Goal: Information Seeking & Learning: Compare options

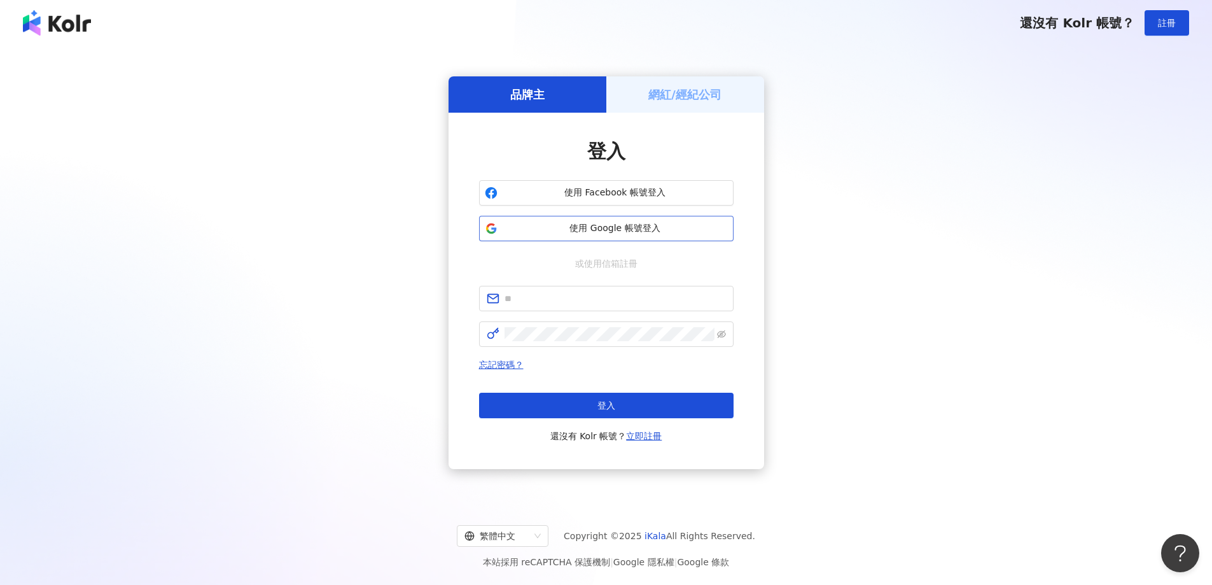
click at [636, 237] on button "使用 Google 帳號登入" at bounding box center [606, 228] width 254 height 25
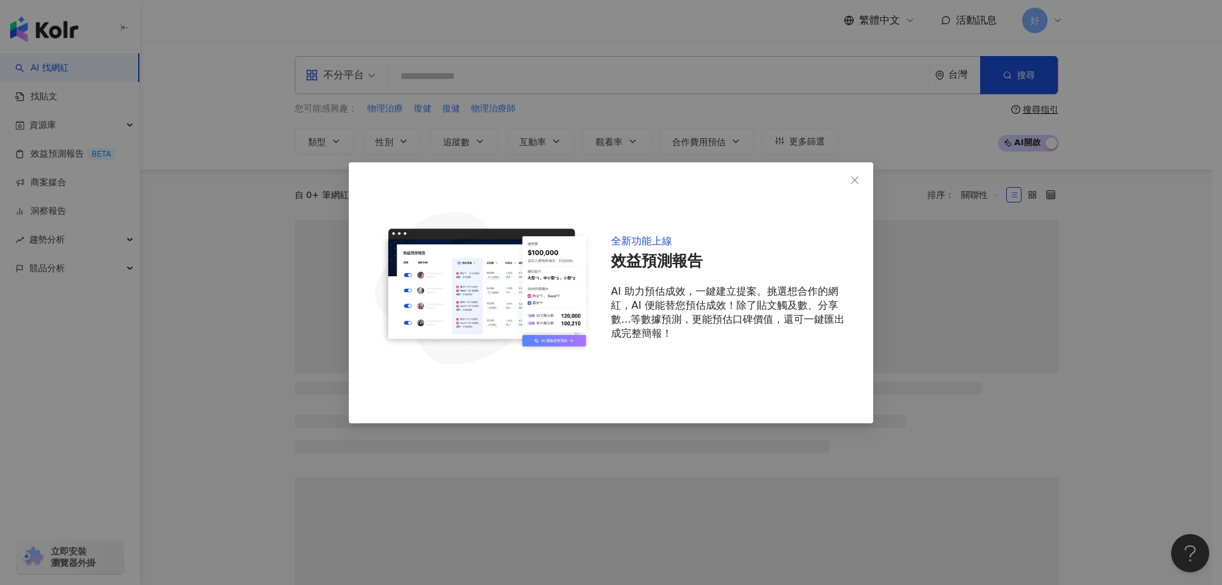
click at [848, 197] on div "全新功能上線 效益預測報告 AI 助力預估成效，一鍵建立提案。挑選想合作的網紅，AI 便能替您預估成效！除了貼文觸及數、分享數...等數據預測，更能預估口碑價…" at bounding box center [732, 288] width 242 height 210
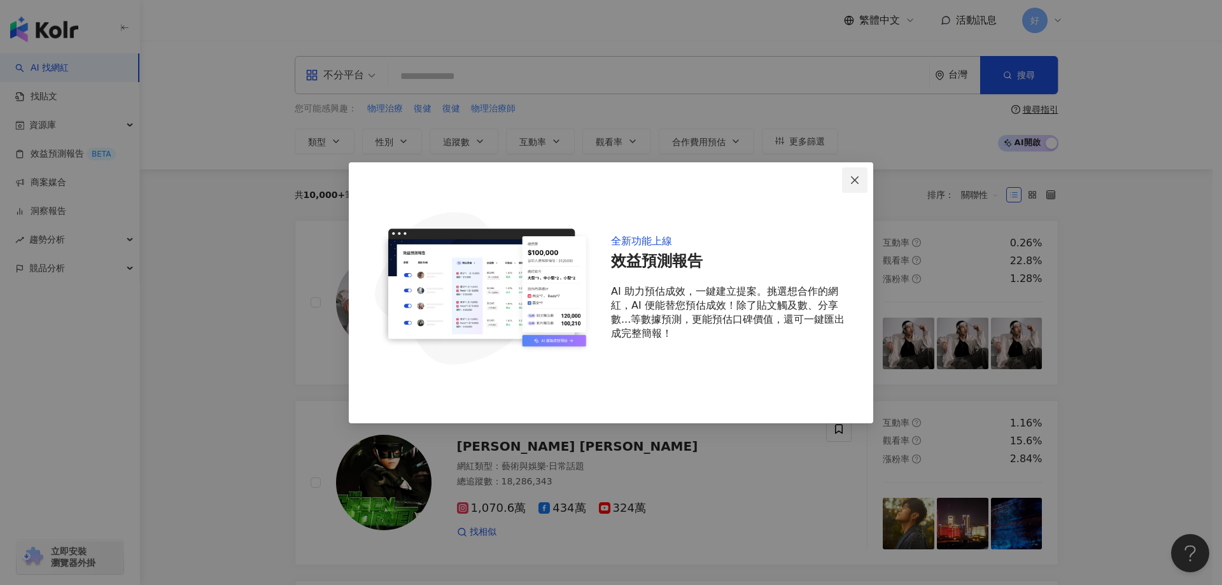
click at [849, 190] on button "Close" at bounding box center [854, 179] width 25 height 25
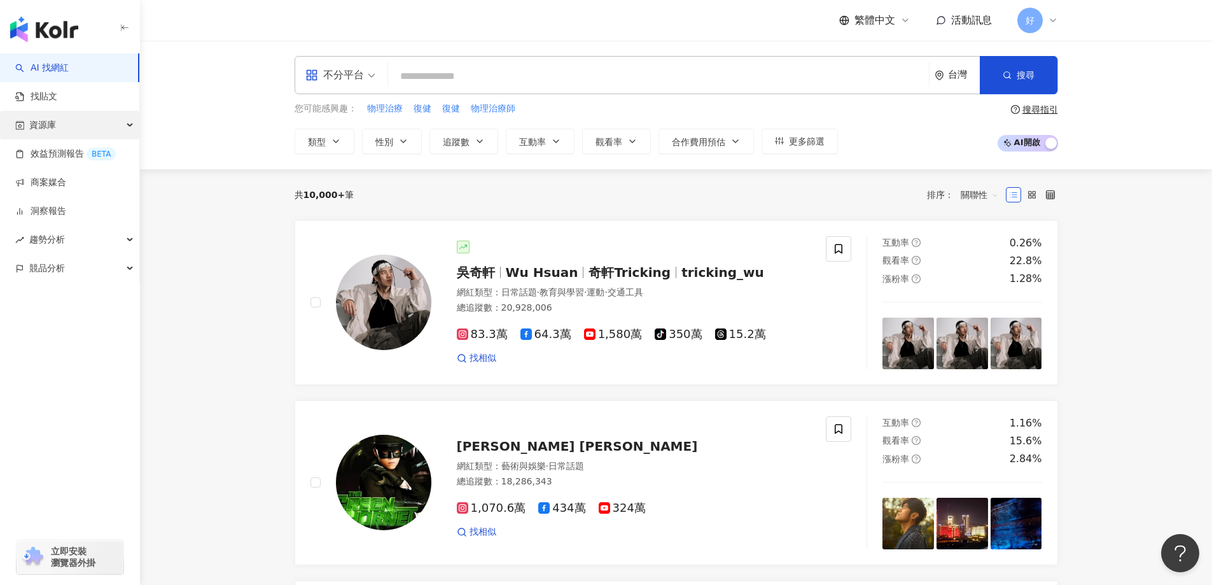
click at [104, 123] on div "資源庫" at bounding box center [69, 125] width 139 height 29
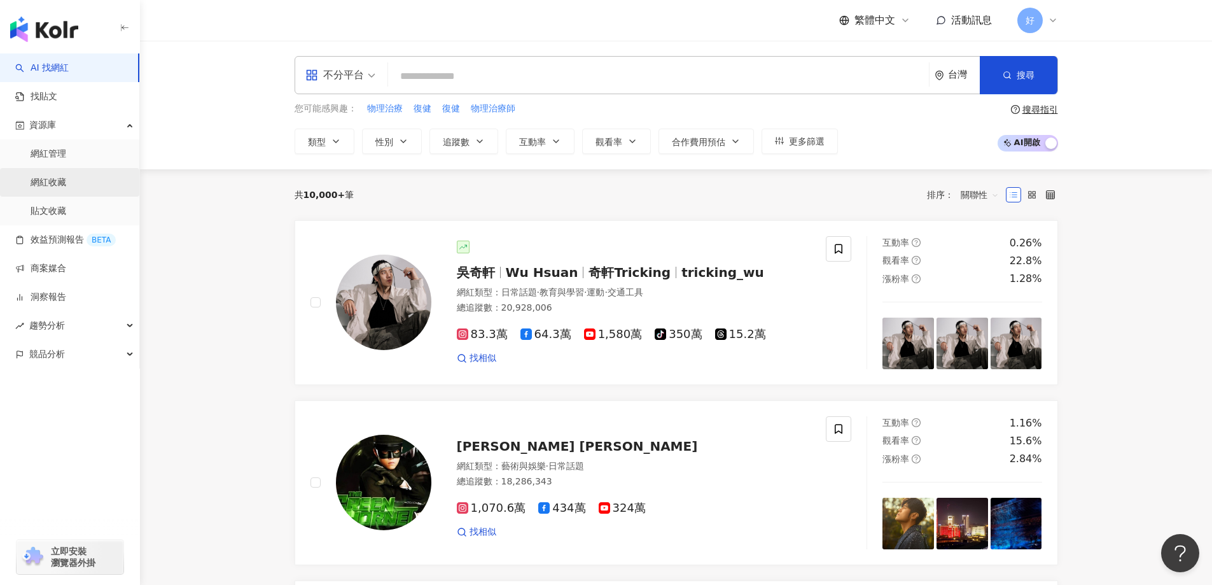
click at [66, 187] on link "網紅收藏" at bounding box center [49, 182] width 36 height 13
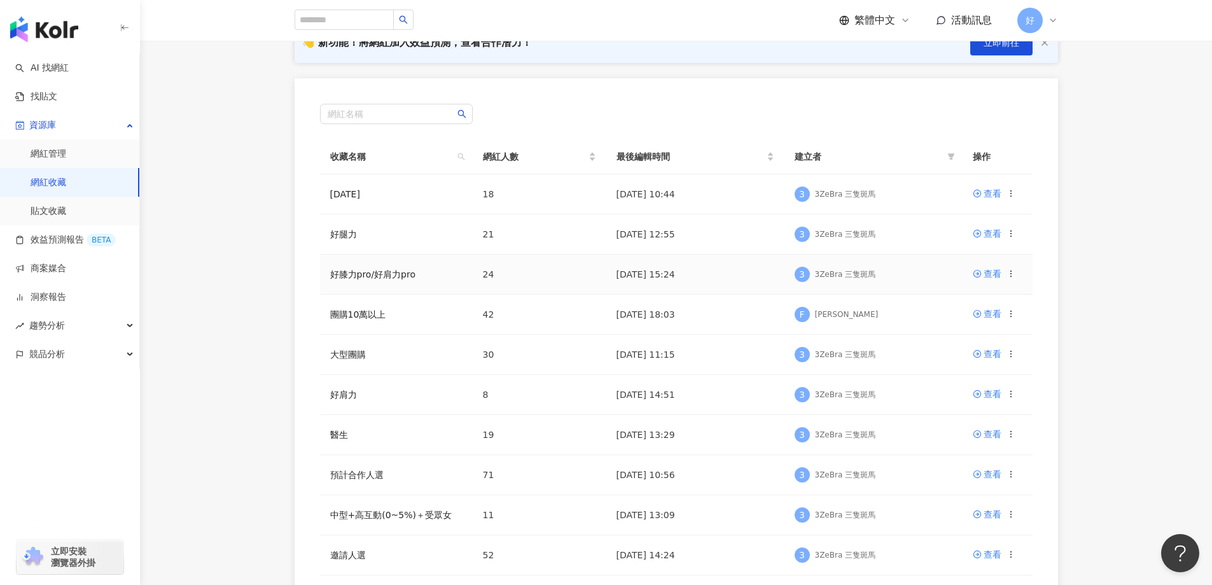
scroll to position [191, 0]
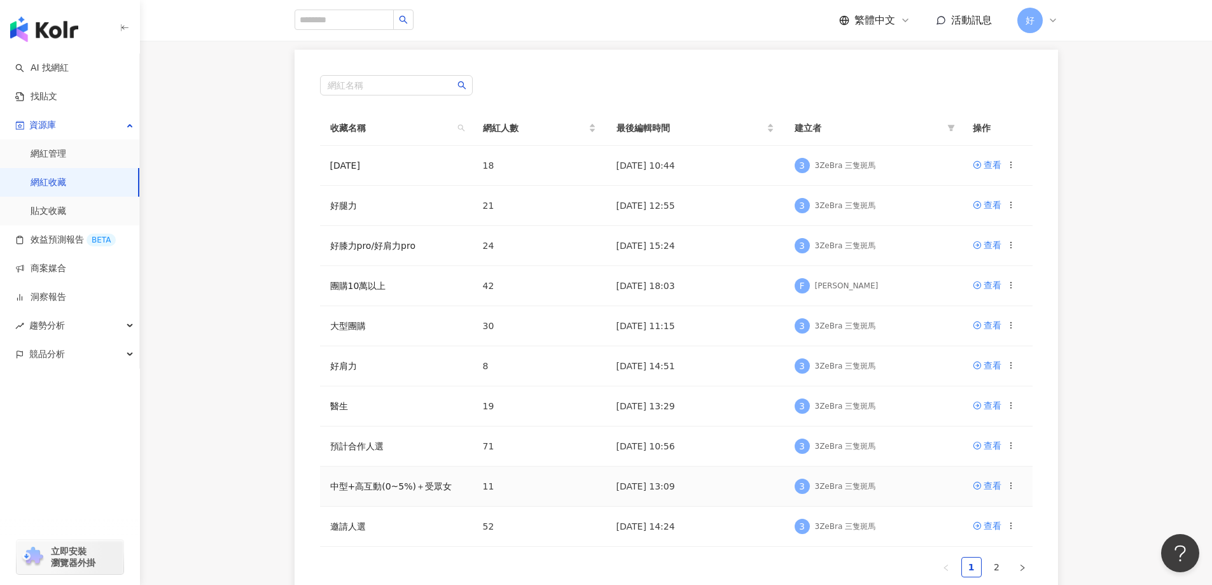
click at [1008, 490] on icon at bounding box center [1011, 485] width 9 height 9
click at [381, 493] on td "中型+高互動(0~5%)＋受眾女" at bounding box center [396, 486] width 153 height 40
click at [390, 487] on link "中型+高互動(0~5%)＋受眾女" at bounding box center [391, 486] width 122 height 10
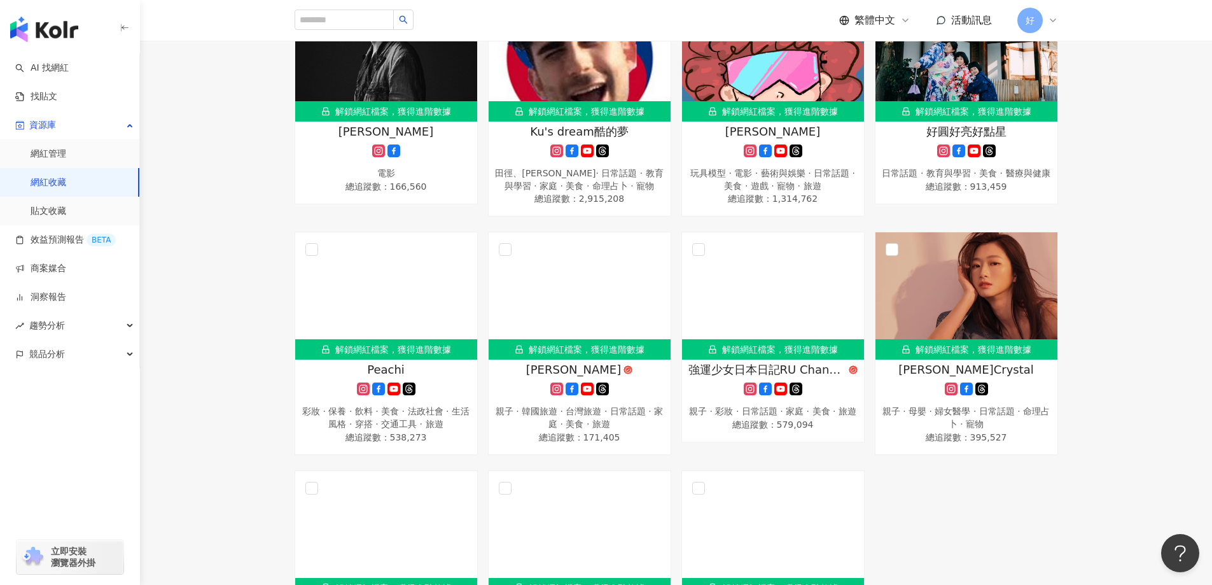
scroll to position [271, 0]
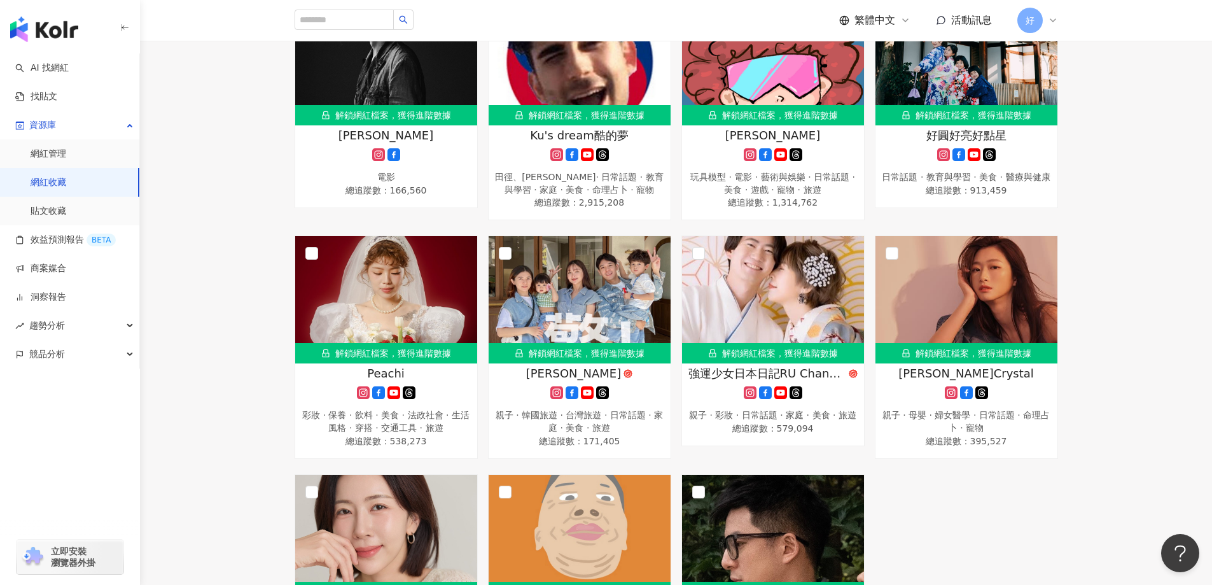
click at [66, 178] on link "網紅收藏" at bounding box center [49, 182] width 36 height 13
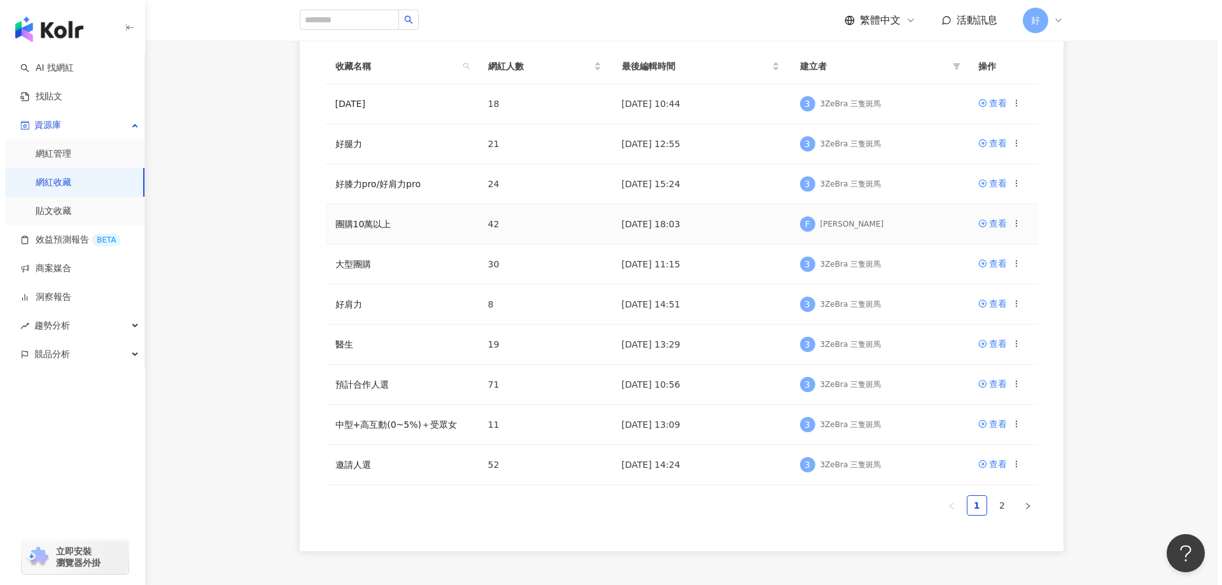
scroll to position [360, 0]
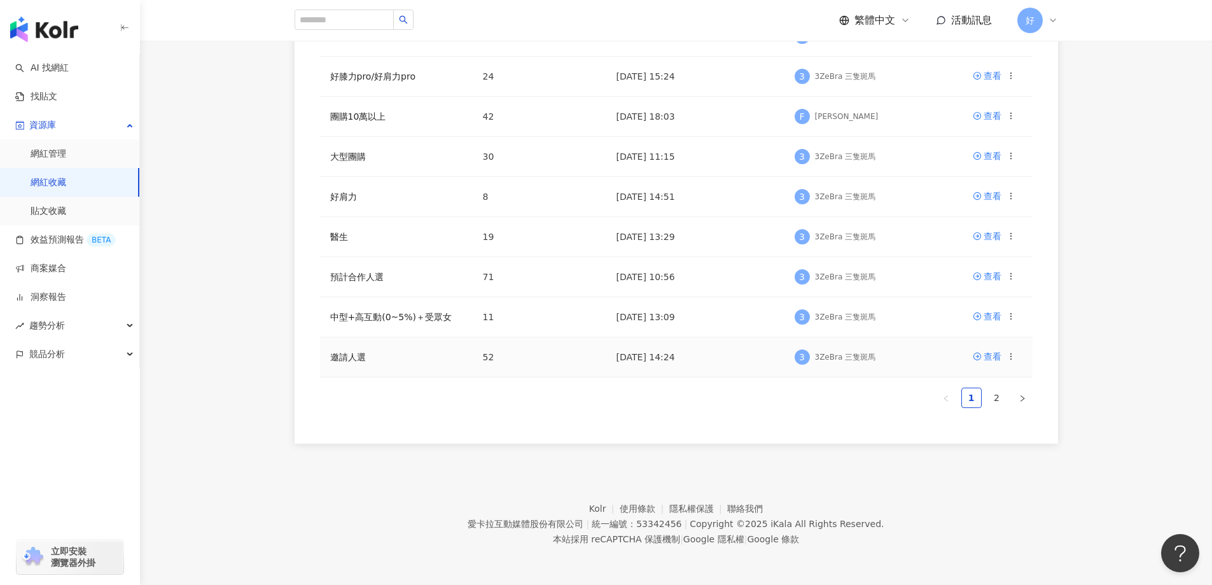
click at [1013, 357] on icon at bounding box center [1011, 356] width 9 height 9
click at [977, 462] on div "刪除收藏" at bounding box center [977, 463] width 53 height 14
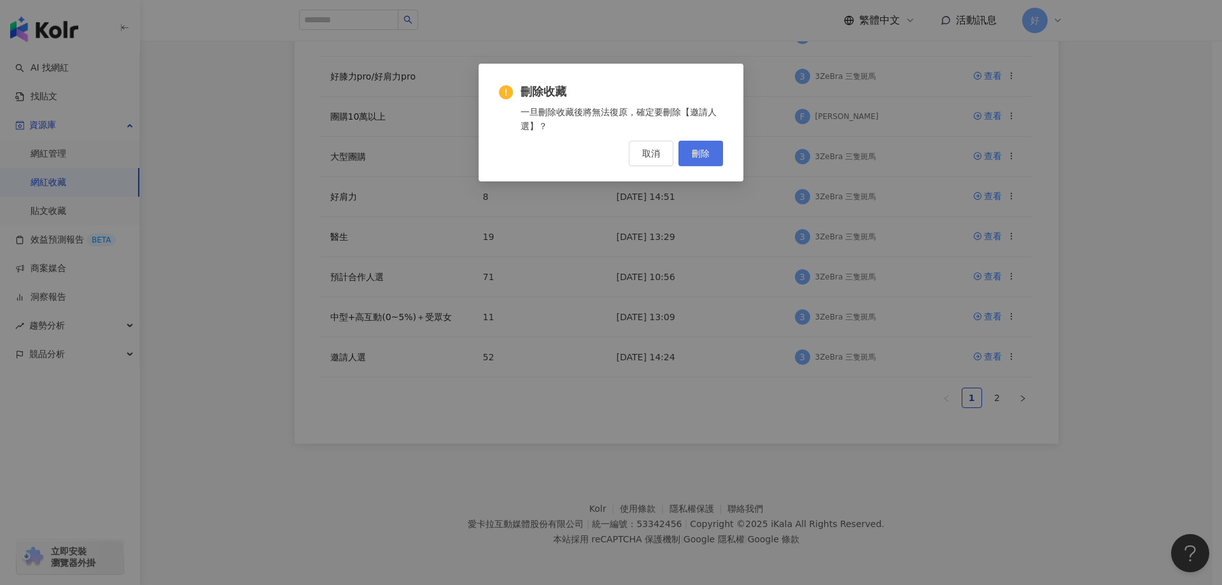
click at [704, 158] on span "刪除" at bounding box center [701, 153] width 18 height 10
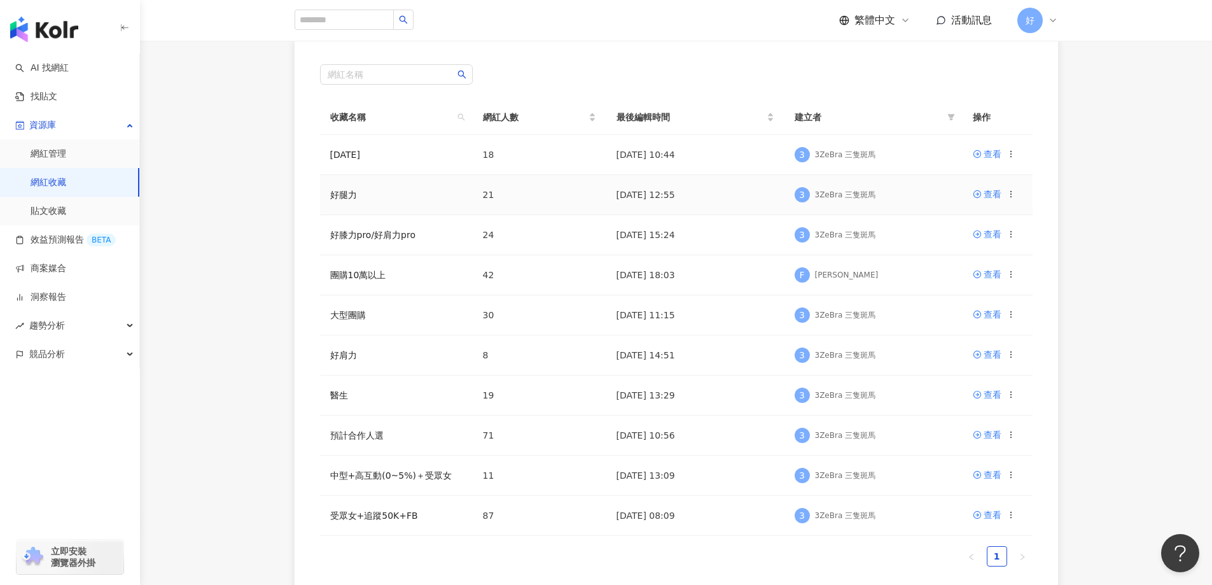
scroll to position [0, 0]
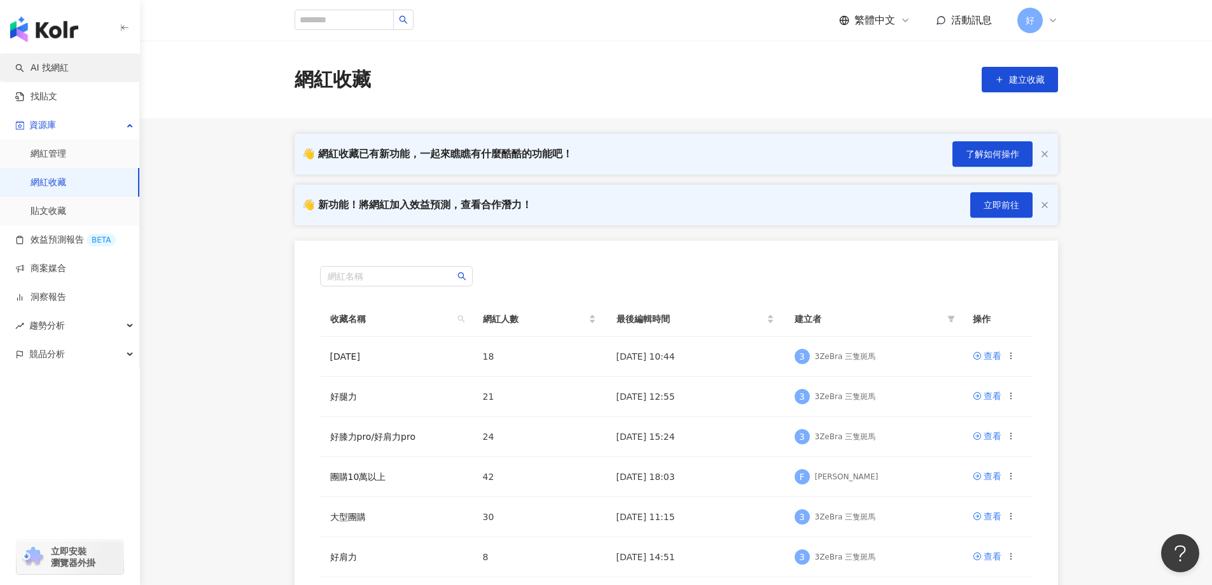
click at [69, 62] on link "AI 找網紅" at bounding box center [41, 68] width 53 height 13
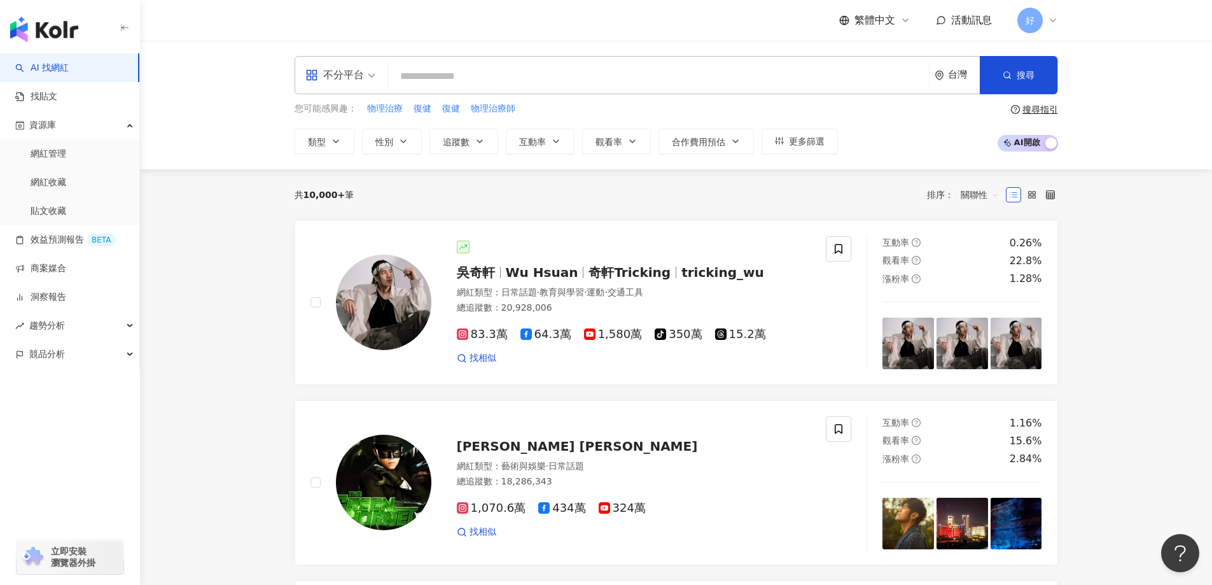
click at [477, 83] on input "search" at bounding box center [658, 76] width 531 height 24
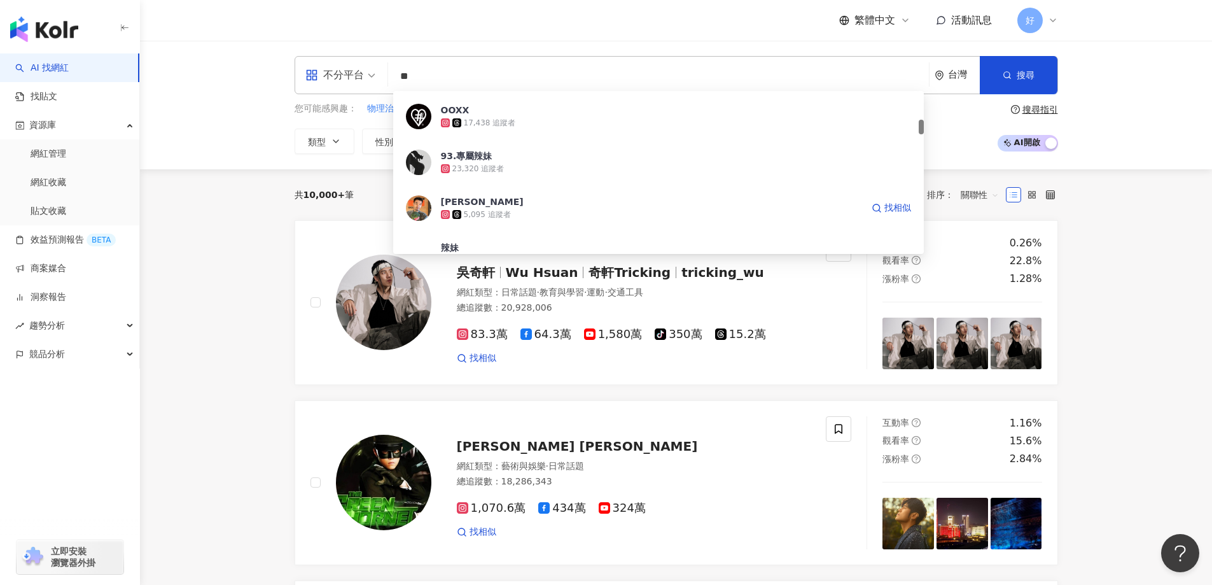
scroll to position [445, 0]
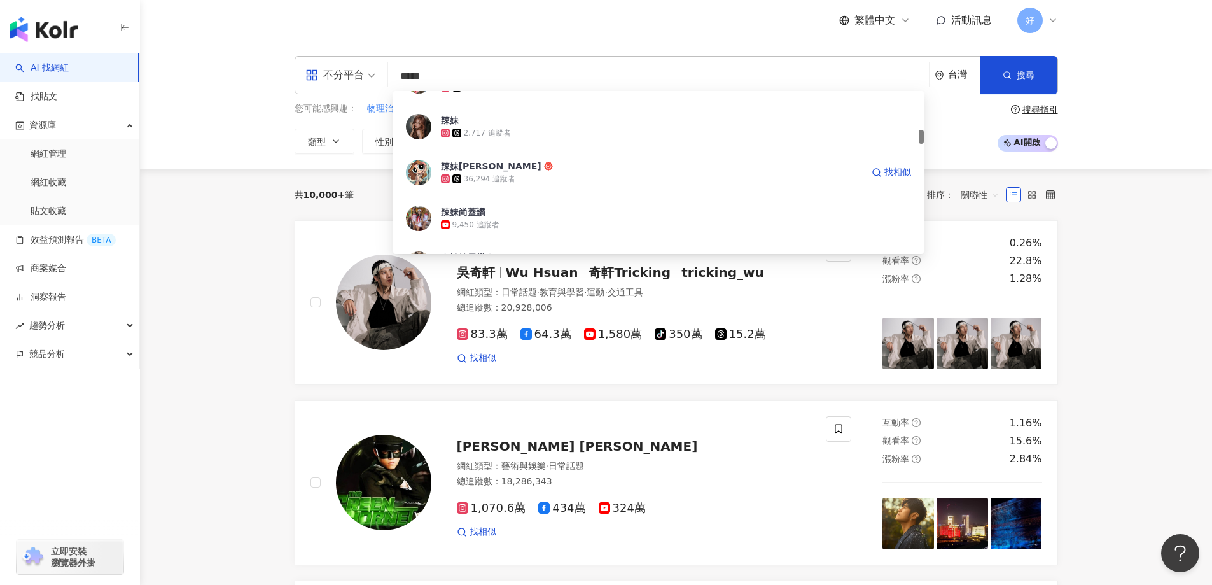
type input "****"
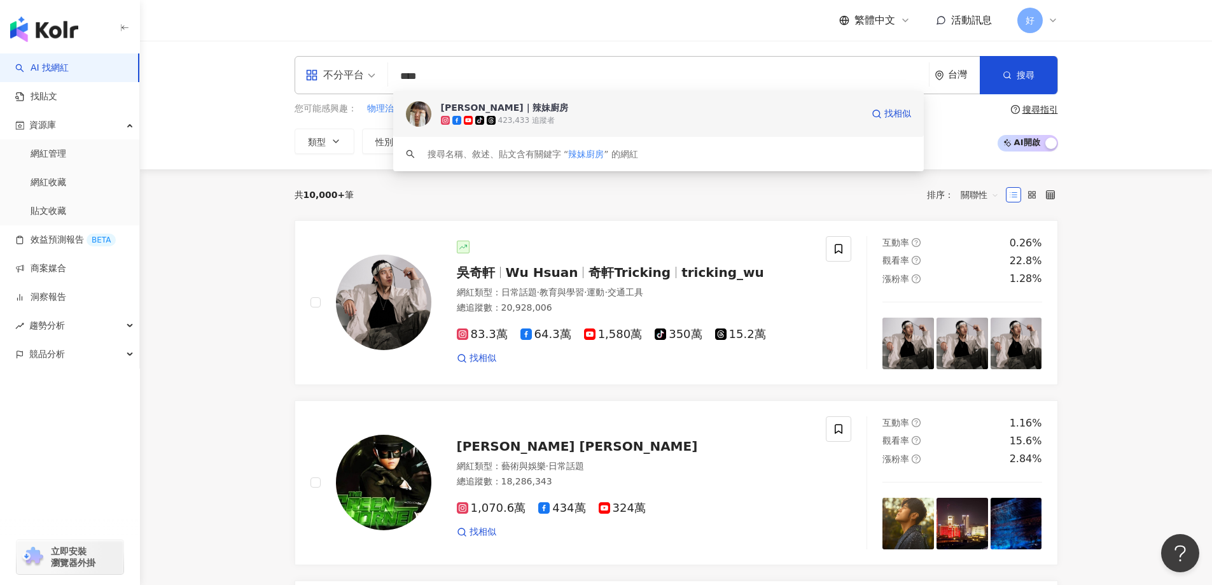
click at [513, 113] on span "陳姿靜｜辣妹廚房" at bounding box center [651, 107] width 421 height 13
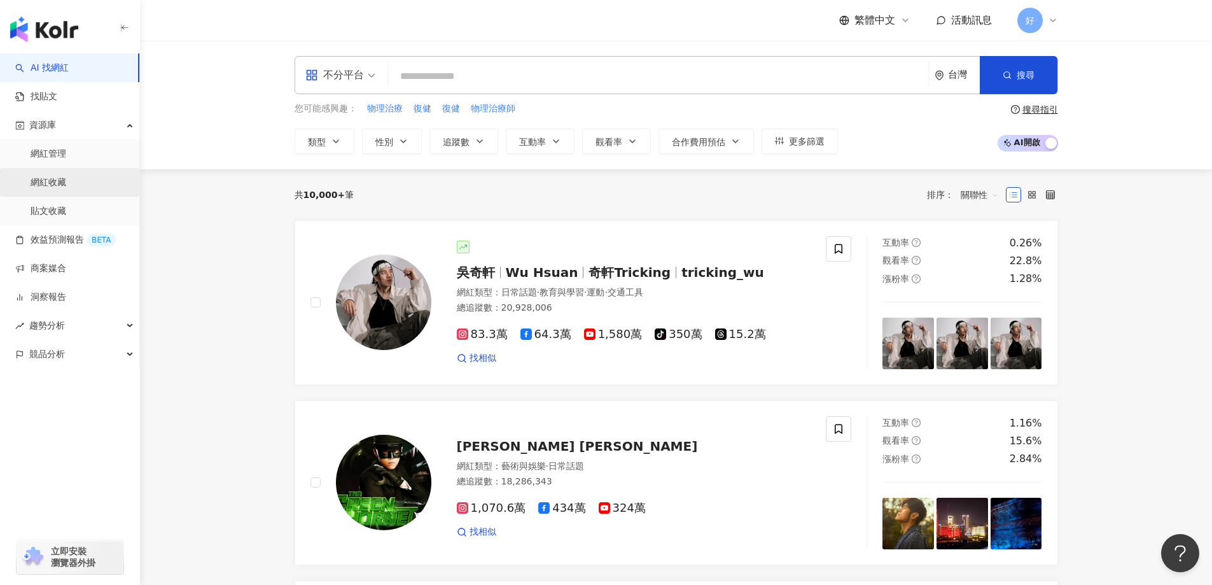
click at [66, 178] on link "網紅收藏" at bounding box center [49, 182] width 36 height 13
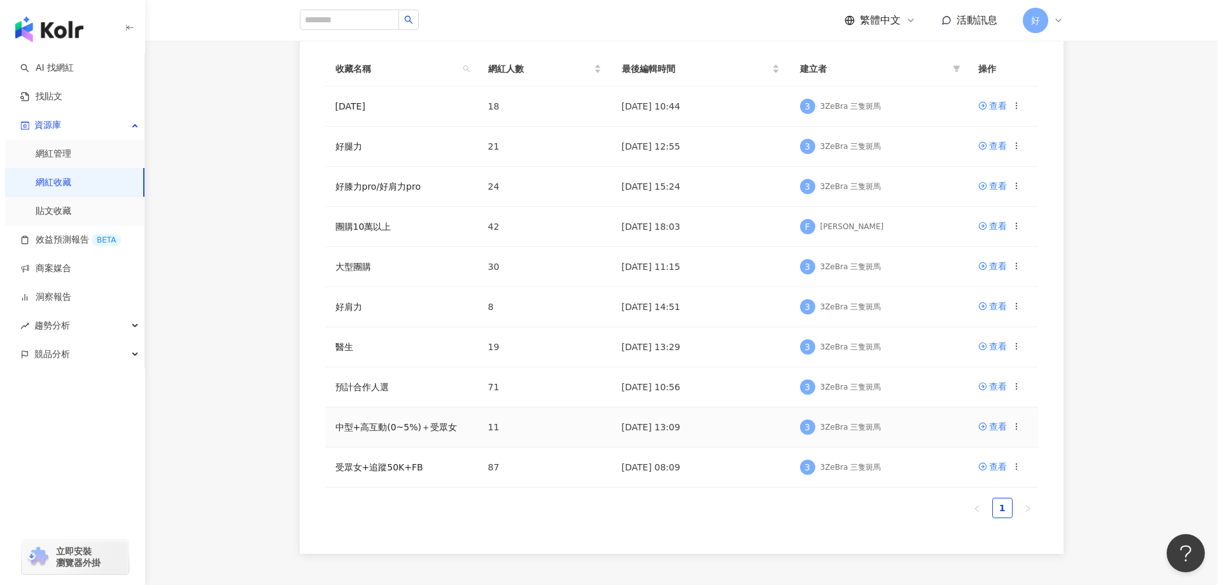
scroll to position [233, 0]
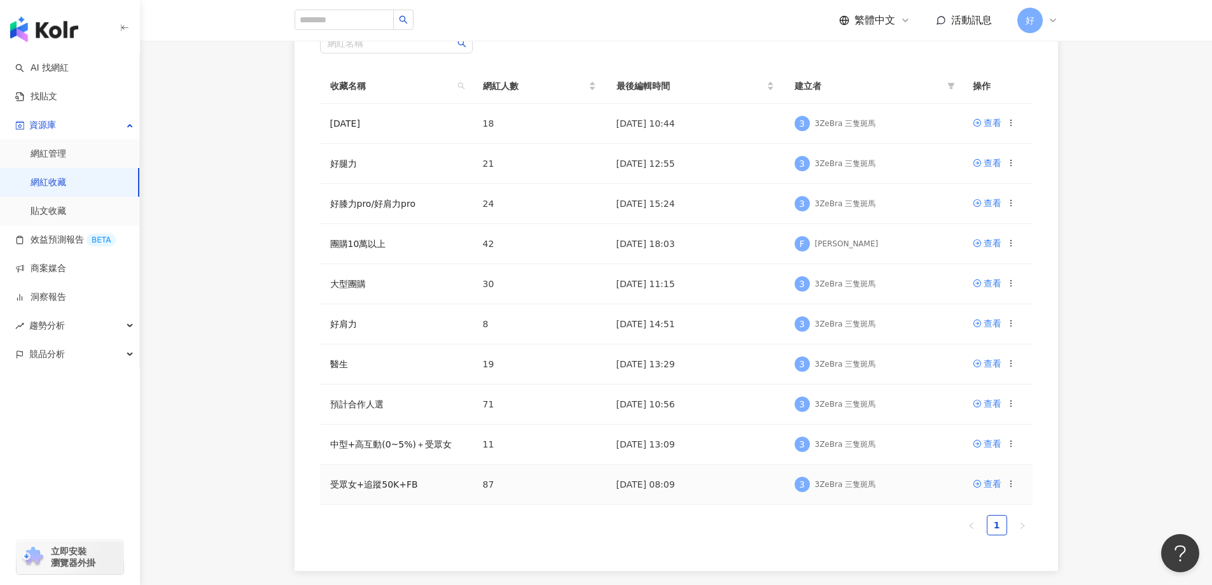
click at [1012, 487] on icon at bounding box center [1011, 483] width 9 height 9
click at [966, 455] on div "刪除收藏" at bounding box center [977, 461] width 53 height 14
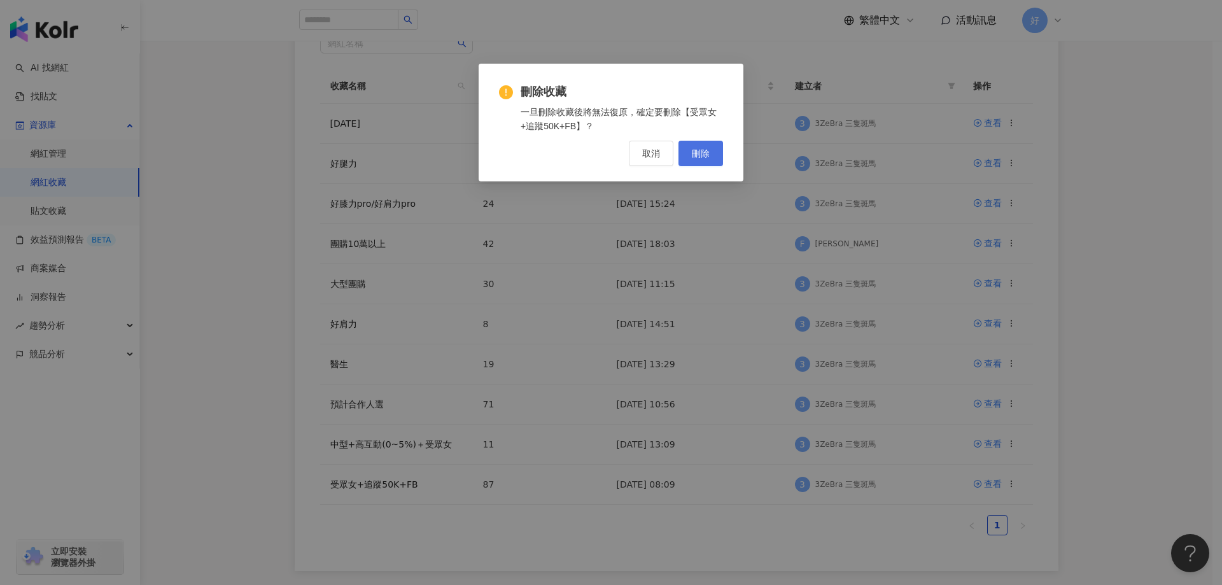
click at [704, 162] on button "刪除" at bounding box center [700, 153] width 45 height 25
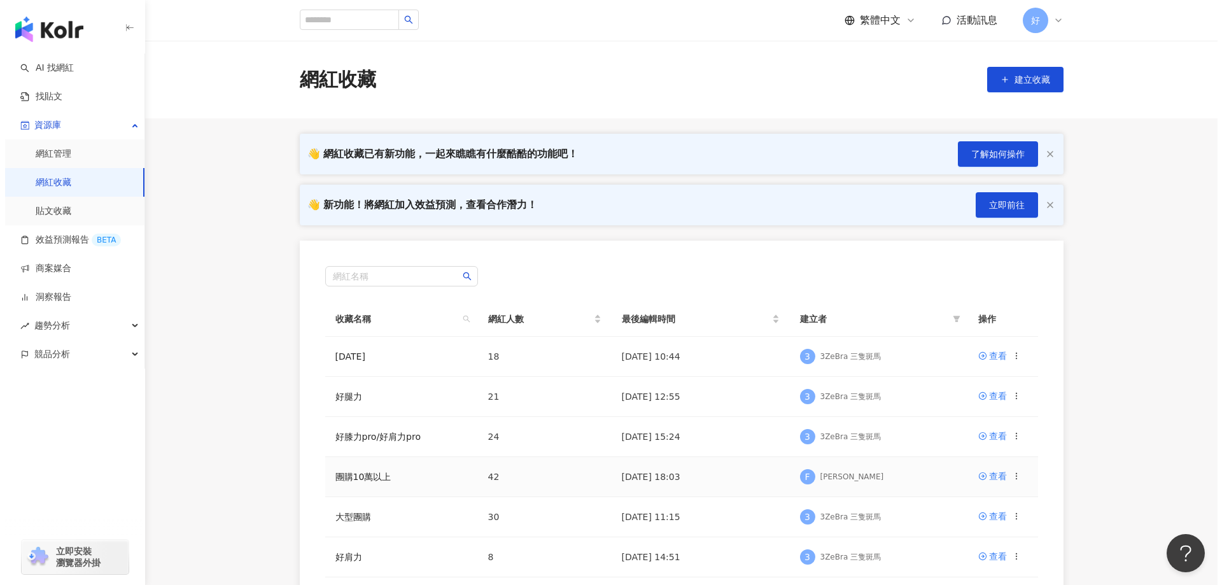
scroll to position [320, 0]
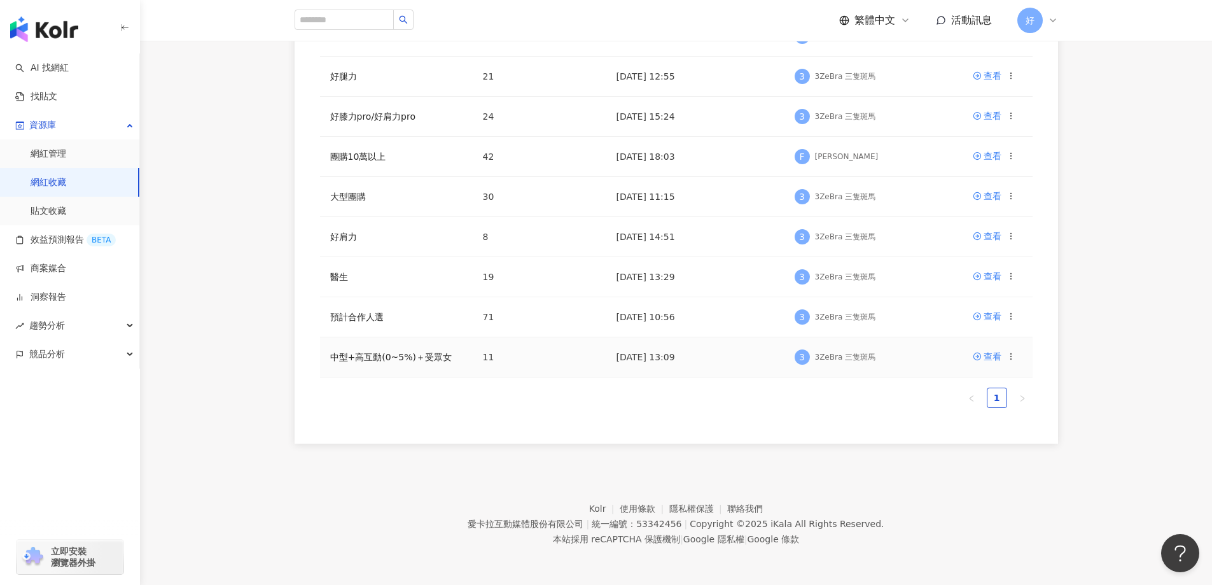
click at [1017, 358] on td "查看" at bounding box center [998, 357] width 70 height 40
click at [1010, 358] on icon at bounding box center [1011, 356] width 9 height 9
click at [970, 458] on div "刪除收藏" at bounding box center [977, 463] width 53 height 14
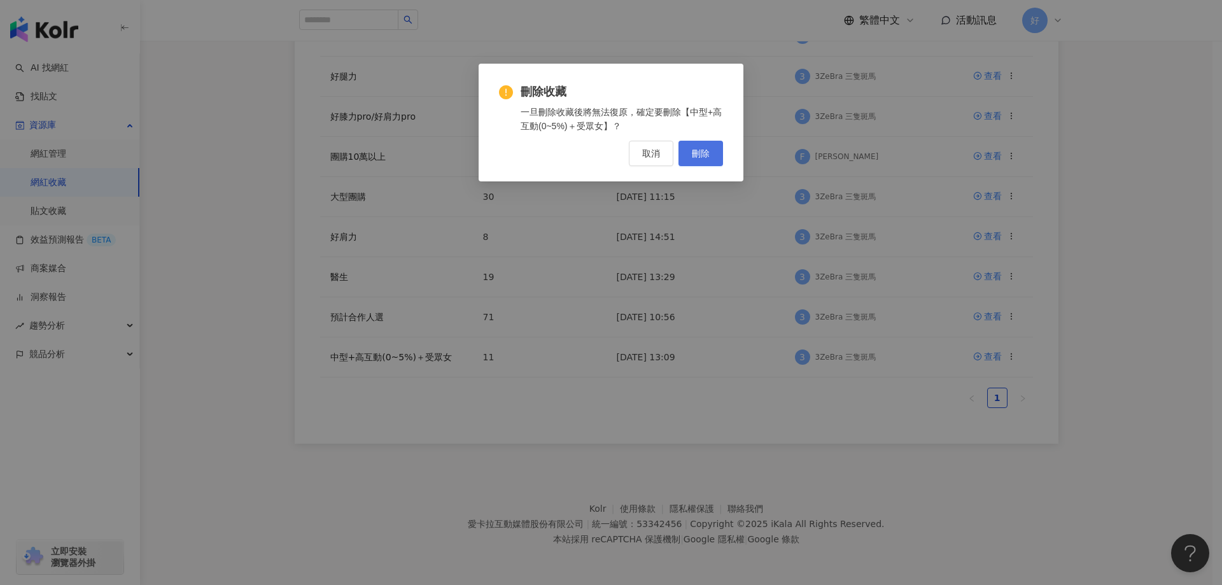
click at [692, 151] on span "刪除" at bounding box center [701, 153] width 18 height 10
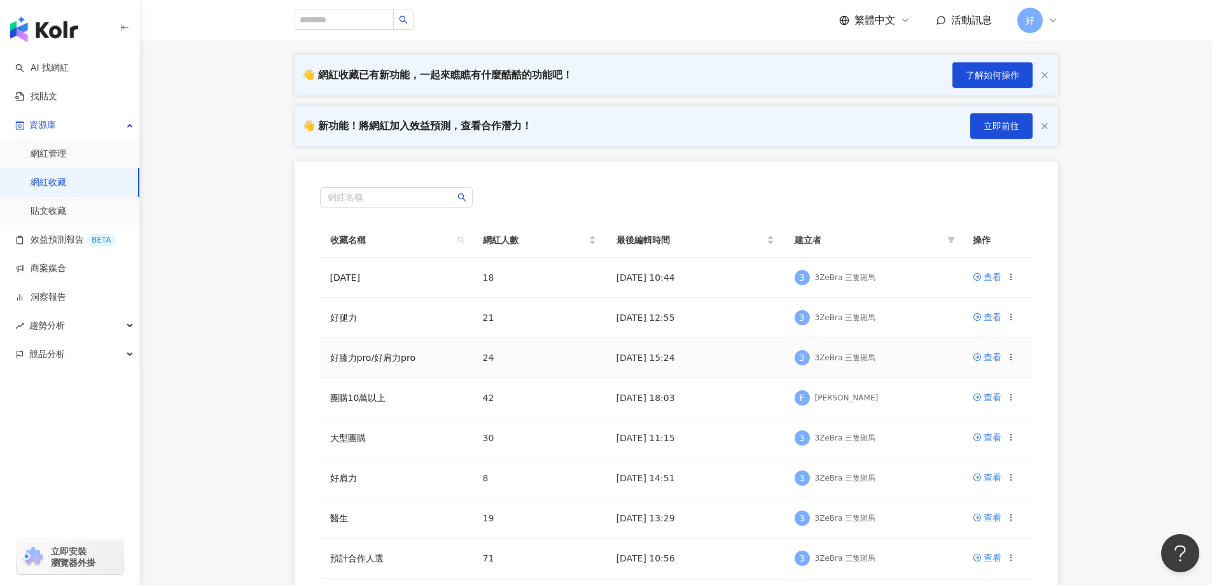
scroll to position [0, 0]
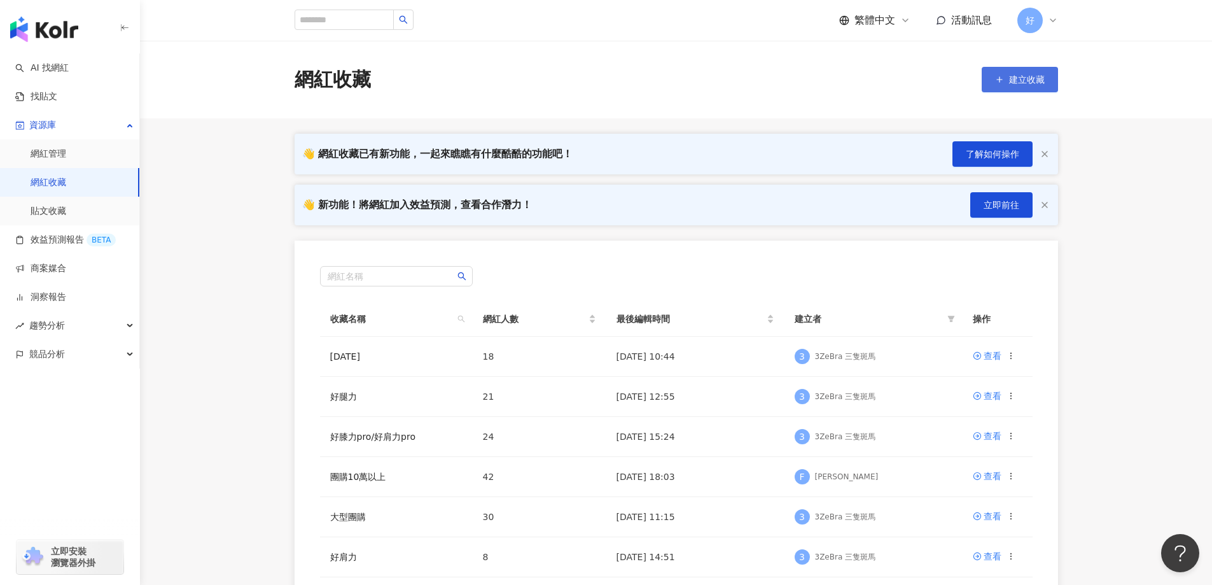
click at [999, 90] on button "建立收藏" at bounding box center [1020, 79] width 76 height 25
click at [1000, 78] on line "button" at bounding box center [1000, 79] width 0 height 5
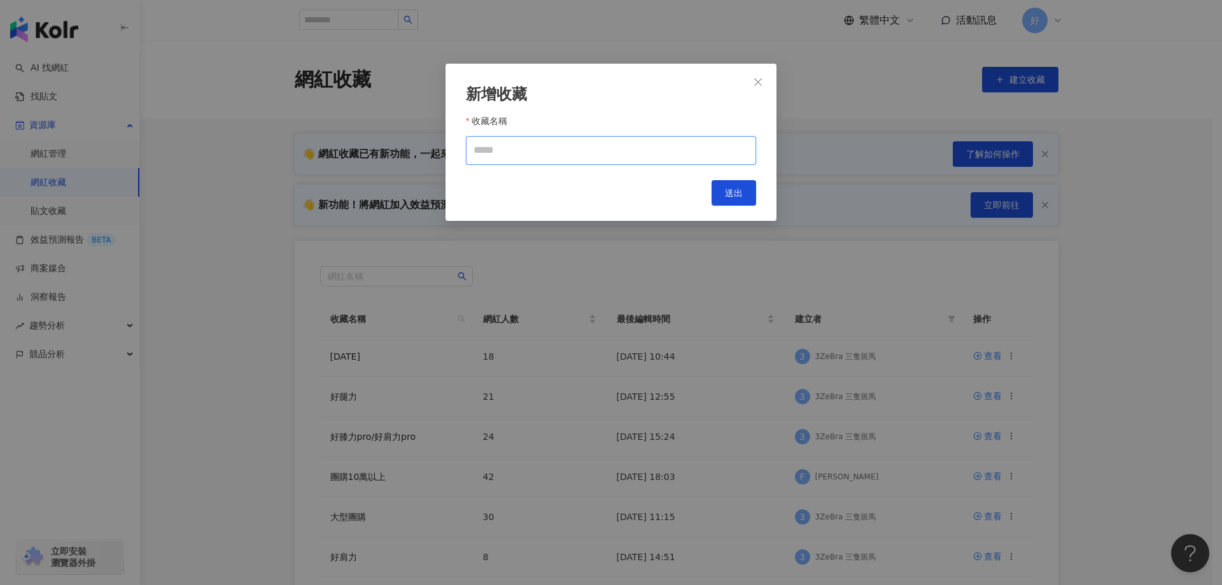
click at [590, 156] on input "收藏名稱" at bounding box center [611, 150] width 290 height 29
type input "****"
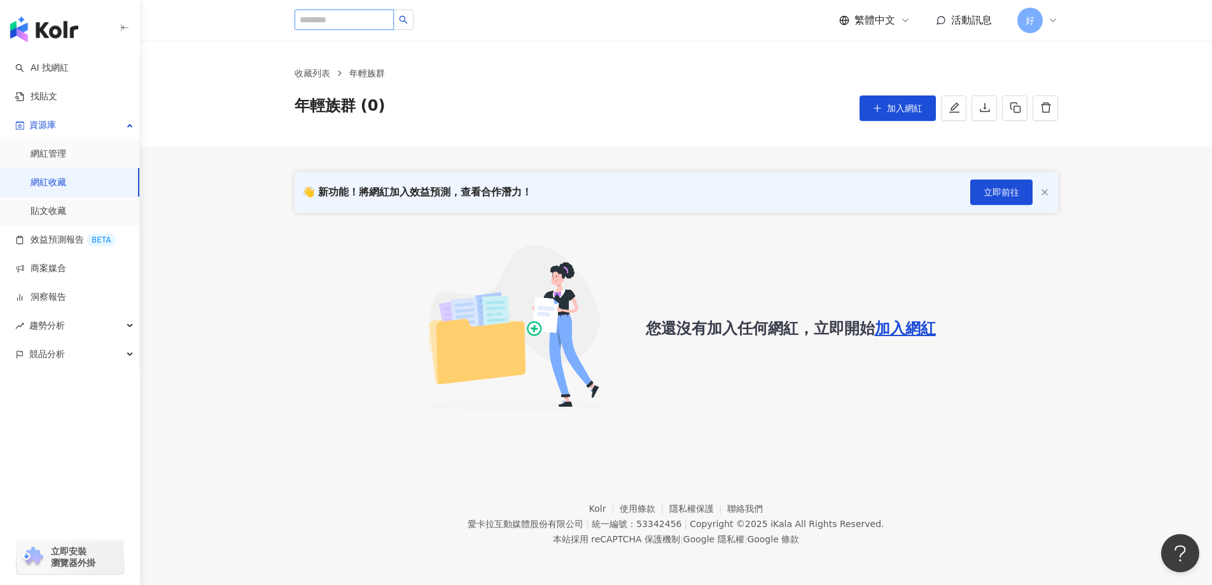
click at [391, 22] on input "search" at bounding box center [344, 20] width 99 height 20
click at [67, 71] on link "AI 找網紅" at bounding box center [41, 68] width 53 height 13
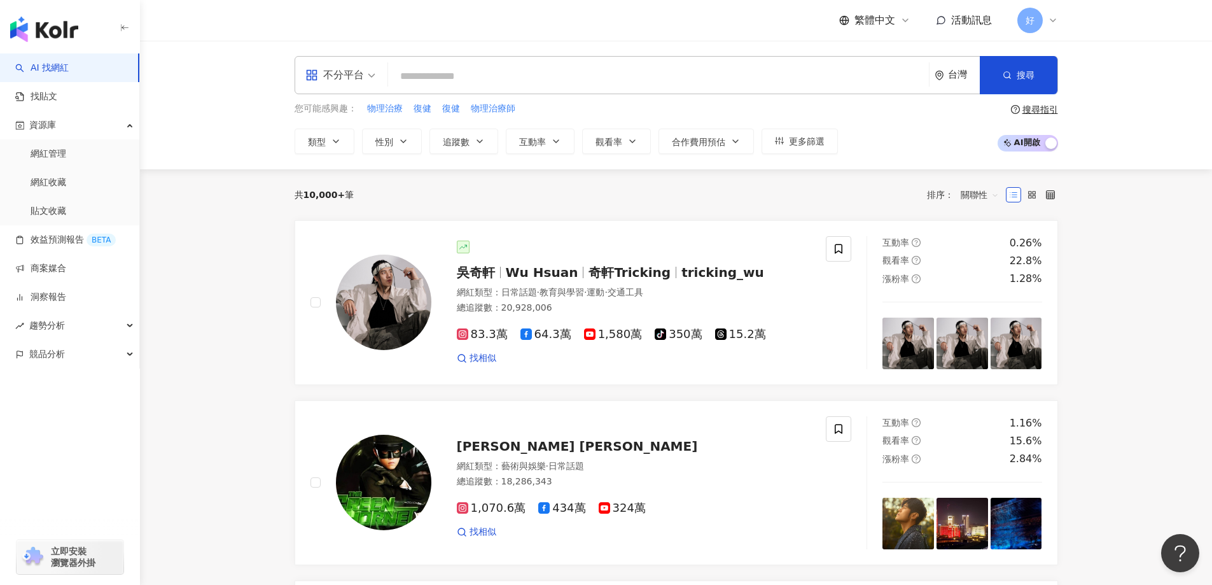
click at [524, 72] on input "search" at bounding box center [658, 76] width 531 height 24
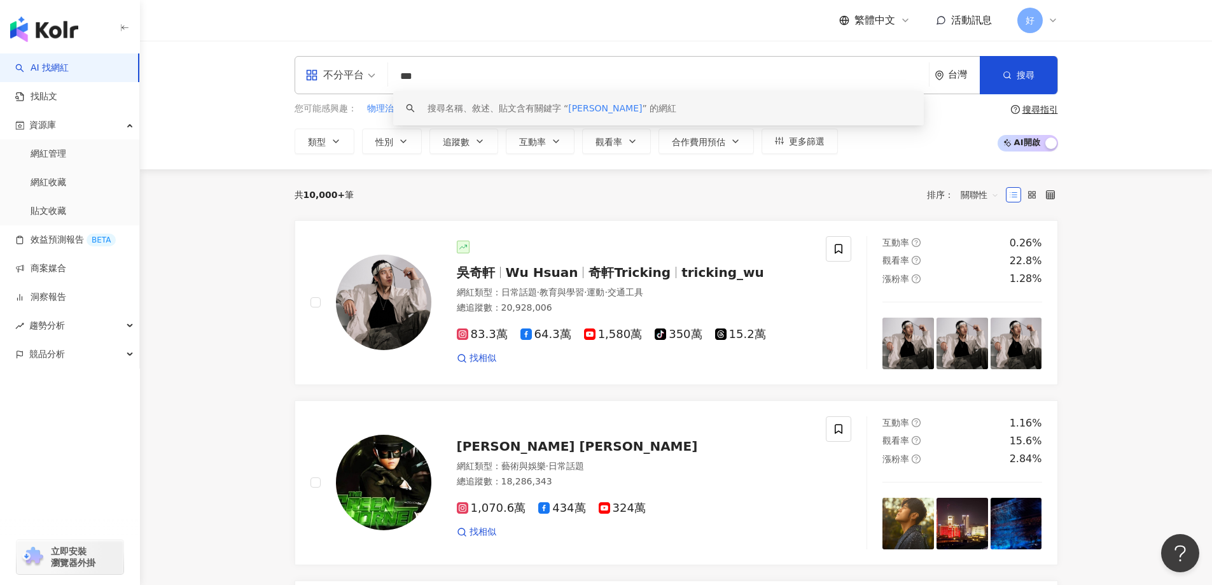
click at [615, 73] on input "***" at bounding box center [658, 76] width 531 height 24
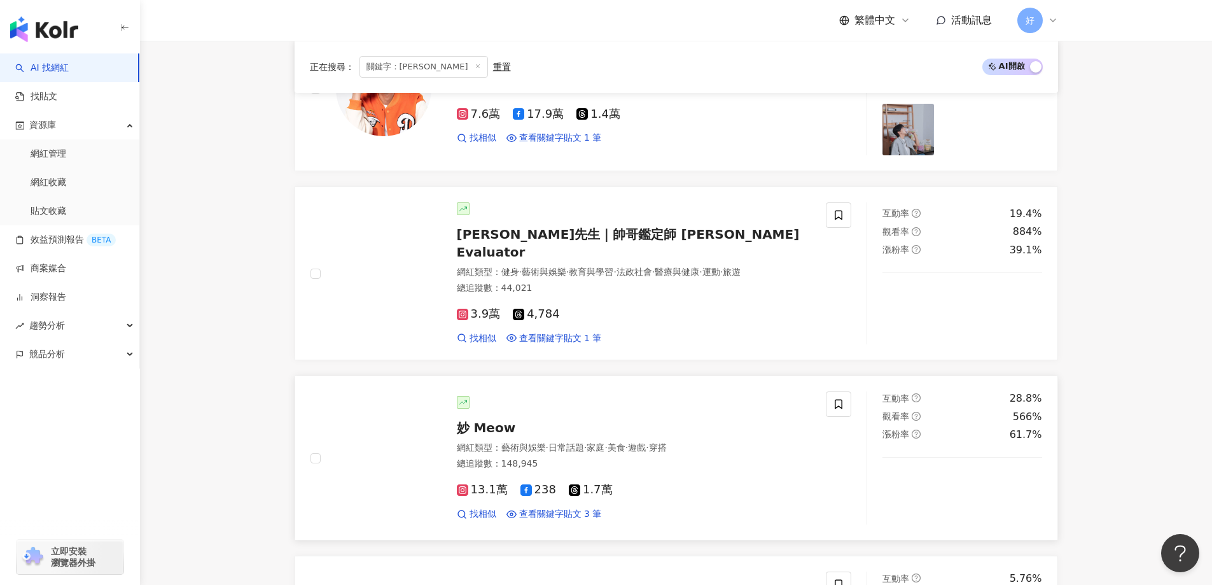
scroll to position [746, 0]
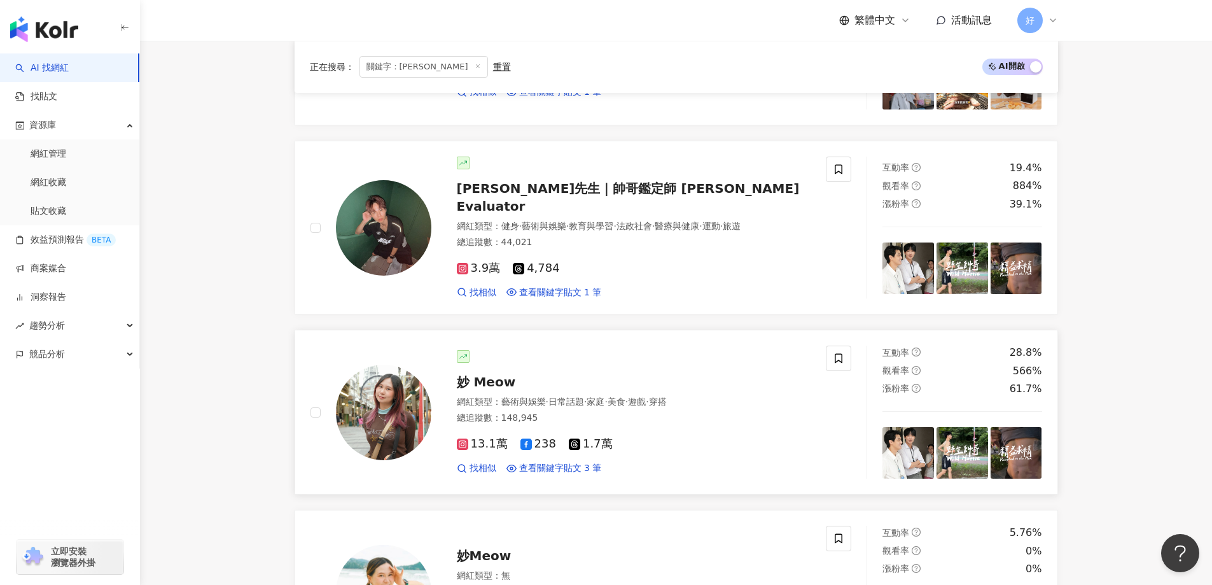
type input "***"
click at [486, 374] on span "妙 Meow" at bounding box center [486, 381] width 59 height 15
click at [632, 193] on span "瀧先生｜帥哥鑑定師 Hunks Evaluator" at bounding box center [628, 197] width 343 height 33
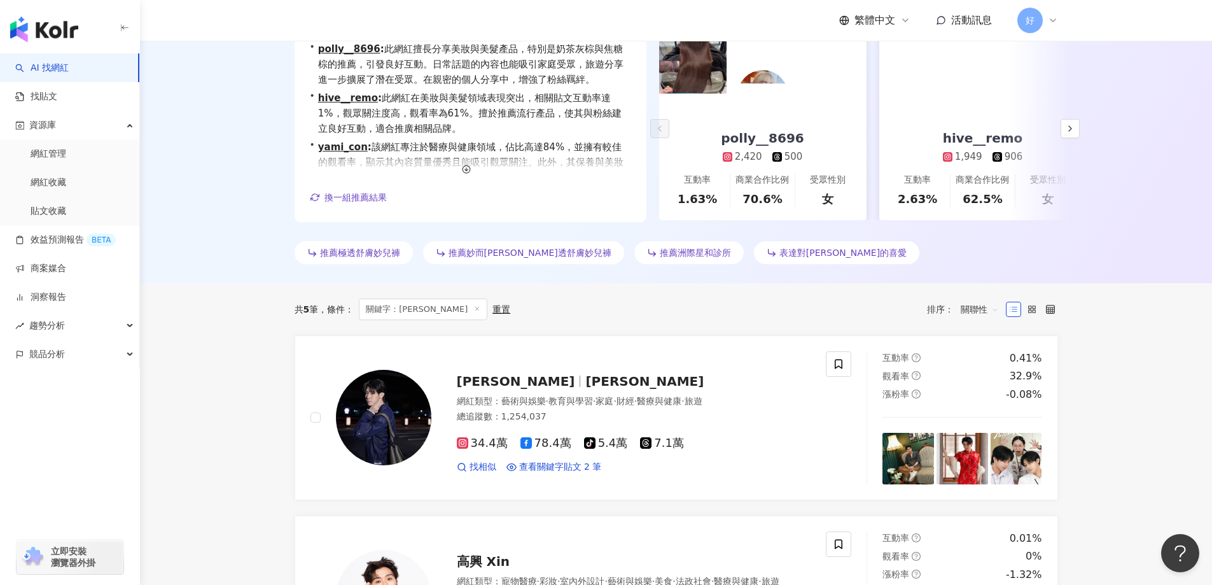
scroll to position [0, 0]
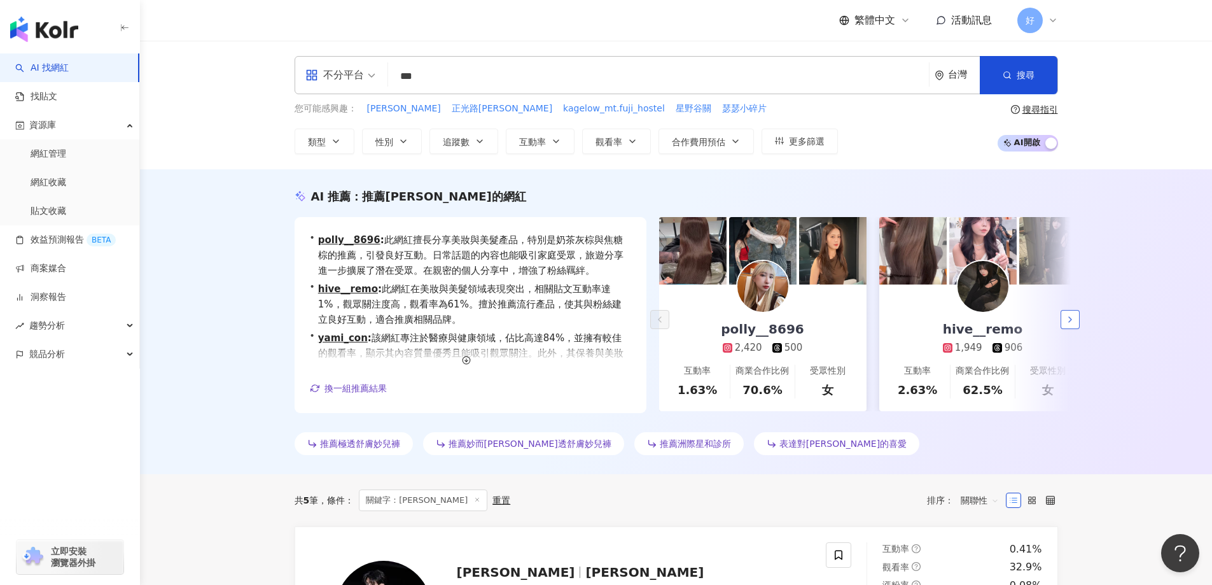
click at [1073, 324] on icon "button" at bounding box center [1070, 319] width 10 height 10
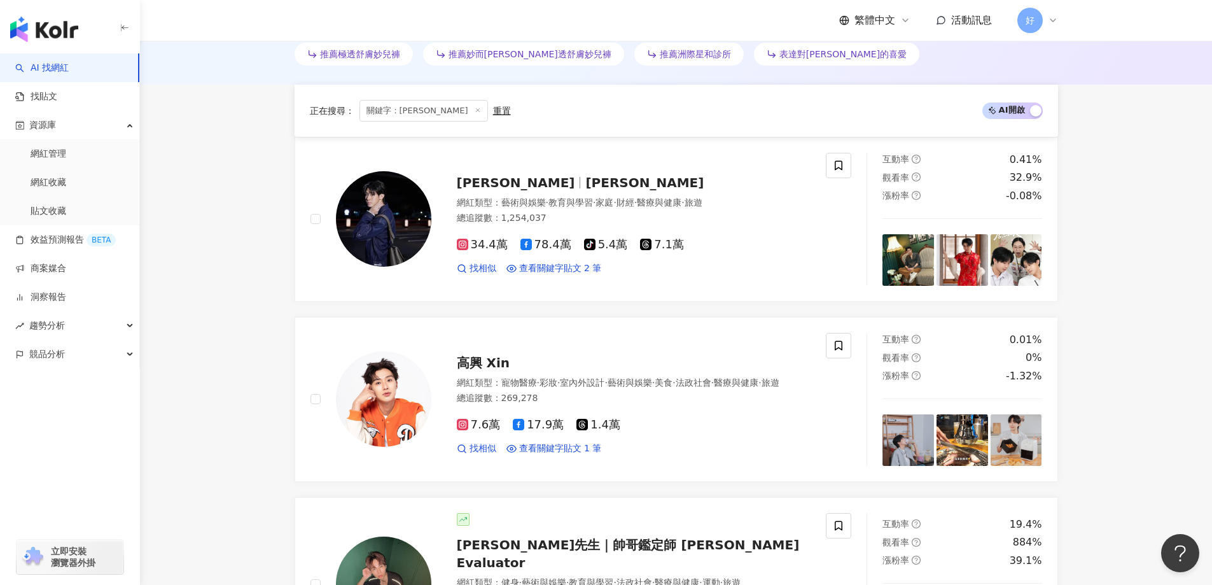
scroll to position [509, 0]
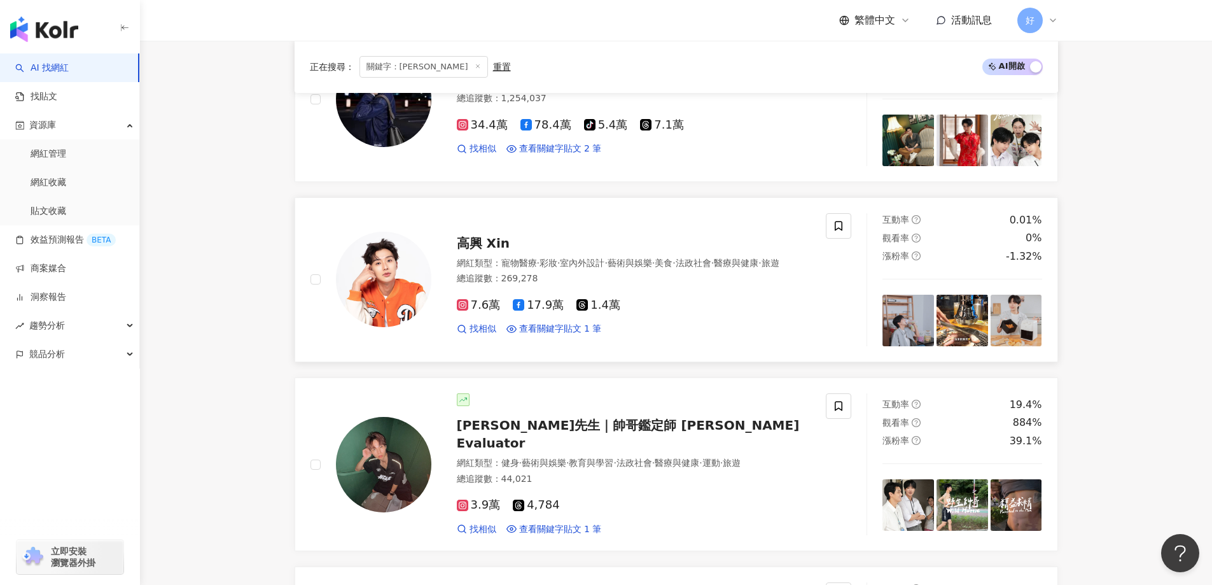
click at [692, 270] on div "網紅類型 ： 寵物醫療 · 彩妝 · 室內外設計 · 藝術與娛樂 · 美食 · 法政社會 · 醫療與健康 · 旅遊" at bounding box center [634, 263] width 354 height 13
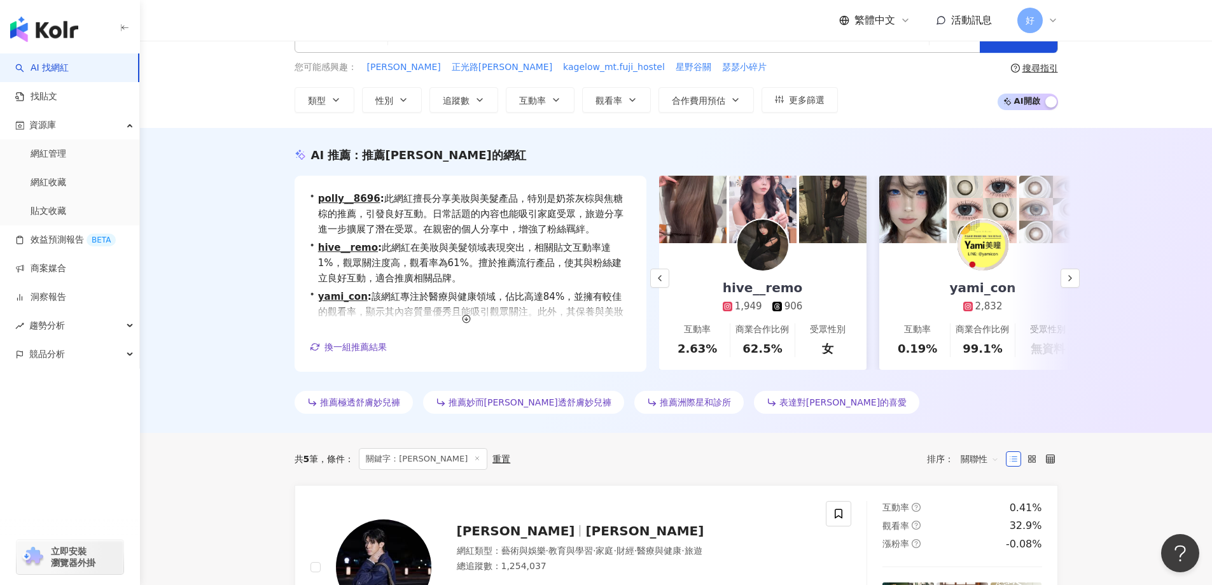
scroll to position [0, 0]
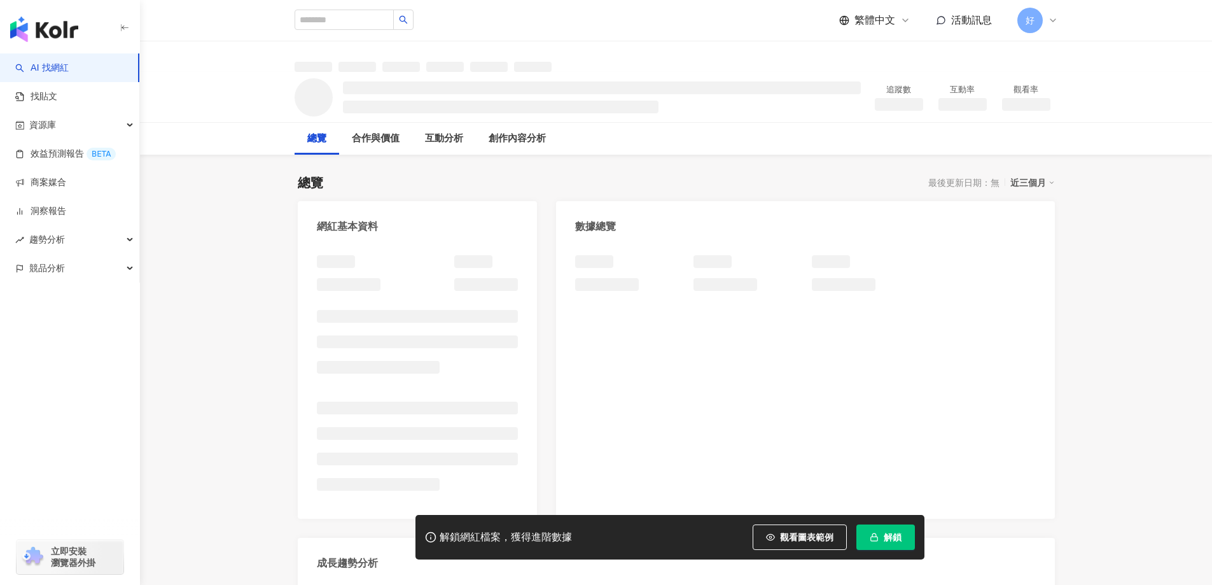
click at [886, 544] on button "解鎖" at bounding box center [885, 536] width 59 height 25
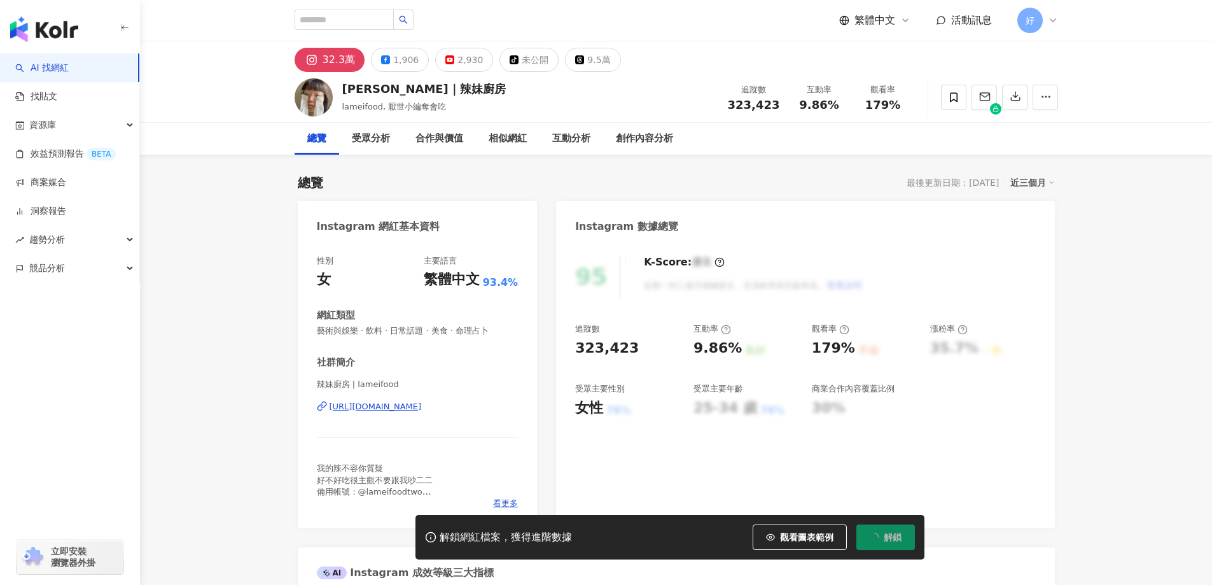
click at [884, 544] on button "解鎖" at bounding box center [885, 536] width 59 height 25
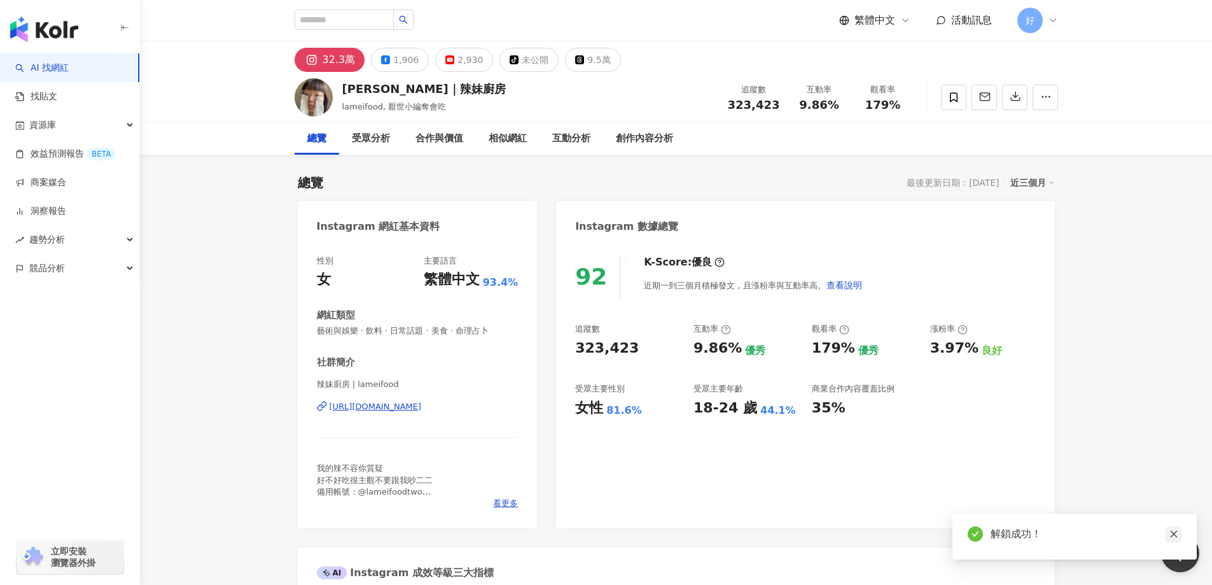
click at [1171, 530] on icon "close" at bounding box center [1173, 533] width 9 height 9
click at [1047, 103] on span "button" at bounding box center [1045, 96] width 11 height 13
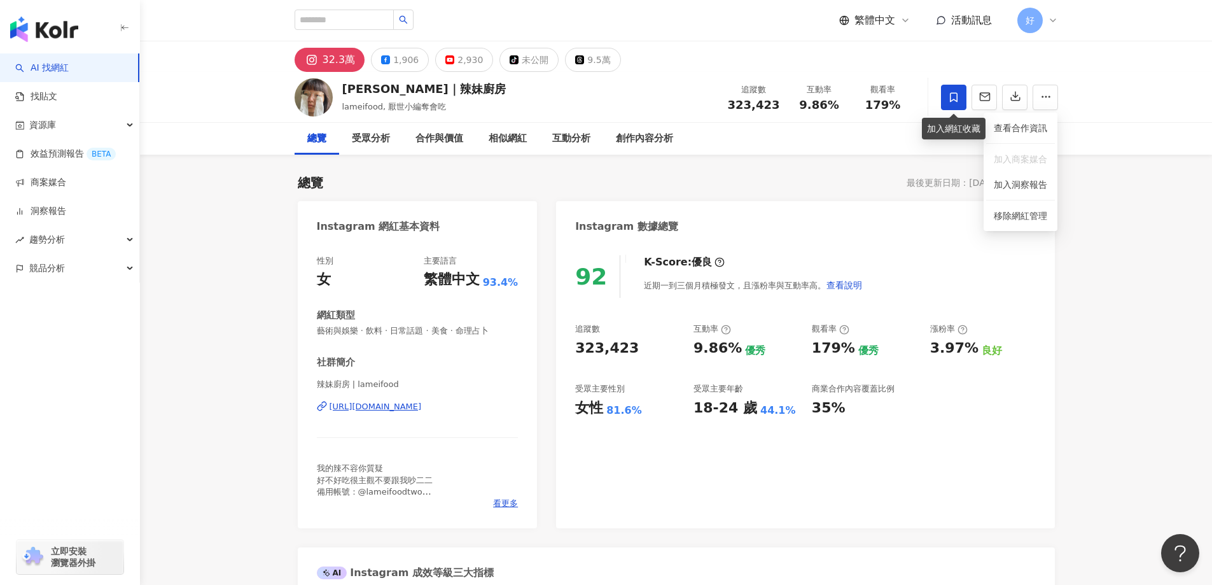
click at [959, 104] on span at bounding box center [953, 97] width 25 height 25
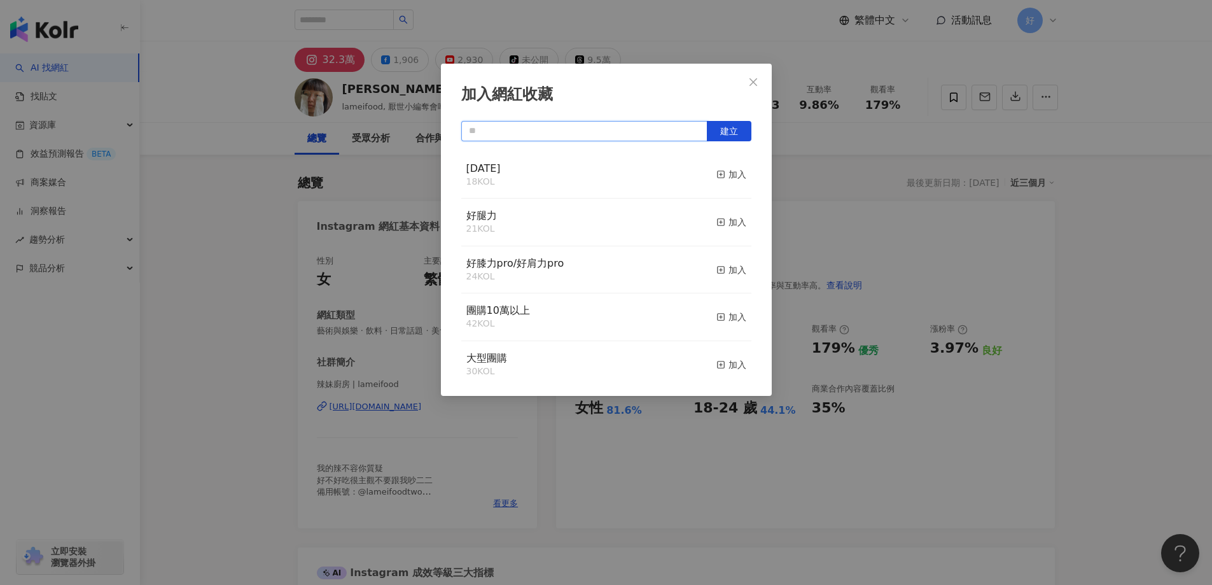
click at [587, 136] on input "text" at bounding box center [584, 131] width 246 height 20
click at [731, 128] on span "建立" at bounding box center [729, 131] width 18 height 10
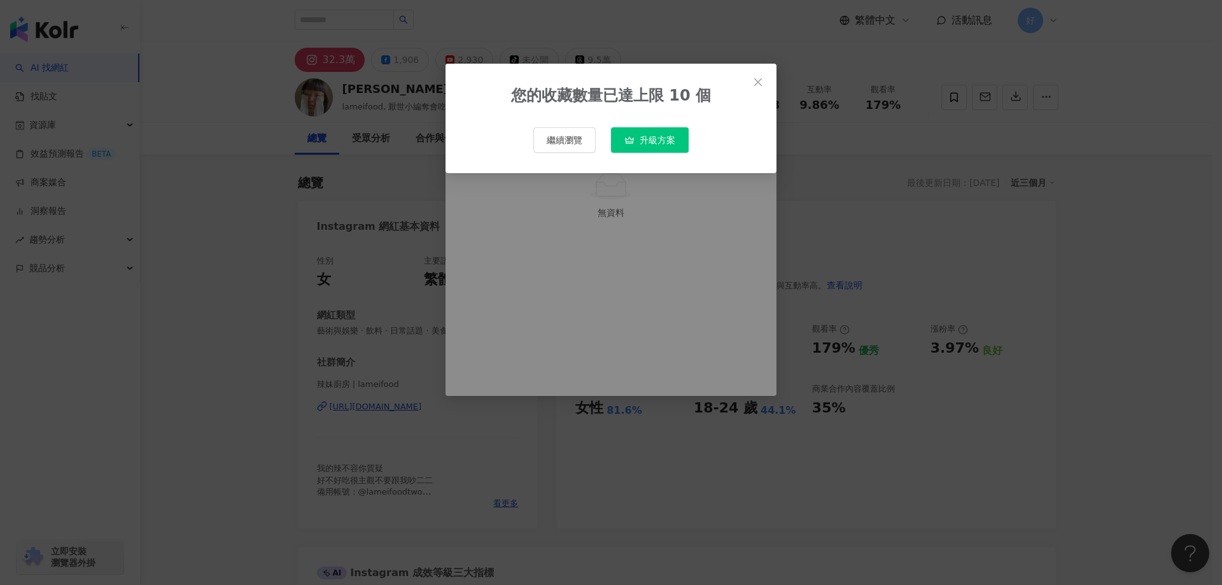
type input "****"
drag, startPoint x: 583, startPoint y: 139, endPoint x: 737, endPoint y: 87, distance: 161.8
click at [629, 228] on div "您的收藏數量已達上限 10 個 繼續瀏覽 升級方案" at bounding box center [611, 292] width 1222 height 585
click at [748, 76] on button "Close" at bounding box center [757, 81] width 25 height 25
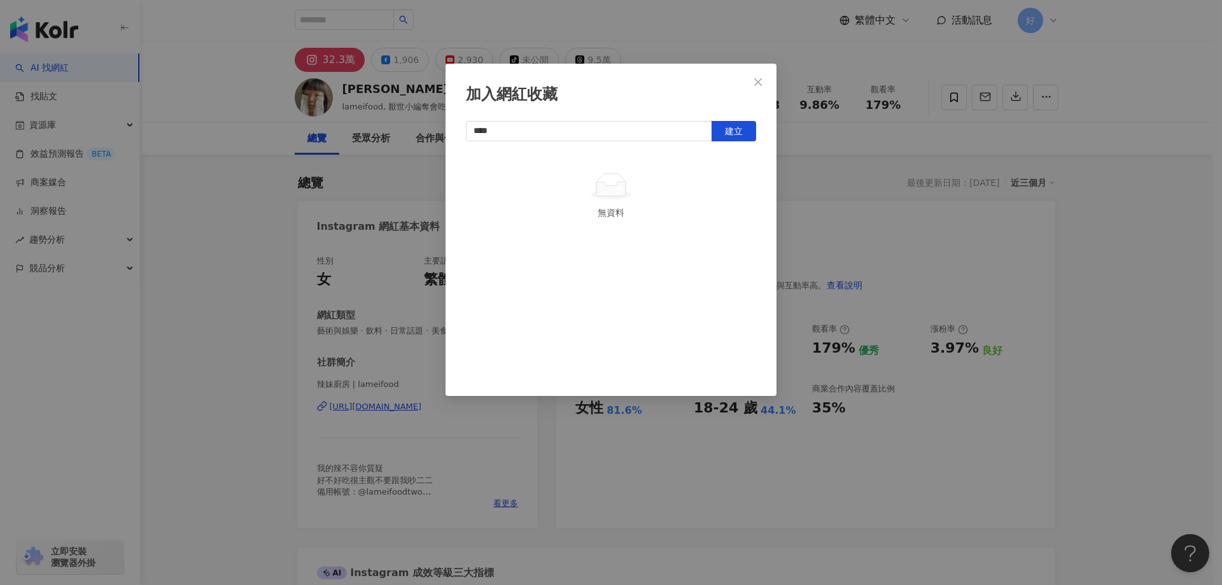
click at [759, 87] on span "Close" at bounding box center [757, 82] width 25 height 10
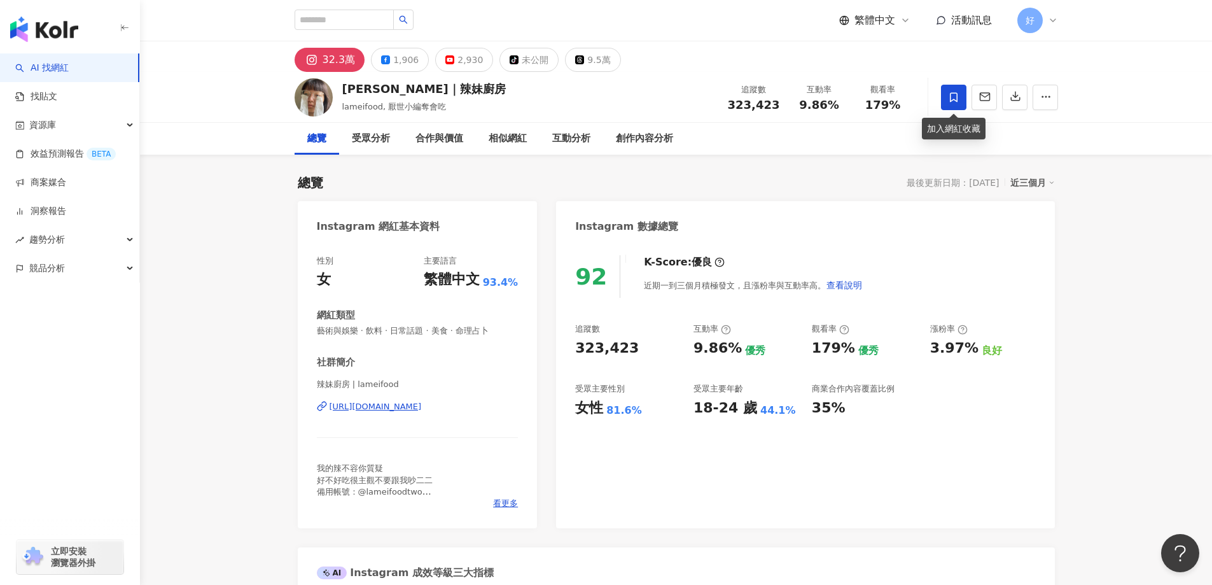
click at [963, 107] on span at bounding box center [953, 97] width 25 height 25
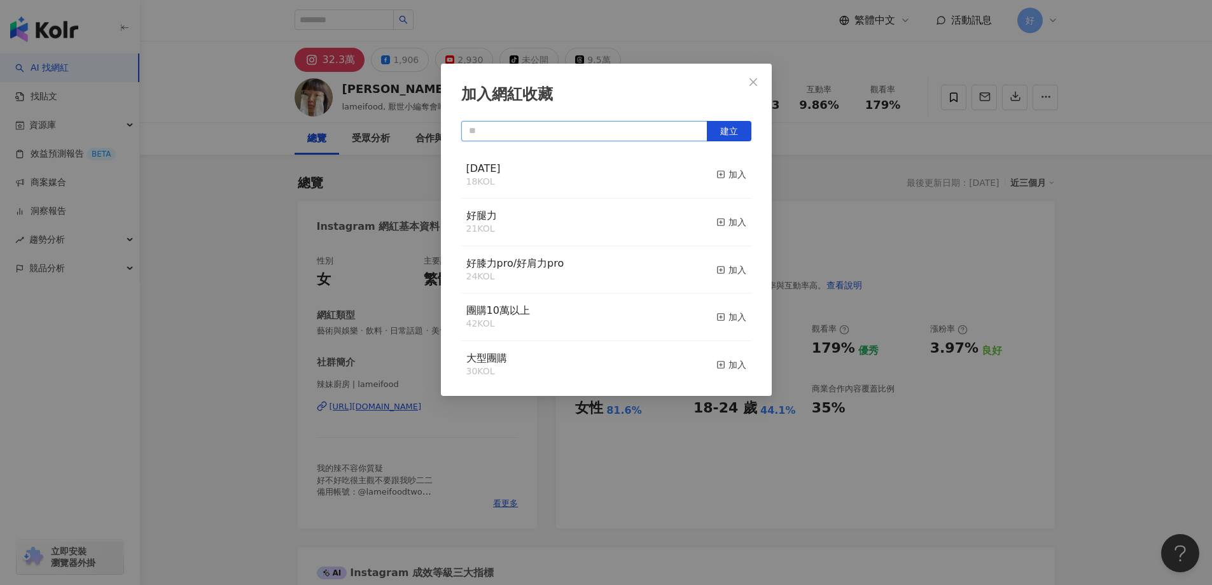
click at [636, 126] on input "text" at bounding box center [584, 131] width 246 height 20
click at [711, 134] on button "建立" at bounding box center [729, 131] width 45 height 20
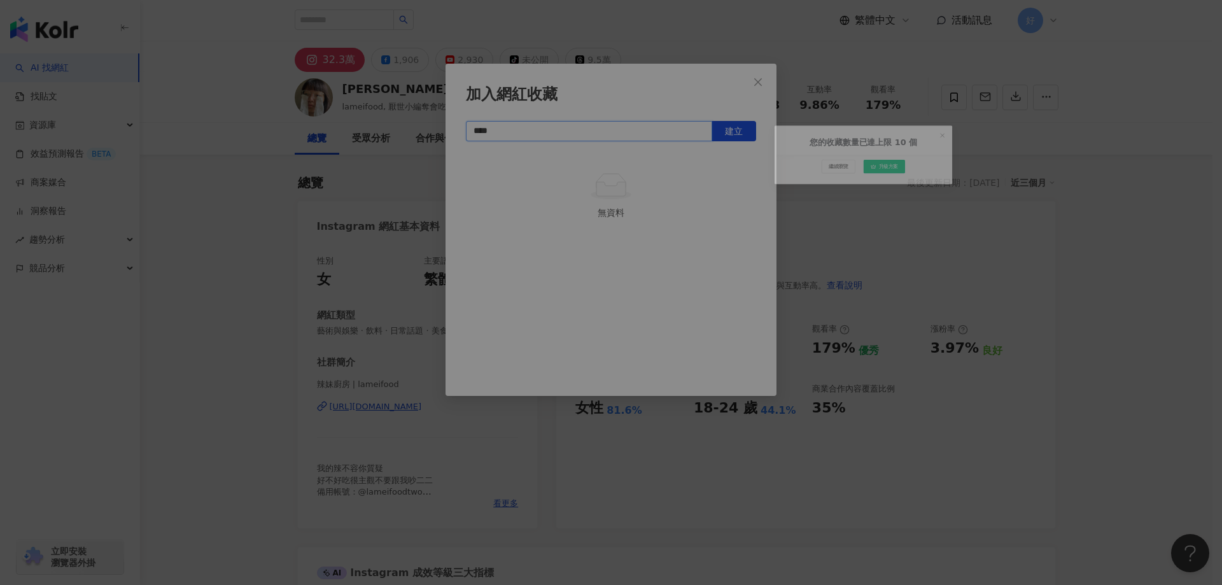
type input "****"
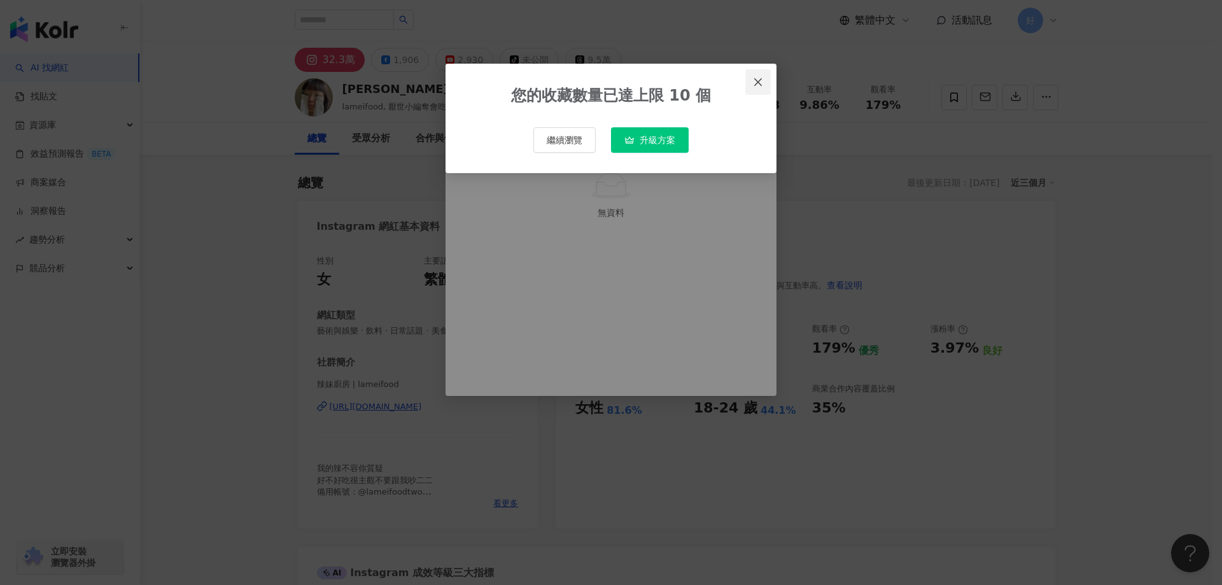
click at [762, 86] on icon "close" at bounding box center [758, 82] width 10 height 10
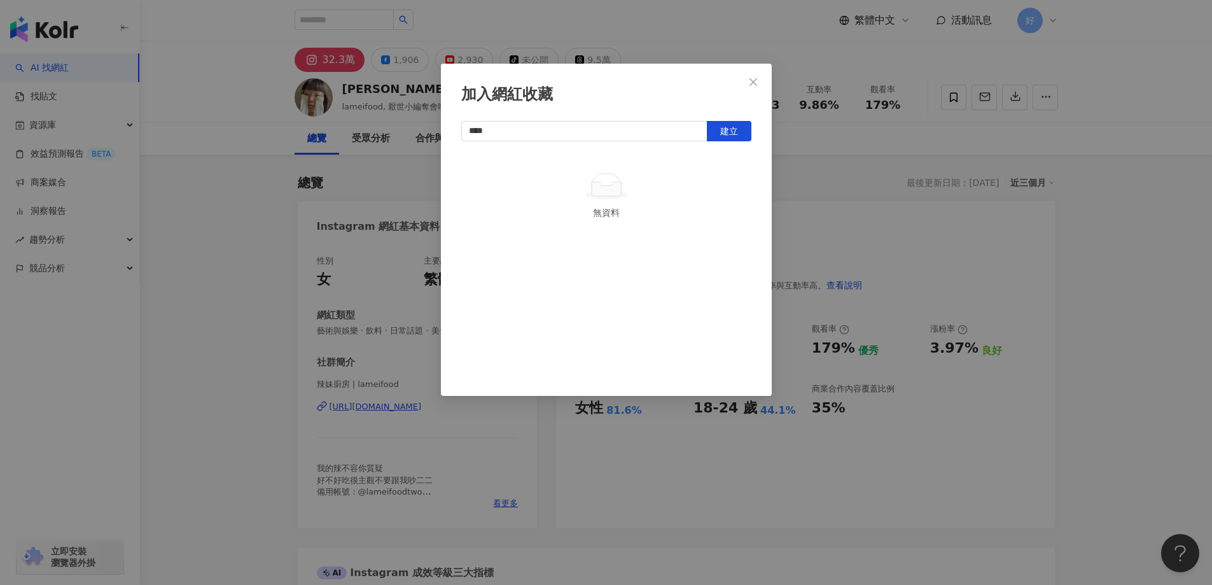
click at [762, 87] on button "Close" at bounding box center [753, 81] width 25 height 25
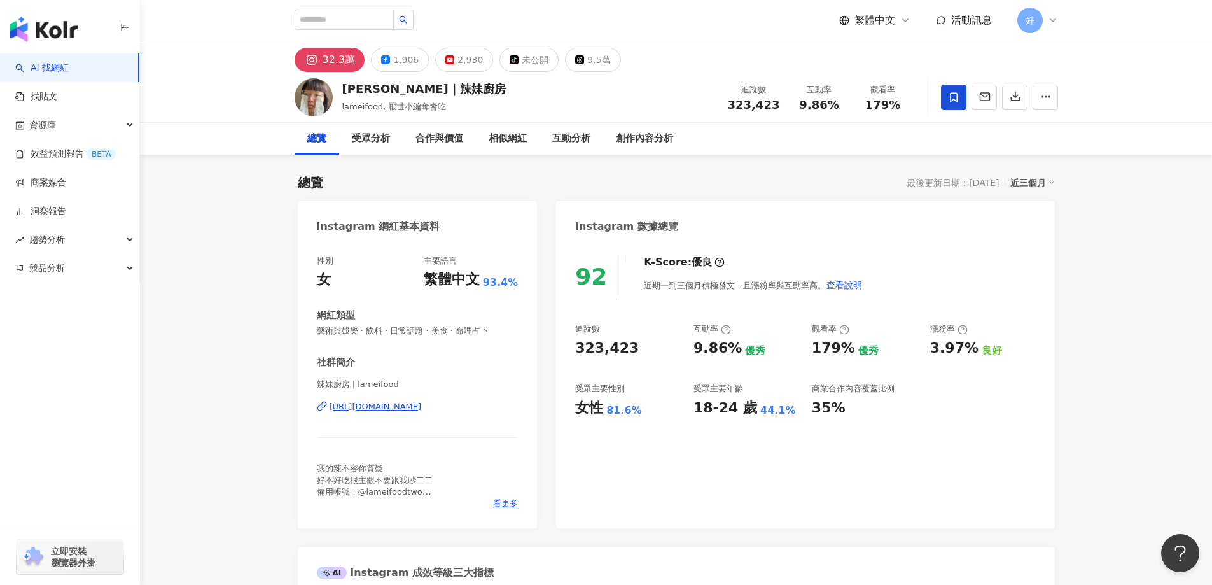
click at [960, 98] on span at bounding box center [953, 97] width 25 height 25
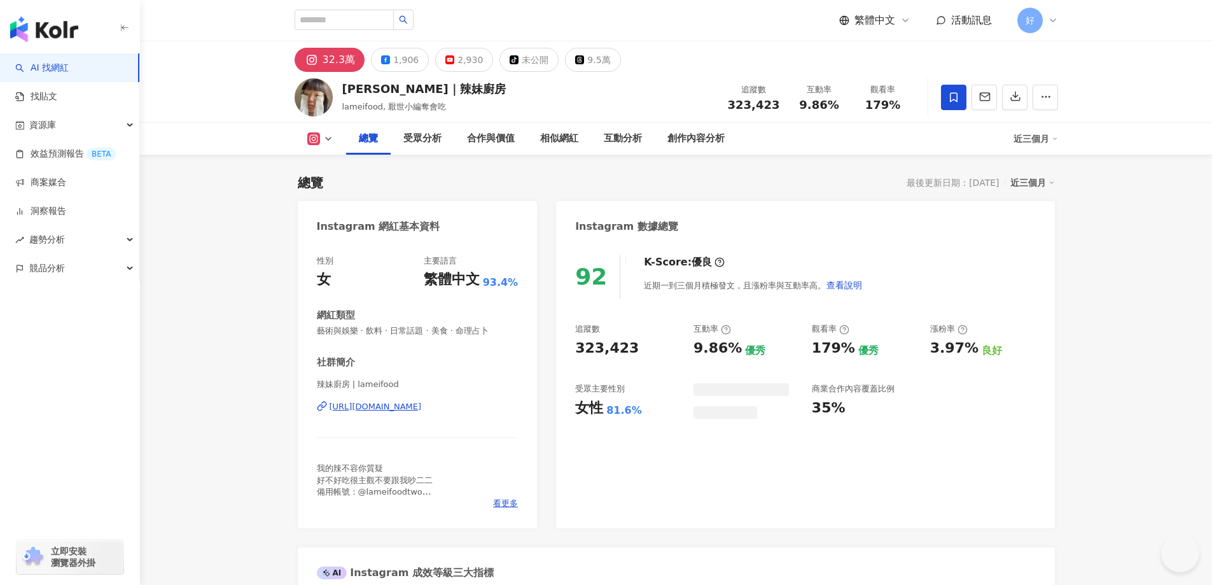
click at [950, 97] on icon at bounding box center [954, 97] width 8 height 10
click at [937, 97] on div "加入網紅收藏 建立 年輕族群 0 KOL 加入 母親節 18 KOL 加入 好腿力 21 KOL 加入 好膝力pro/好肩力pro 24 KOL 加入 團購1…" at bounding box center [606, 292] width 1212 height 585
click at [945, 97] on div "加入網紅收藏 建立 年輕族群 0 KOL 加入 母親節 18 KOL 加入 好腿力 21 KOL 加入 好膝力pro/好肩力pro 24 KOL 加入 團購1…" at bounding box center [606, 292] width 1212 height 585
click at [958, 109] on div at bounding box center [606, 292] width 1212 height 585
click at [953, 94] on icon at bounding box center [953, 97] width 11 height 11
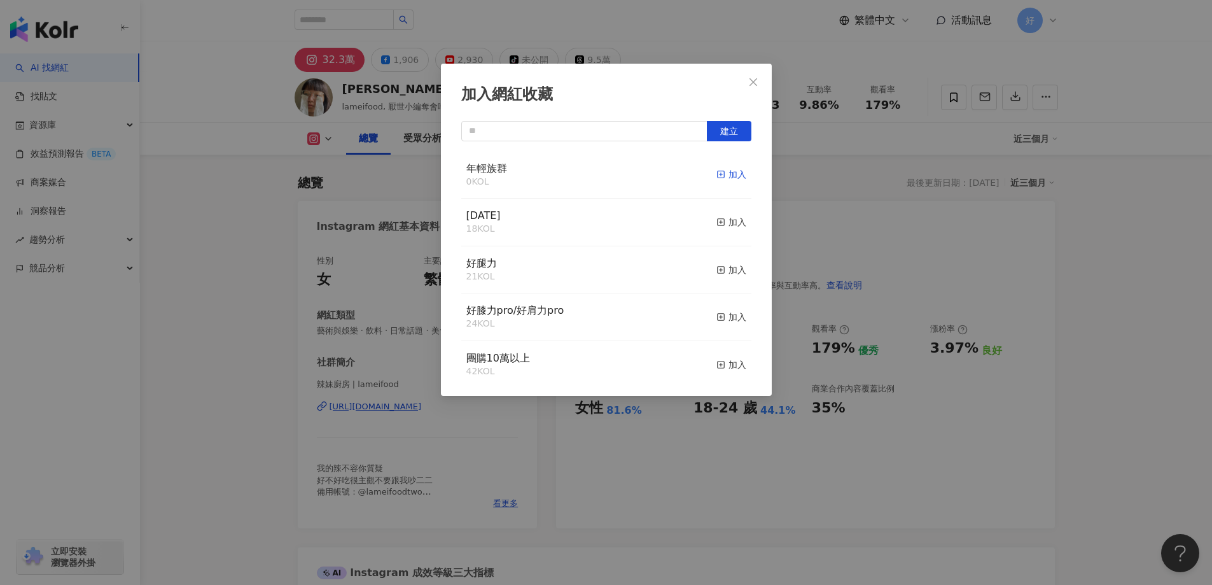
click at [703, 172] on div "年輕族群 0 KOL 加入" at bounding box center [606, 175] width 290 height 48
click at [716, 172] on icon "button" at bounding box center [720, 174] width 9 height 9
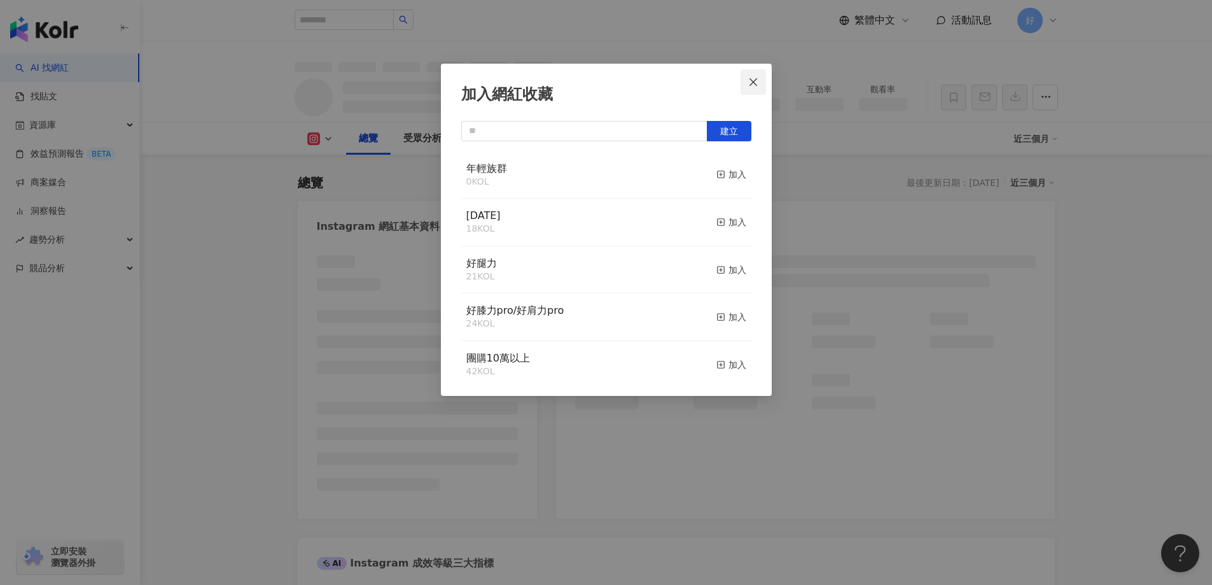
click at [757, 81] on icon "close" at bounding box center [753, 82] width 10 height 10
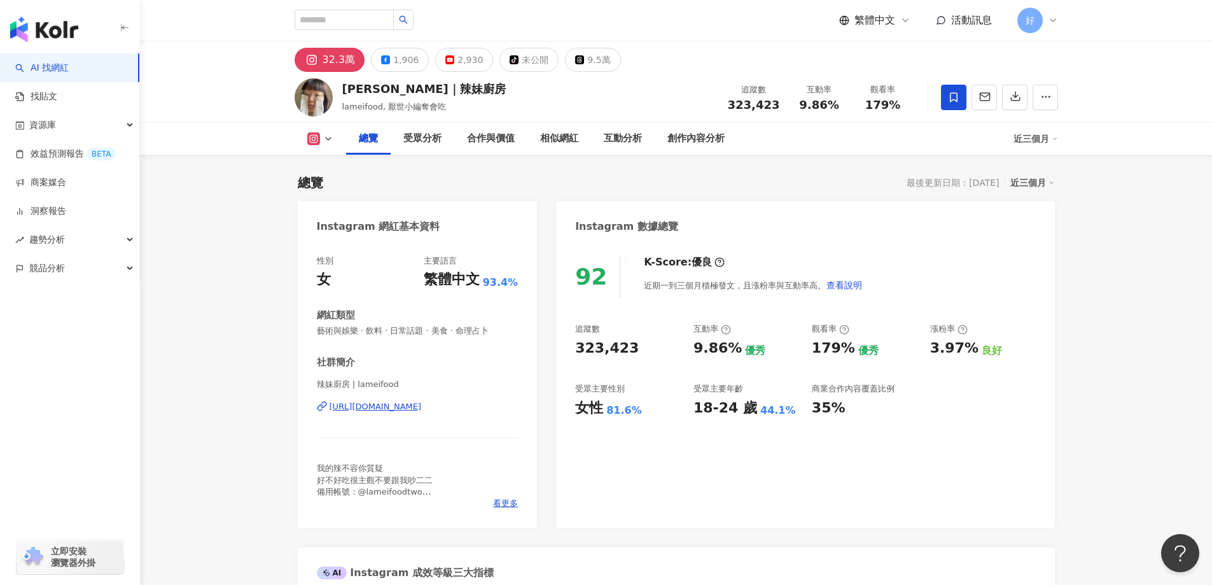
click at [741, 86] on div "加入網紅收藏 建立 年輕族群 1 KOL 已加入 母親節 18 KOL 加入 好腿力 21 KOL 加入 好膝力pro/好肩力pro 24 KOL 加入 團購…" at bounding box center [606, 292] width 1212 height 585
click at [394, 18] on input "search" at bounding box center [344, 20] width 99 height 20
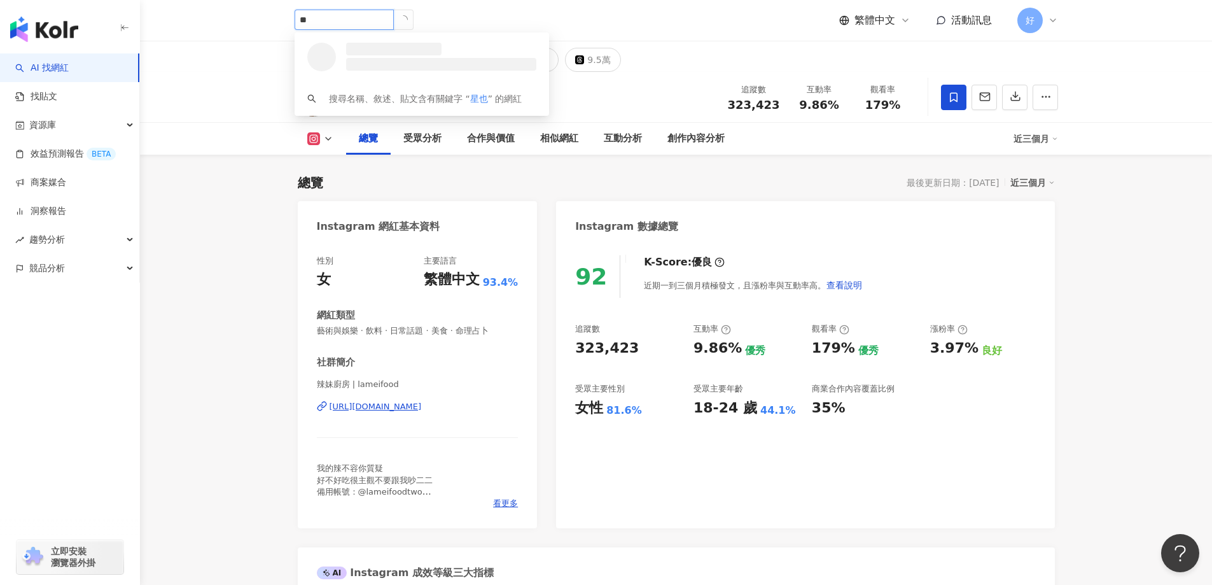
type input "*"
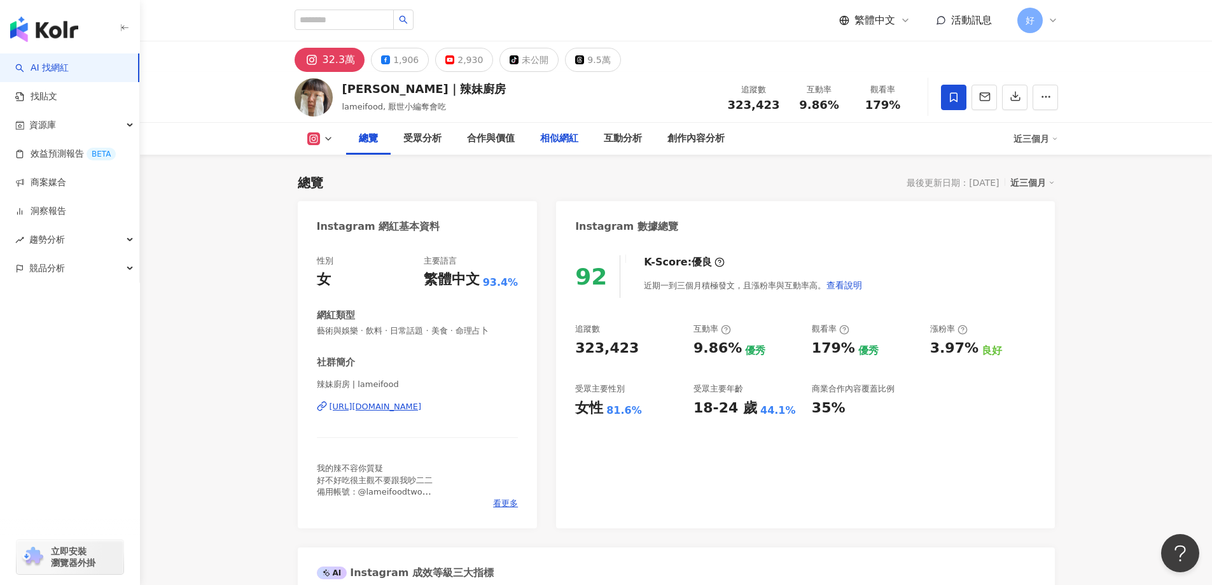
click at [564, 139] on div "相似網紅" at bounding box center [559, 138] width 38 height 15
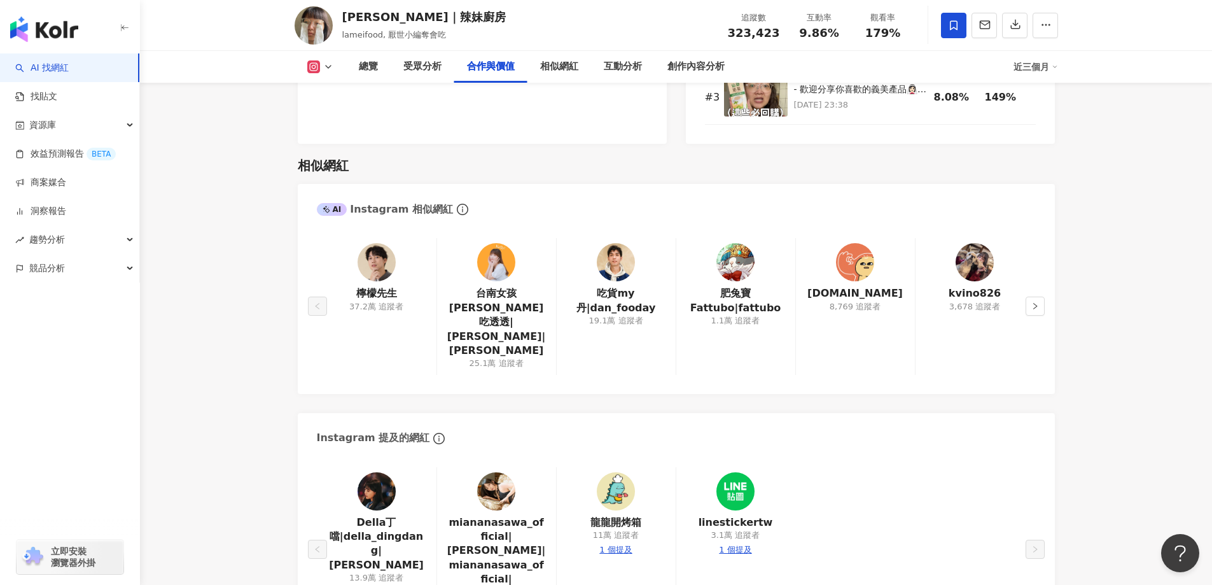
scroll to position [2007, 0]
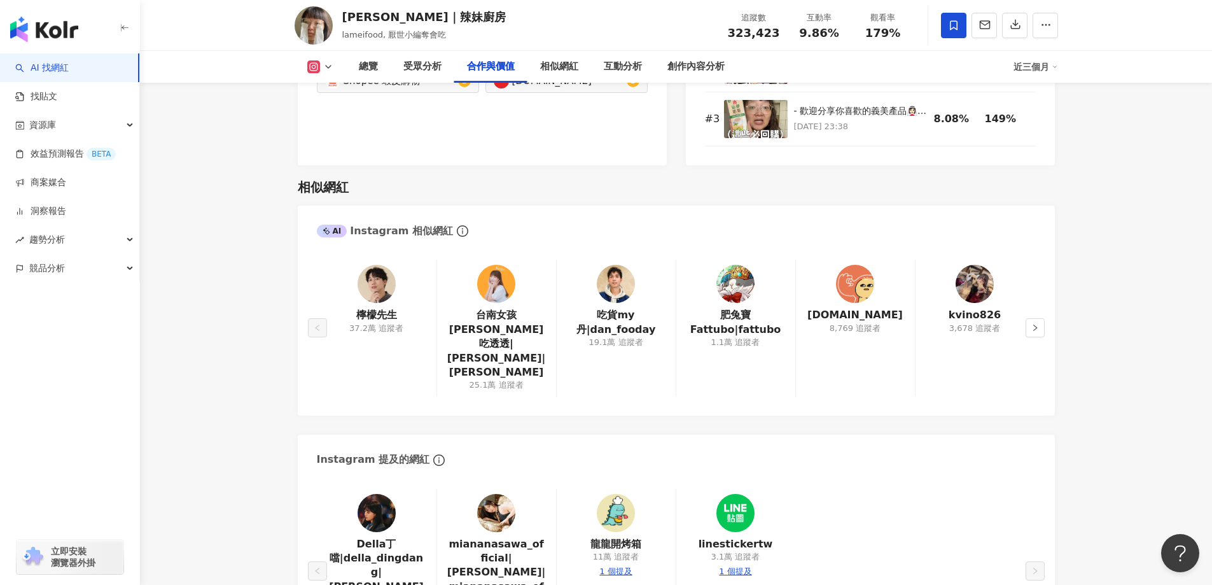
click at [373, 280] on img at bounding box center [377, 284] width 38 height 38
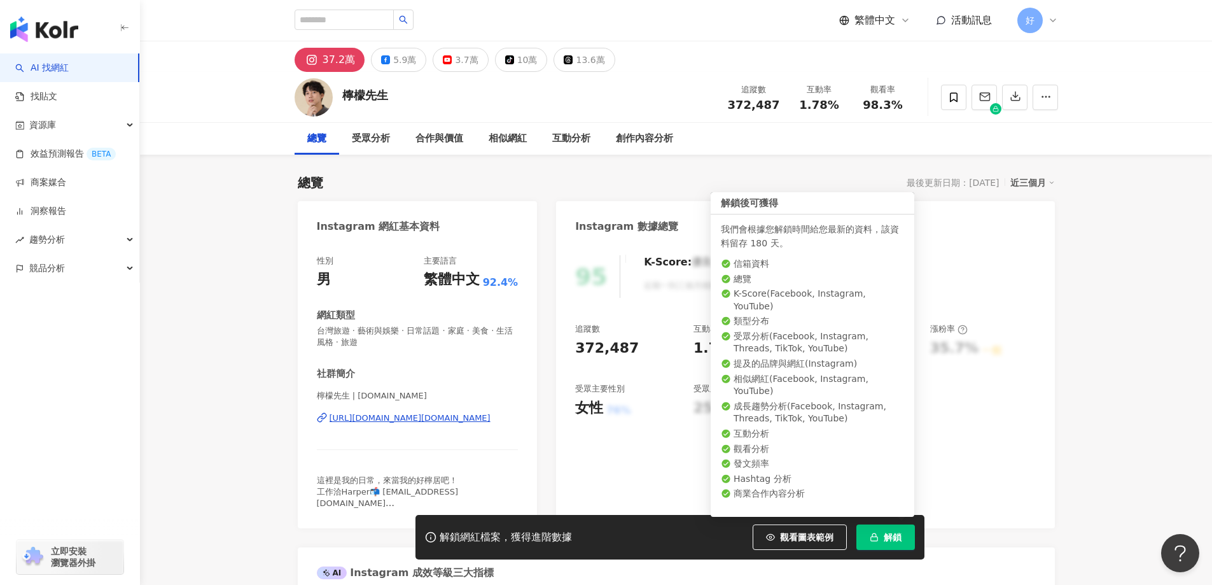
click at [888, 540] on span "解鎖" at bounding box center [893, 537] width 18 height 10
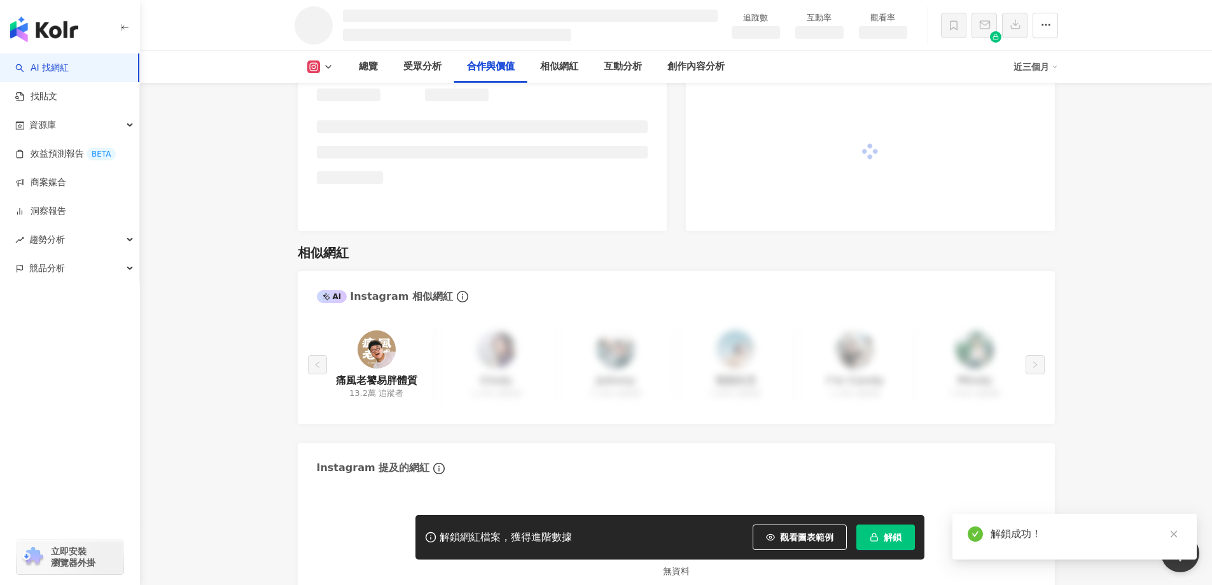
scroll to position [1627, 0]
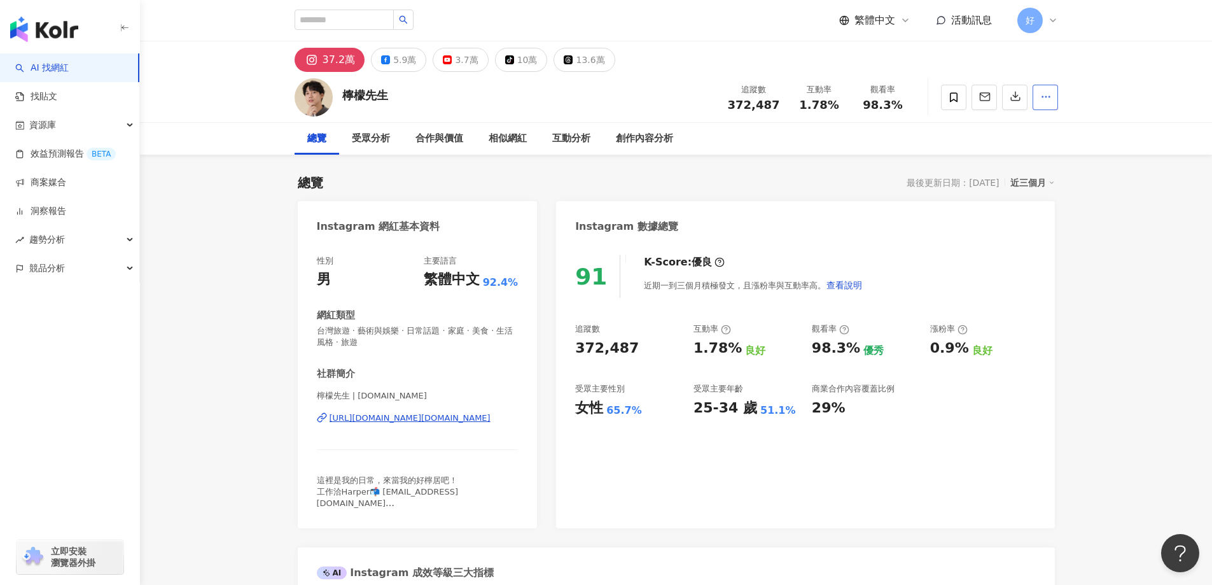
click at [1052, 104] on button "button" at bounding box center [1045, 97] width 25 height 25
click at [589, 181] on div "總覽 最後更新日期：[DATE] 近三個月" at bounding box center [676, 183] width 757 height 18
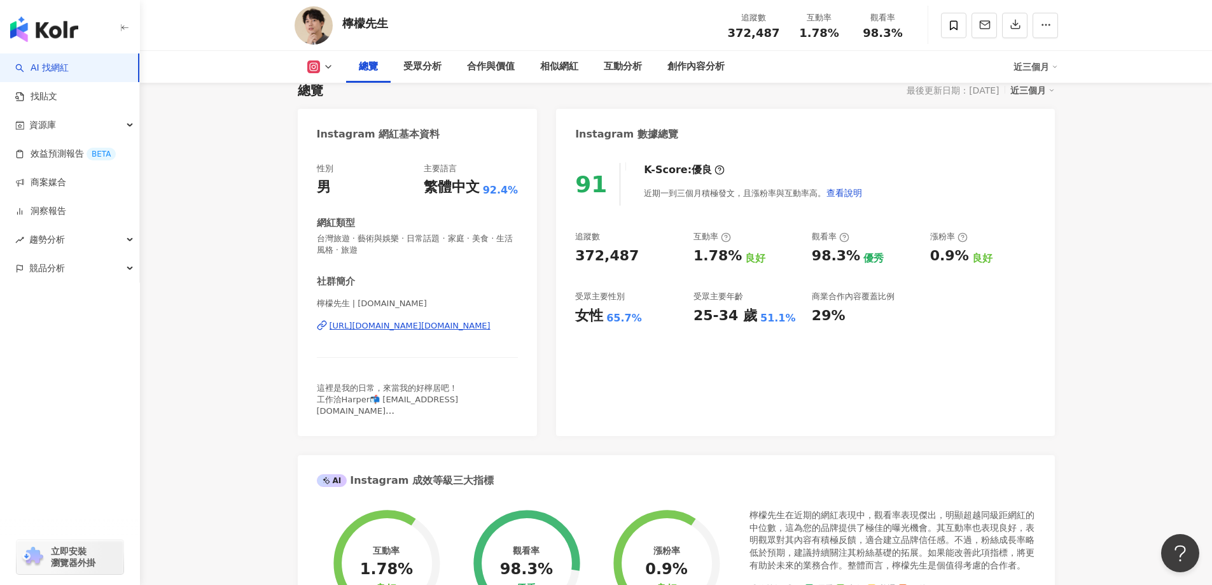
scroll to position [191, 0]
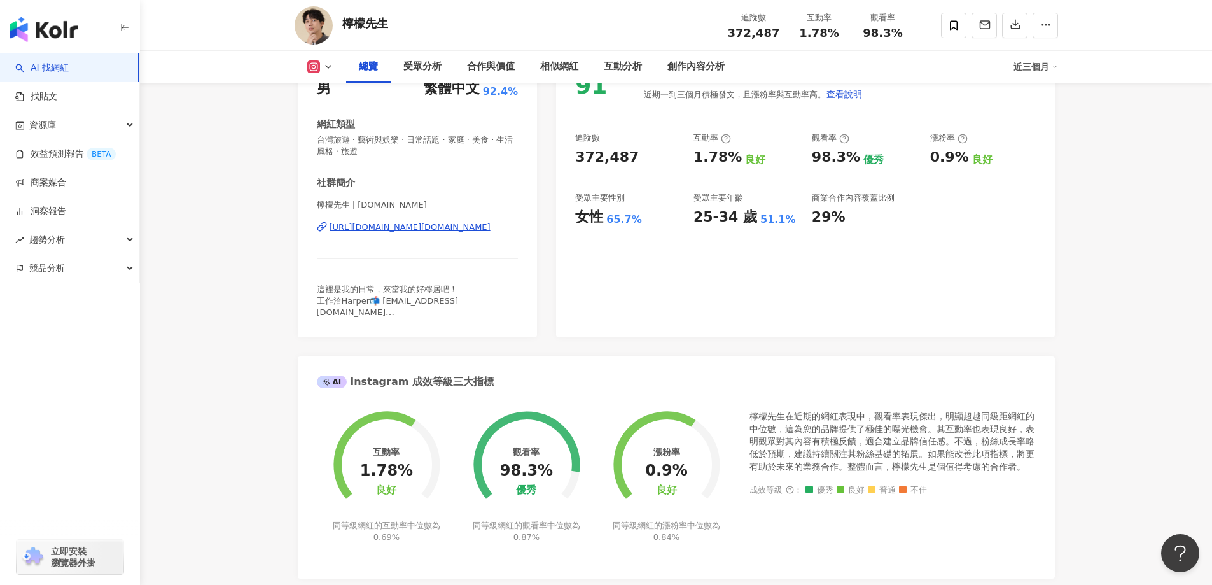
click at [466, 228] on div "https://www.instagram.com/mr.lemon.tw/" at bounding box center [410, 226] width 161 height 11
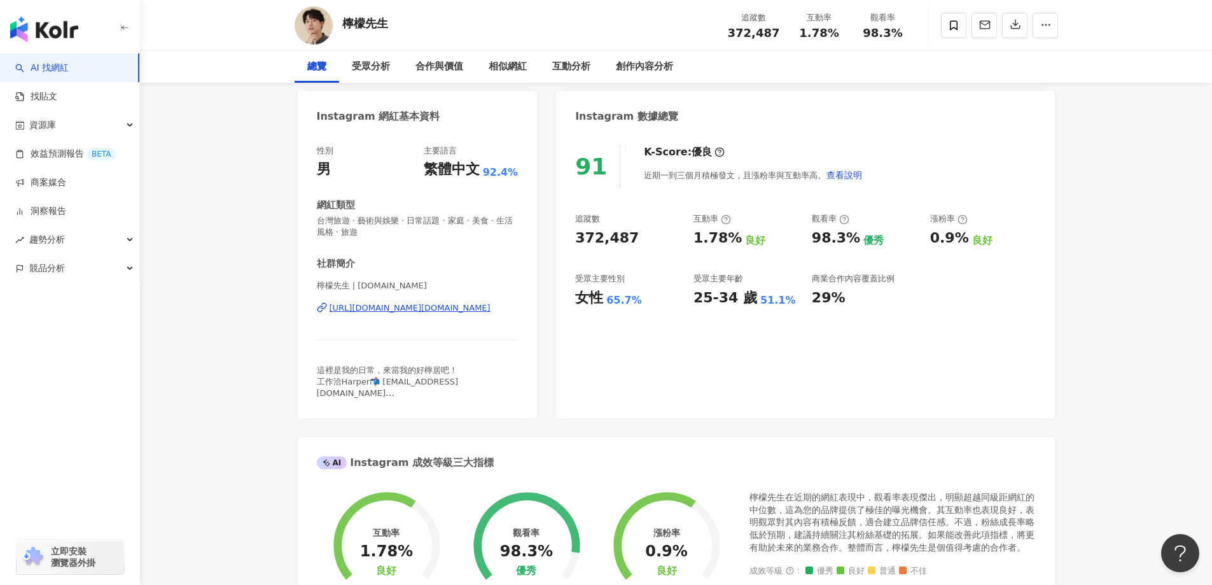
scroll to position [0, 0]
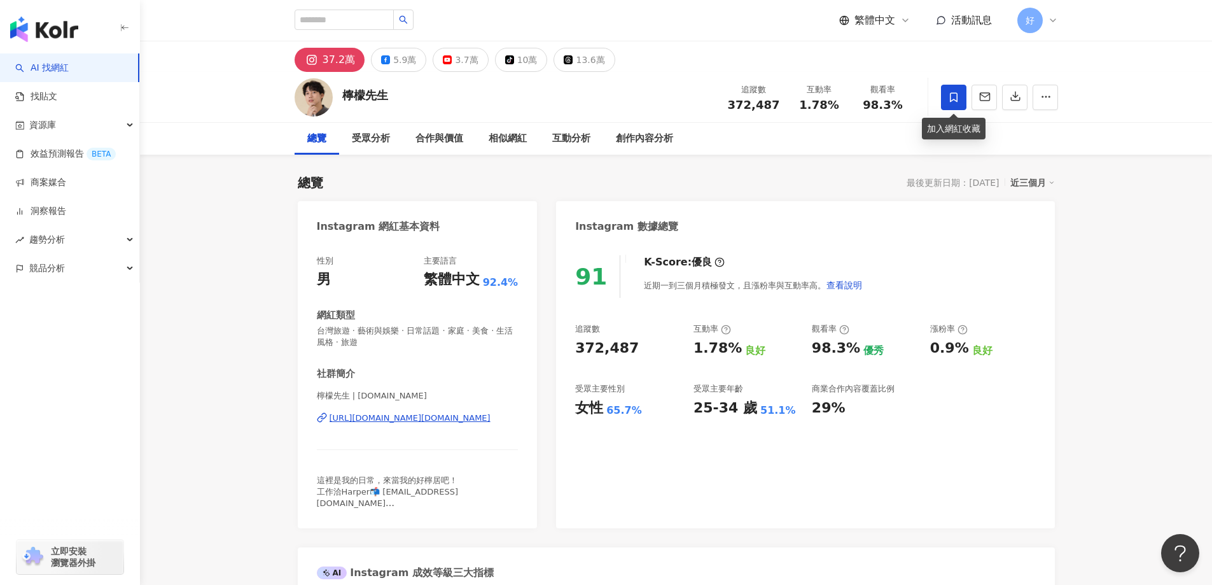
click at [954, 95] on icon at bounding box center [953, 97] width 11 height 11
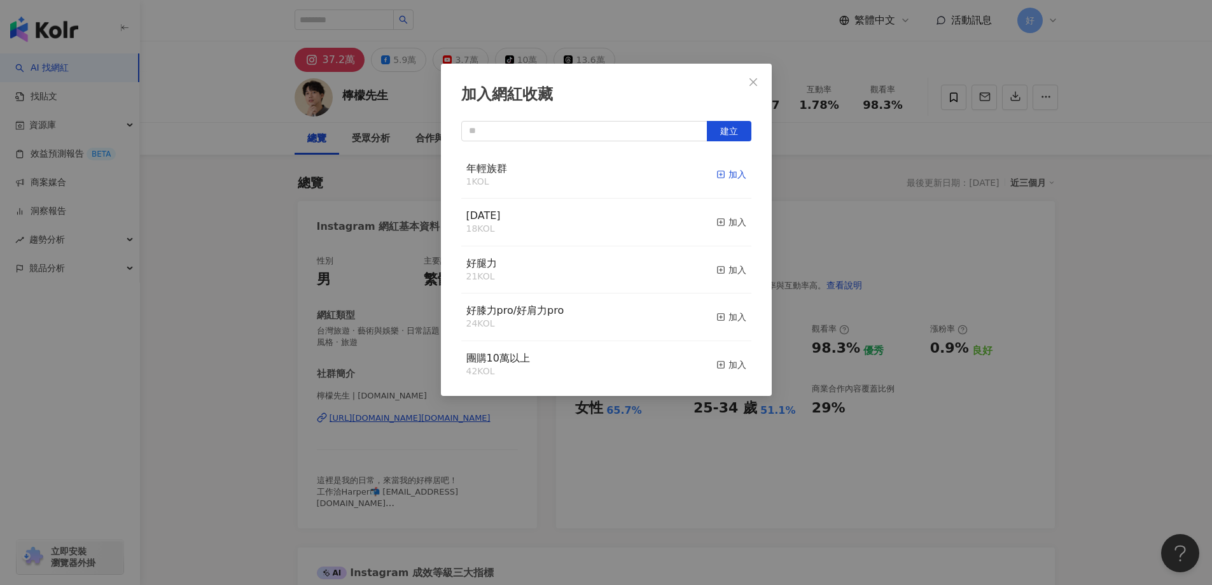
click at [723, 176] on div "加入" at bounding box center [731, 174] width 30 height 14
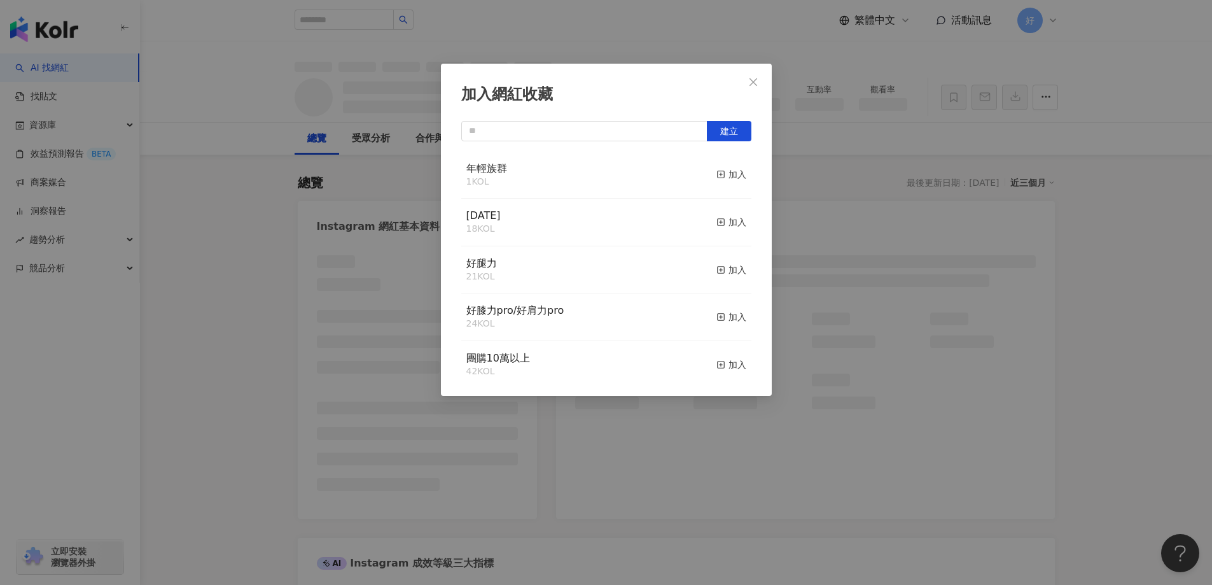
click at [749, 89] on button "Close" at bounding box center [753, 81] width 25 height 25
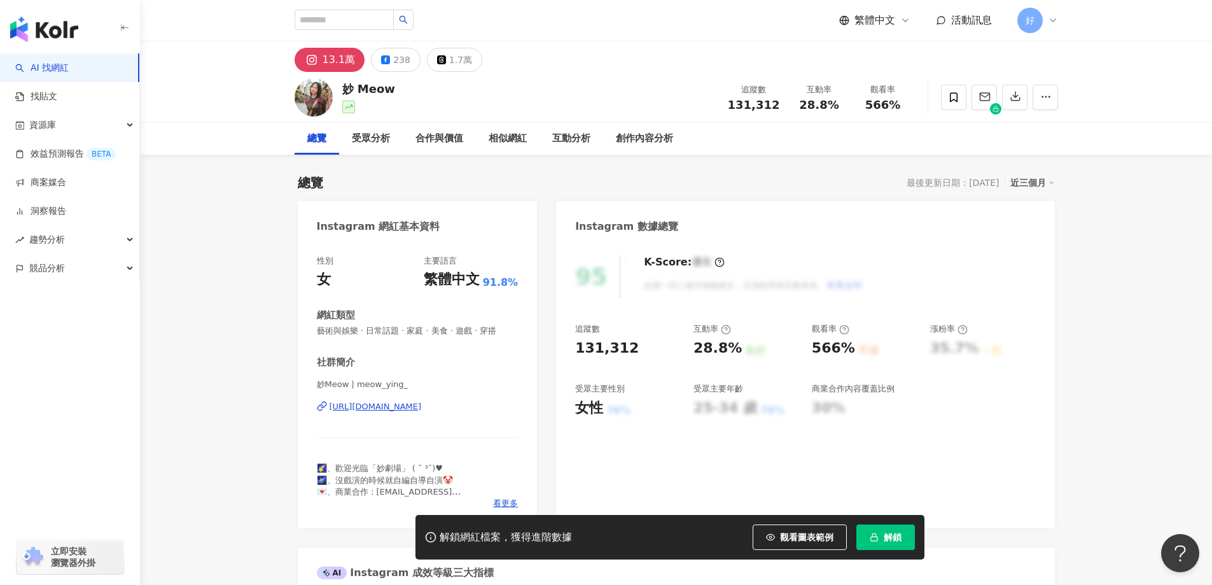
click at [893, 540] on span "解鎖" at bounding box center [893, 537] width 18 height 10
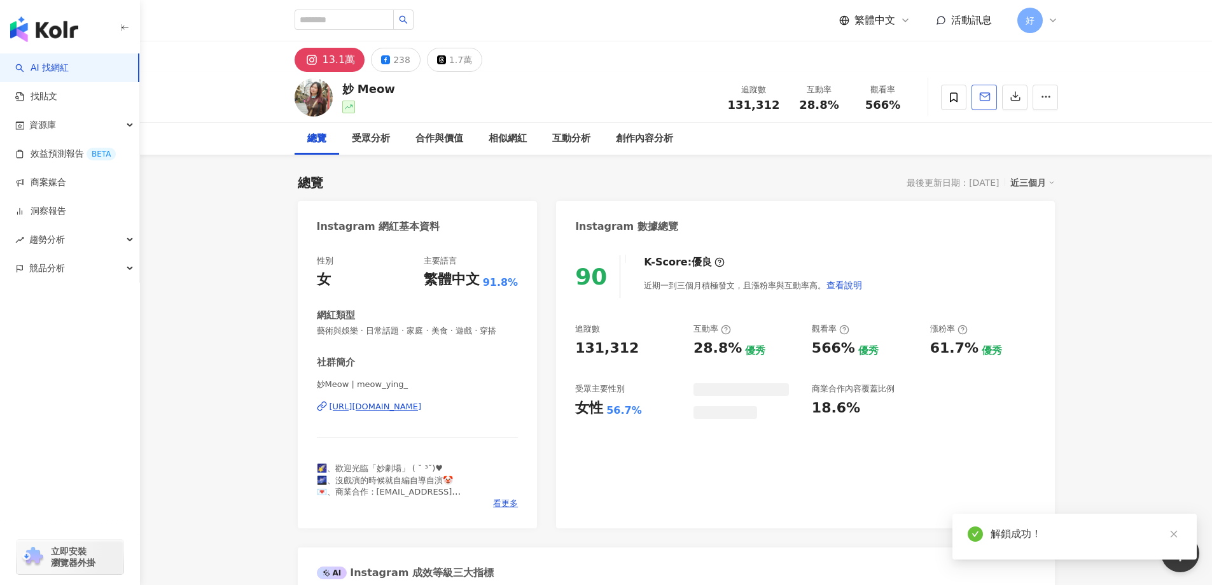
click at [984, 102] on icon "button" at bounding box center [984, 96] width 11 height 11
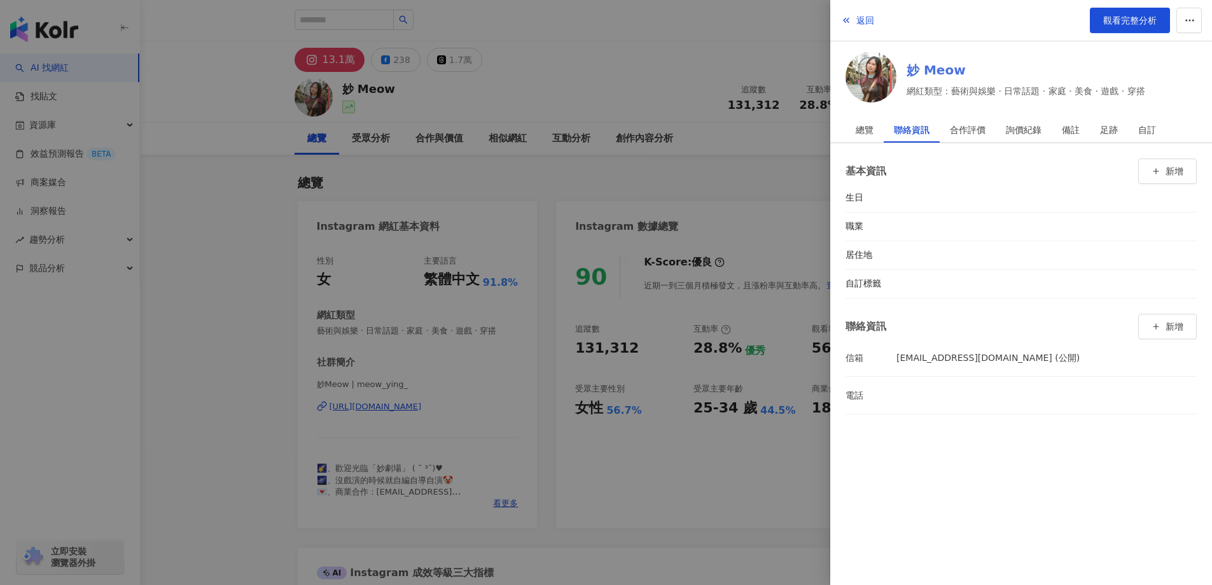
drag, startPoint x: 730, startPoint y: 190, endPoint x: 1094, endPoint y: 67, distance: 383.5
click at [730, 193] on div at bounding box center [606, 292] width 1212 height 585
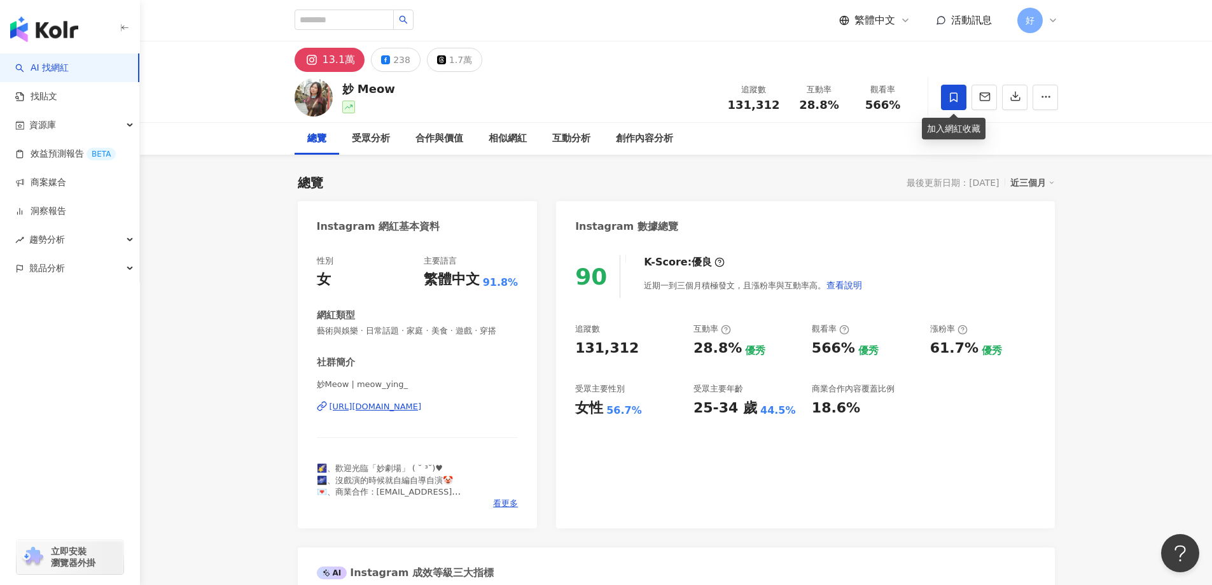
click at [956, 97] on icon at bounding box center [953, 97] width 11 height 11
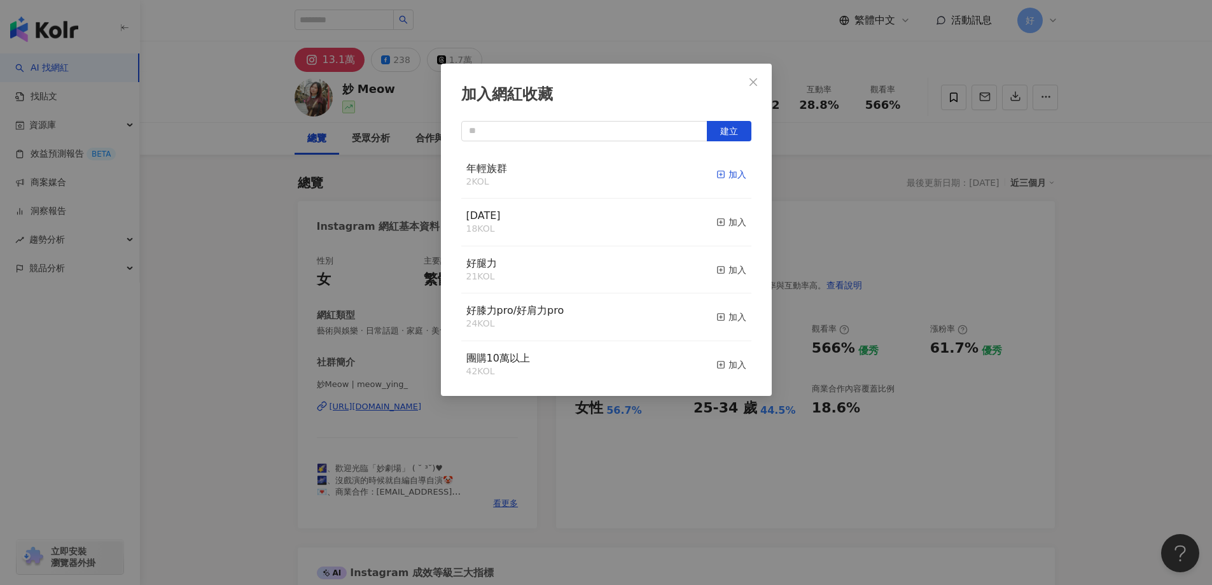
click at [733, 170] on div "加入" at bounding box center [731, 174] width 30 height 14
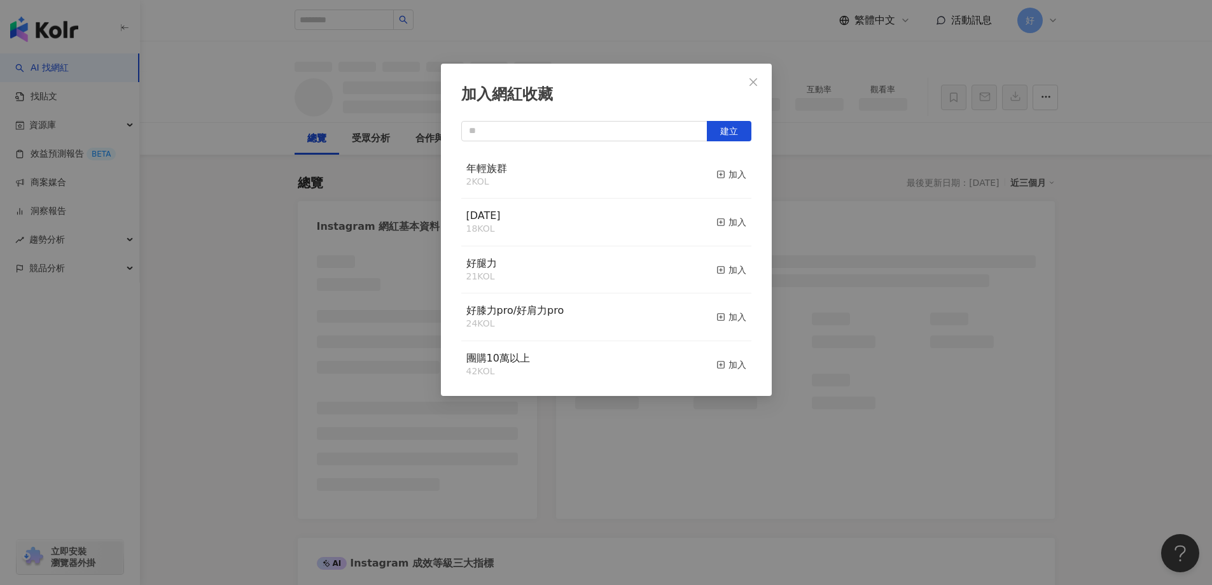
click at [753, 84] on icon "close" at bounding box center [753, 82] width 10 height 10
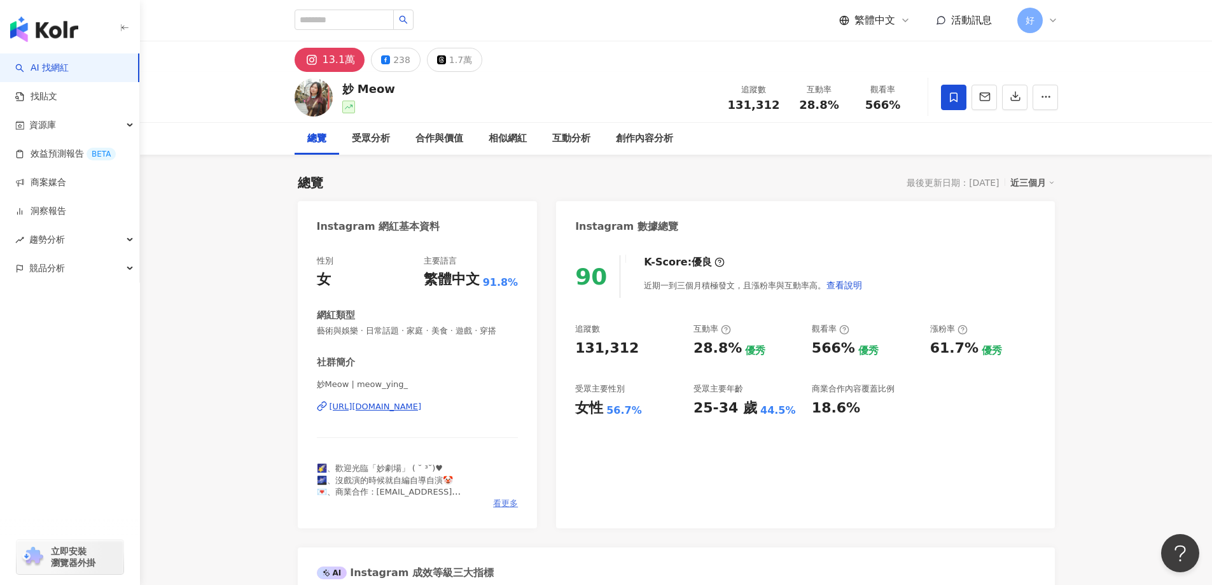
click at [506, 505] on span "看更多" at bounding box center [505, 503] width 25 height 11
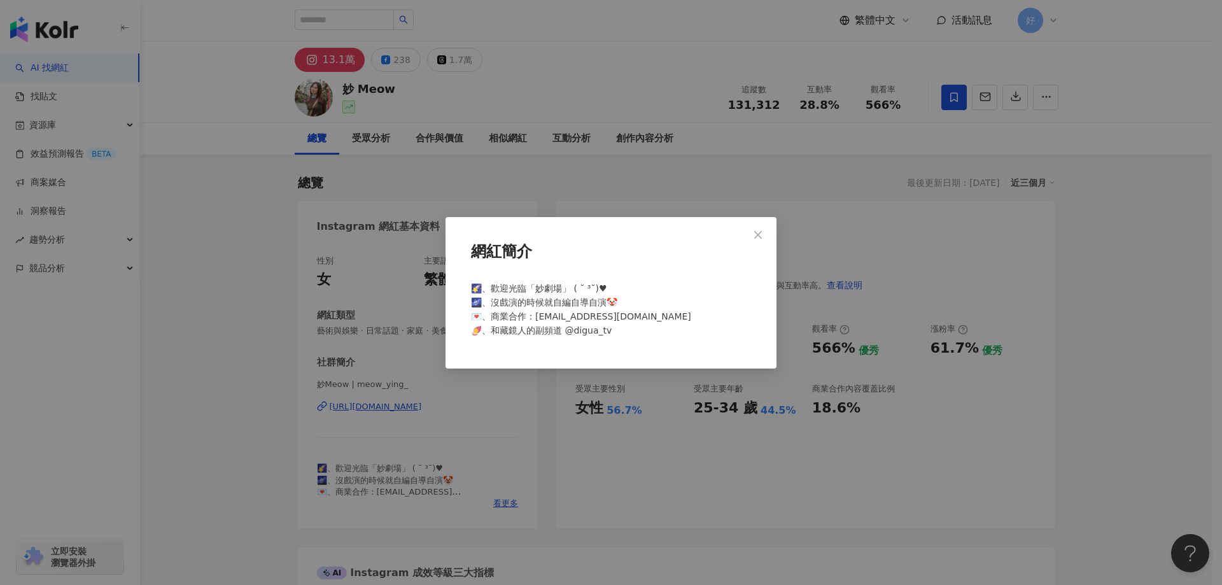
click at [548, 441] on div "網紅簡介 🌠、歡迎光臨「妙劇場」 ( ˘ ³˘)♥︎ 🌌、沒戲演的時候就自編自導自演🤡 💌、商業合作：[EMAIL_ADDRESS][DOMAIN_NAME]…" at bounding box center [611, 292] width 1222 height 585
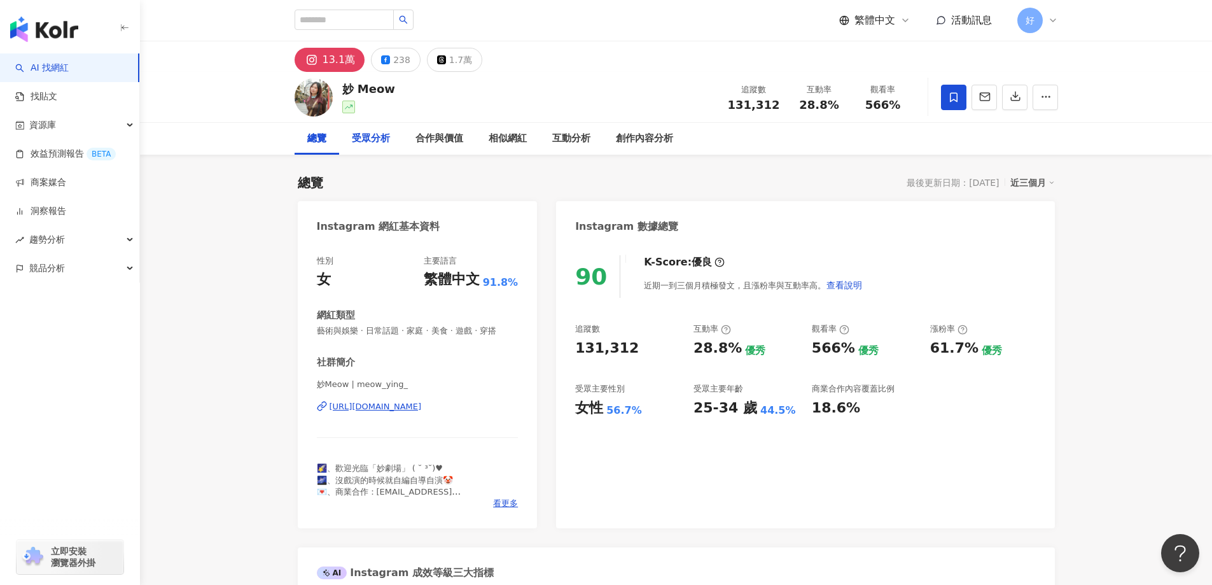
click at [363, 138] on div "受眾分析" at bounding box center [371, 138] width 38 height 15
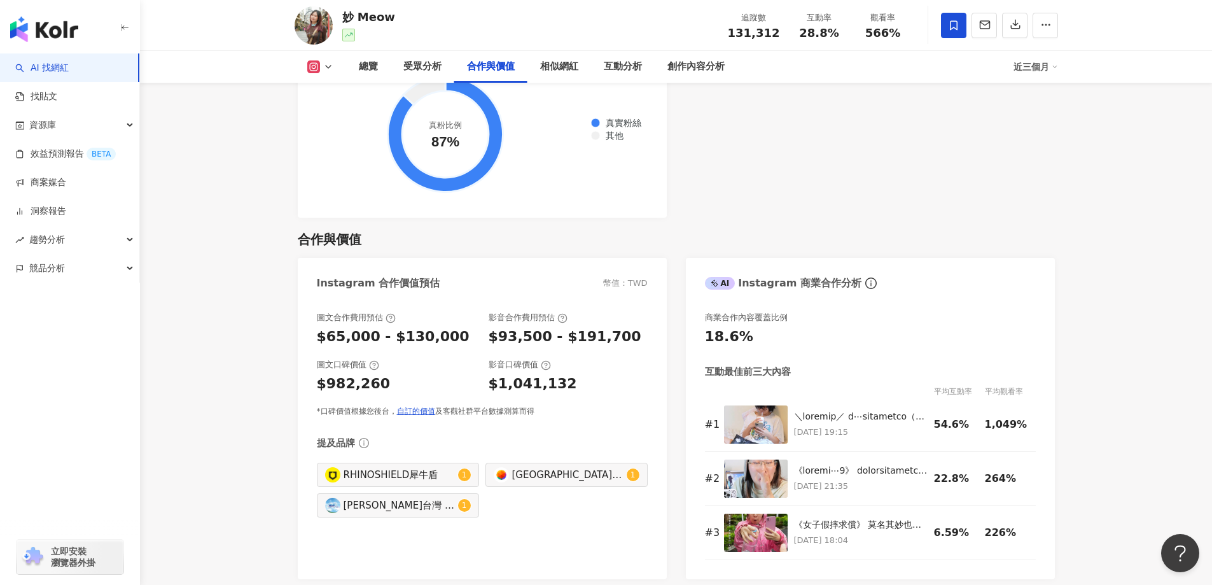
scroll to position [1645, 0]
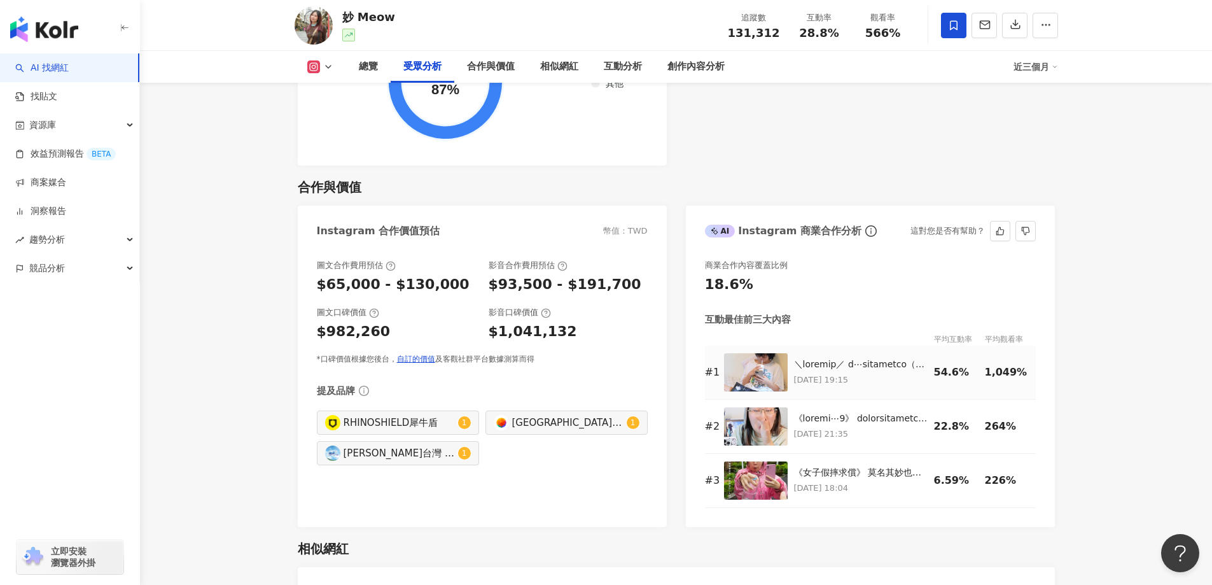
click at [840, 358] on div "[DATE] 19:15" at bounding box center [861, 372] width 134 height 29
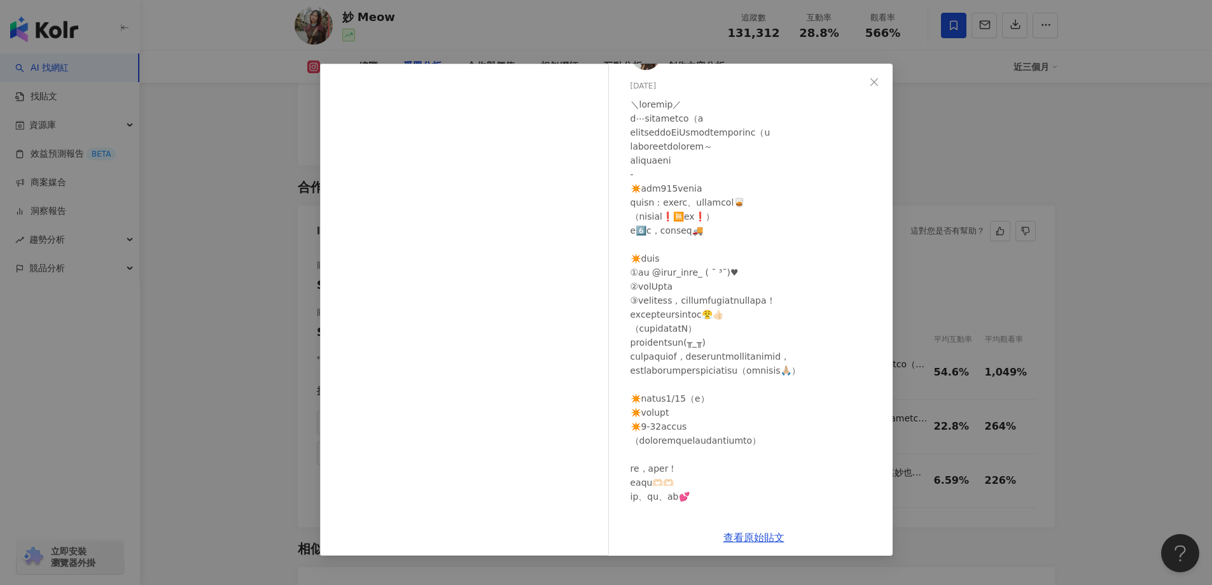
scroll to position [64, 0]
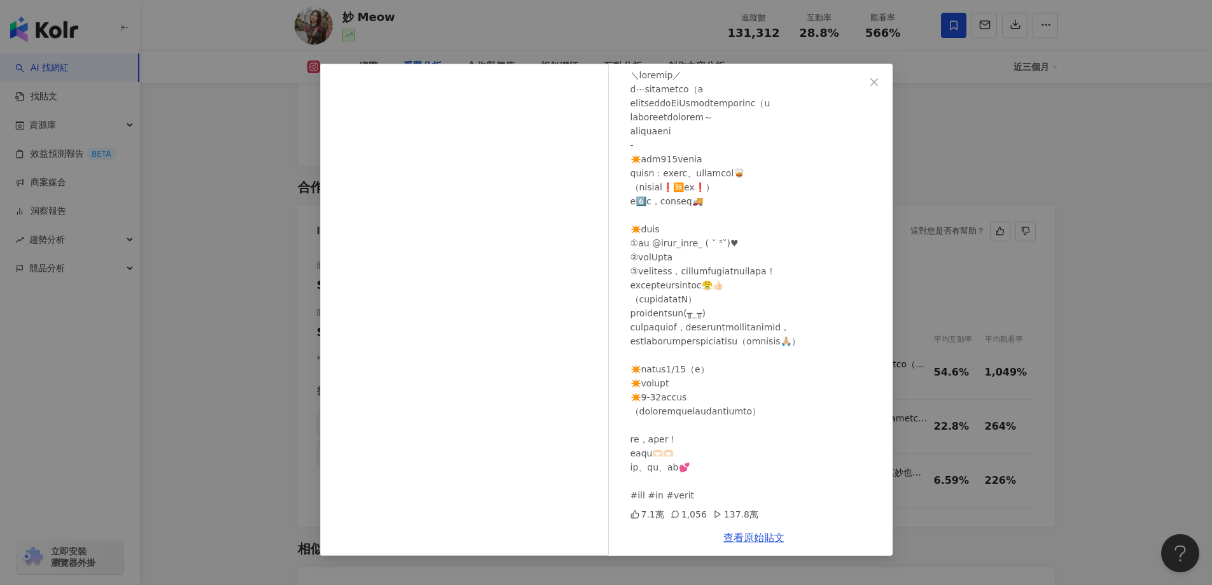
click at [931, 279] on div "妙 Meow 2025/8/20 7.1萬 1,056 137.8萬 查看原始貼文" at bounding box center [606, 292] width 1212 height 585
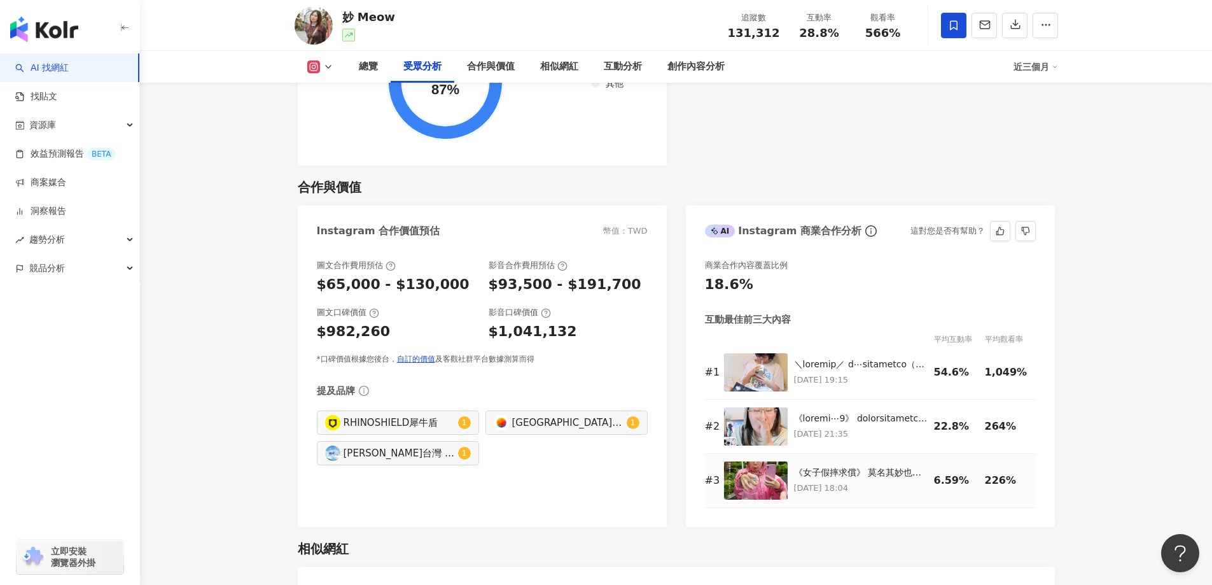
click at [852, 481] on p "2025/7/25 18:04" at bounding box center [861, 488] width 134 height 14
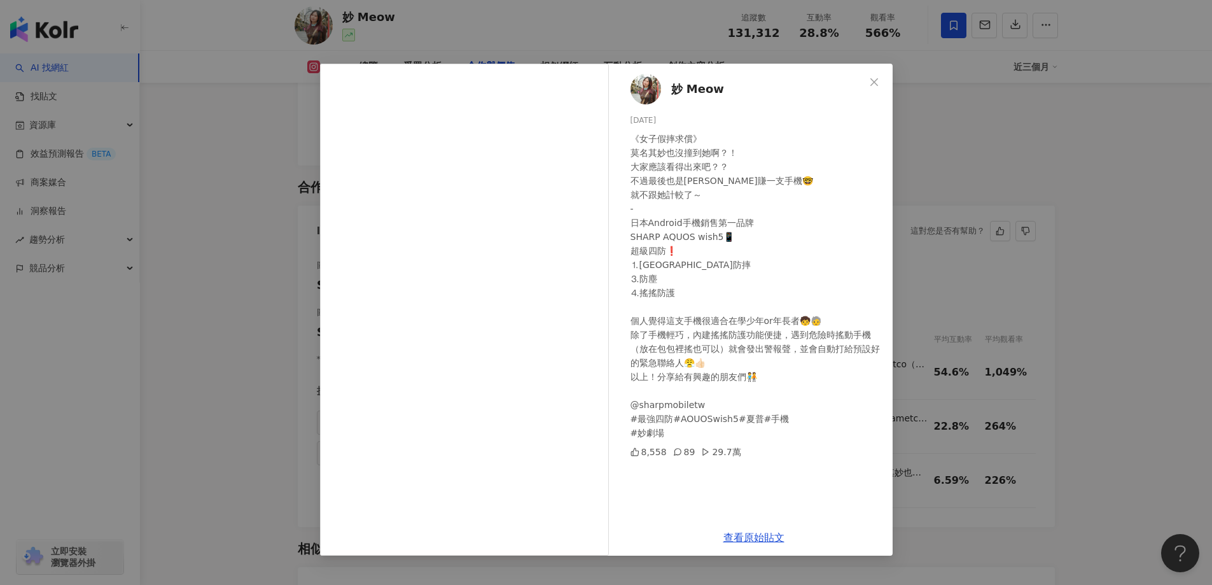
scroll to position [1963, 0]
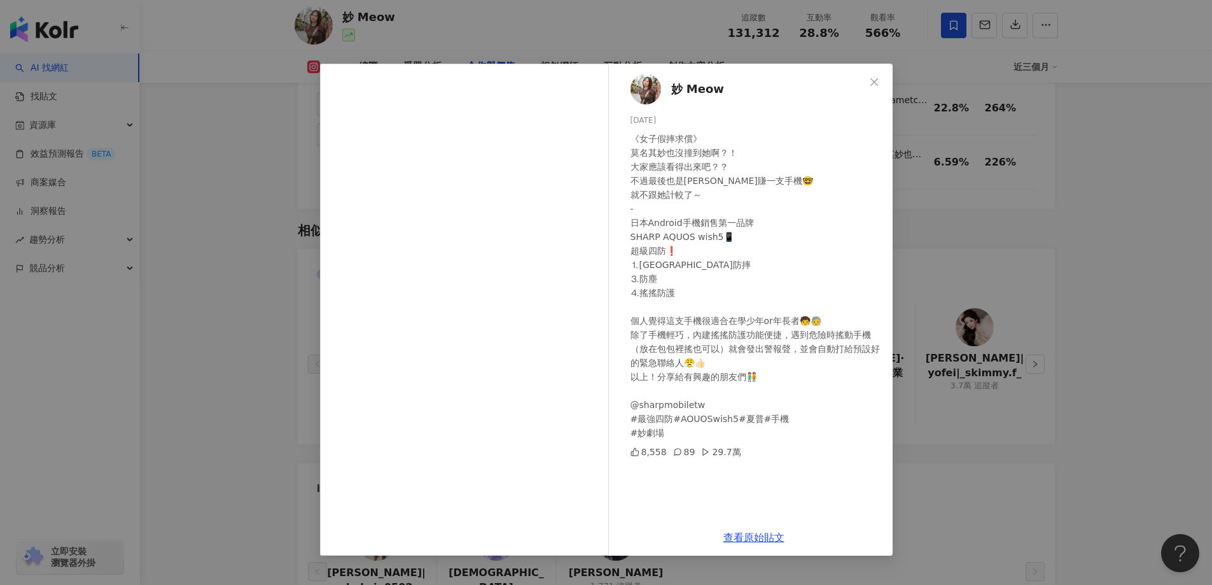
click at [945, 259] on div "妙 Meow 2025/7/25 《女子假摔求償》 莫名其妙也沒撞到她啊？！ 大家應該看得出來吧？？ 不過最後也是莫名爽賺一支手機🤓 就不跟她計較了～ - 日…" at bounding box center [606, 292] width 1212 height 585
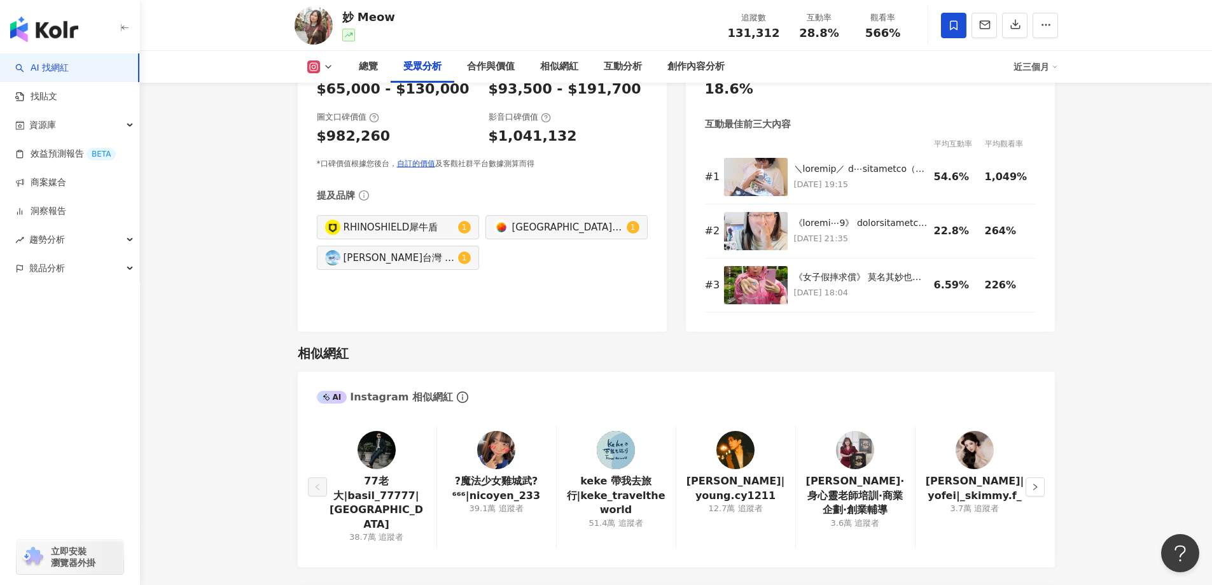
scroll to position [1645, 0]
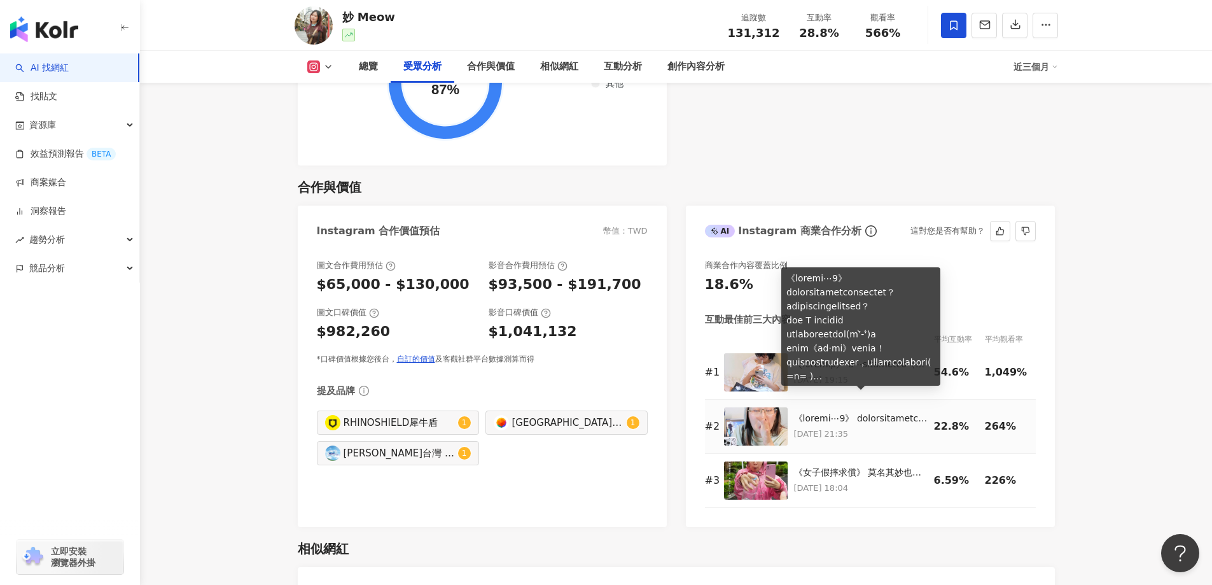
click at [820, 412] on div at bounding box center [861, 418] width 134 height 13
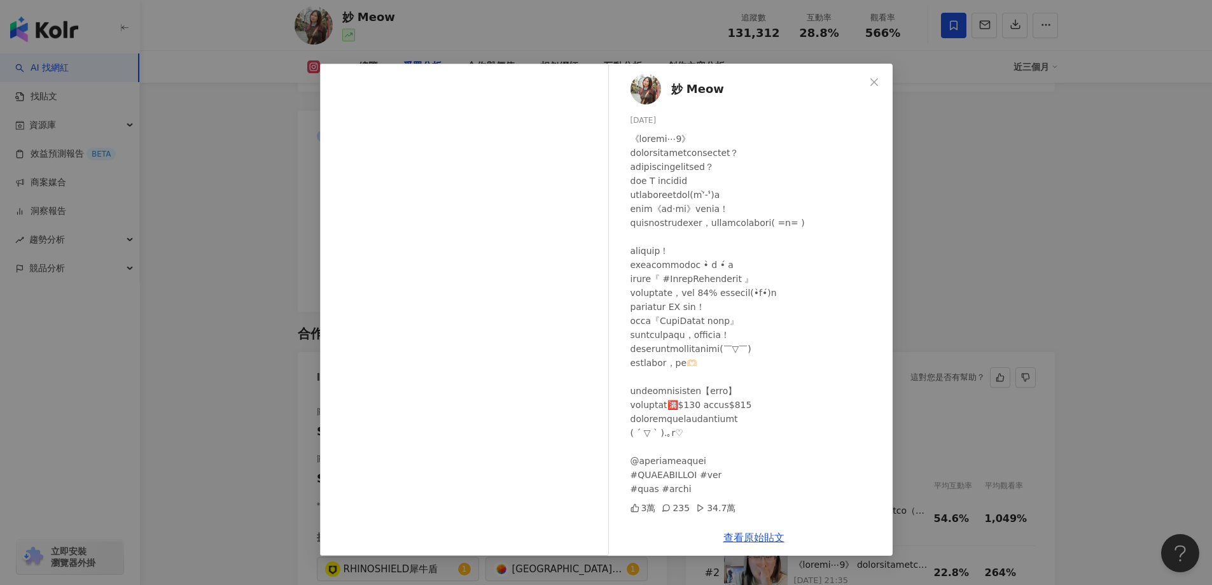
scroll to position [1454, 0]
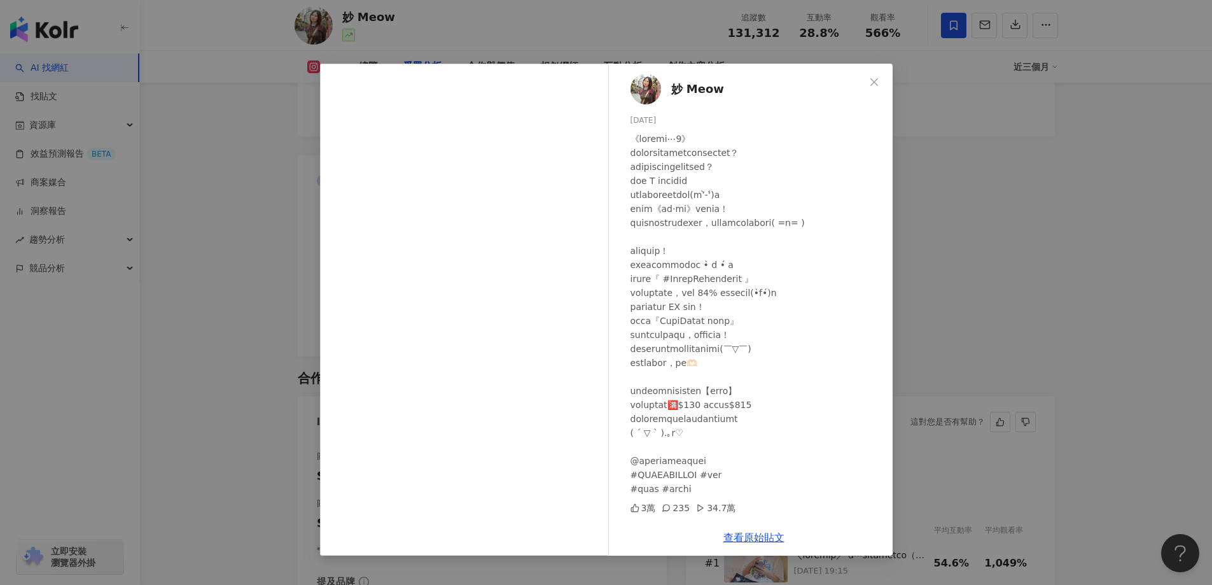
click at [1024, 282] on div "妙 Meow 2025/9/5 3萬 235 34.7萬 查看原始貼文" at bounding box center [606, 292] width 1212 height 585
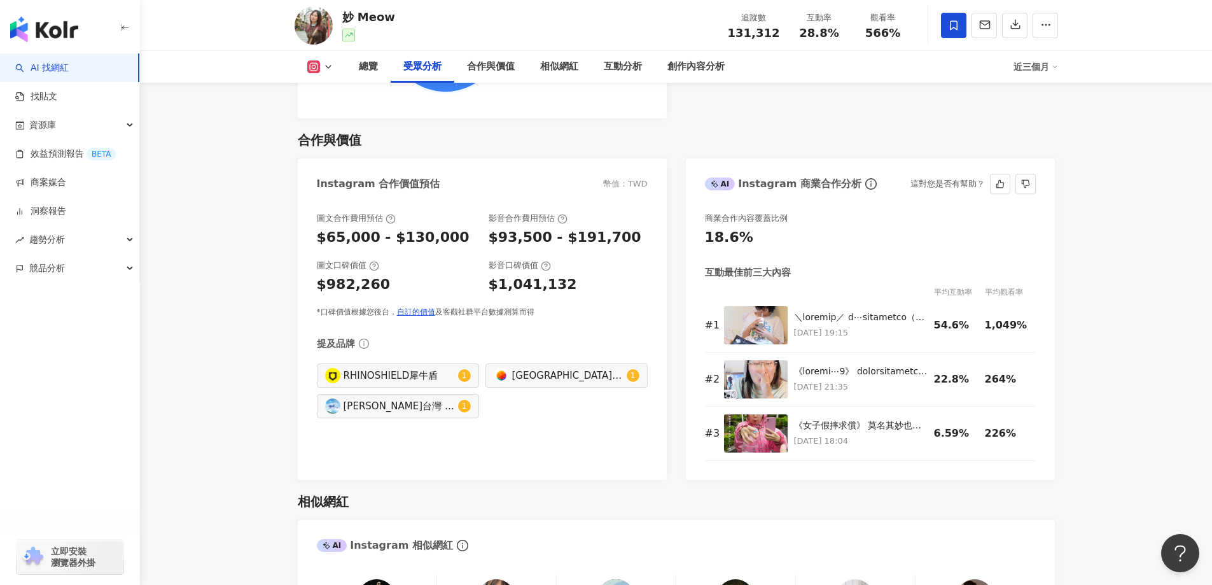
scroll to position [1773, 0]
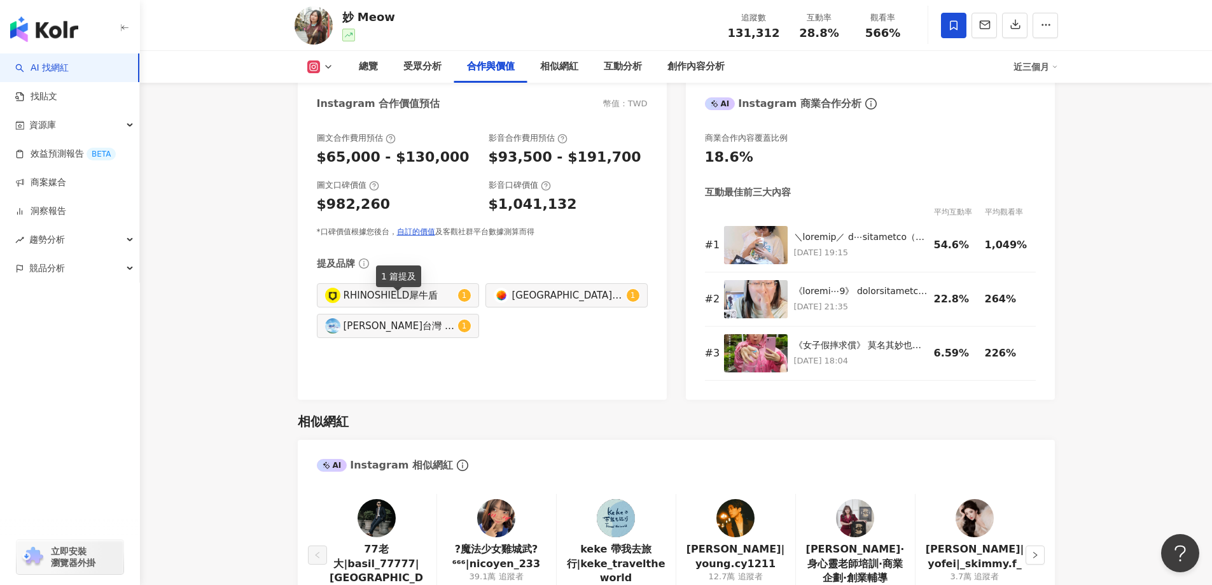
click at [427, 319] on div "蘇菲台灣 Sofy TW" at bounding box center [399, 326] width 111 height 14
click at [478, 317] on div "蘇菲台灣 Sofy TW 1" at bounding box center [398, 326] width 162 height 24
type input "**********"
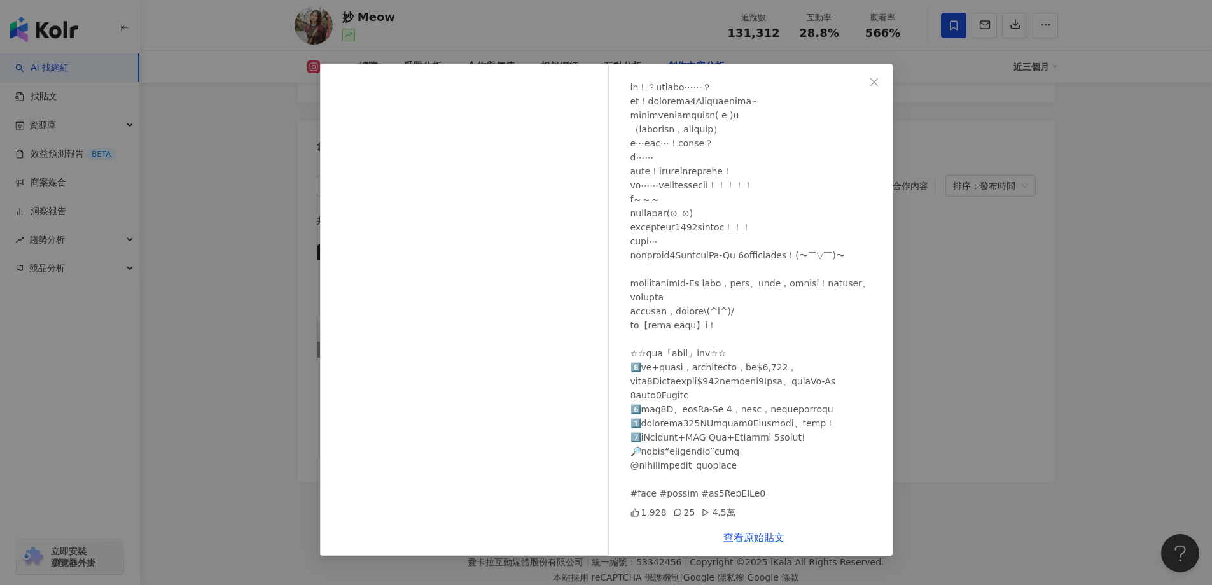
scroll to position [127, 0]
drag, startPoint x: 942, startPoint y: 277, endPoint x: 928, endPoint y: 274, distance: 14.5
click at [940, 275] on div "妙 Meow 2025/9/22 1,928 25 4.5萬 查看原始貼文" at bounding box center [606, 292] width 1212 height 585
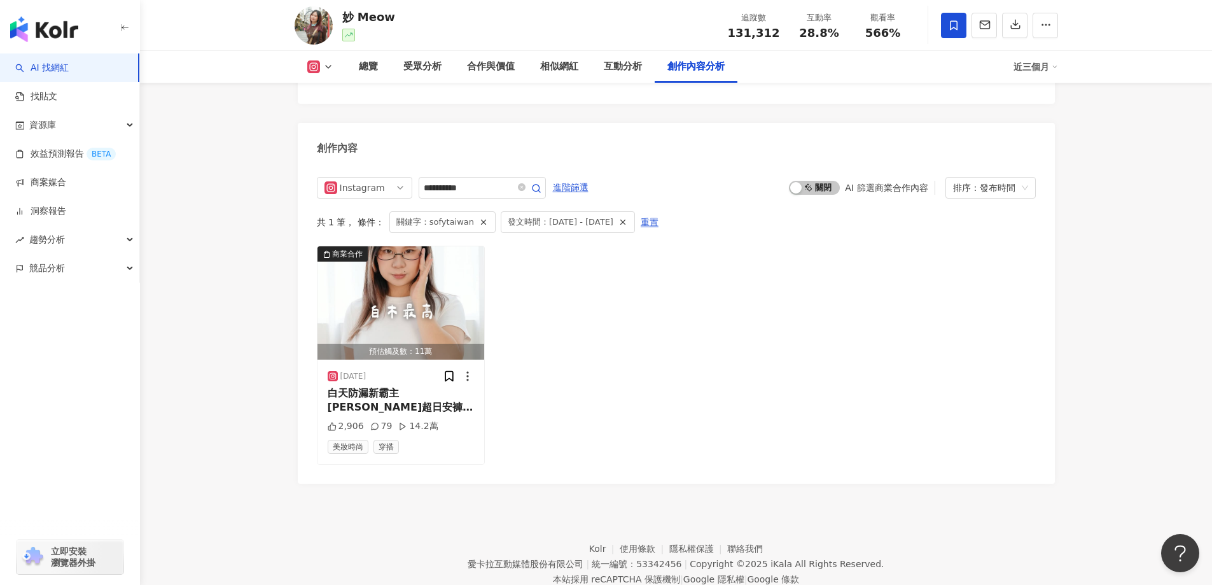
scroll to position [3882, 0]
click at [441, 274] on img "button" at bounding box center [400, 300] width 167 height 113
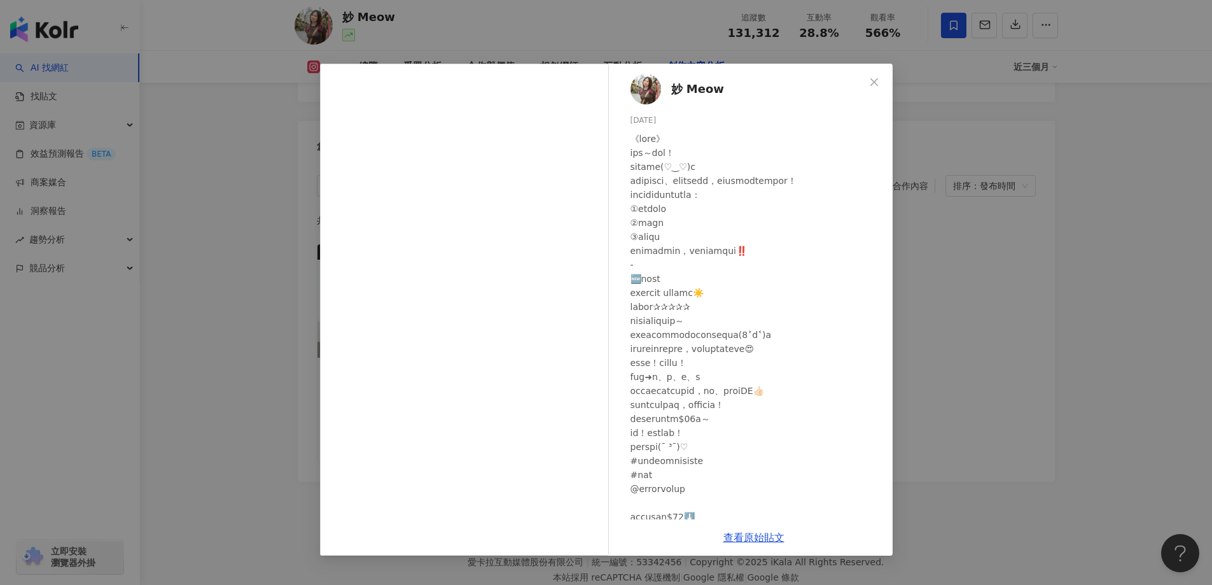
click at [989, 317] on div "妙 Meow 2025/6/27 2,906 79 14.2萬 查看原始貼文" at bounding box center [606, 292] width 1212 height 585
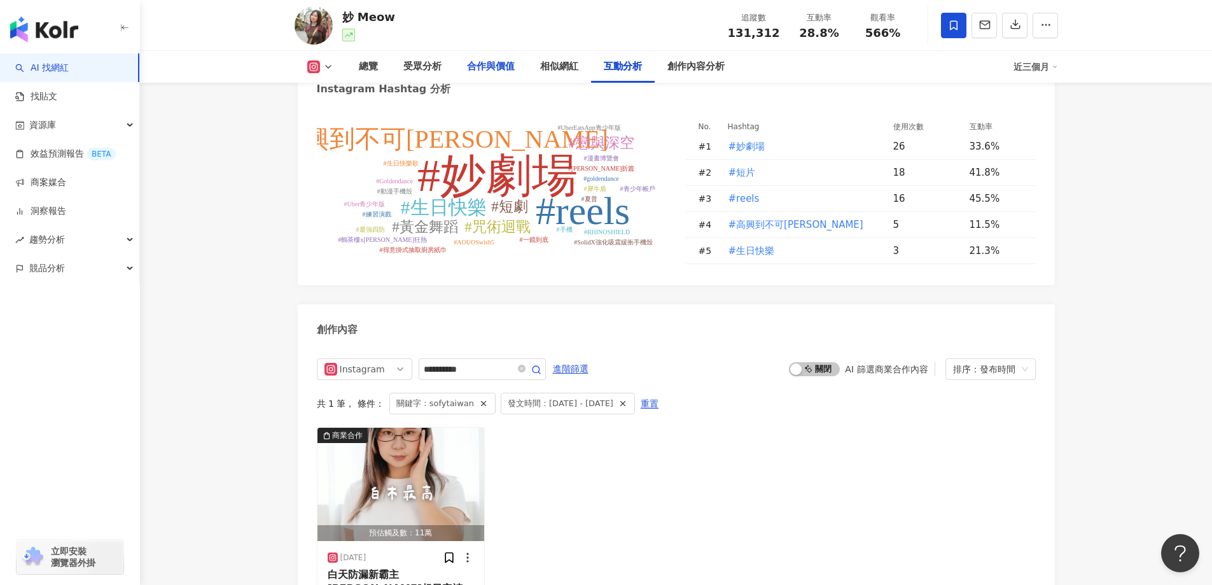
scroll to position [3501, 0]
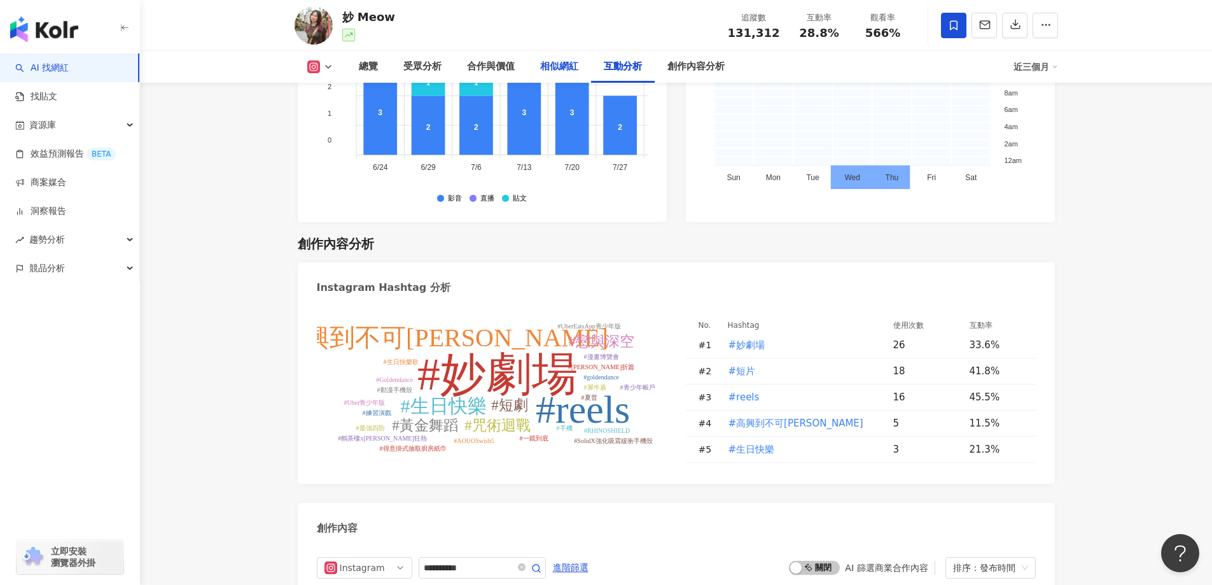
click at [551, 62] on div "相似網紅" at bounding box center [559, 66] width 38 height 15
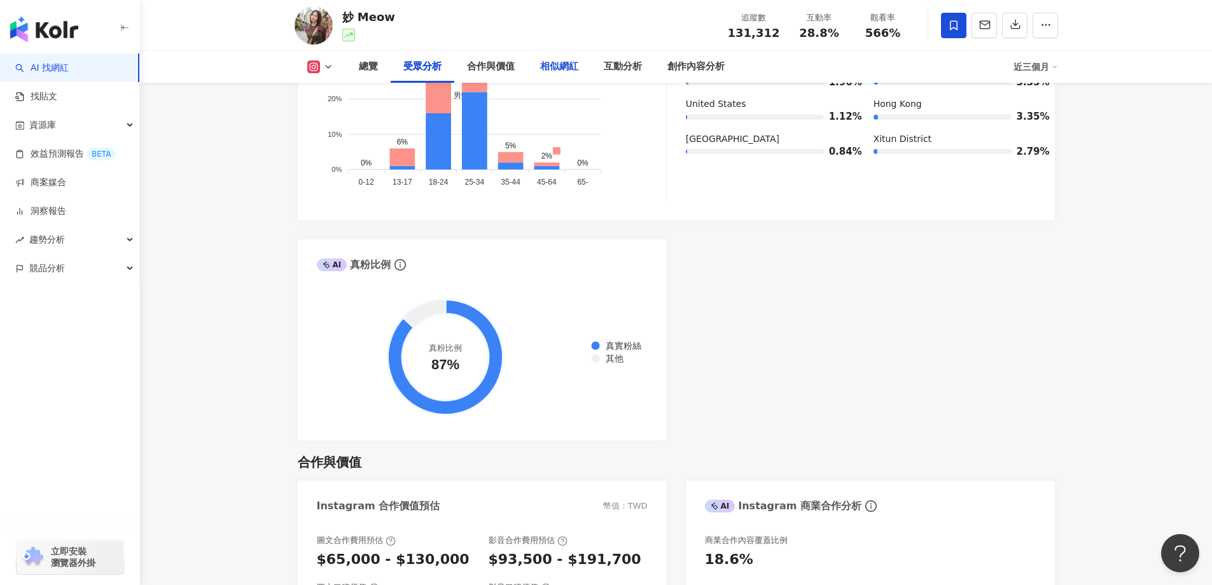
click at [570, 65] on div "相似網紅" at bounding box center [559, 66] width 38 height 15
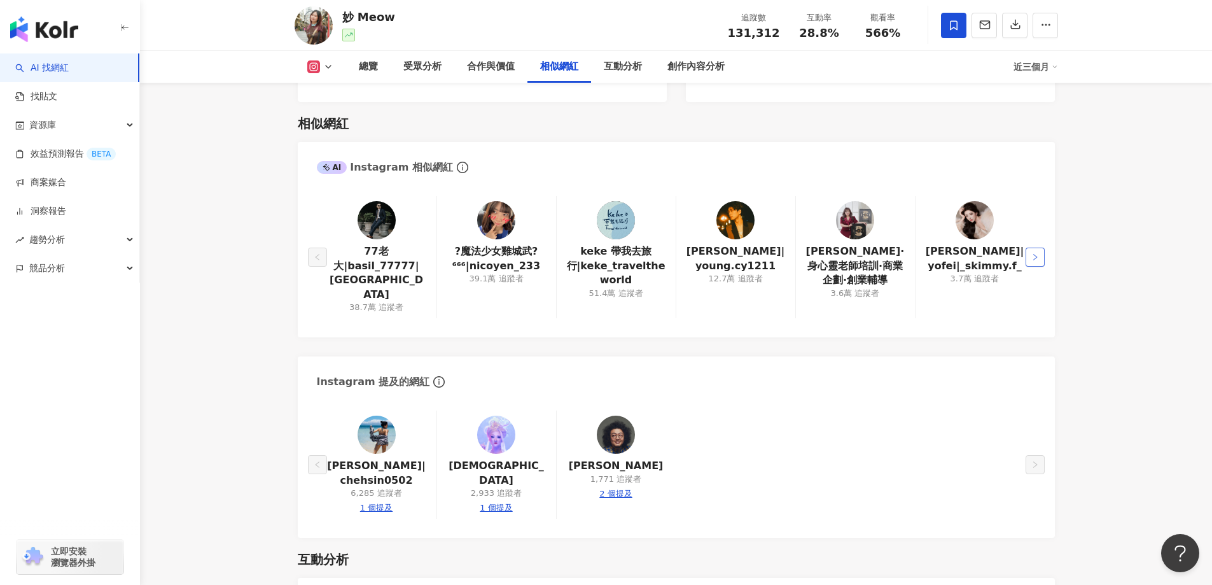
click at [1042, 247] on button "button" at bounding box center [1035, 256] width 19 height 19
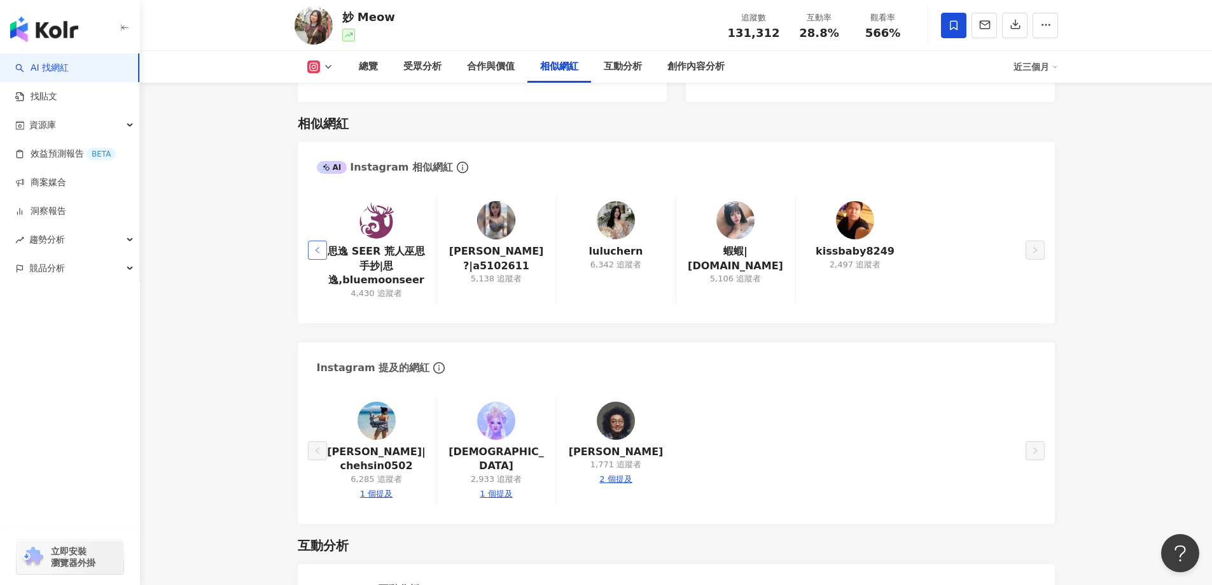
click at [312, 240] on button "button" at bounding box center [317, 249] width 19 height 19
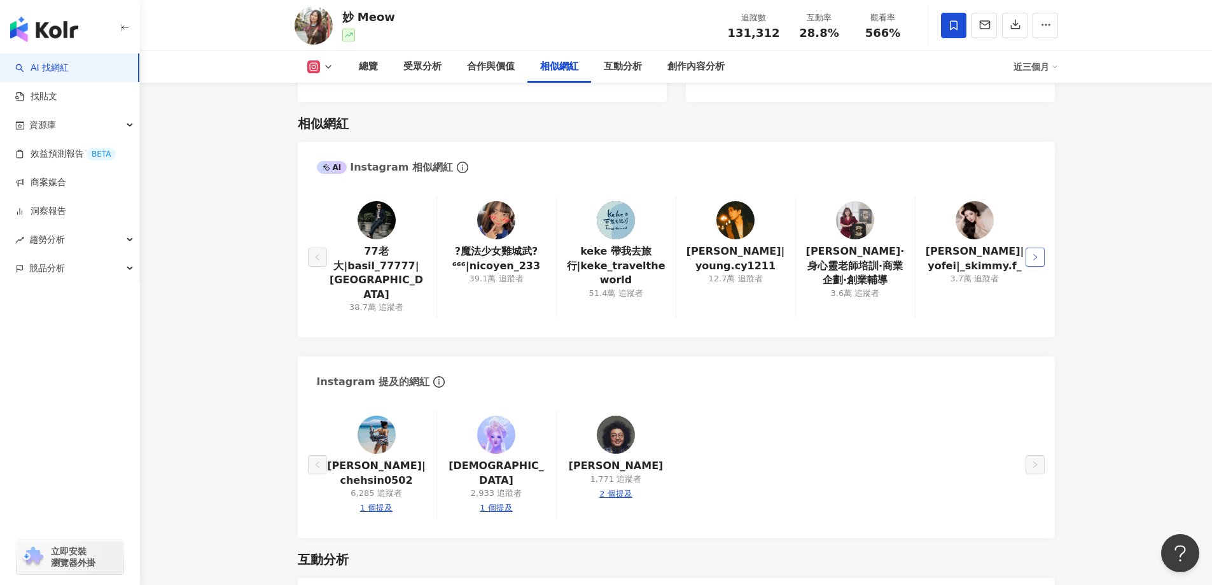
click at [1036, 247] on button "button" at bounding box center [1035, 256] width 19 height 19
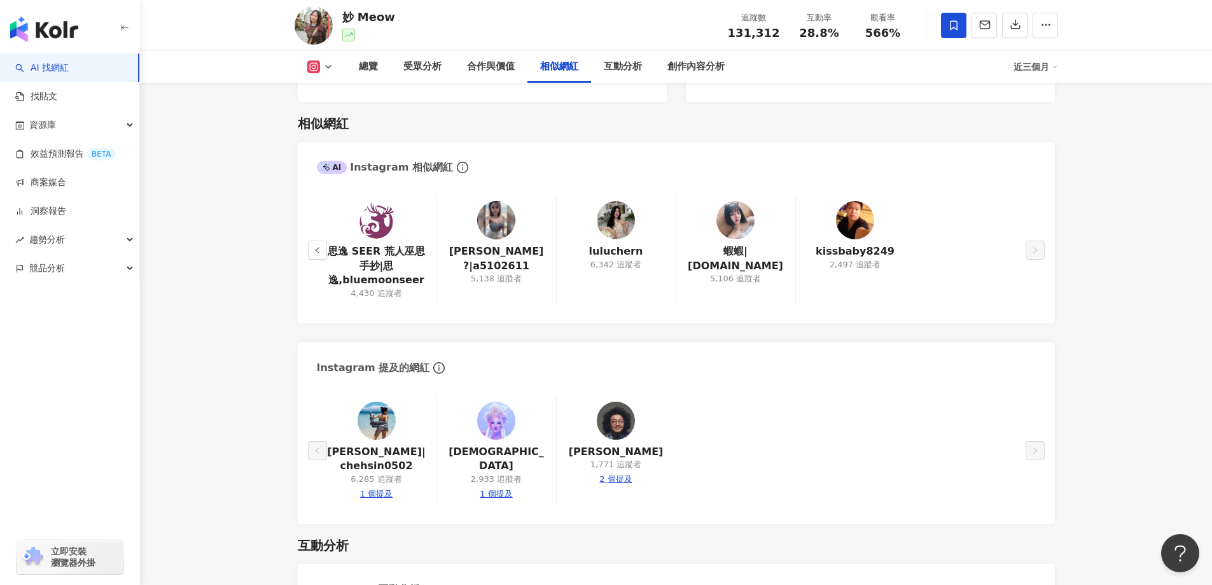
click at [305, 234] on div "思逸 SEER 荒人巫思手抄|思逸,bluemoonseer 4,430 追蹤者 竺竺?|a5102611 5,138 追蹤者 luluchern 6,342…" at bounding box center [676, 252] width 757 height 139
click at [315, 240] on button "button" at bounding box center [317, 249] width 19 height 19
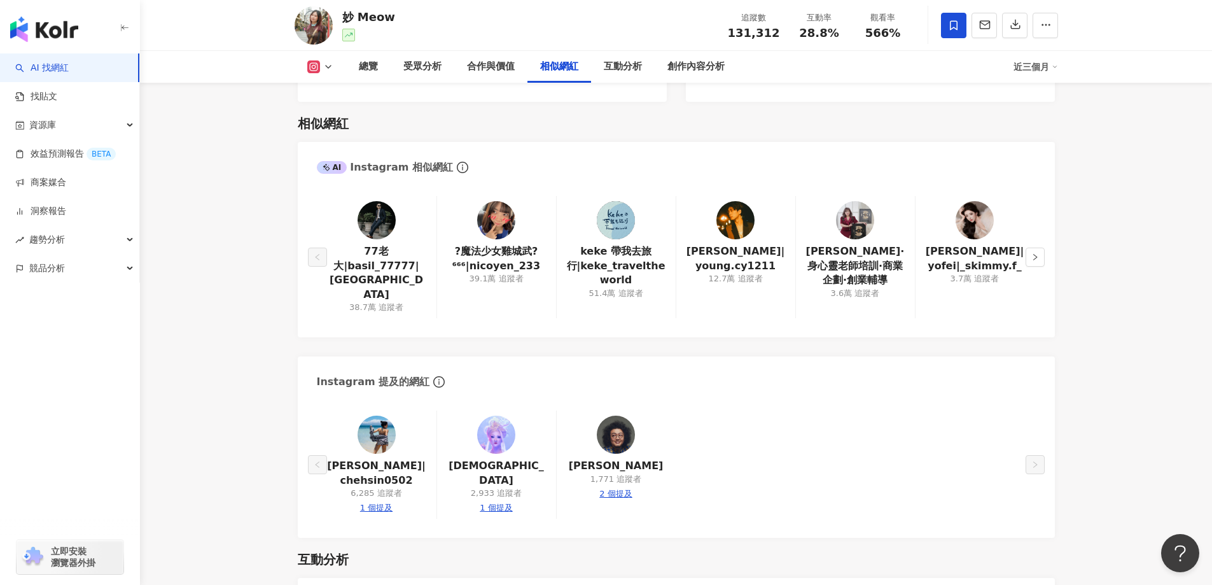
click at [412, 160] on div "AI Instagram 相似網紅" at bounding box center [385, 167] width 136 height 14
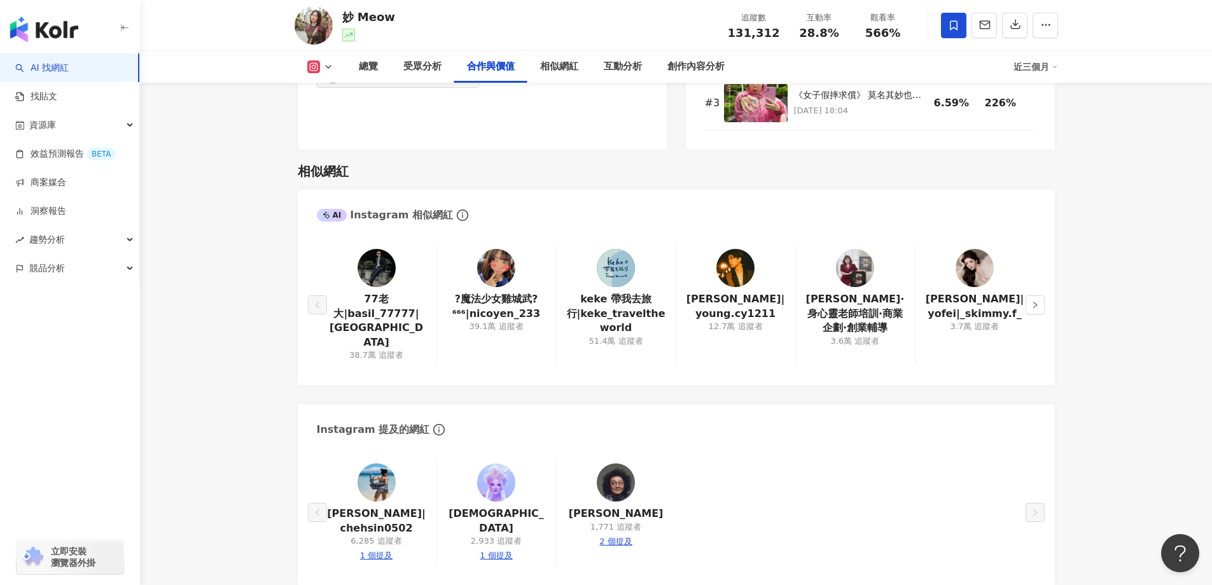
scroll to position [1943, 0]
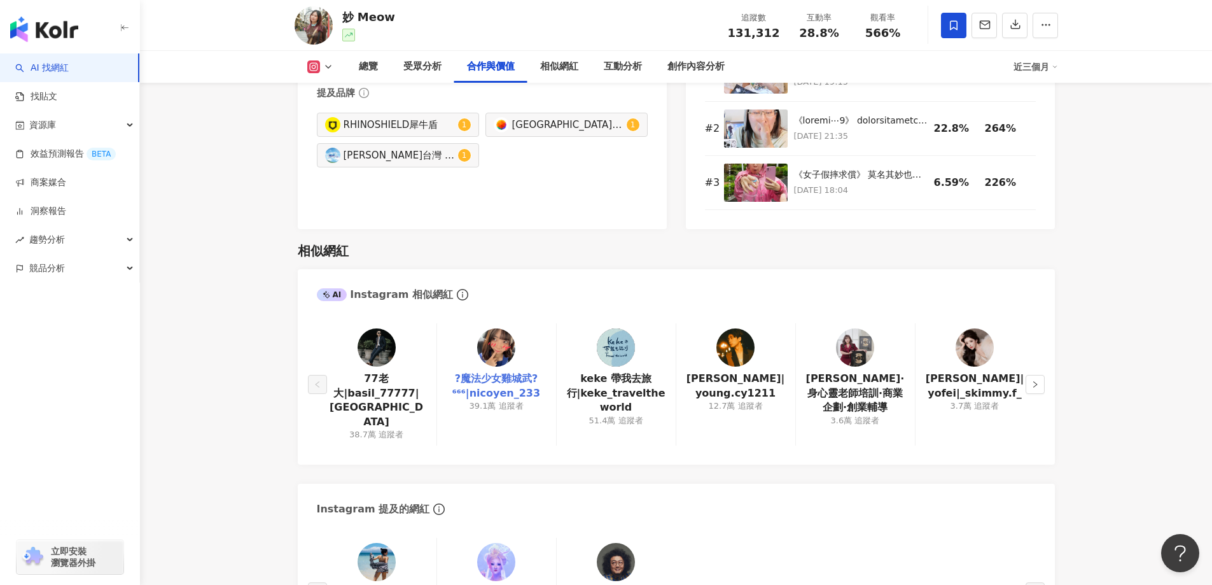
click at [487, 372] on link "?魔法少女雞城武?⁶⁶⁶|nicoyen_233" at bounding box center [496, 386] width 99 height 29
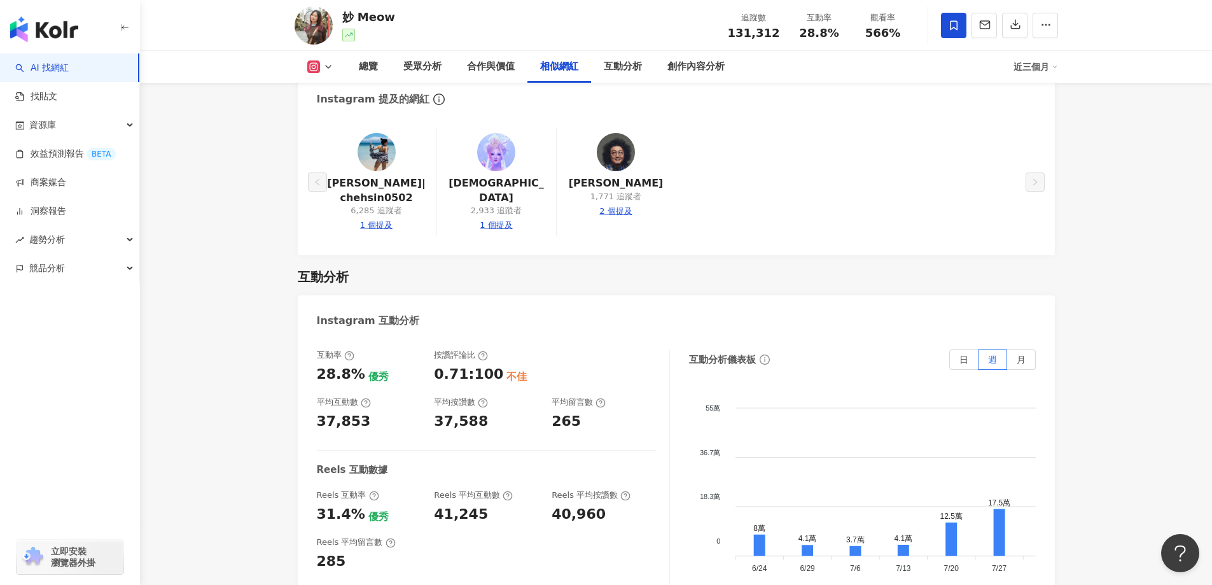
scroll to position [2707, 0]
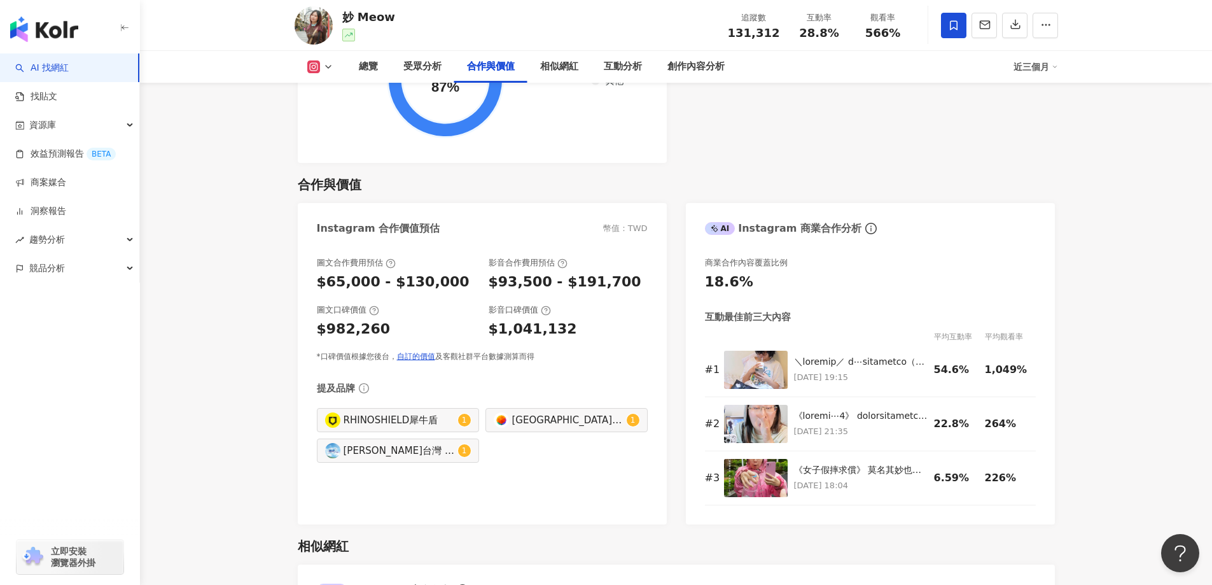
scroll to position [1625, 0]
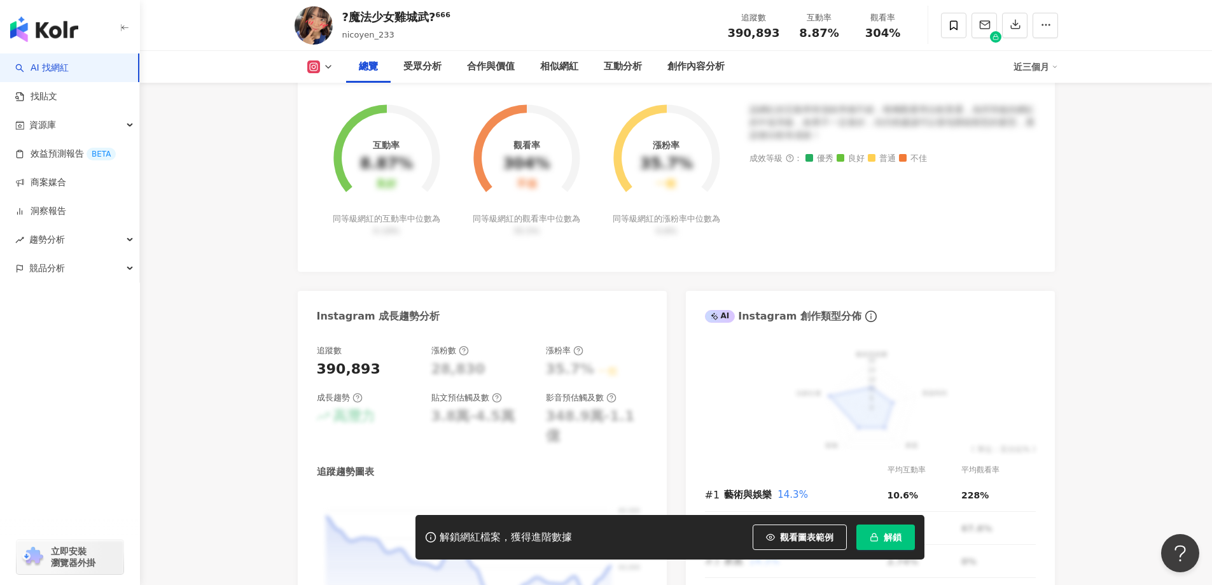
scroll to position [64, 0]
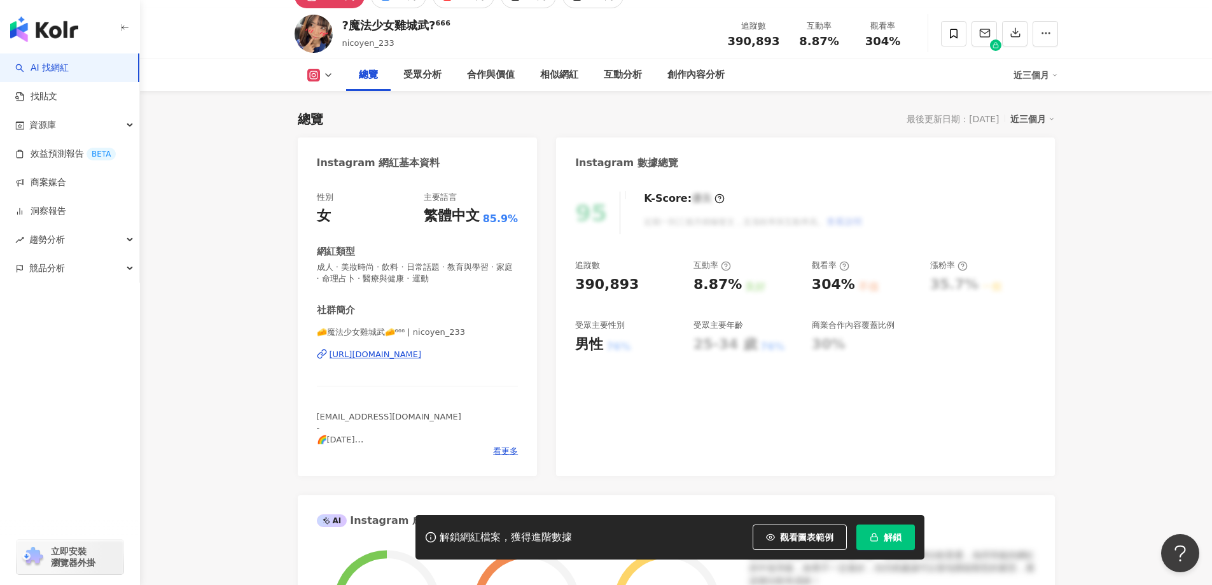
click at [422, 358] on div "[URL][DOMAIN_NAME]" at bounding box center [376, 354] width 92 height 11
click at [881, 531] on button "解鎖" at bounding box center [885, 536] width 59 height 25
click at [1056, 34] on button "button" at bounding box center [1045, 33] width 25 height 25
click at [912, 123] on div "最後更新日期：[DATE]" at bounding box center [953, 119] width 92 height 10
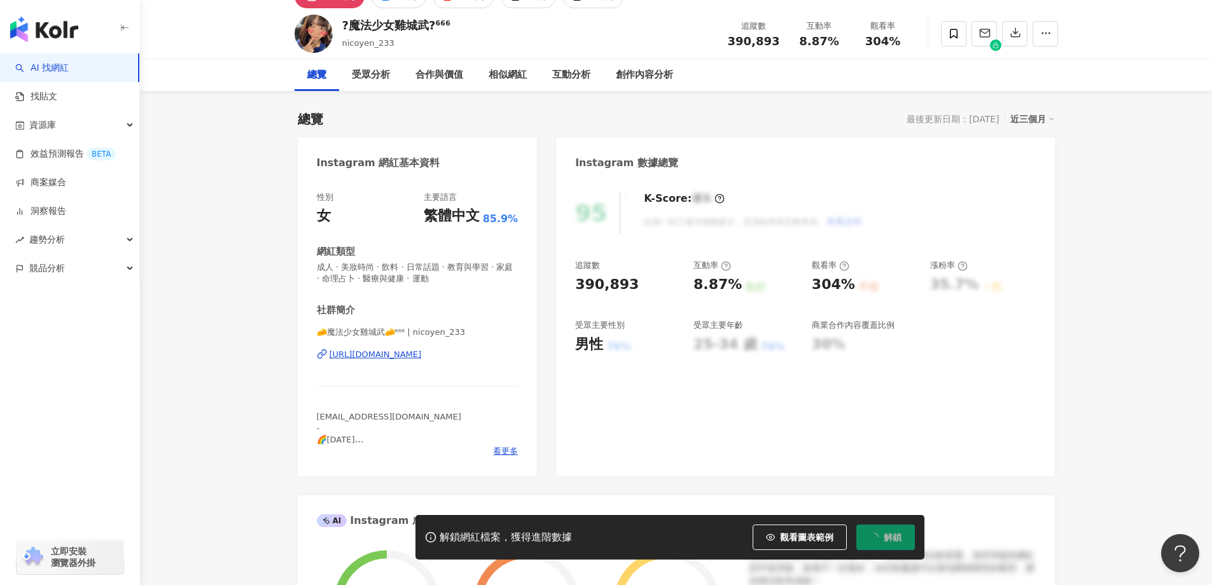
scroll to position [0, 0]
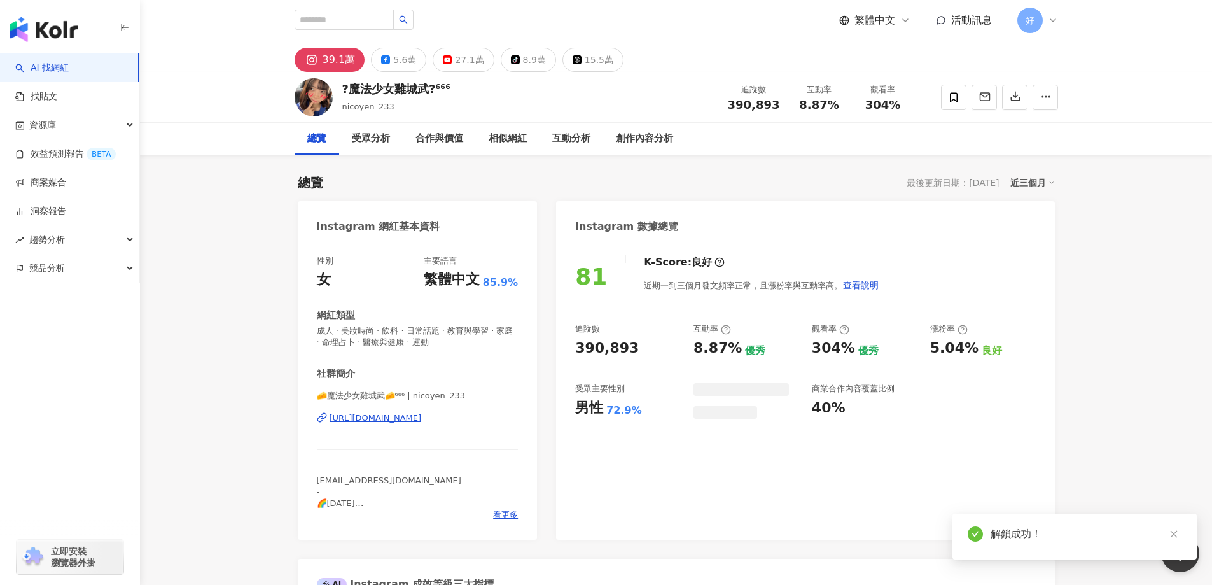
click at [958, 104] on span at bounding box center [953, 97] width 25 height 25
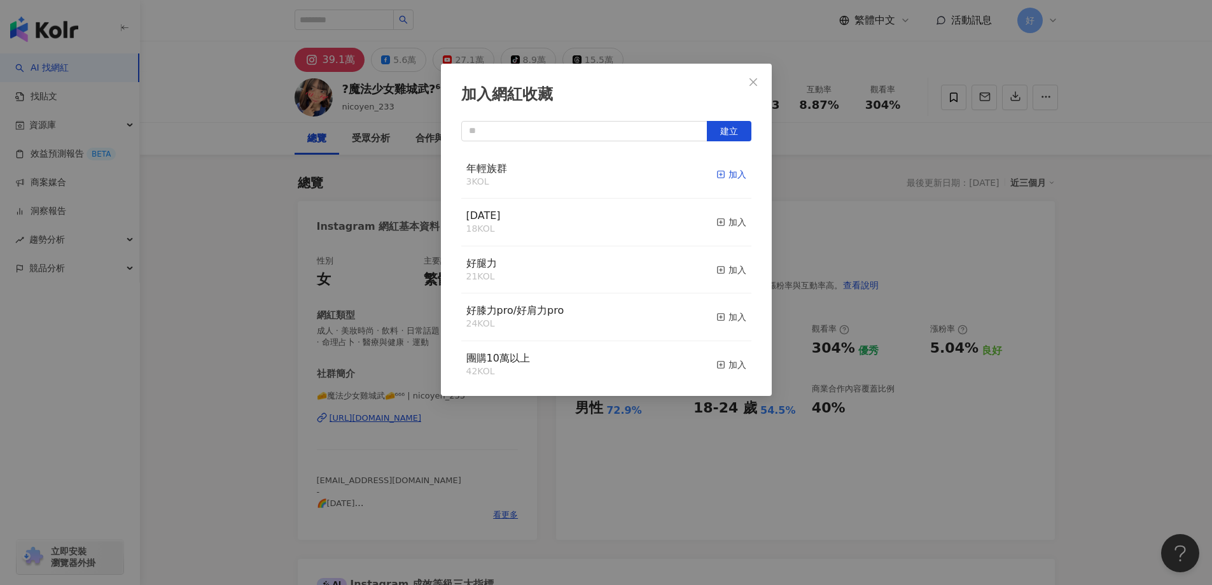
click at [717, 177] on div "加入" at bounding box center [731, 174] width 30 height 14
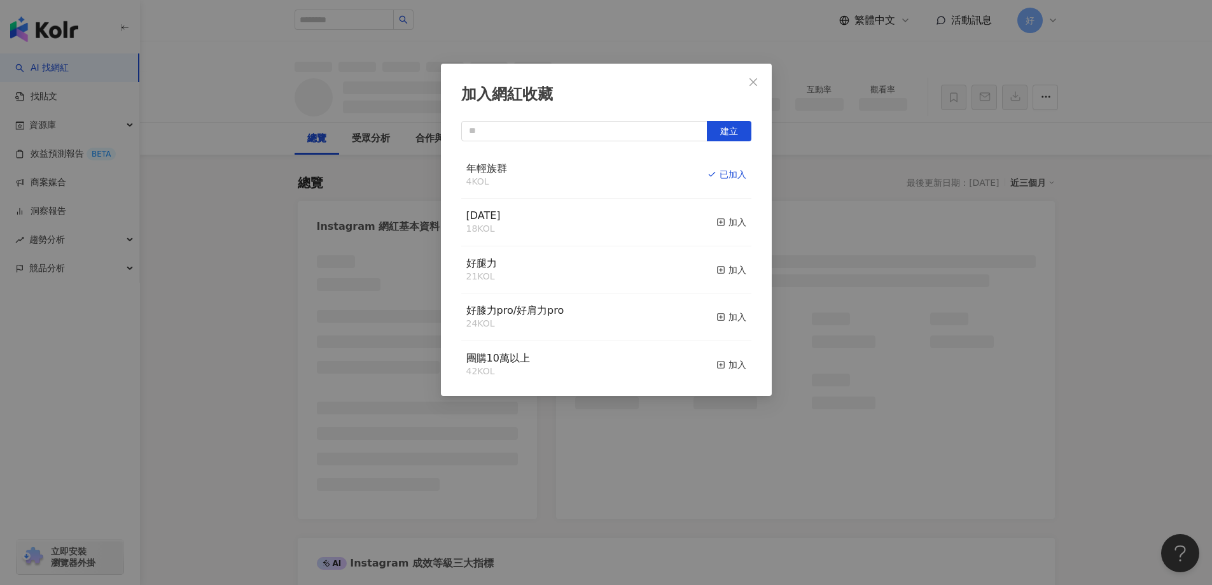
click at [891, 193] on div "加入網紅收藏 建立 年輕族群 4 KOL 已加入 [DATE] 18 KOL 加入 好腿力 21 KOL 加入 好膝力pro/好肩力pro 24 KOL 加入…" at bounding box center [606, 292] width 1212 height 585
click at [753, 84] on div "加入網紅收藏 建立 年輕族群 4 KOL 已加入 [DATE] 18 KOL 加入 好腿力 21 KOL 加入 好膝力pro/好肩力pro 24 KOL 加入…" at bounding box center [606, 292] width 1212 height 585
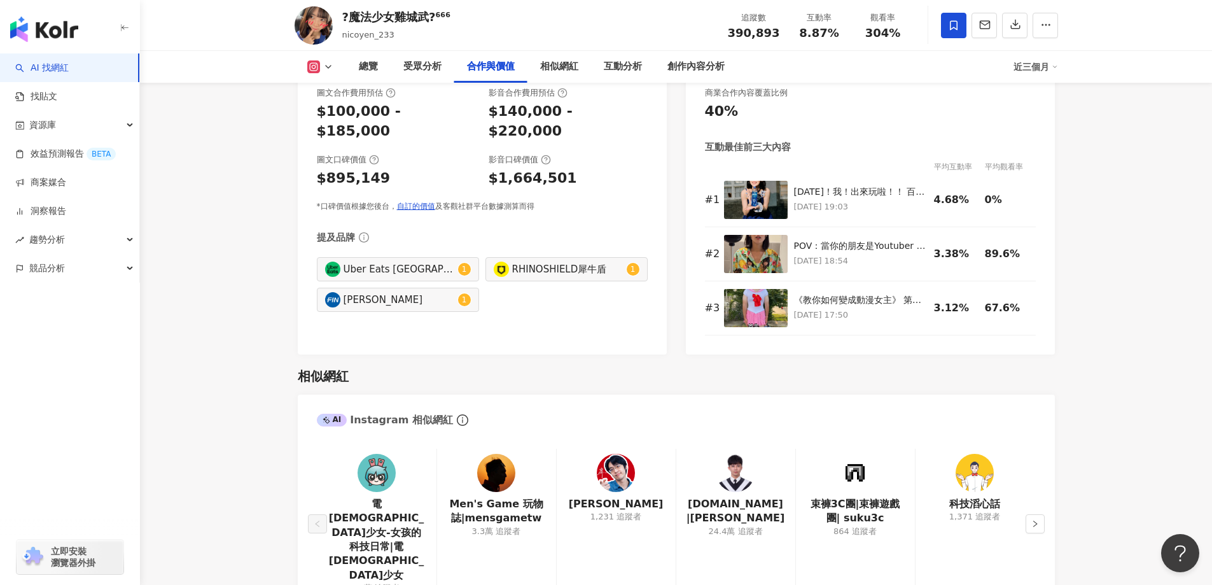
scroll to position [1909, 0]
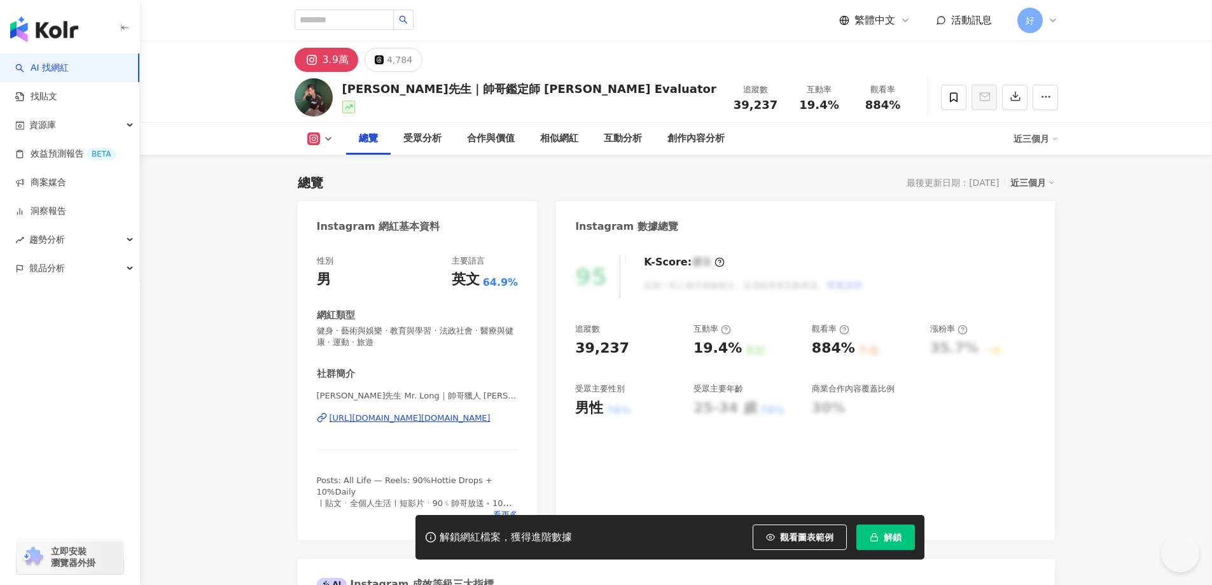
click at [452, 420] on div "[URL][DOMAIN_NAME][DOMAIN_NAME]" at bounding box center [410, 417] width 161 height 11
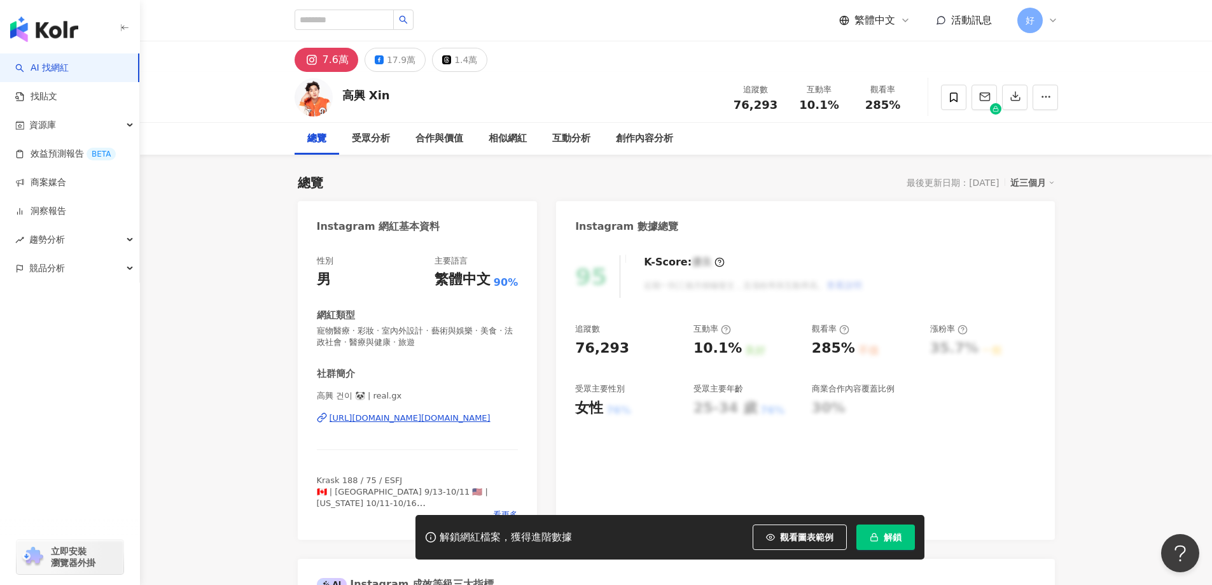
click at [884, 542] on span "解鎖" at bounding box center [893, 537] width 18 height 10
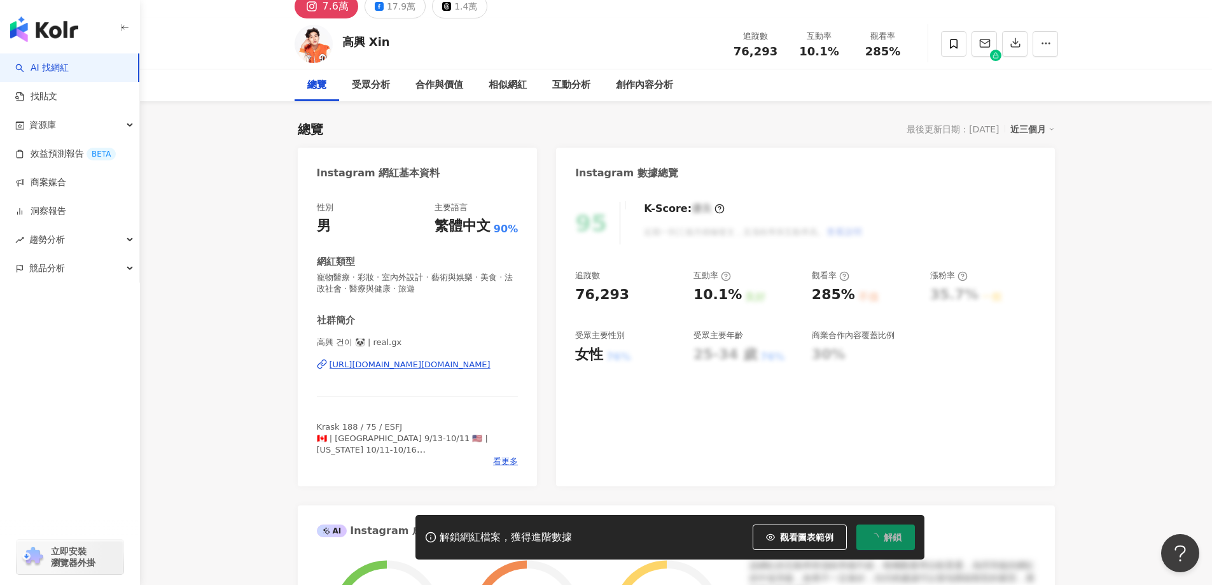
scroll to position [254, 0]
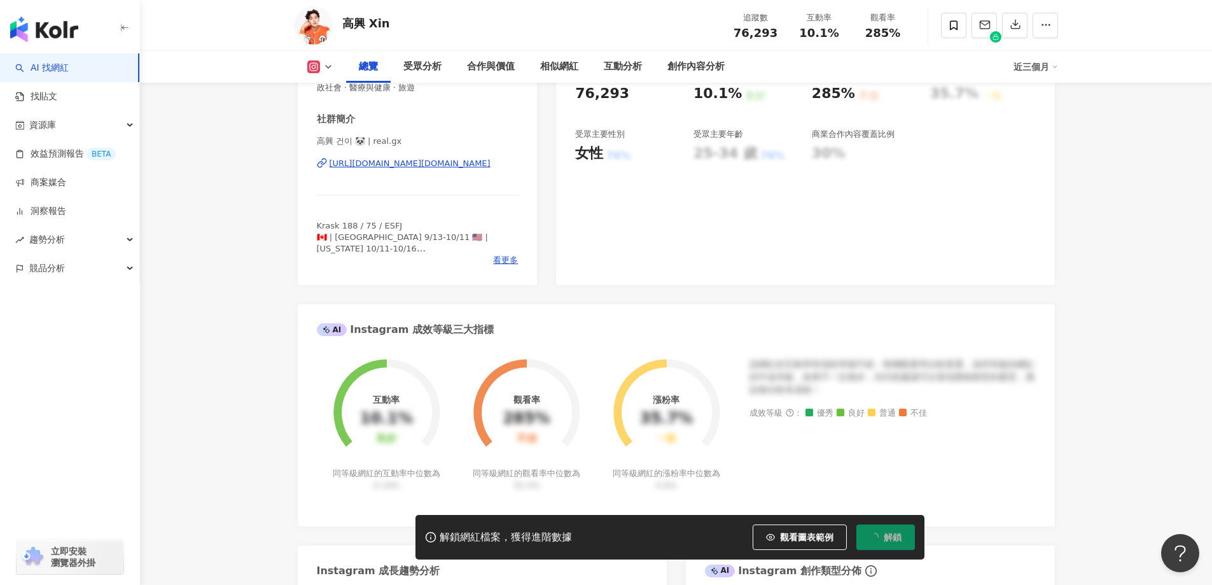
click at [505, 254] on div "Krask 188 / 75 / ESFJ 🇨🇦 | Toronto 9/13-10/11 🇺🇸 | New York 10/11-10/16 📬 |工作邀約…" at bounding box center [418, 237] width 202 height 35
click at [508, 261] on span "看更多" at bounding box center [505, 259] width 25 height 11
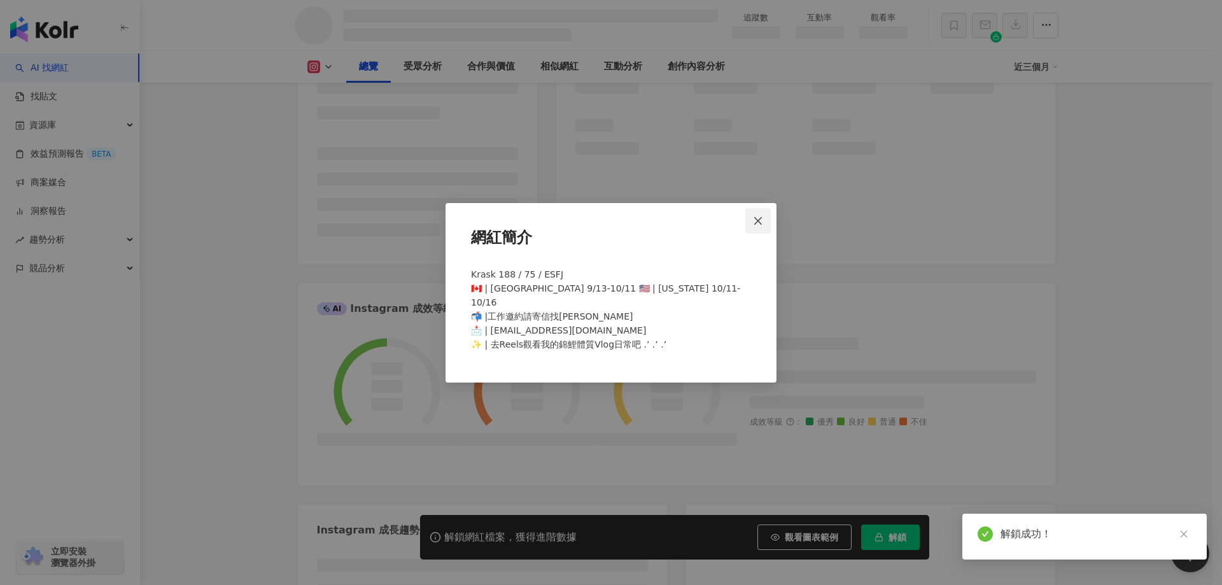
click at [753, 226] on icon "close" at bounding box center [758, 221] width 10 height 10
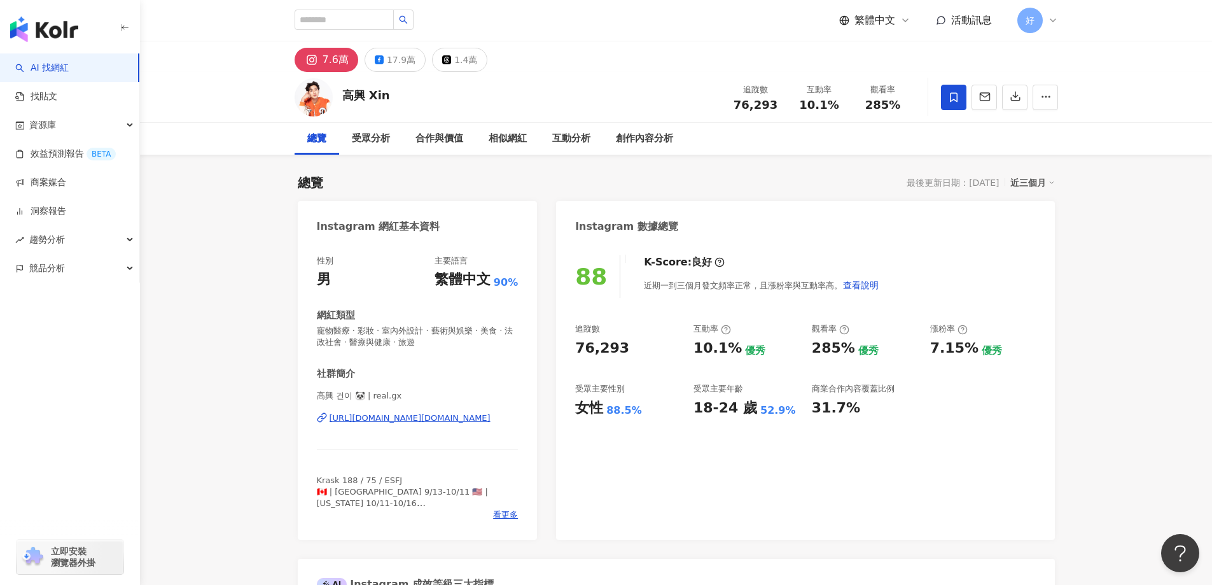
click at [958, 101] on icon at bounding box center [953, 97] width 11 height 11
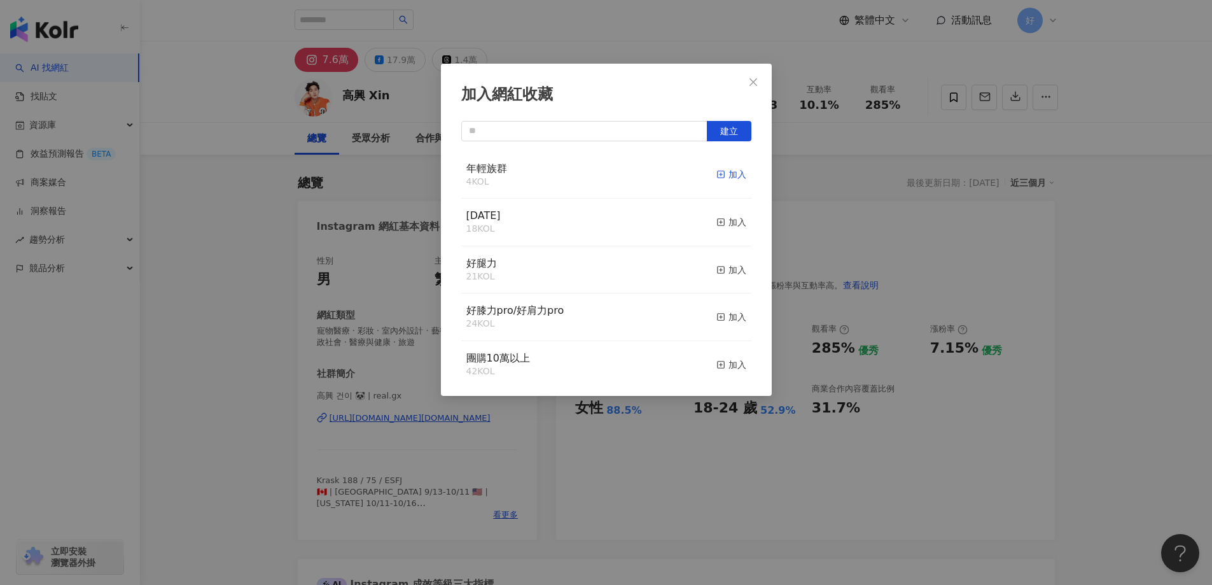
click at [720, 175] on div "加入" at bounding box center [731, 174] width 30 height 14
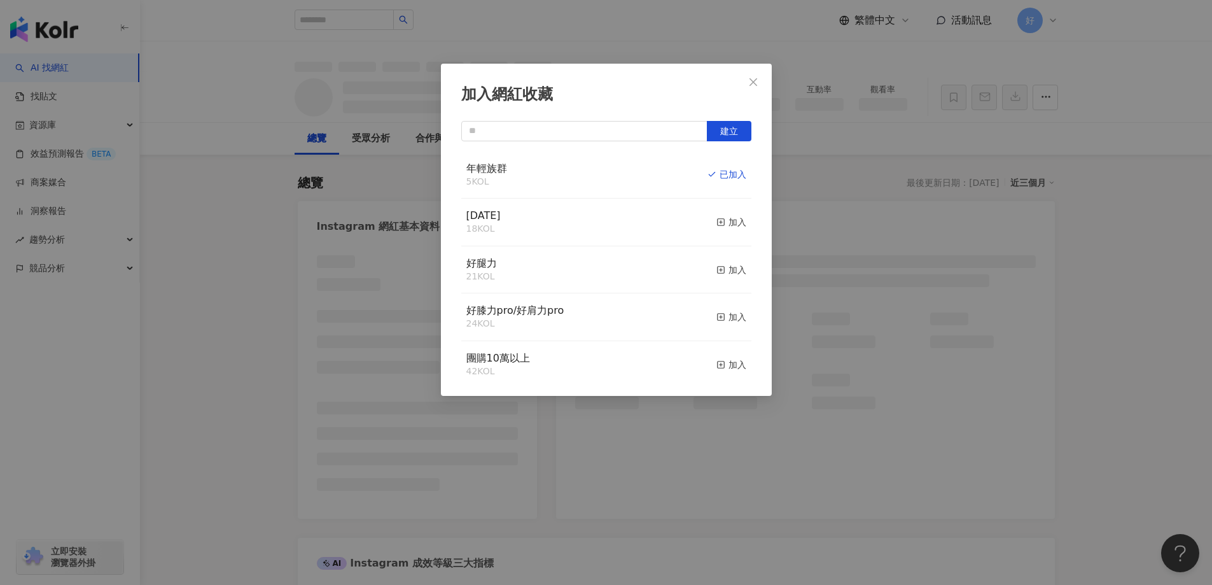
click at [763, 84] on span "Close" at bounding box center [753, 82] width 25 height 10
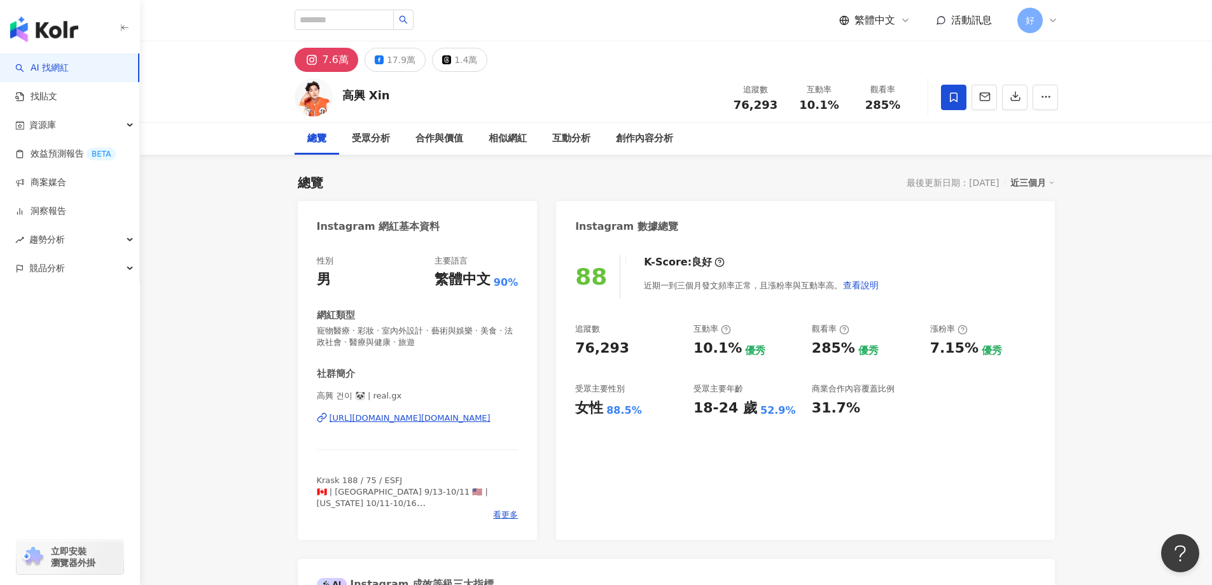
click at [746, 79] on div "加入網紅收藏 建立 年輕族群 5 KOL 已加入 母親節 18 KOL 加入 好腿力 21 KOL 加入 好膝力pro/好肩力pro 24 KOL 加入 團購…" at bounding box center [606, 292] width 1212 height 585
click at [502, 130] on div "相似網紅" at bounding box center [508, 139] width 64 height 32
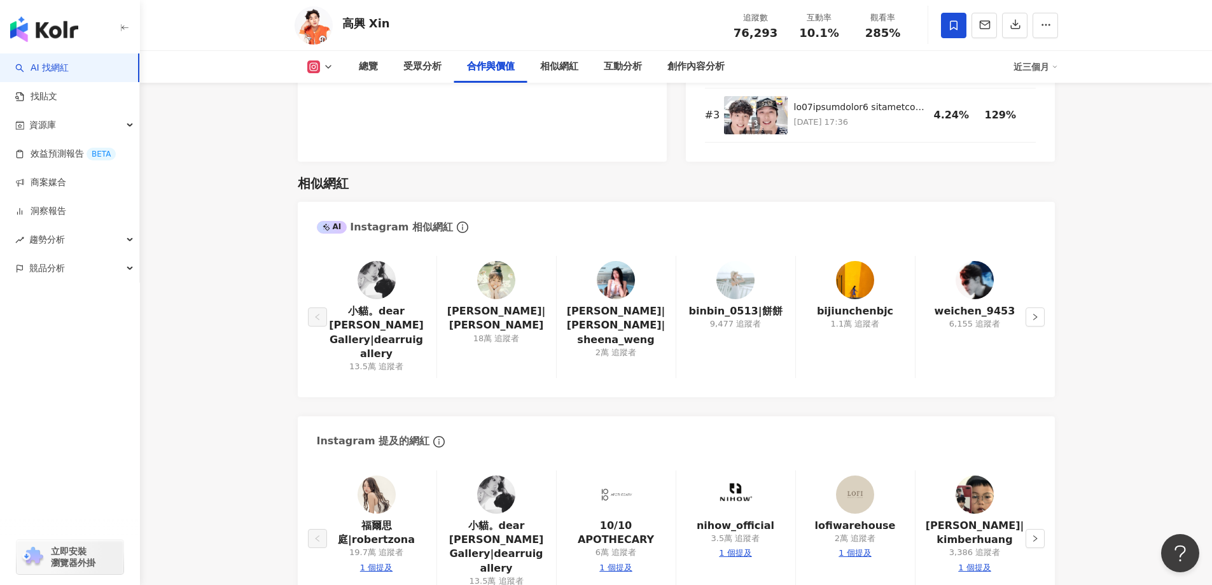
scroll to position [1955, 0]
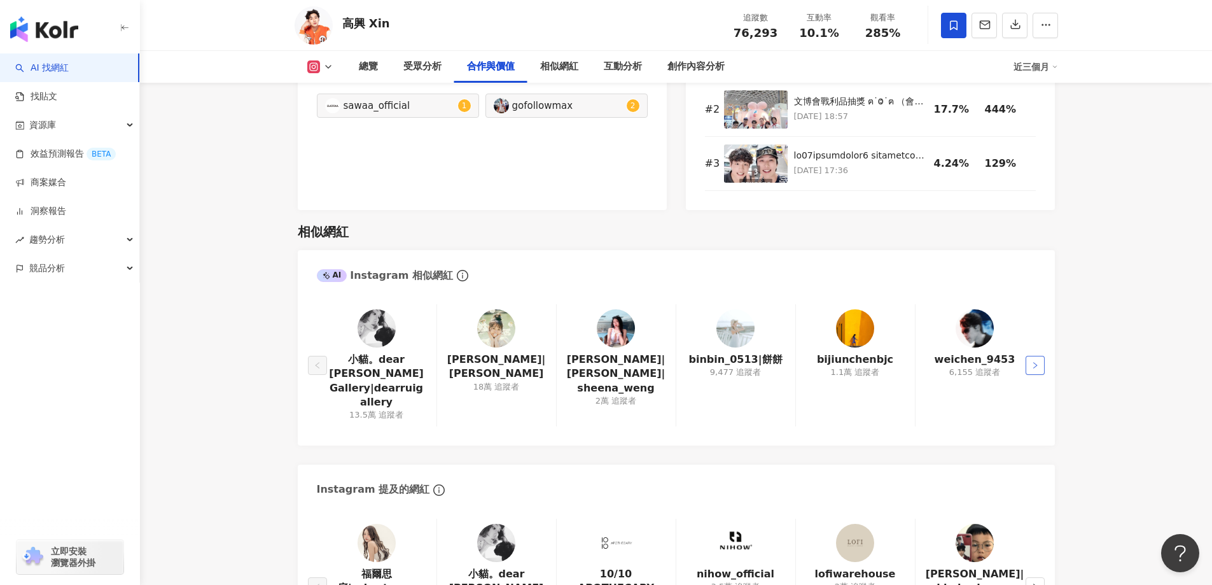
click at [1035, 369] on icon "right" at bounding box center [1035, 365] width 8 height 8
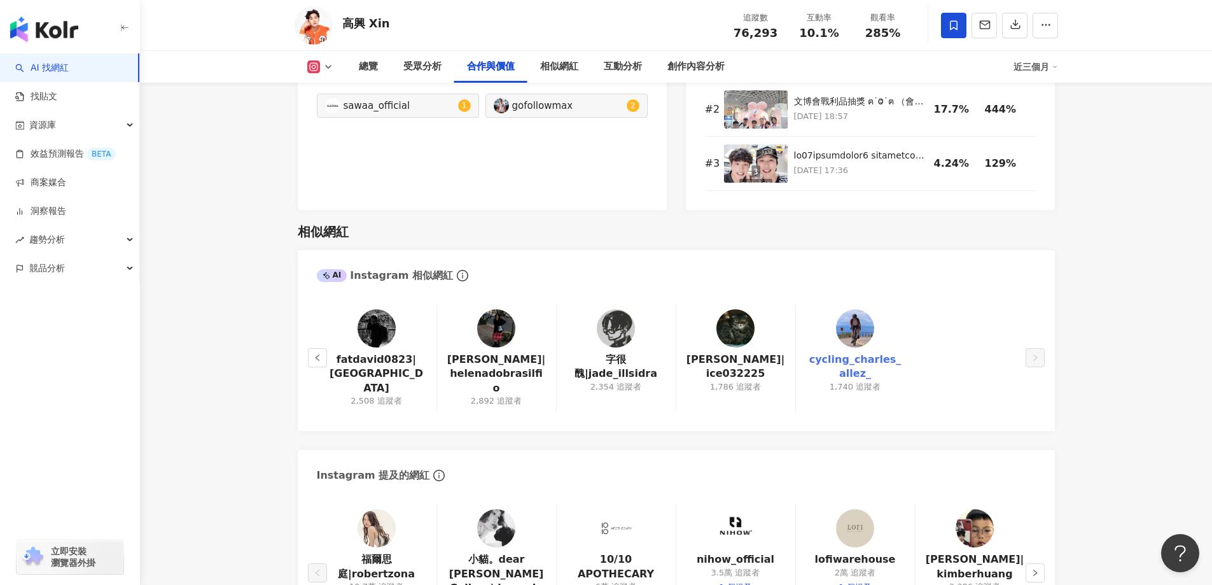
scroll to position [1636, 0]
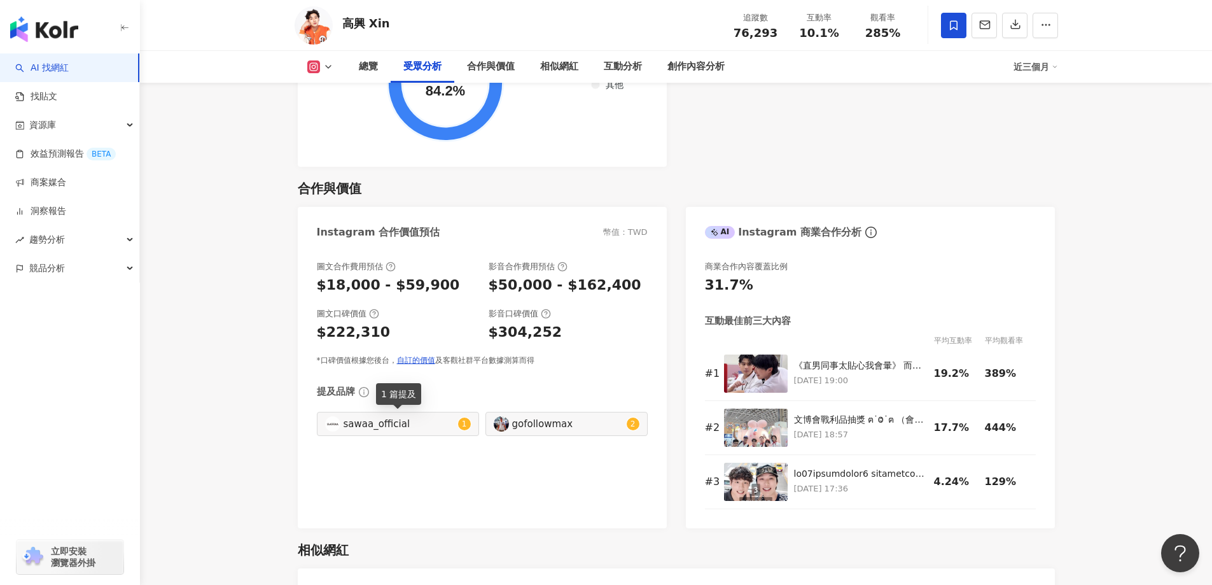
click at [345, 430] on div "sawaa_official" at bounding box center [399, 424] width 111 height 14
type input "**********"
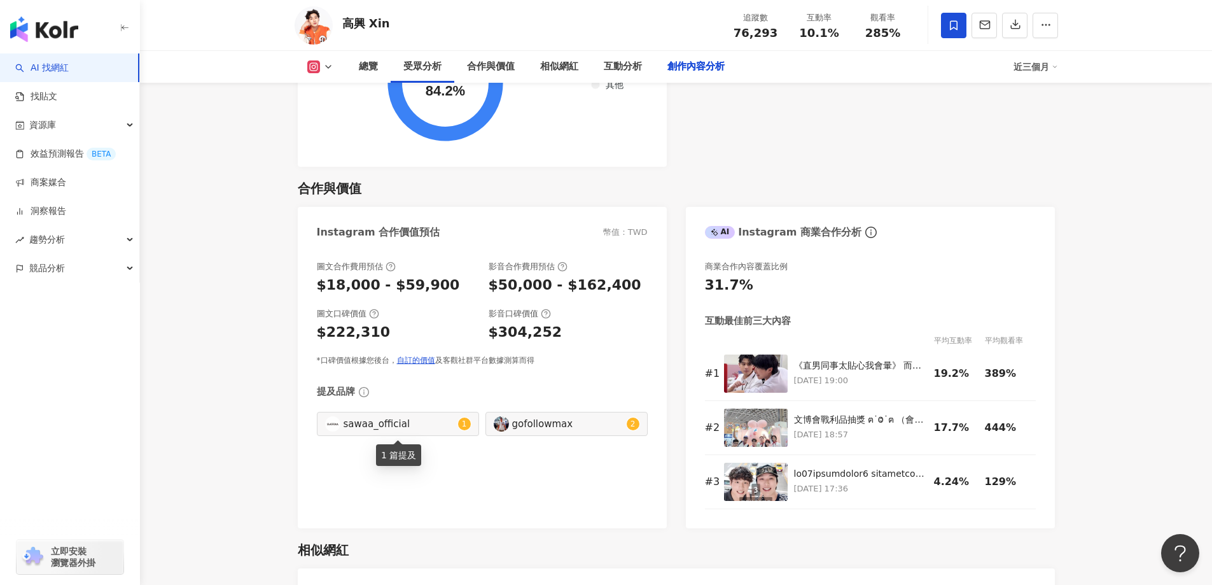
scroll to position [3908, 0]
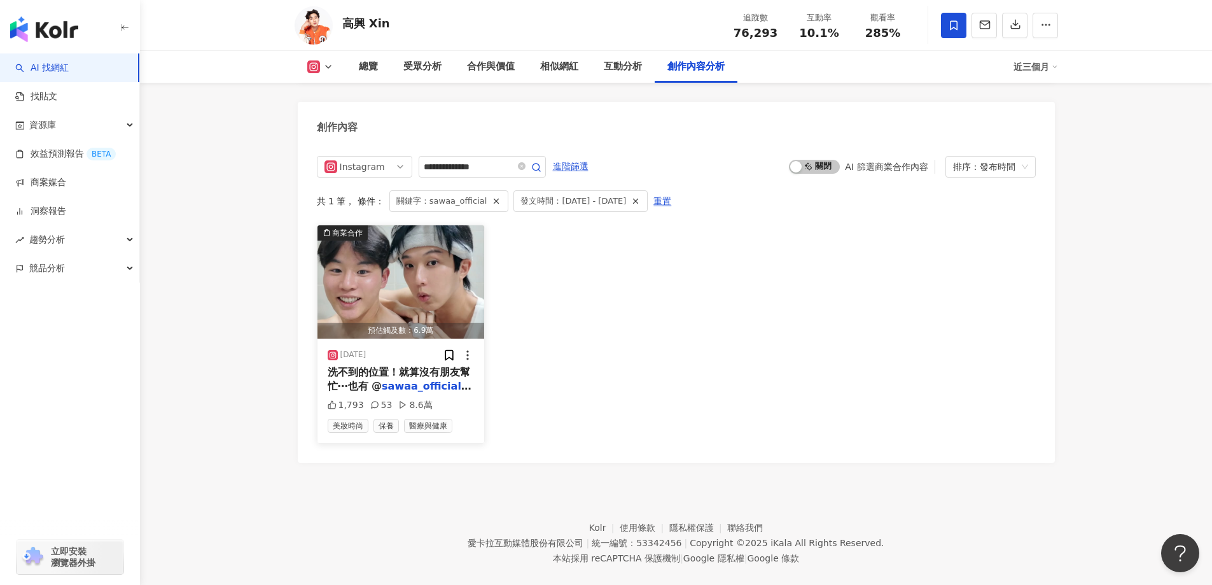
click at [440, 270] on img "button" at bounding box center [400, 281] width 167 height 113
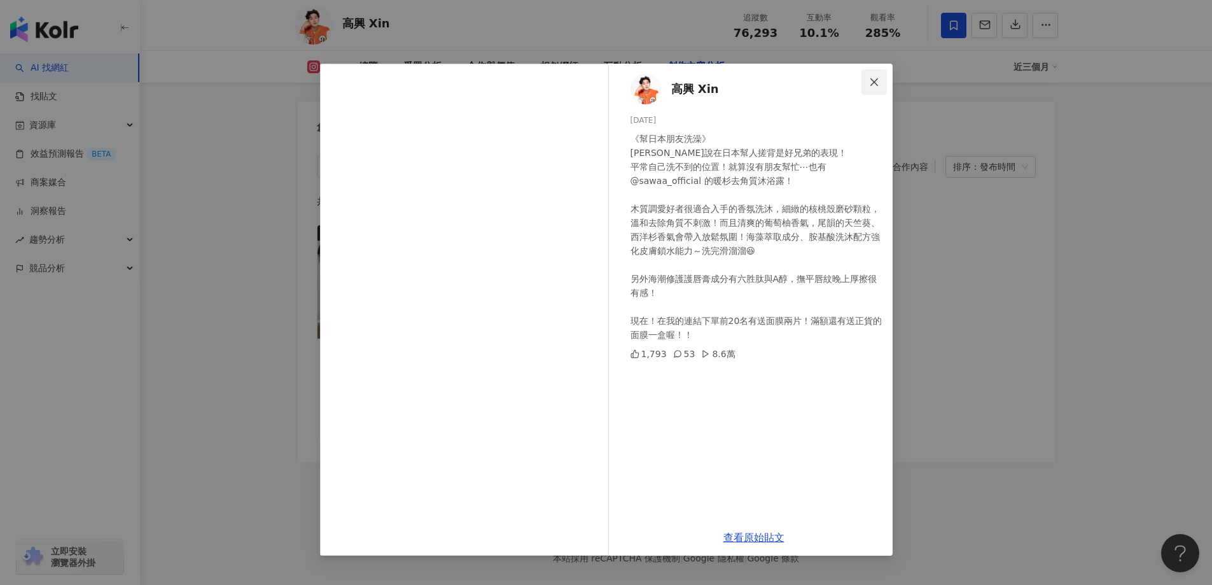
click at [879, 87] on button "Close" at bounding box center [873, 81] width 25 height 25
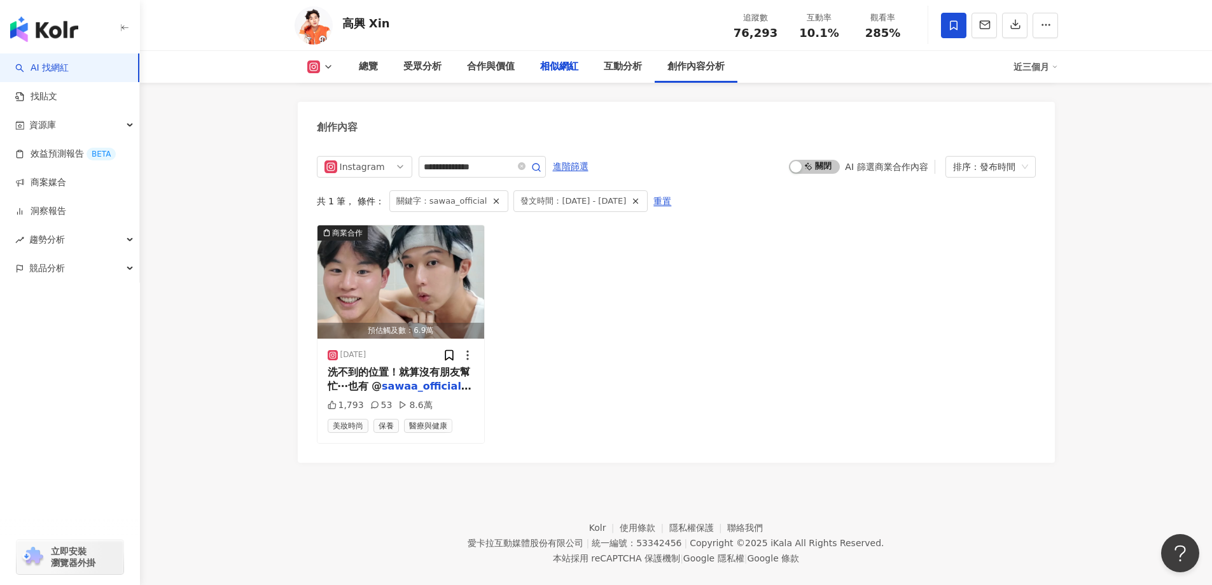
scroll to position [2082, 0]
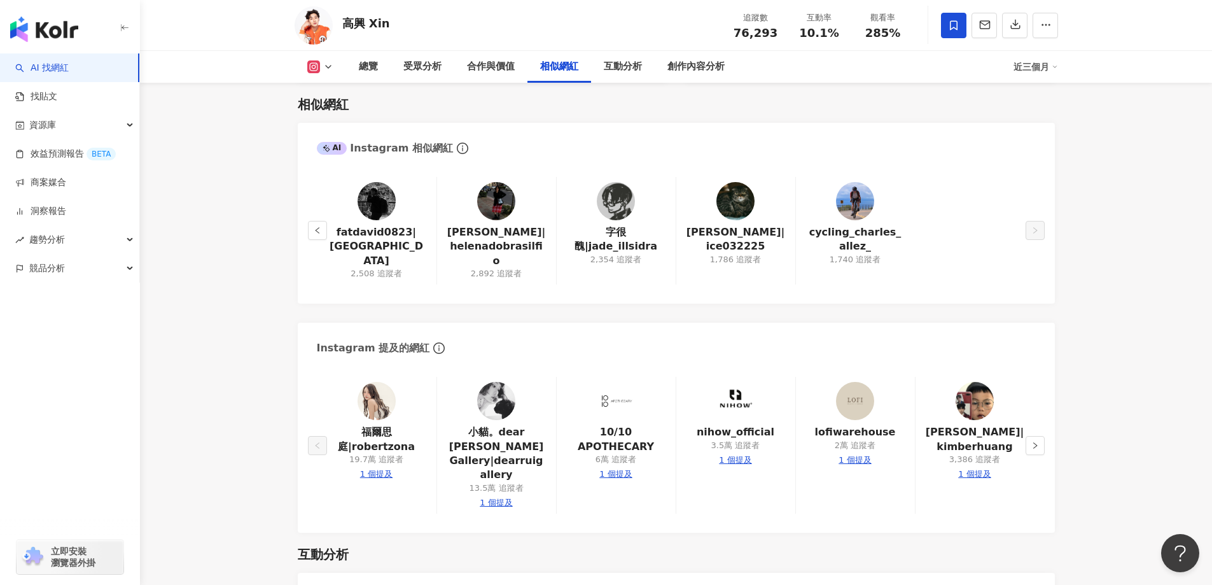
click at [564, 247] on div "字很醜|jade_illsidra 2,354 追蹤者" at bounding box center [616, 231] width 120 height 108
click at [568, 237] on link "字很醜|jade_illsidra" at bounding box center [616, 239] width 99 height 29
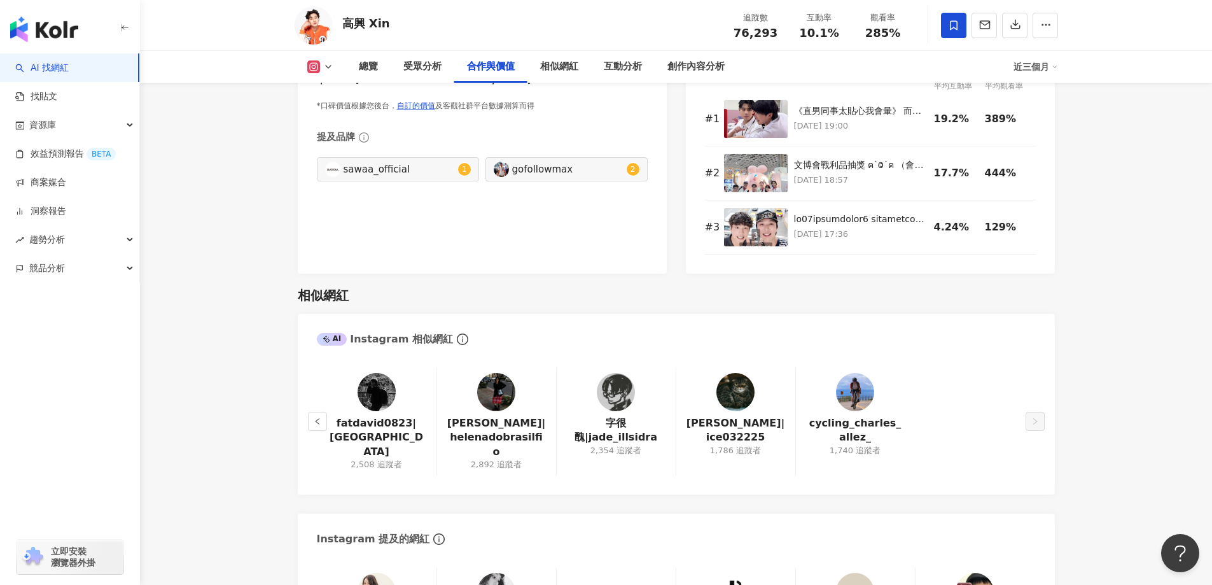
scroll to position [1827, 0]
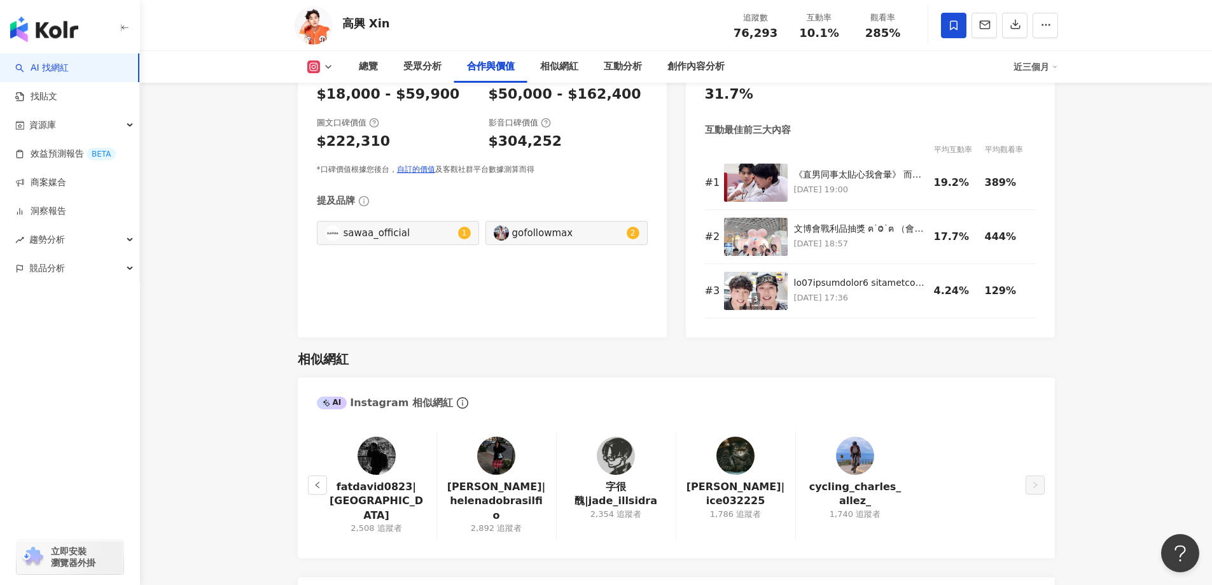
click at [547, 228] on div "gofollowmax" at bounding box center [567, 233] width 111 height 14
click at [554, 234] on div "gofollowmax" at bounding box center [567, 233] width 111 height 14
type input "**********"
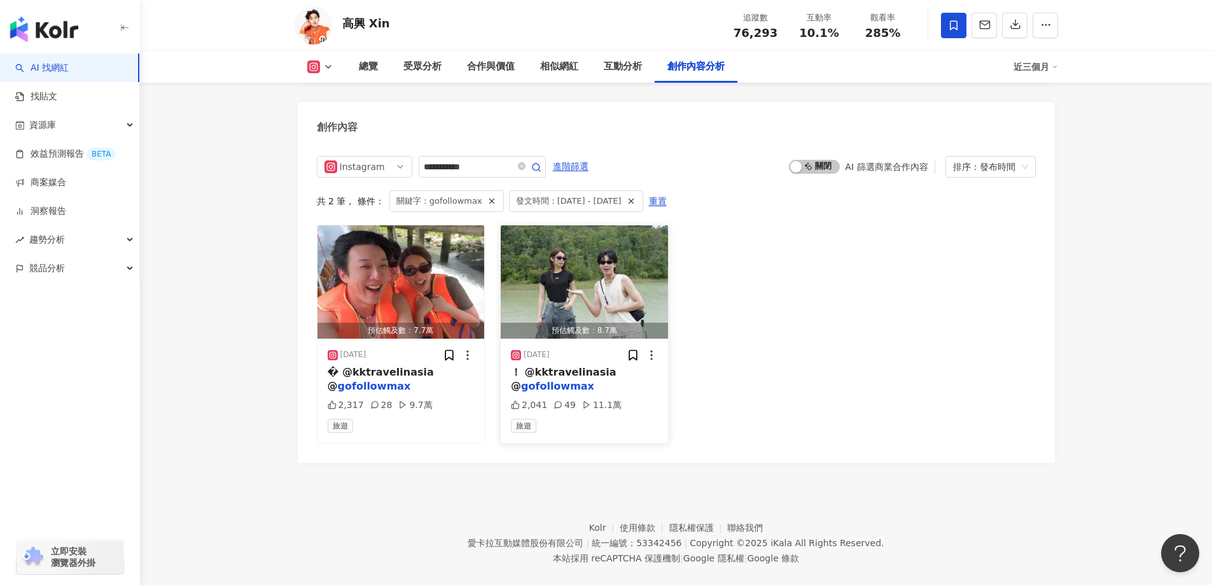
click at [622, 270] on img "button" at bounding box center [584, 281] width 167 height 113
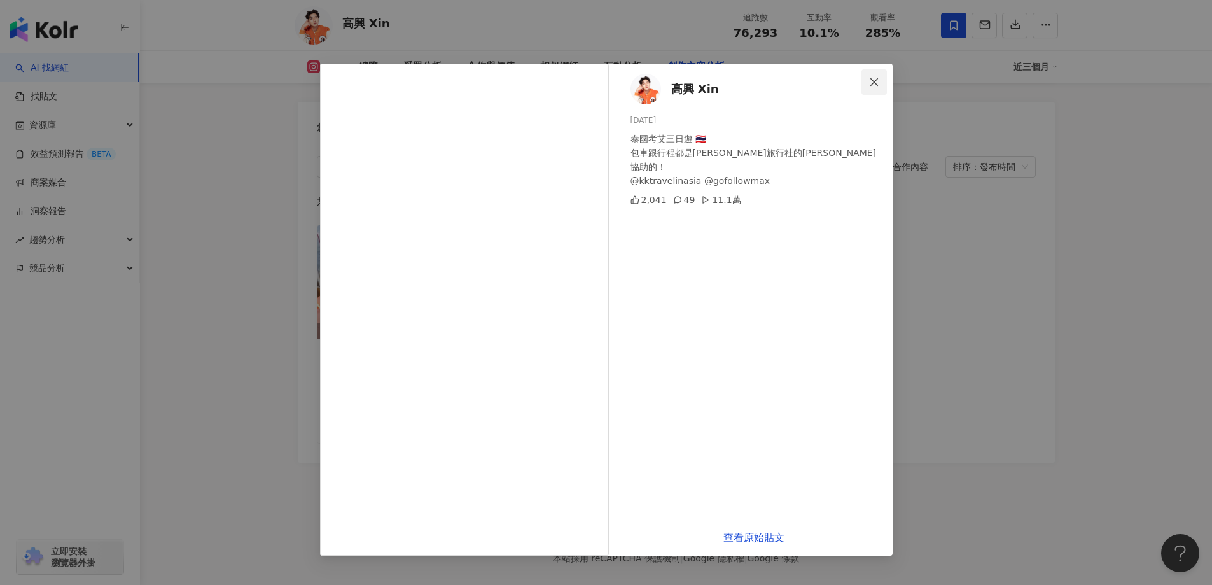
click at [865, 86] on span "Close" at bounding box center [873, 82] width 25 height 10
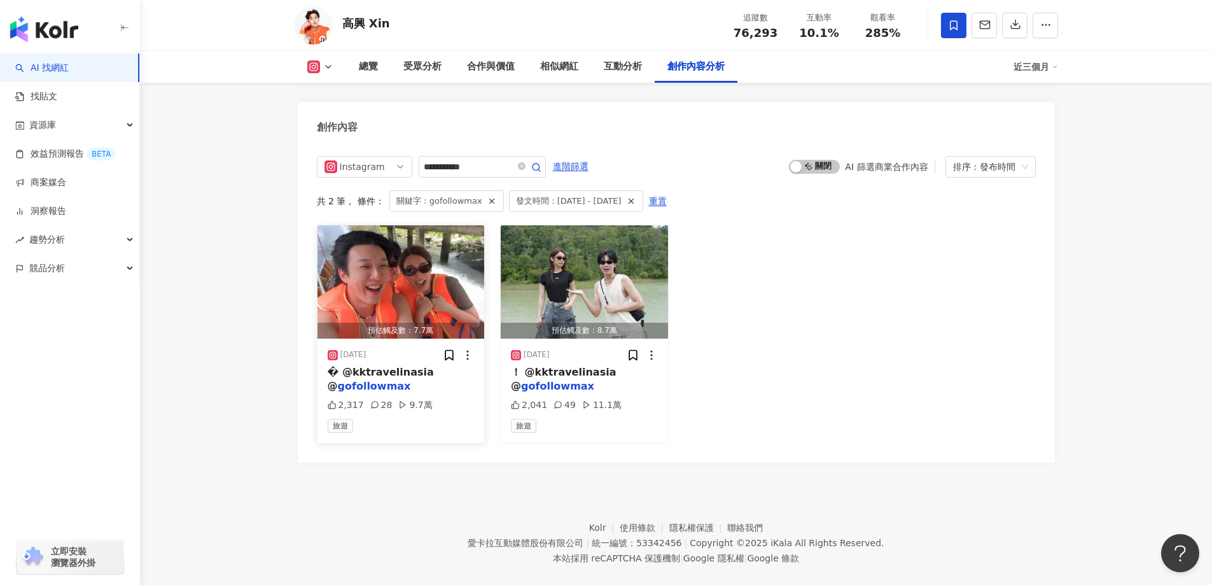
click at [405, 264] on img "button" at bounding box center [400, 281] width 167 height 113
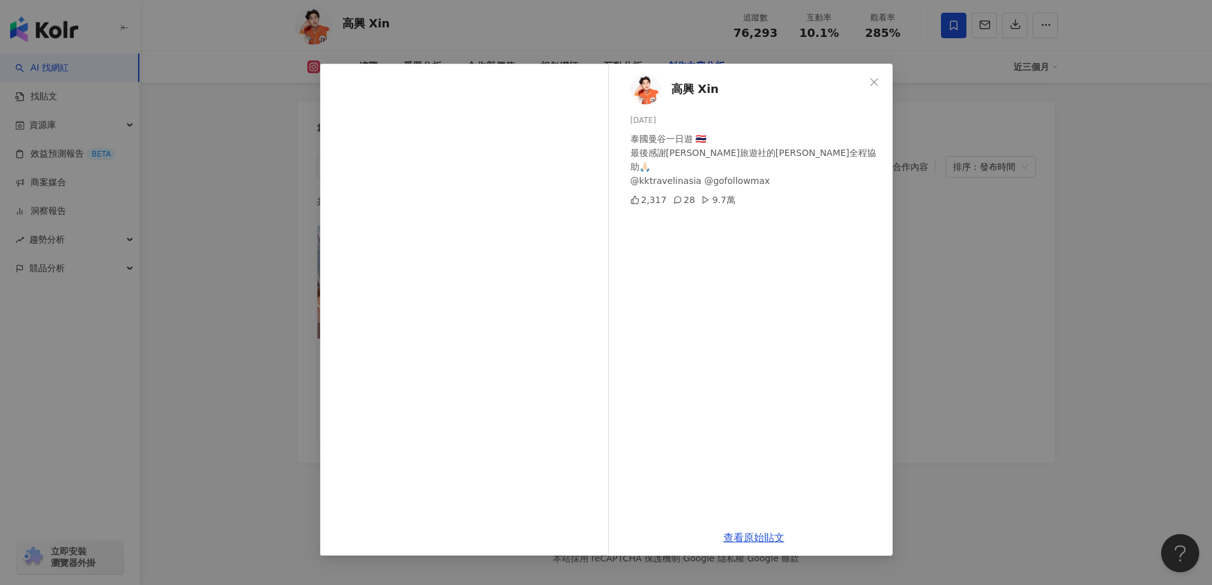
click at [920, 185] on div "高興 Xin 2025/7/11 泰國曼谷一日遊 🇹🇭 最後感謝金剛旅遊社的Max哥全程協助🙏🏻 @kktravelinasia @gofollowmax 2…" at bounding box center [606, 292] width 1212 height 585
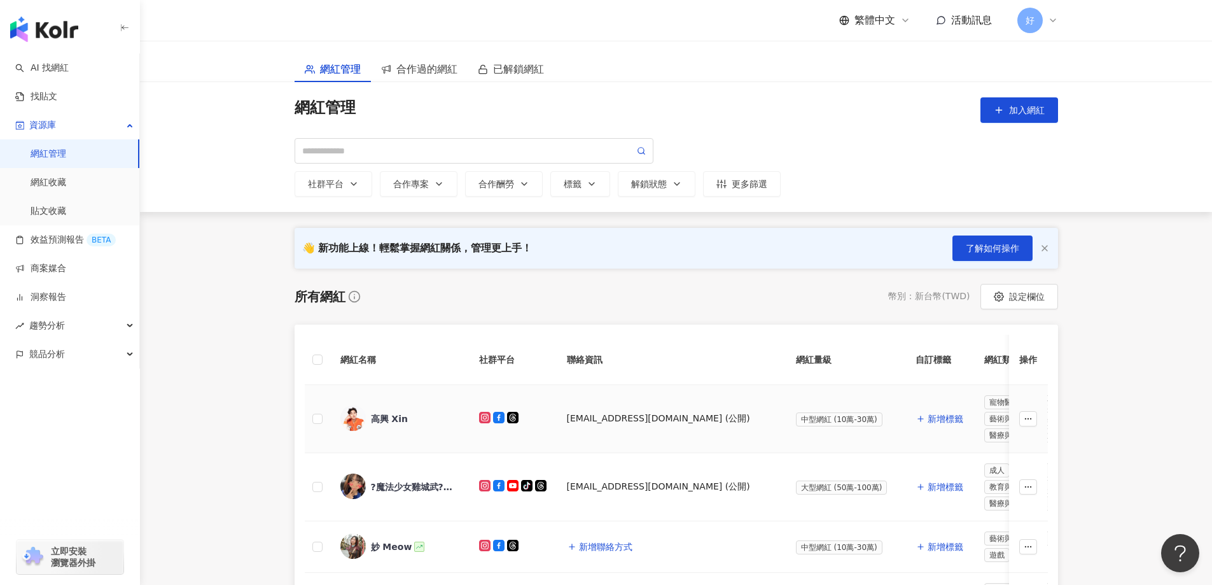
scroll to position [318, 0]
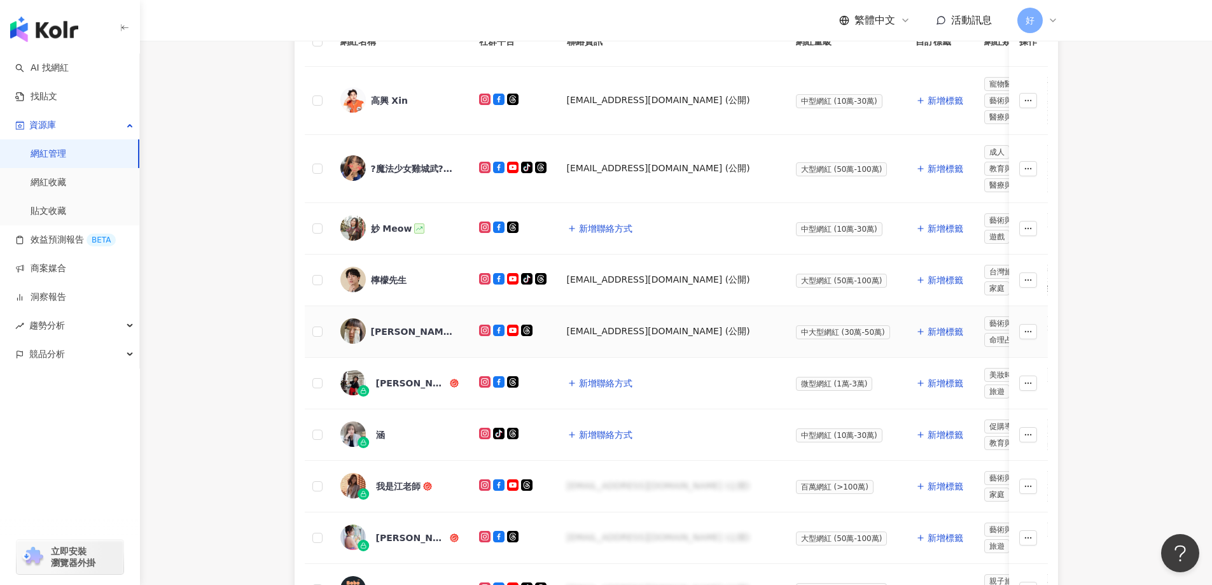
click at [394, 337] on div "[PERSON_NAME]｜辣妹廚房" at bounding box center [412, 331] width 83 height 13
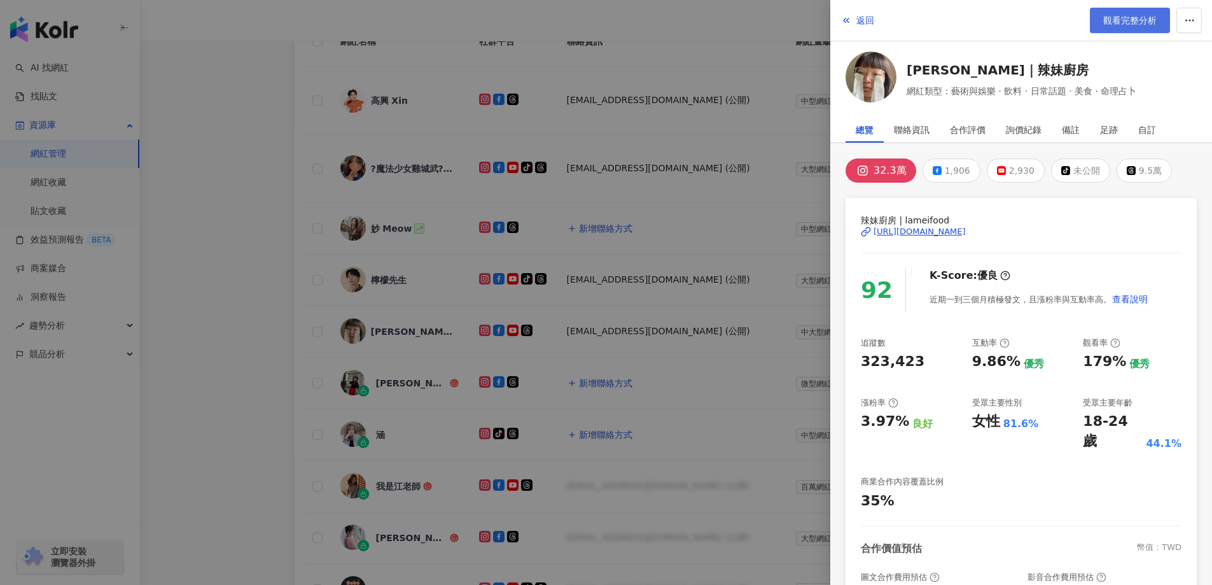
click at [1124, 25] on span "觀看完整分析" at bounding box center [1129, 20] width 53 height 10
drag, startPoint x: 528, startPoint y: 87, endPoint x: 536, endPoint y: 81, distance: 9.5
click at [531, 83] on div at bounding box center [606, 292] width 1212 height 585
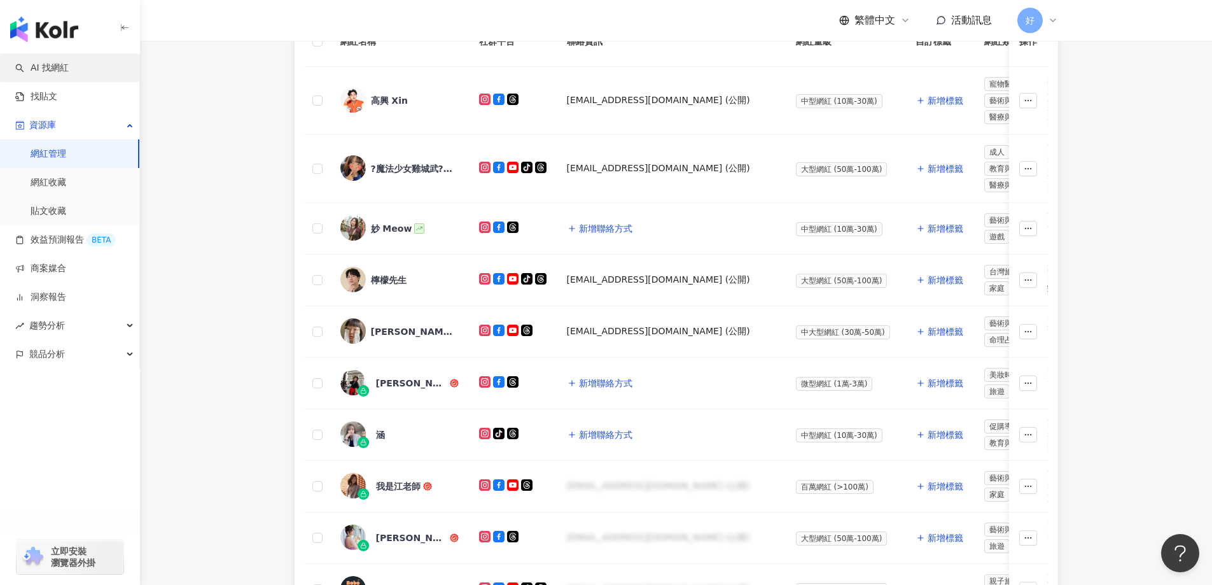
click at [67, 73] on link "AI 找網紅" at bounding box center [41, 68] width 53 height 13
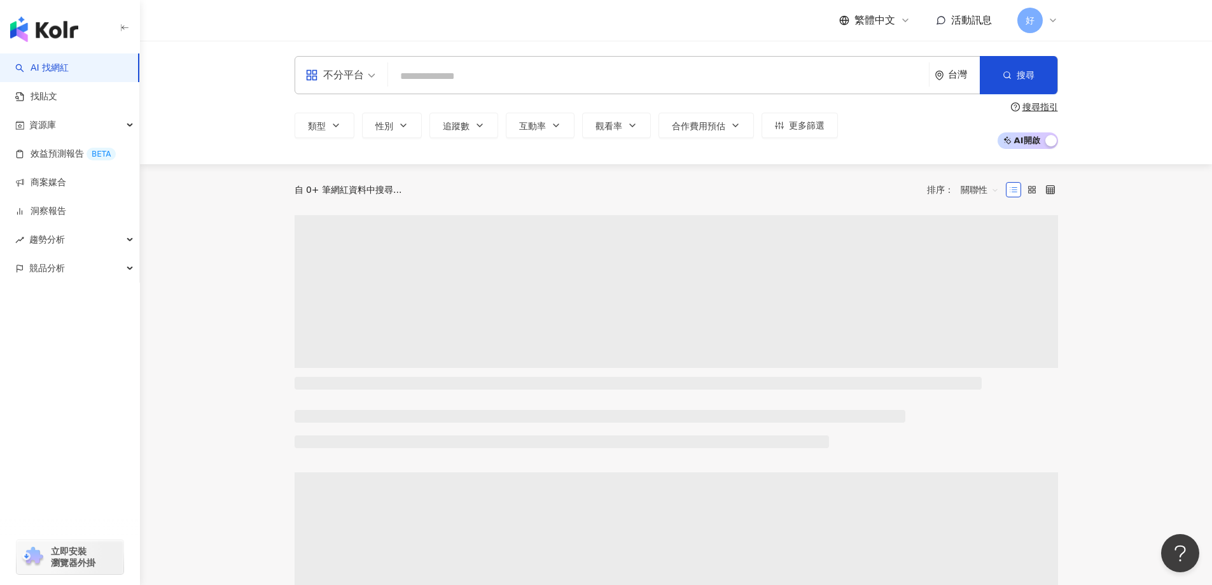
click at [592, 74] on input "search" at bounding box center [658, 76] width 531 height 24
type input "***"
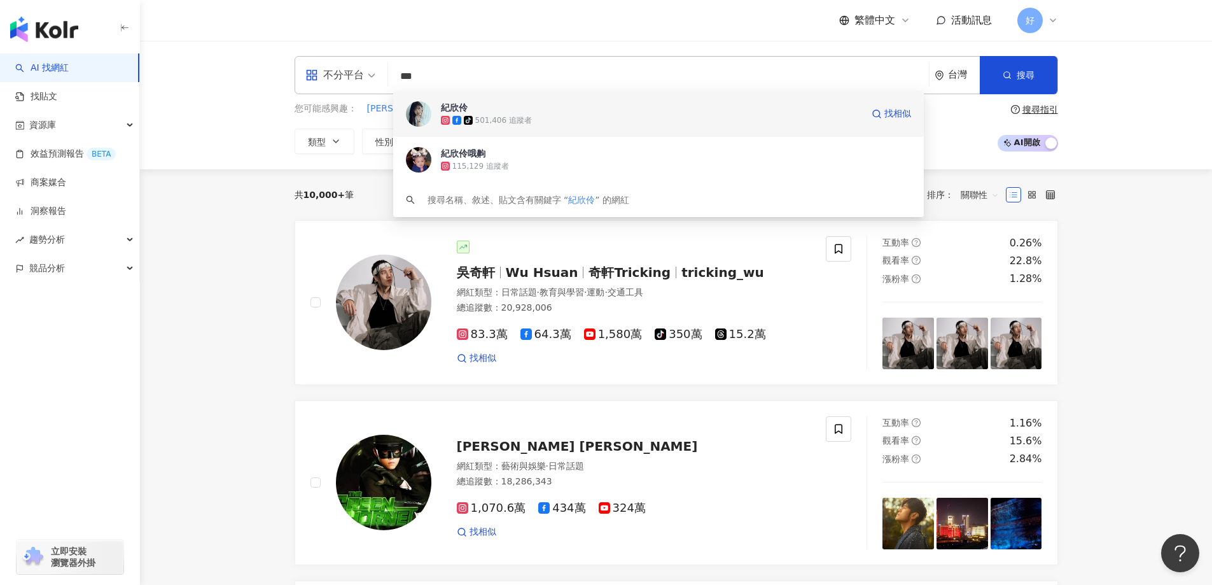
click at [582, 105] on span "紀欣伶" at bounding box center [651, 107] width 421 height 13
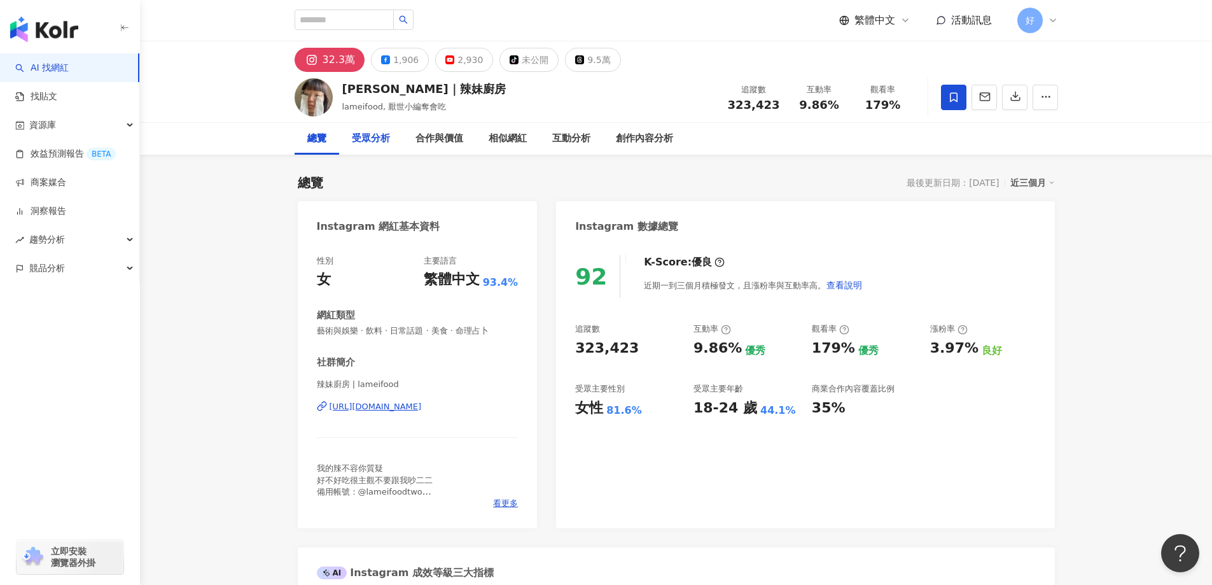
click at [370, 147] on div "受眾分析" at bounding box center [371, 139] width 64 height 32
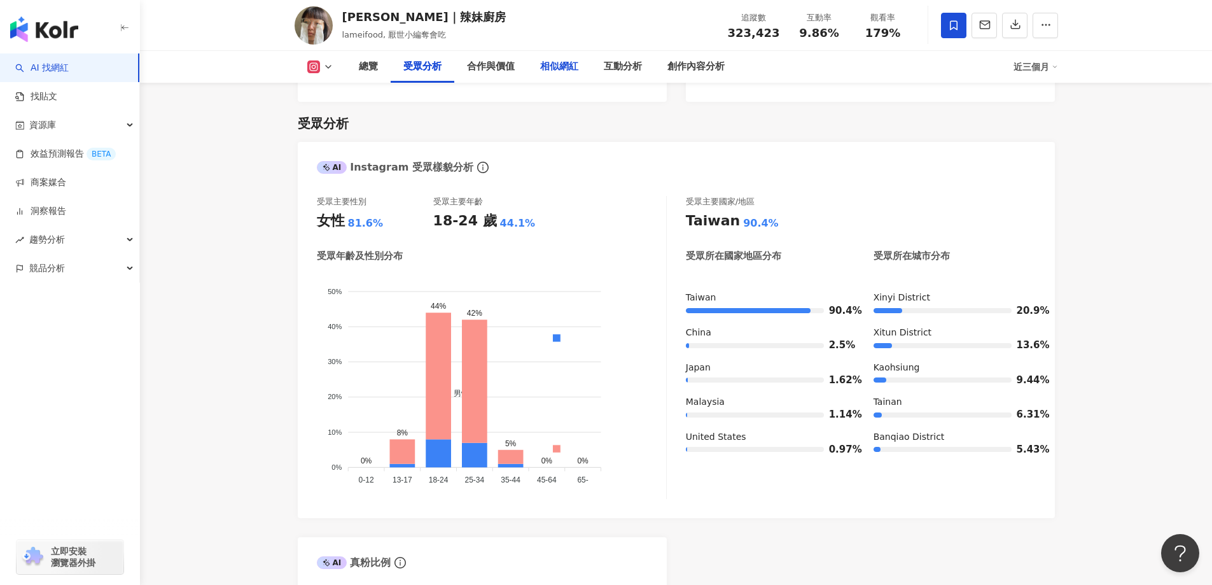
click at [560, 64] on div "相似網紅" at bounding box center [559, 66] width 38 height 15
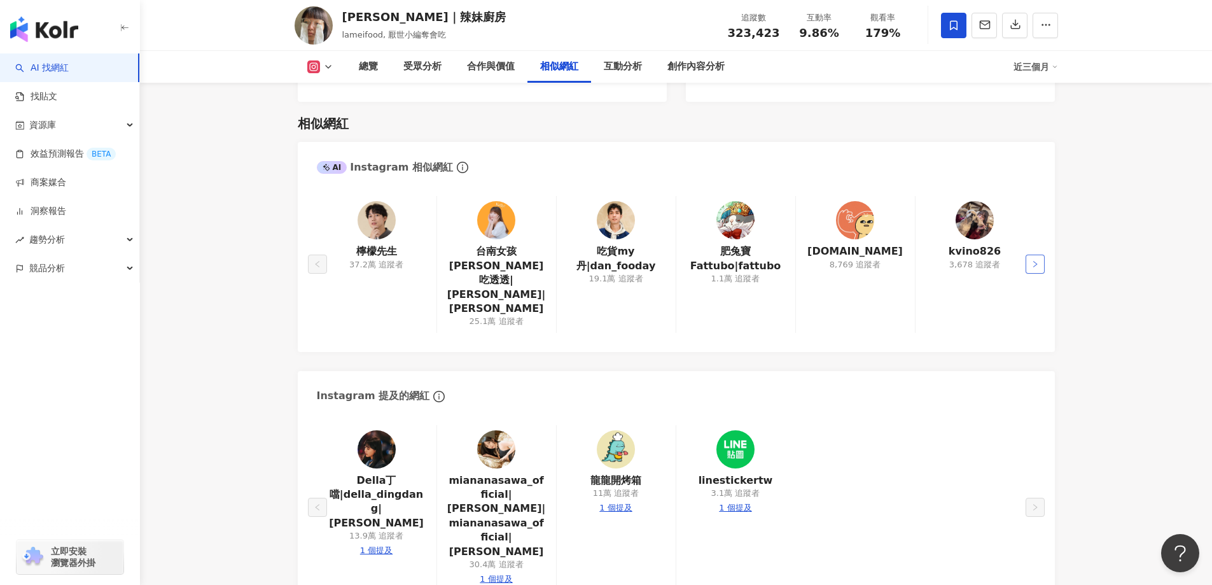
click at [1033, 260] on icon "right" at bounding box center [1035, 264] width 8 height 8
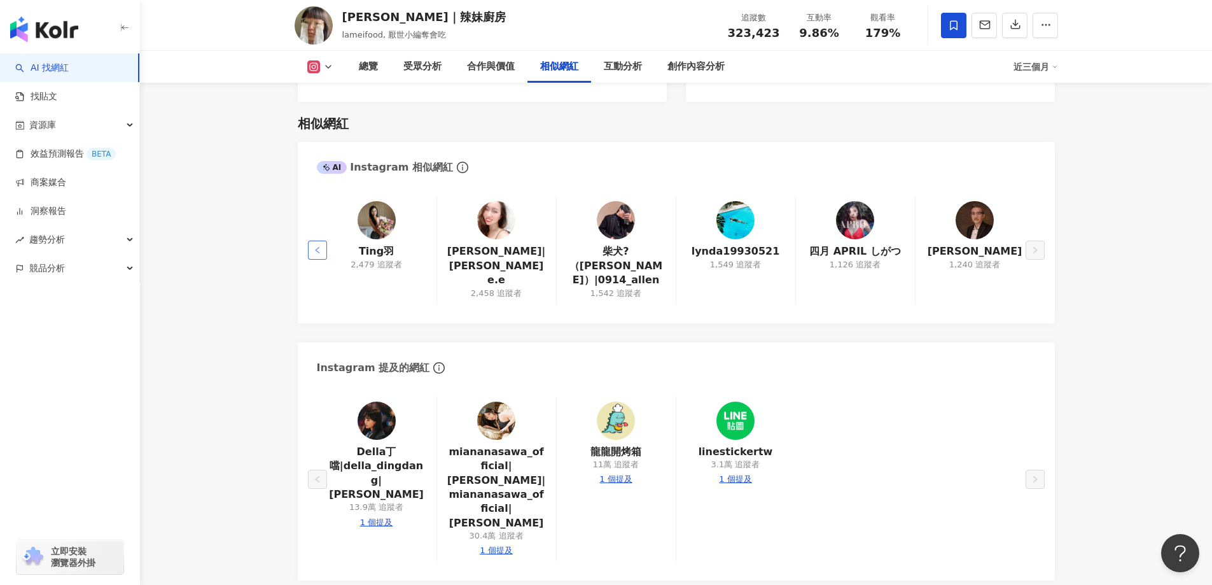
click at [321, 246] on icon "left" at bounding box center [318, 250] width 8 height 8
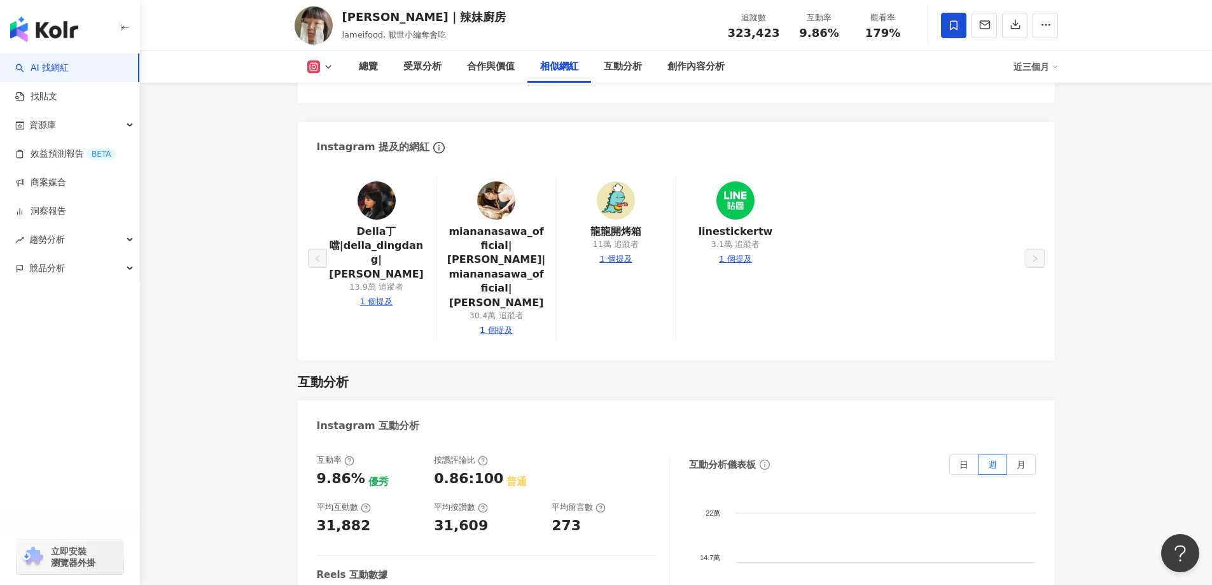
scroll to position [2339, 0]
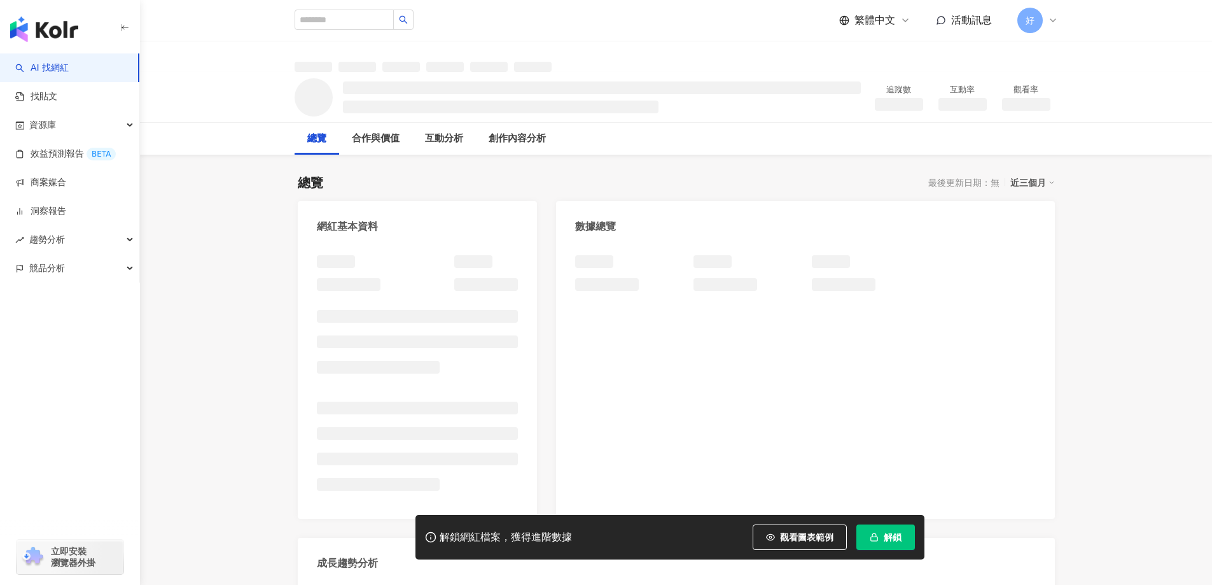
click at [898, 538] on span "解鎖" at bounding box center [893, 537] width 18 height 10
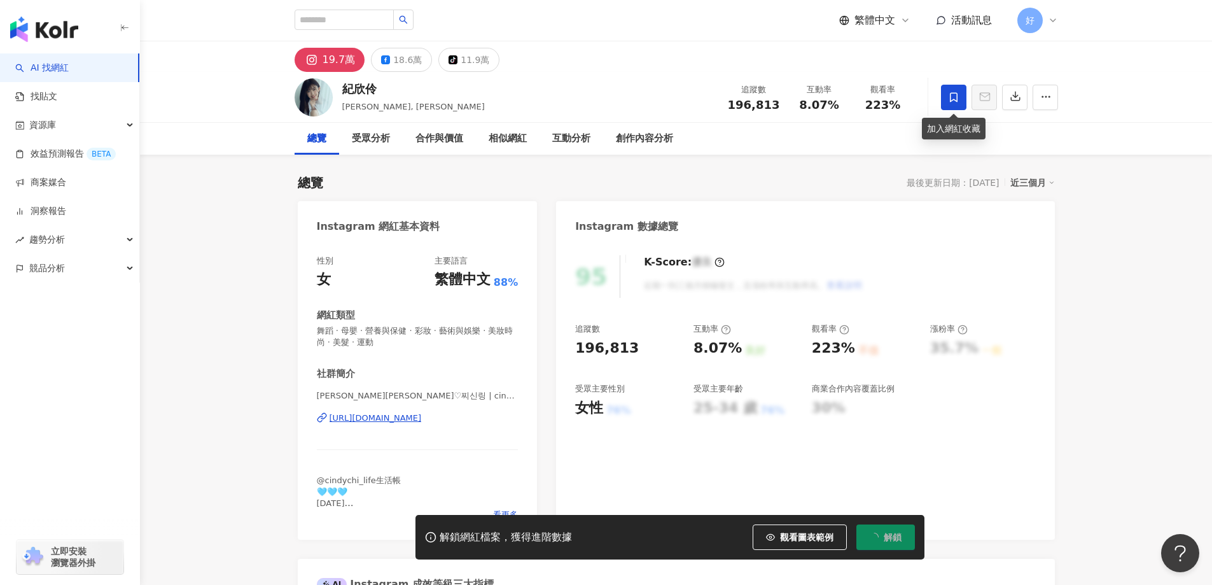
click at [961, 106] on span at bounding box center [953, 97] width 25 height 25
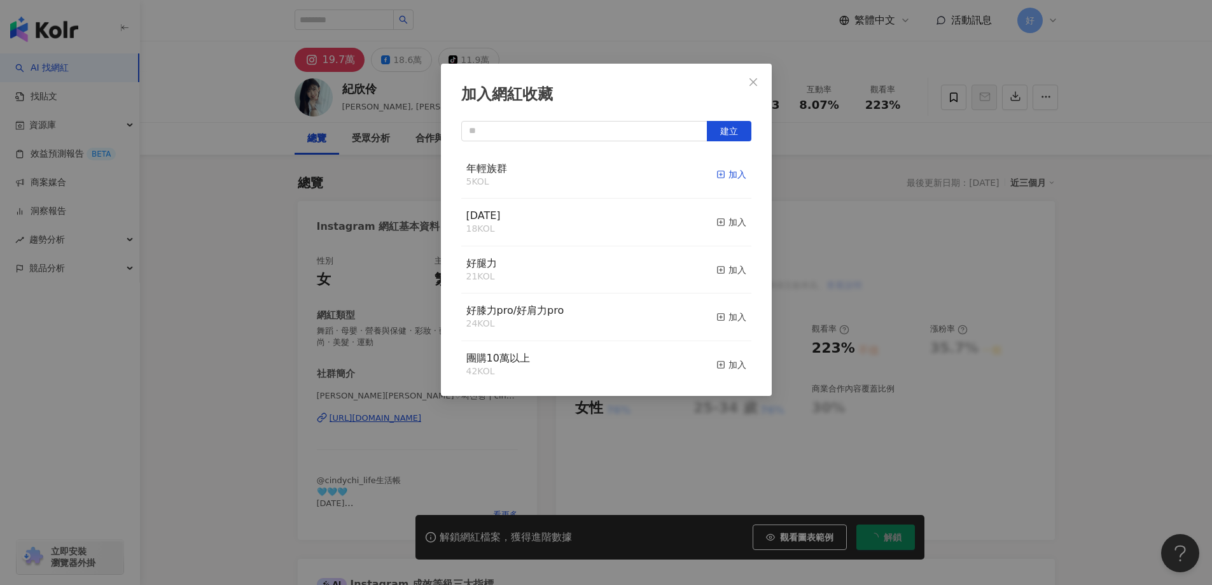
click at [730, 171] on div "加入" at bounding box center [731, 174] width 30 height 14
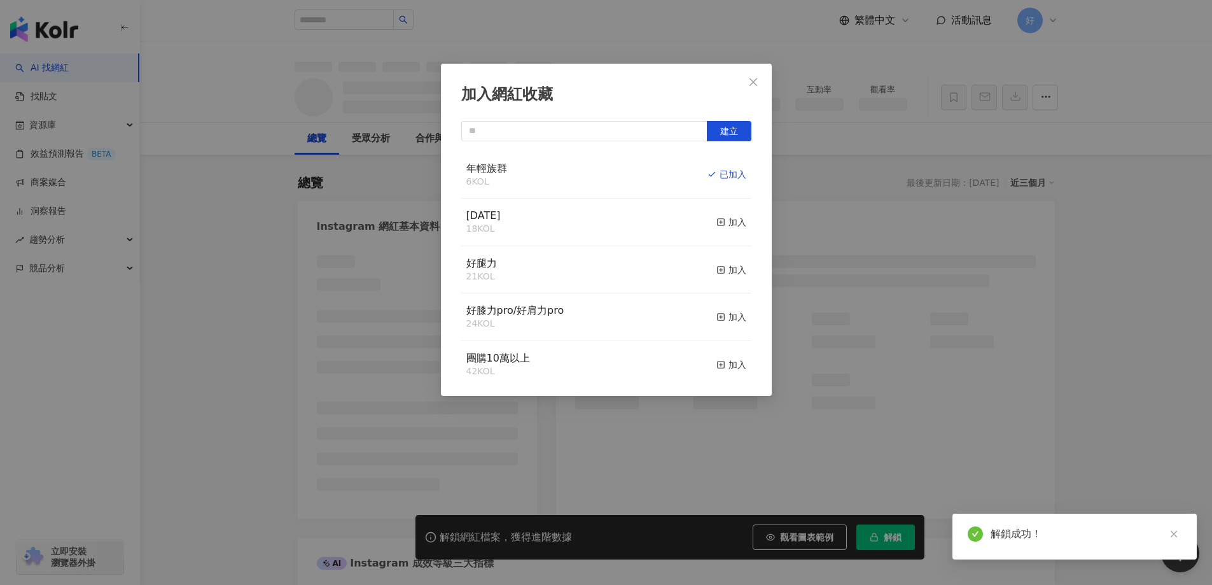
click at [872, 214] on div "加入網紅收藏 建立 年輕族群 6 KOL 已加入 母親節 18 KOL 加入 好腿力 21 KOL 加入 好膝力pro/好肩力pro 24 KOL 加入 團購…" at bounding box center [606, 292] width 1212 height 585
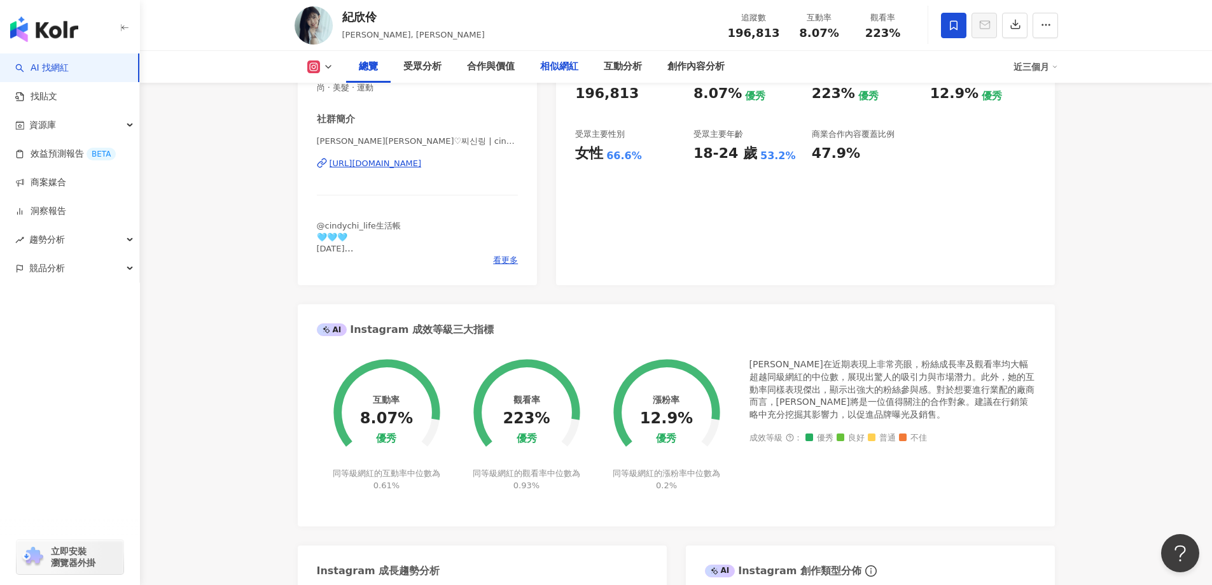
click at [543, 66] on div "相似網紅" at bounding box center [559, 66] width 38 height 15
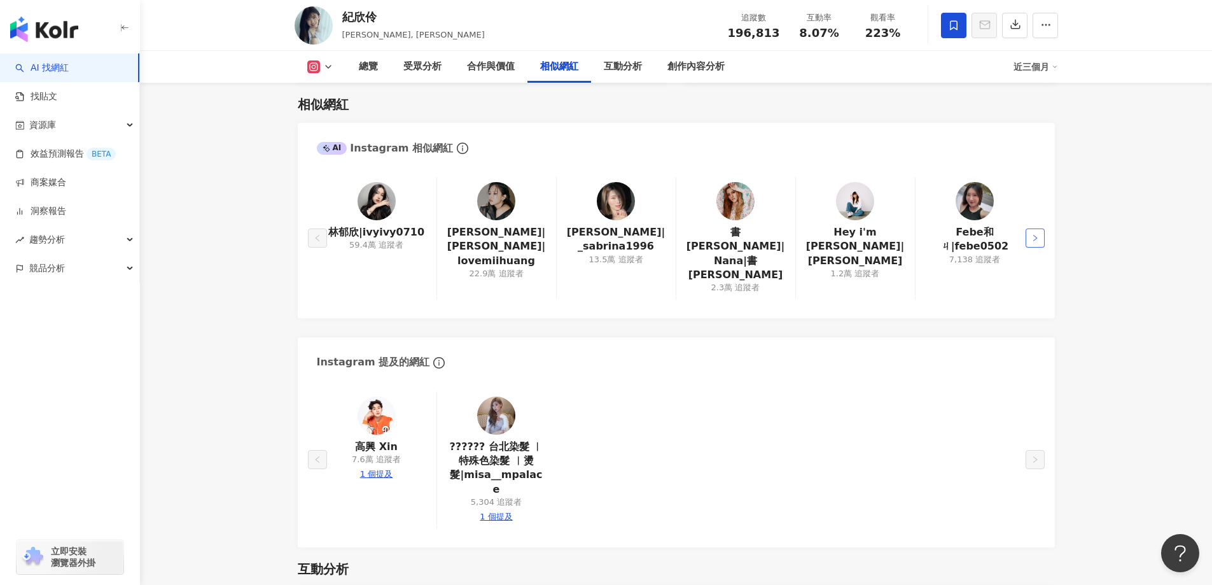
click at [1033, 235] on icon "right" at bounding box center [1035, 238] width 4 height 6
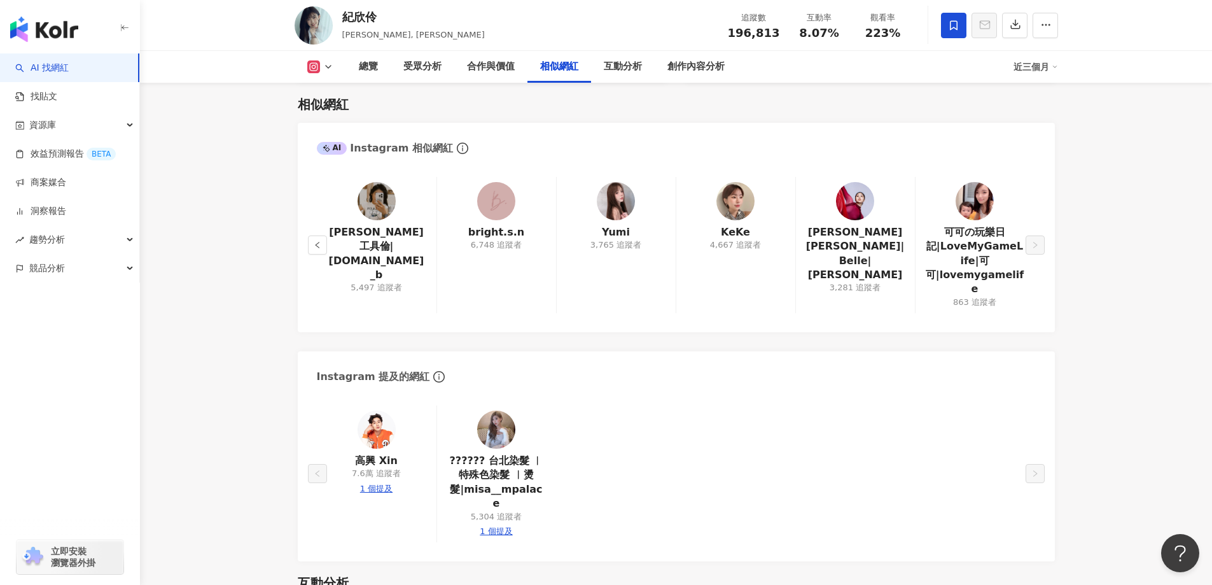
click at [1036, 227] on div "Aaron工具倫|l.tc_b 5,497 追蹤者 bright.s.n 6,748 追蹤者 Yumi 3,765 追蹤者 KeKe 4,667 追蹤者 徐珮…" at bounding box center [676, 248] width 757 height 168
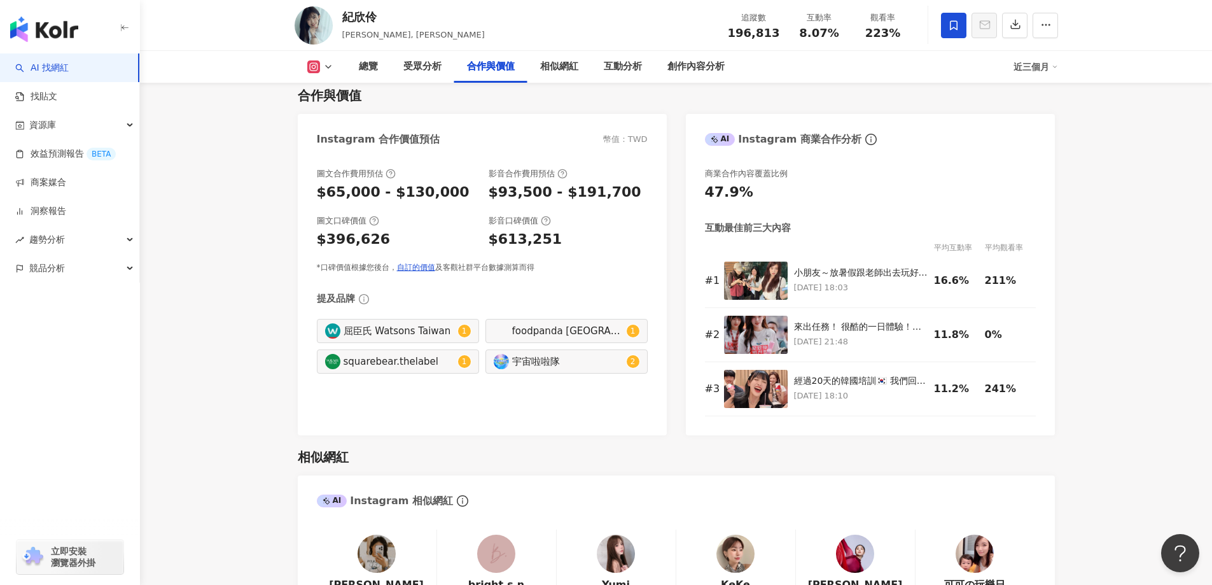
scroll to position [1708, 0]
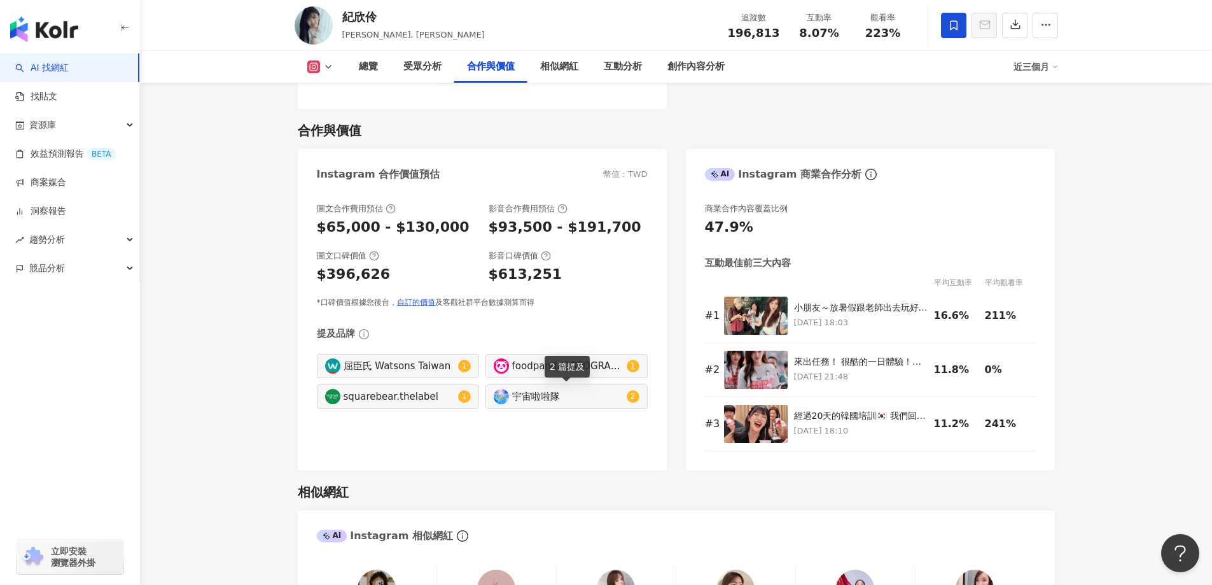
click at [559, 401] on div "宇宙啦啦隊" at bounding box center [567, 396] width 111 height 14
type input "**********"
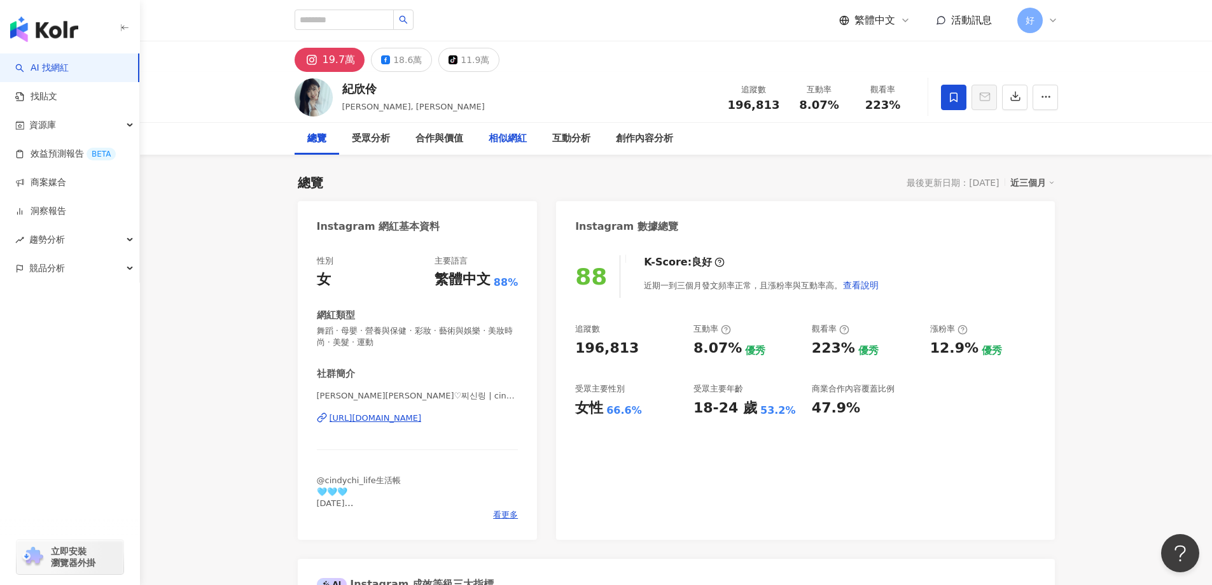
click at [510, 146] on div "相似網紅" at bounding box center [508, 139] width 64 height 32
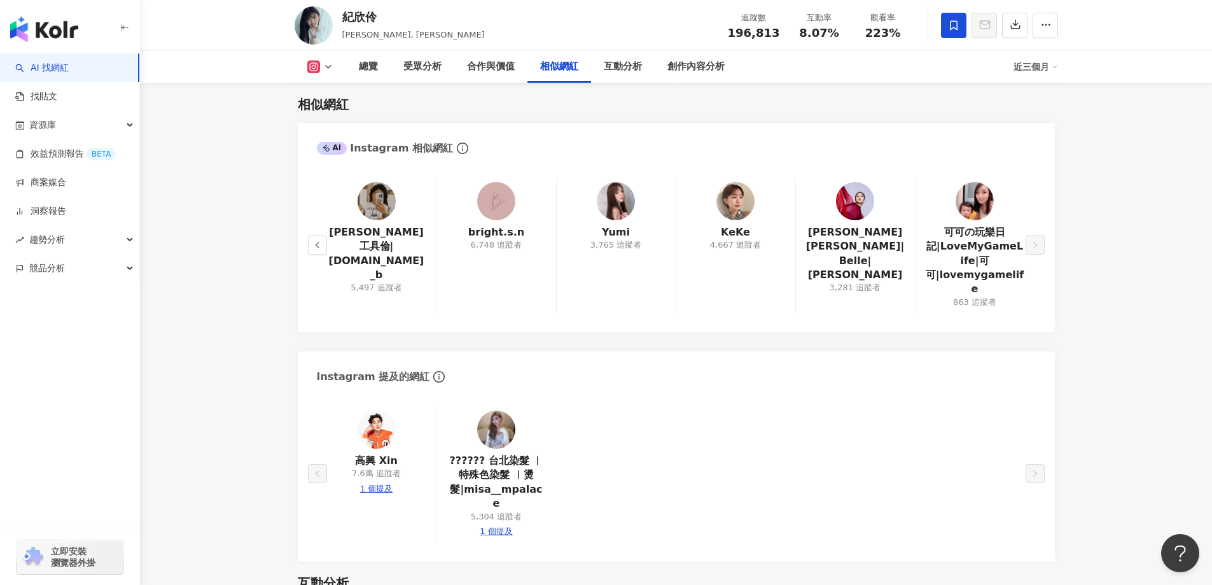
click at [169, 337] on main "19.7萬 18.6萬 tiktok-icon 11.9萬 紀欣伶 Cindy, 紀欣伶Cindy 追蹤數 196,813 互動率 8.07% 觀看率 223…" at bounding box center [676, 132] width 1072 height 4372
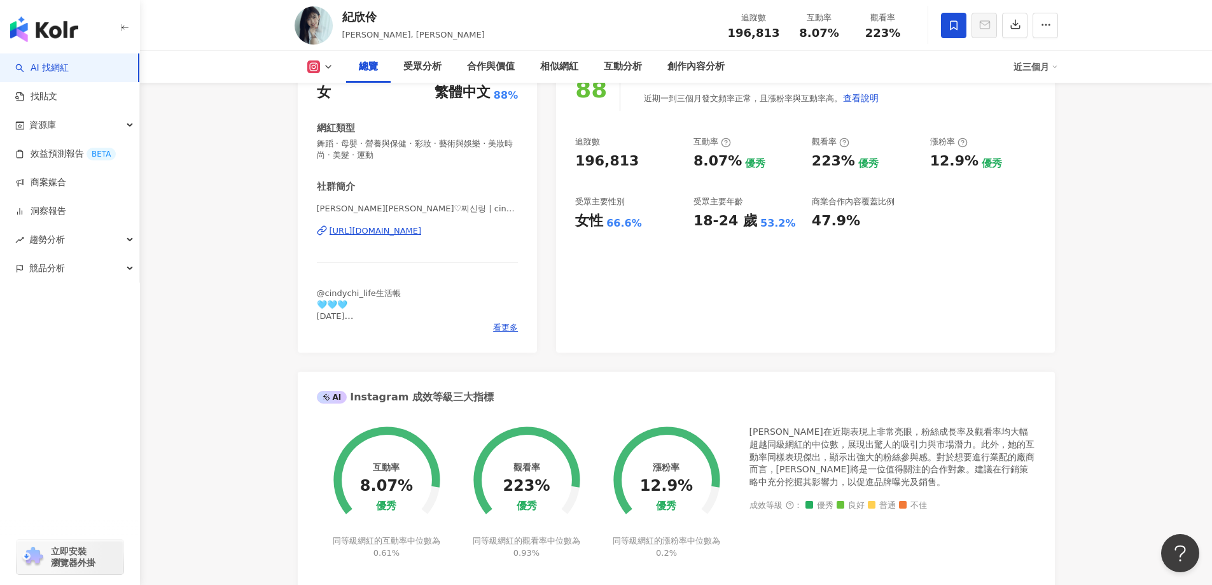
scroll to position [0, 0]
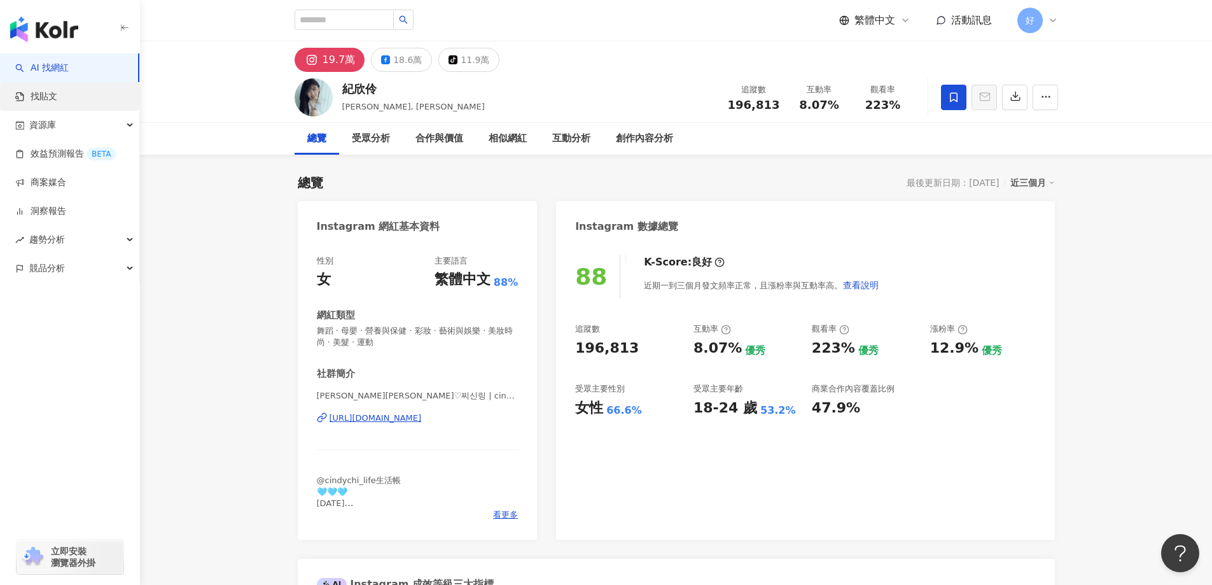
click at [57, 103] on link "找貼文" at bounding box center [36, 96] width 42 height 13
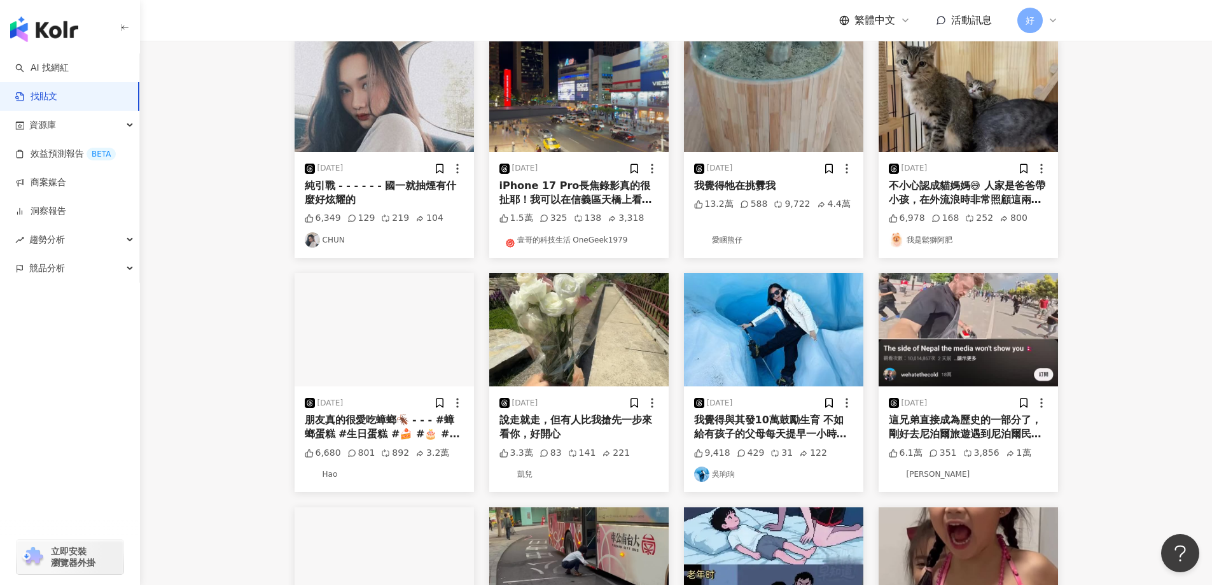
scroll to position [191, 0]
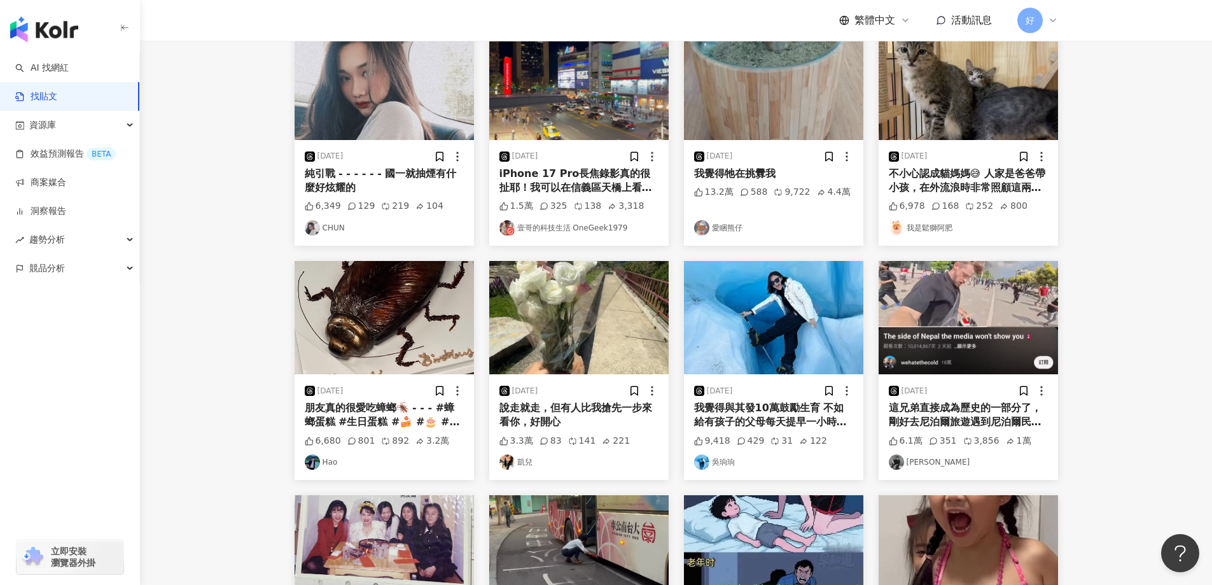
click at [1059, 261] on div "2025/9/12 這兄弟直接成為歷史的一部分了，剛好去尼泊爾旅遊遇到尼泊爾民眾攻佔國會大廈🤣🤣直接錄下全過程，留言區也是超好笑，每個都在說這是只能做一次的影…" at bounding box center [968, 370] width 195 height 219
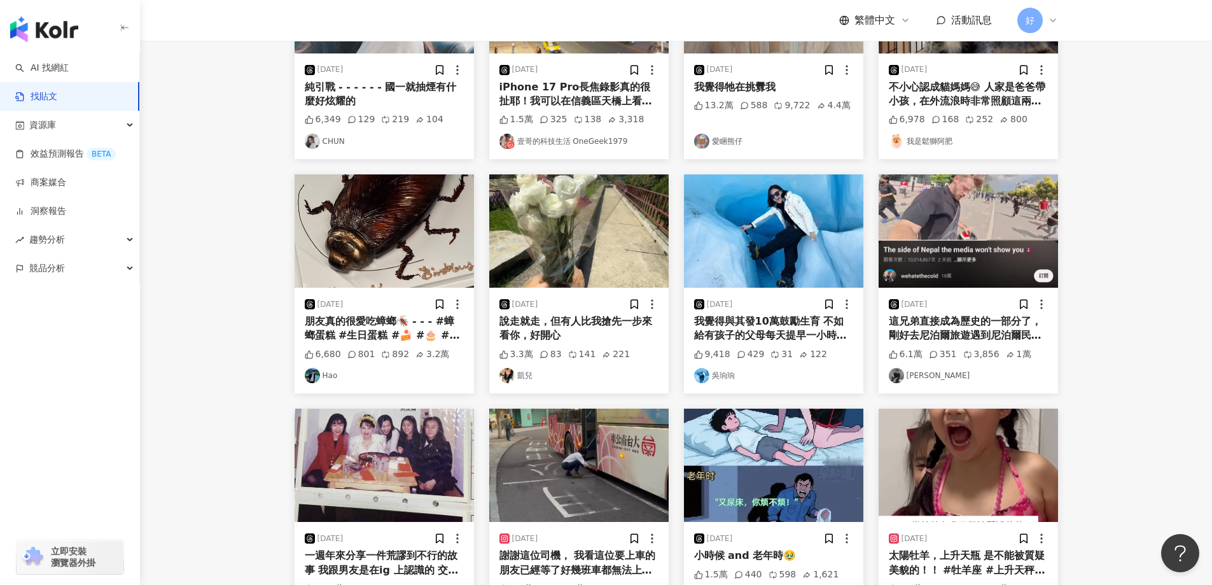
scroll to position [445, 0]
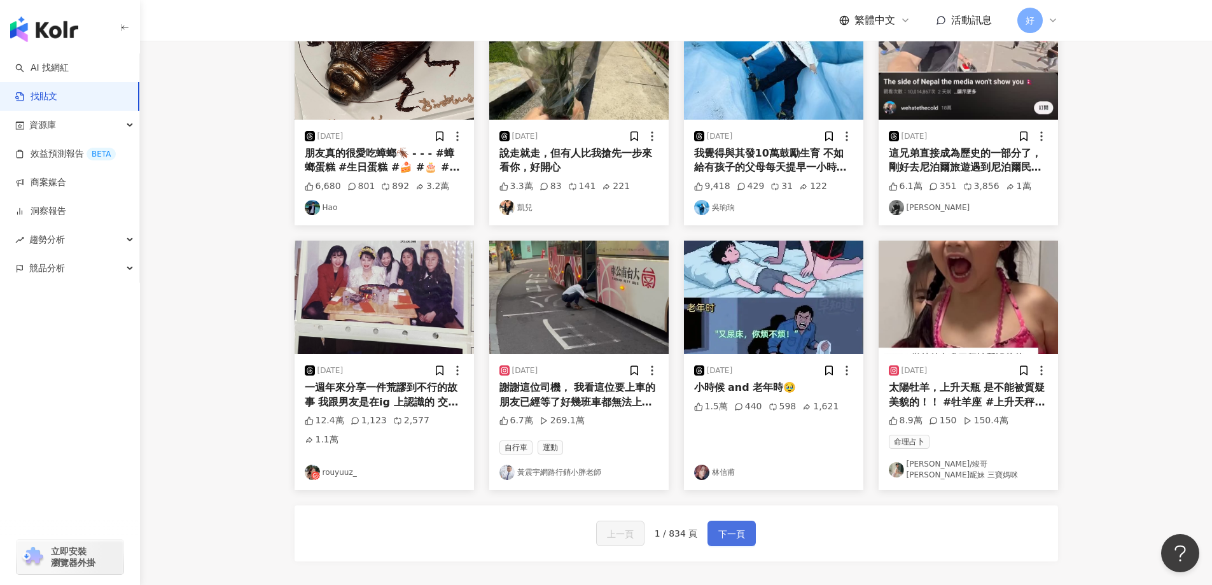
click at [746, 531] on button "下一頁" at bounding box center [731, 532] width 48 height 25
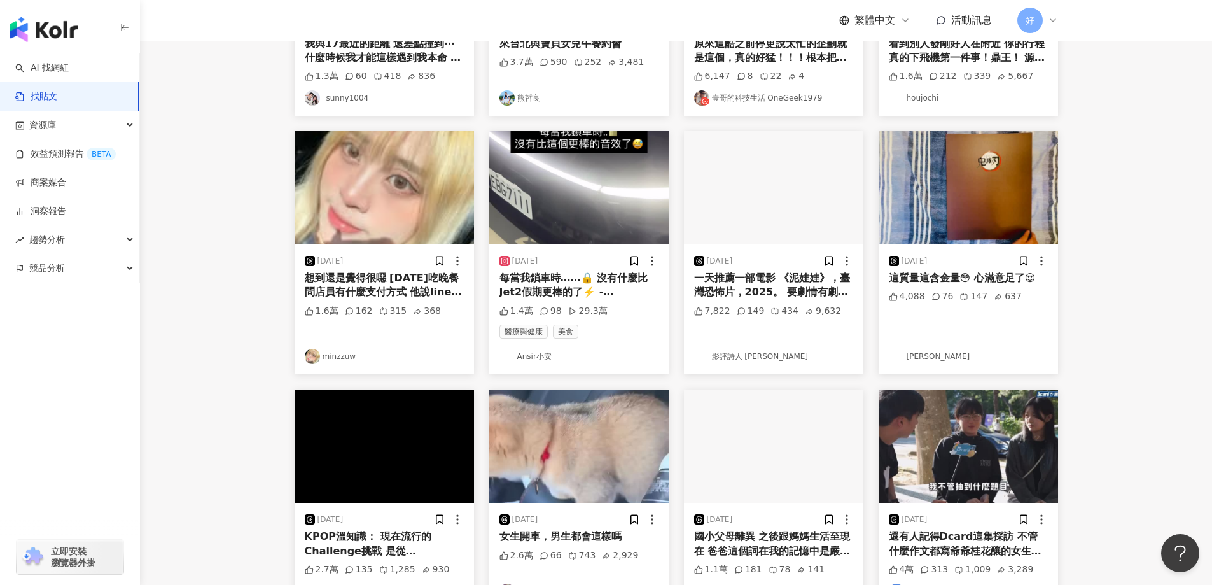
scroll to position [509, 0]
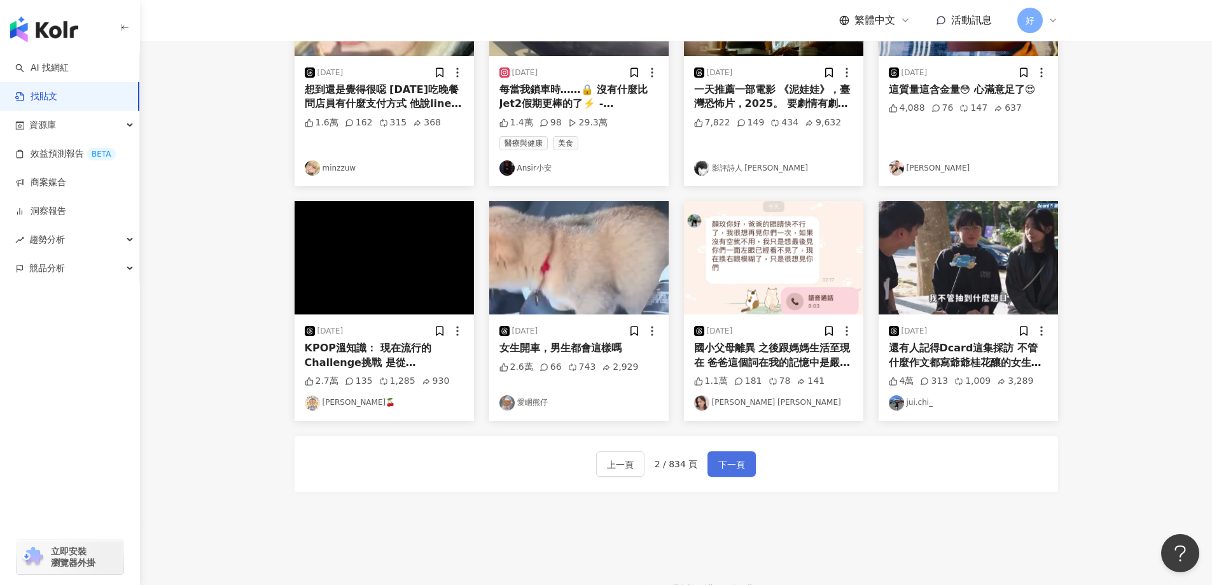
click at [743, 469] on button "下一頁" at bounding box center [731, 463] width 48 height 25
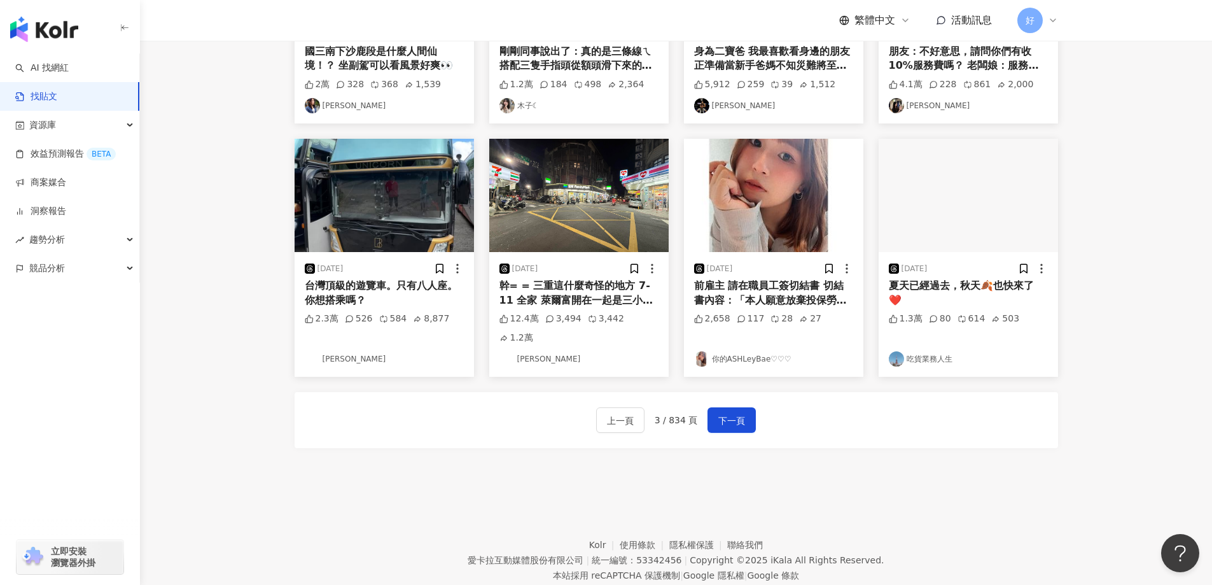
scroll to position [548, 0]
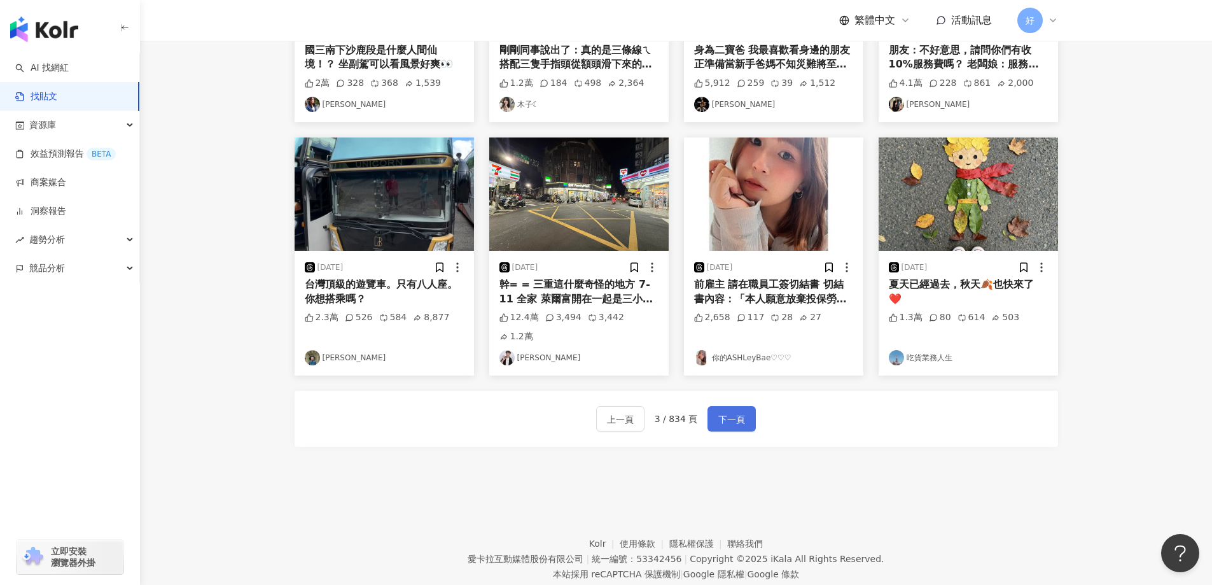
click at [736, 408] on button "下一頁" at bounding box center [731, 418] width 48 height 25
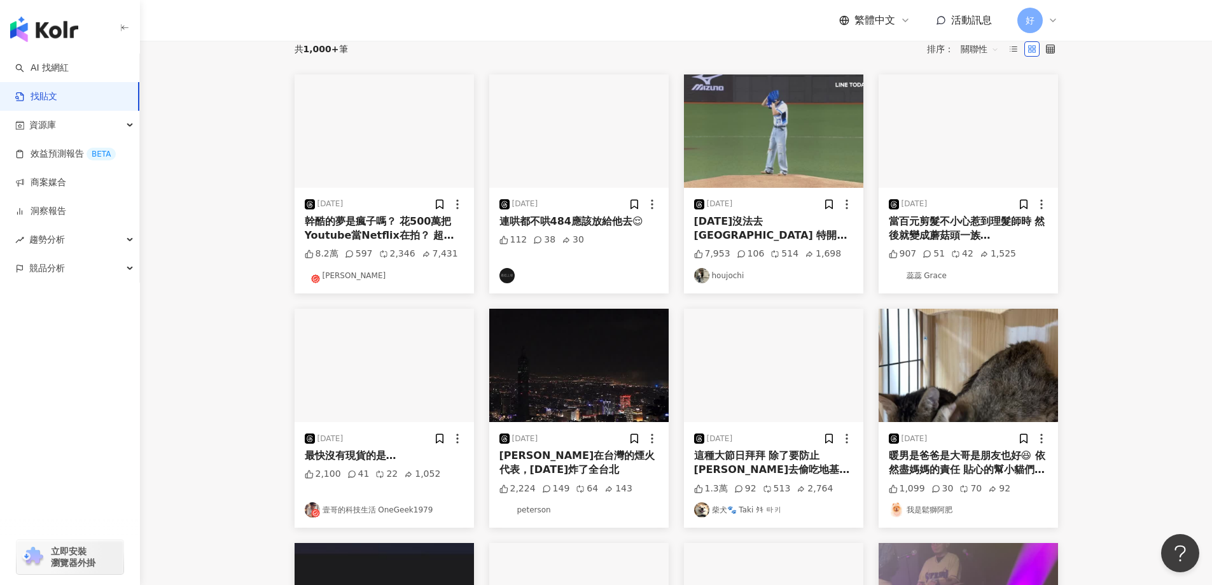
scroll to position [326, 0]
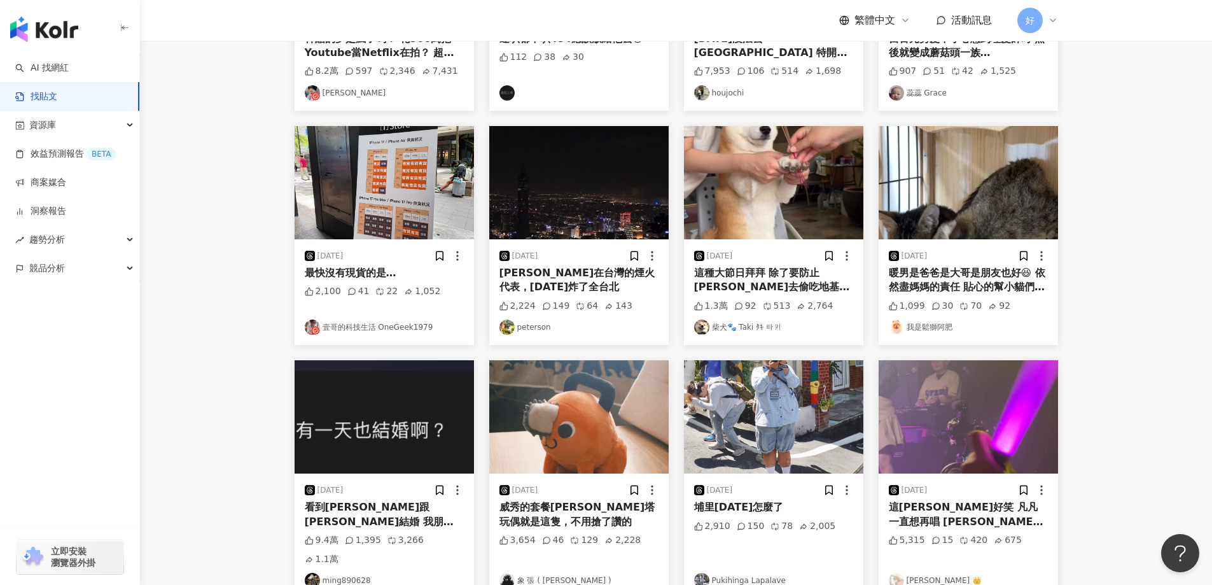
click at [1155, 262] on main "不分平台 台灣 搜尋 您可能感興趣： 星野優 正光路流川楓 物理治療 復健 搜尋指引 內容形式 類型 追蹤數 發文時間 商業合作 官方帳號 排除 共 1,00…" at bounding box center [676, 208] width 1072 height 986
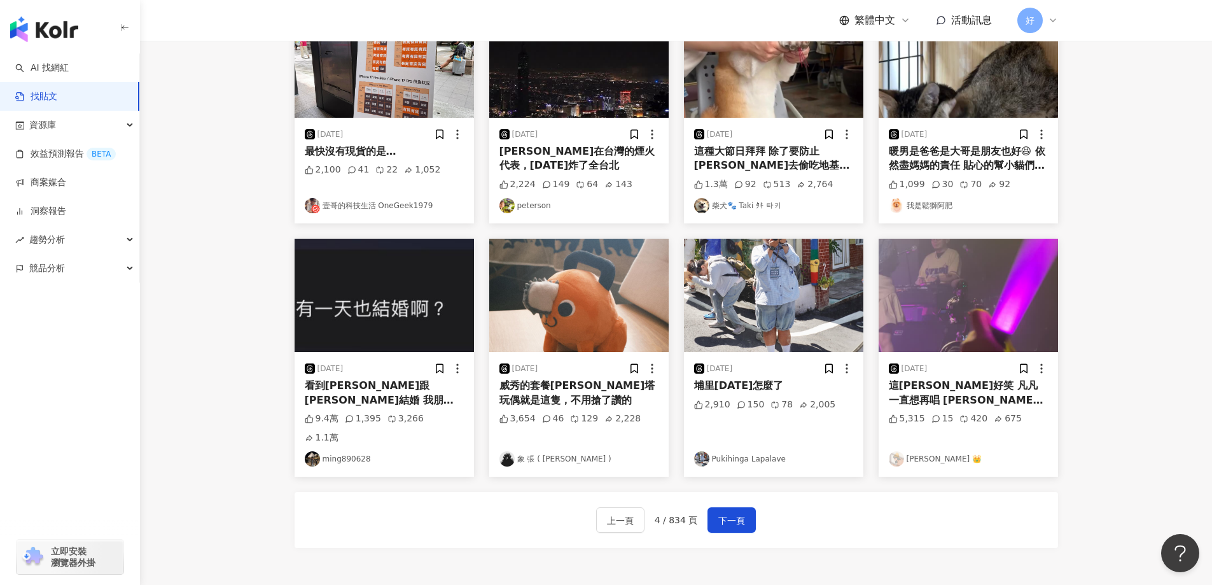
scroll to position [565, 0]
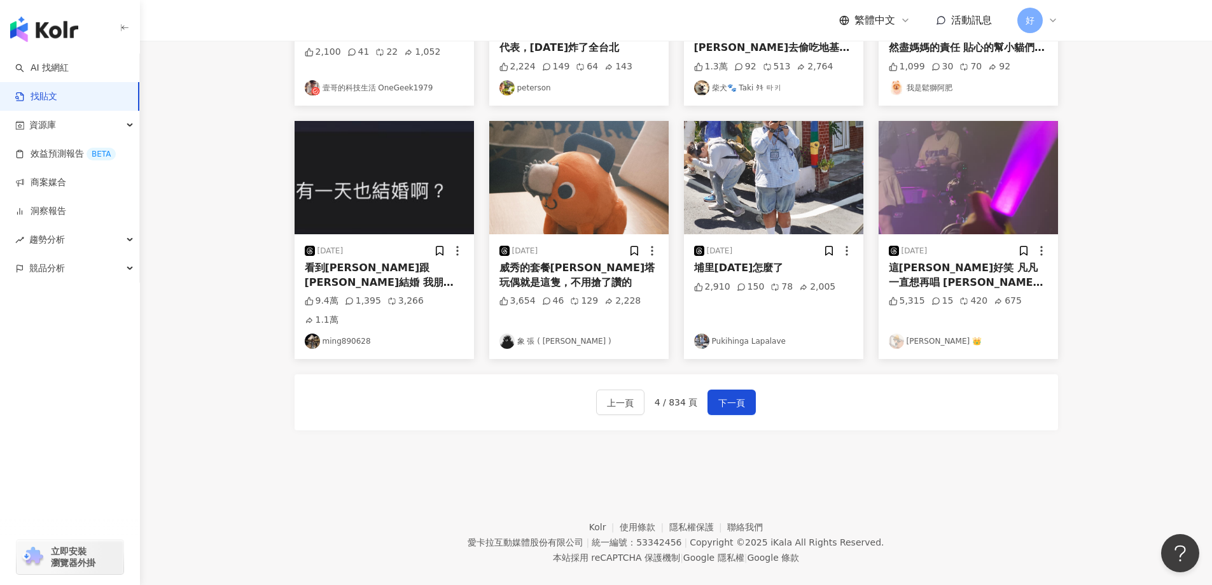
click at [728, 392] on button "下一頁" at bounding box center [731, 401] width 48 height 25
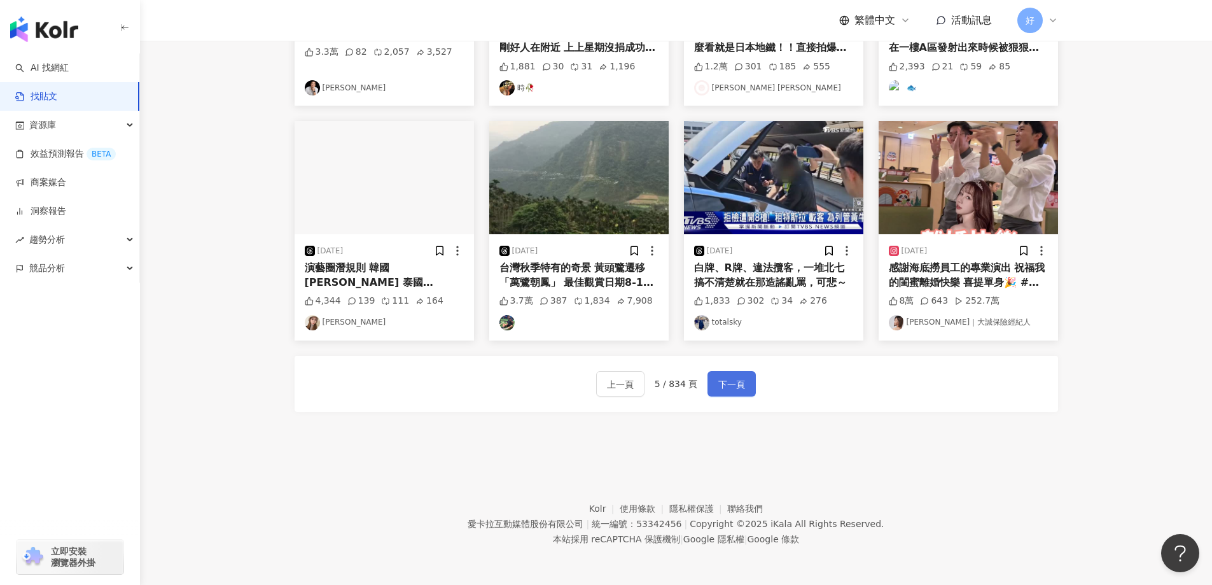
scroll to position [589, 0]
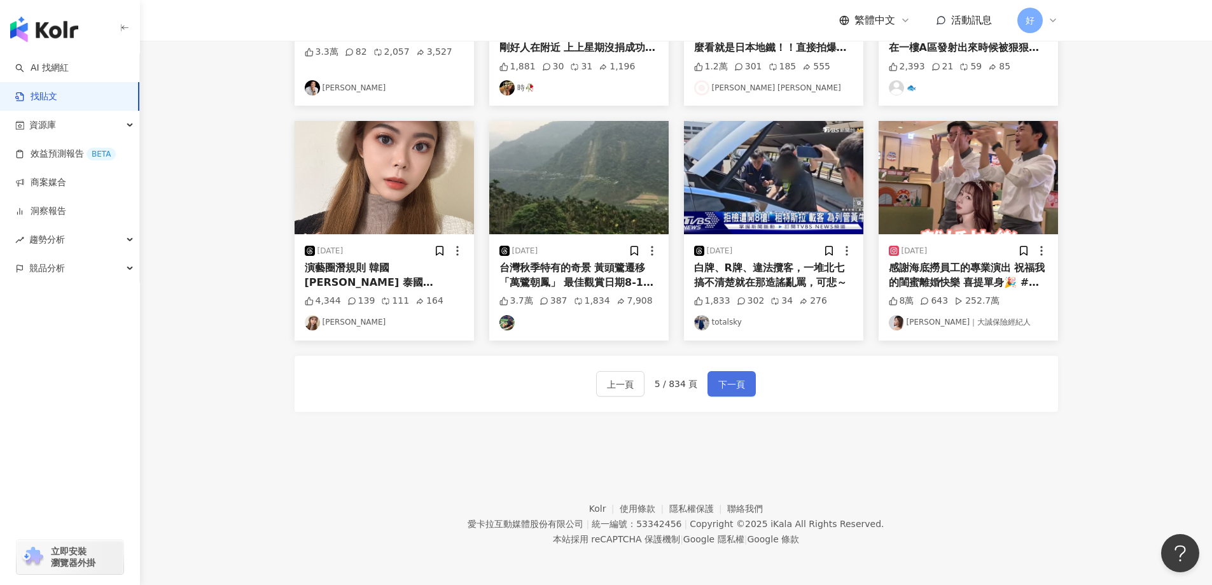
click at [735, 380] on span "下一頁" at bounding box center [731, 384] width 27 height 15
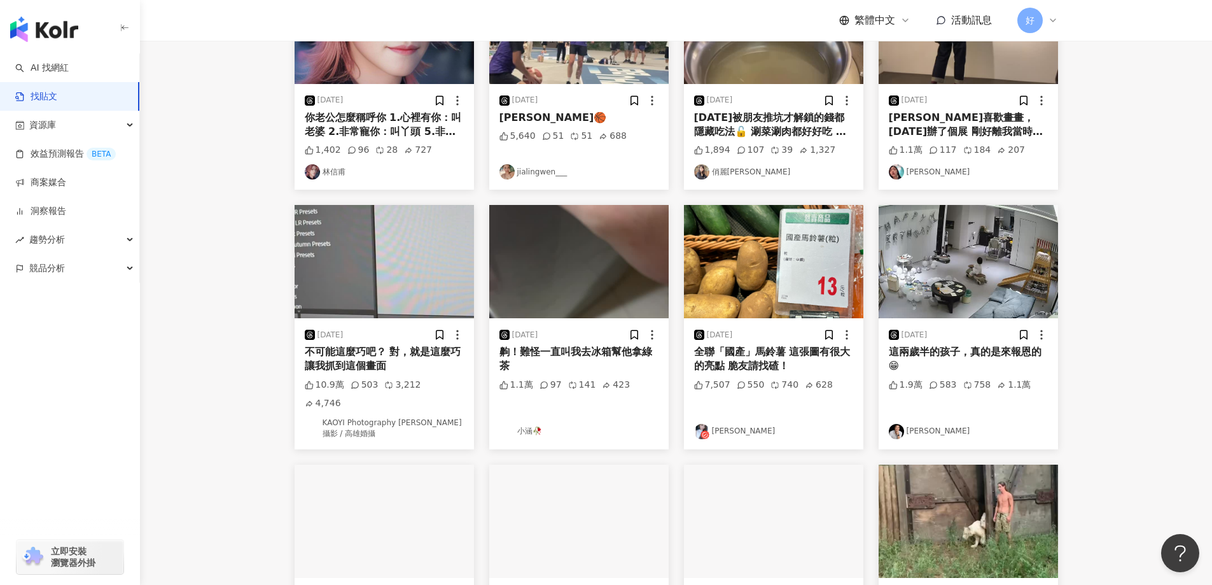
scroll to position [0, 0]
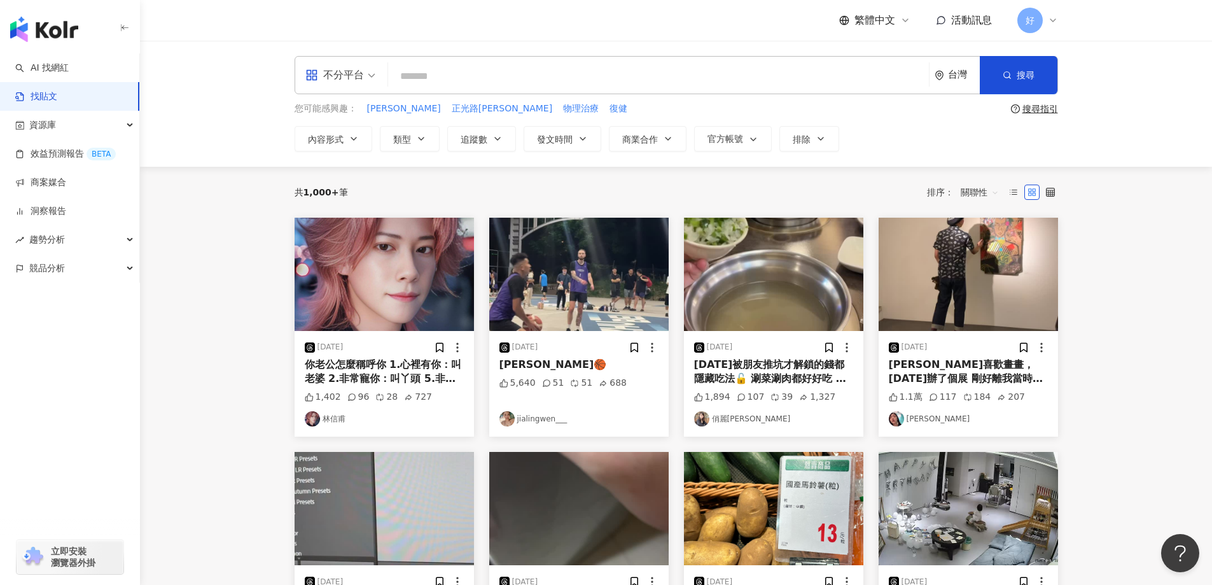
click at [345, 91] on span at bounding box center [340, 75] width 70 height 37
click at [349, 134] on div "Instagram" at bounding box center [345, 134] width 72 height 16
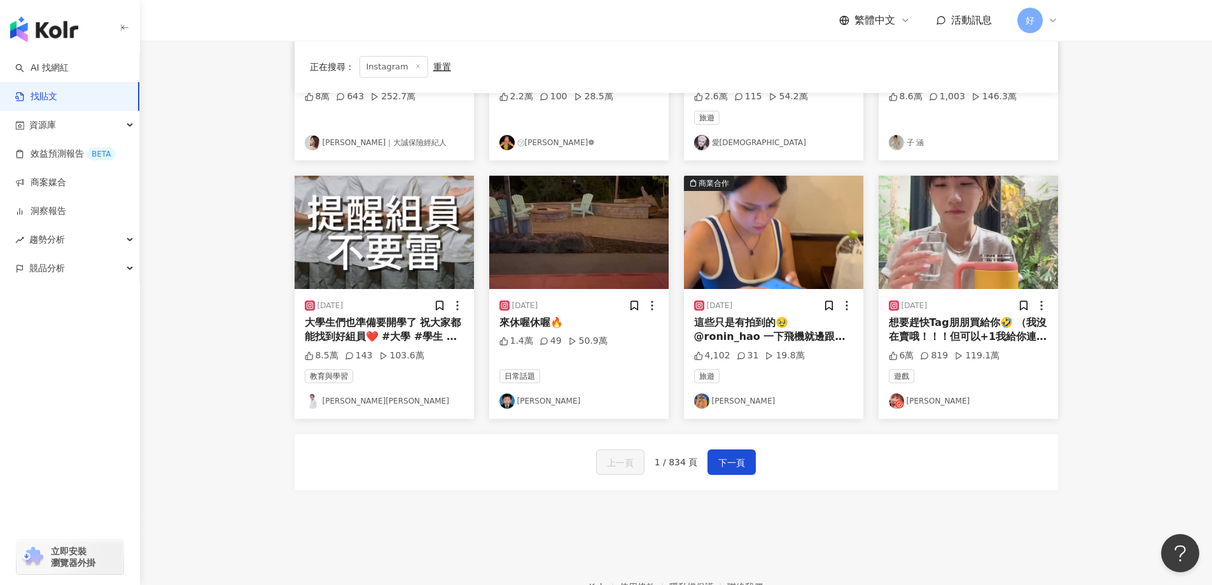
scroll to position [573, 0]
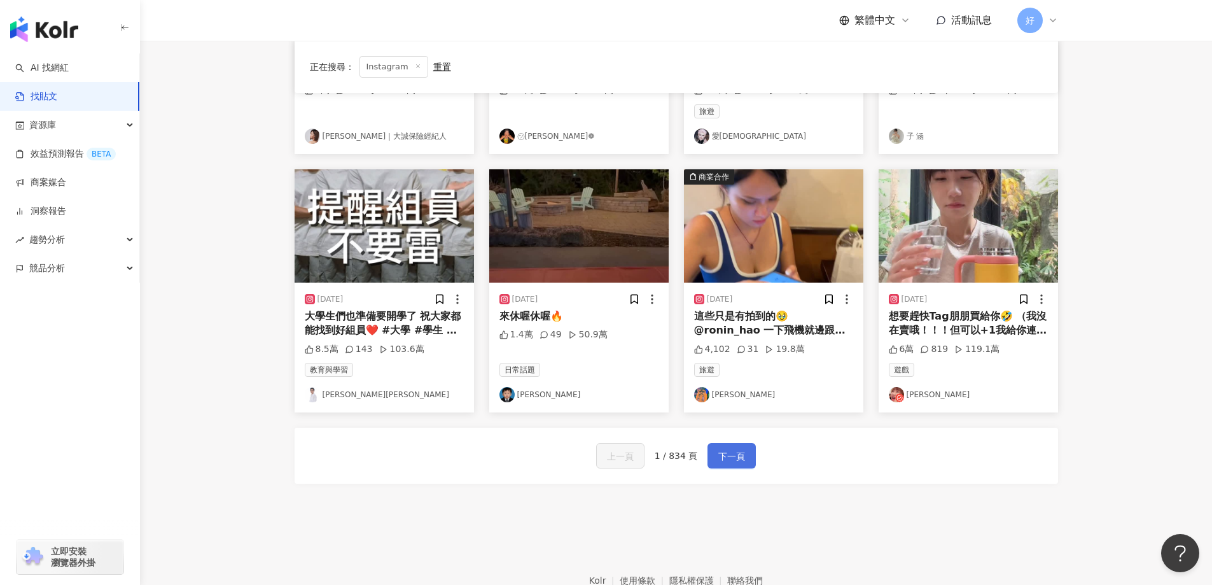
click at [737, 449] on span "下一頁" at bounding box center [731, 456] width 27 height 15
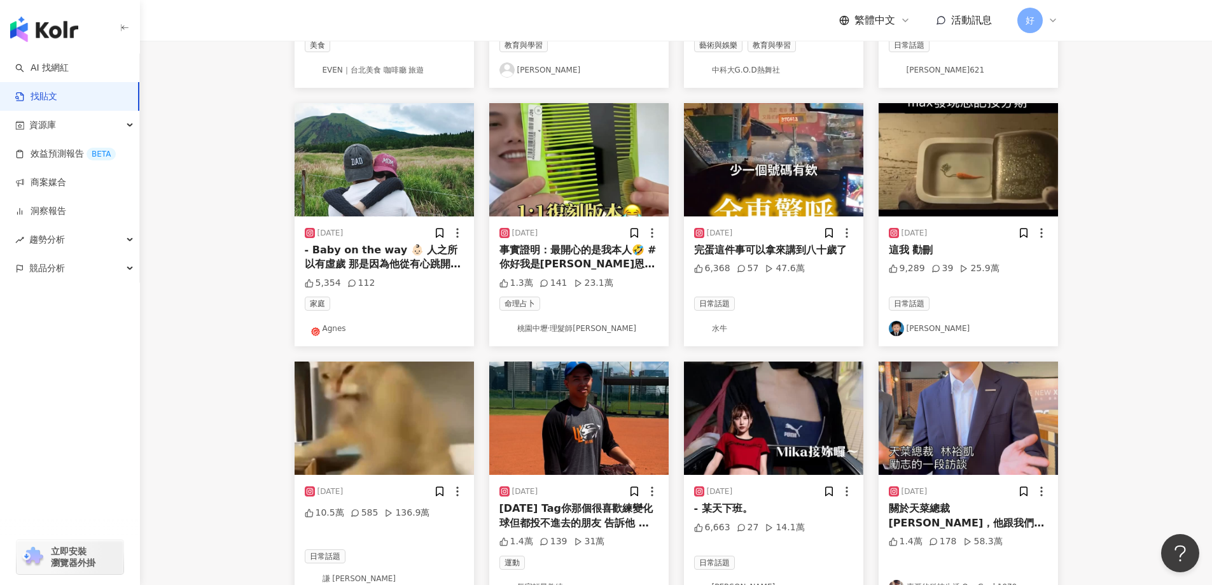
scroll to position [509, 0]
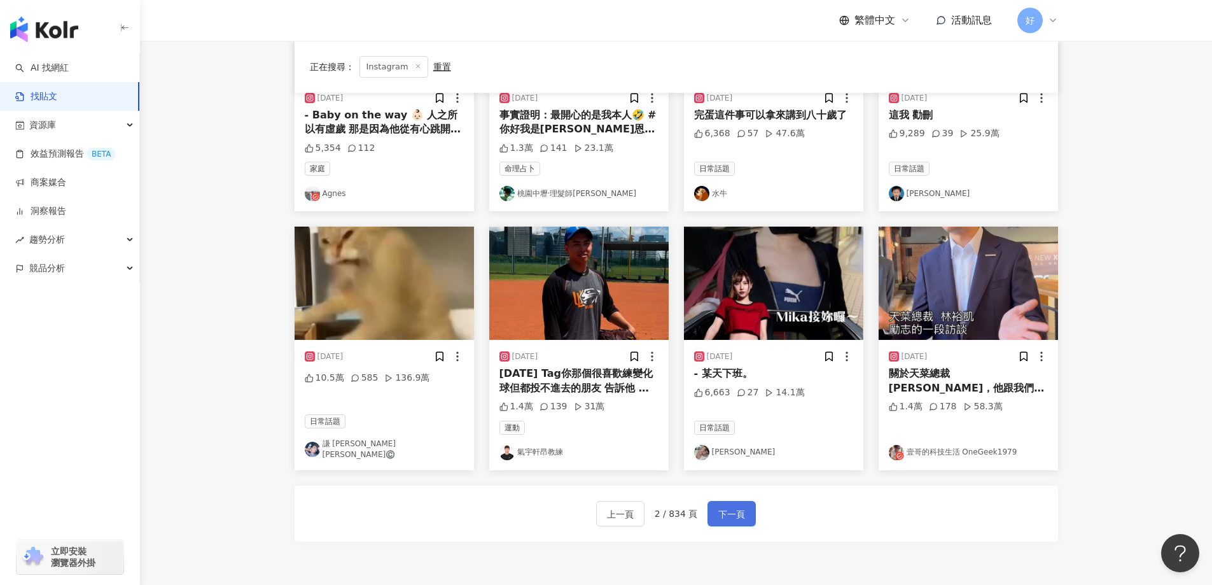
click at [721, 517] on span "下一頁" at bounding box center [731, 513] width 27 height 15
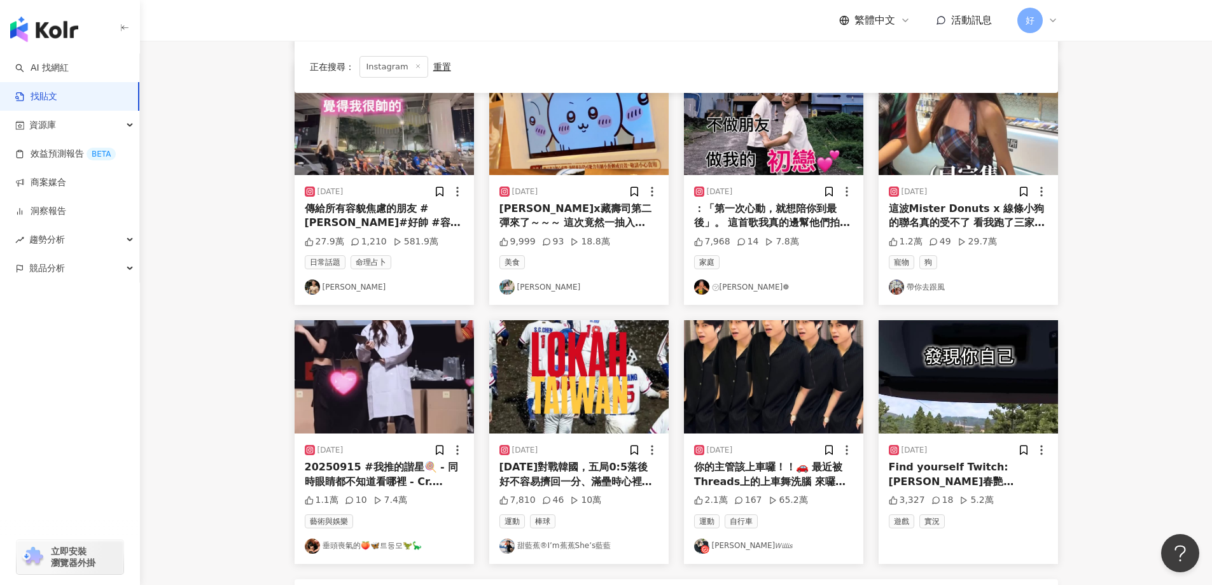
scroll to position [573, 0]
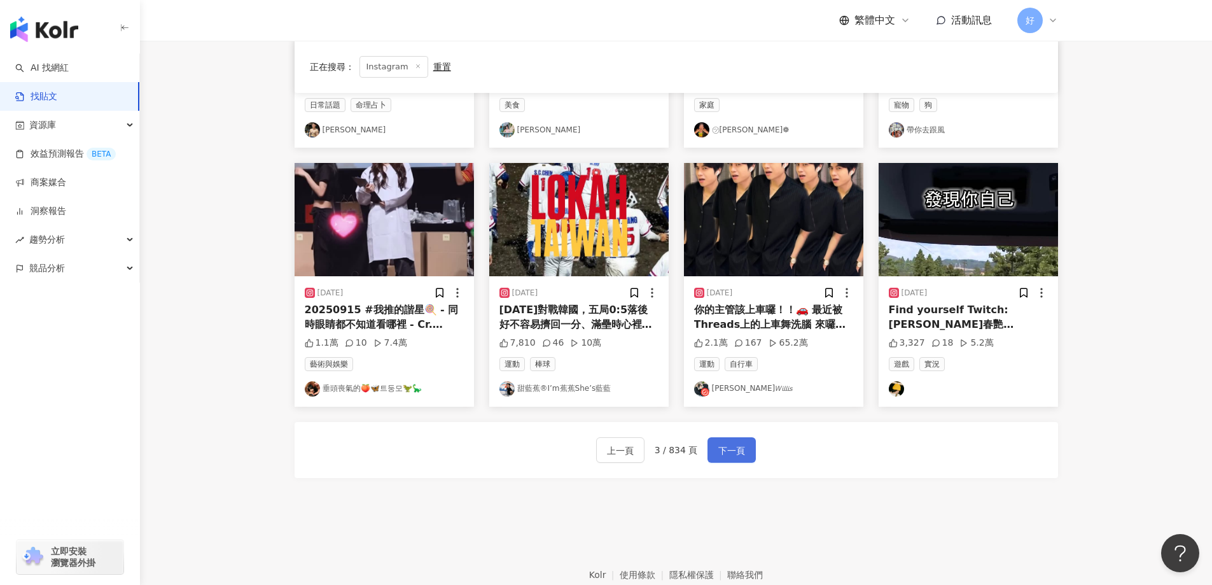
click at [720, 451] on span "下一頁" at bounding box center [731, 450] width 27 height 15
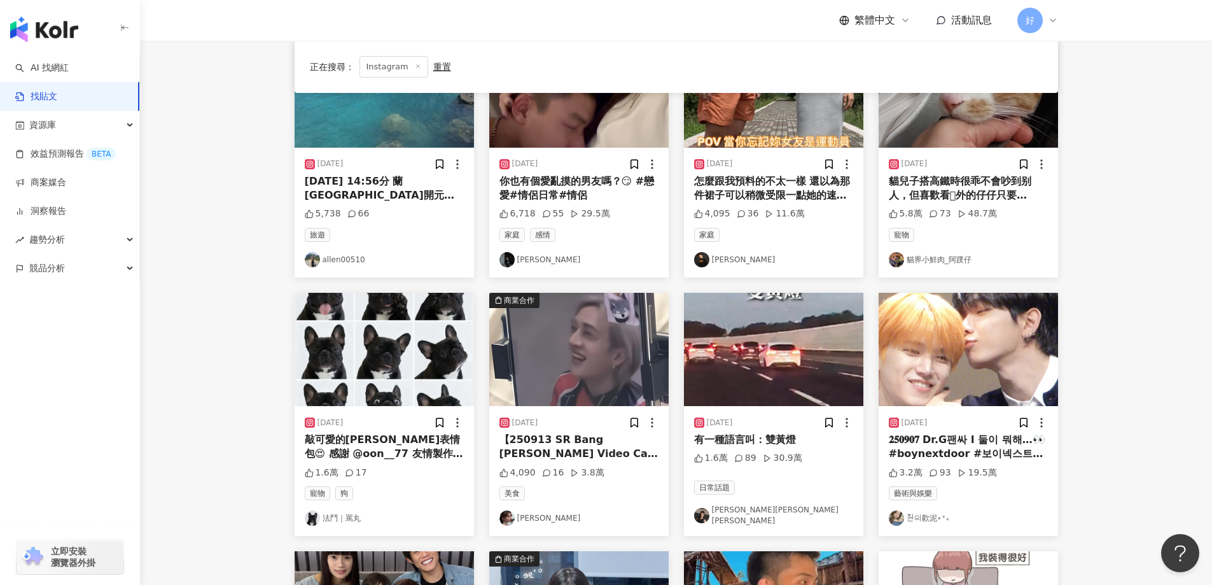
scroll to position [191, 0]
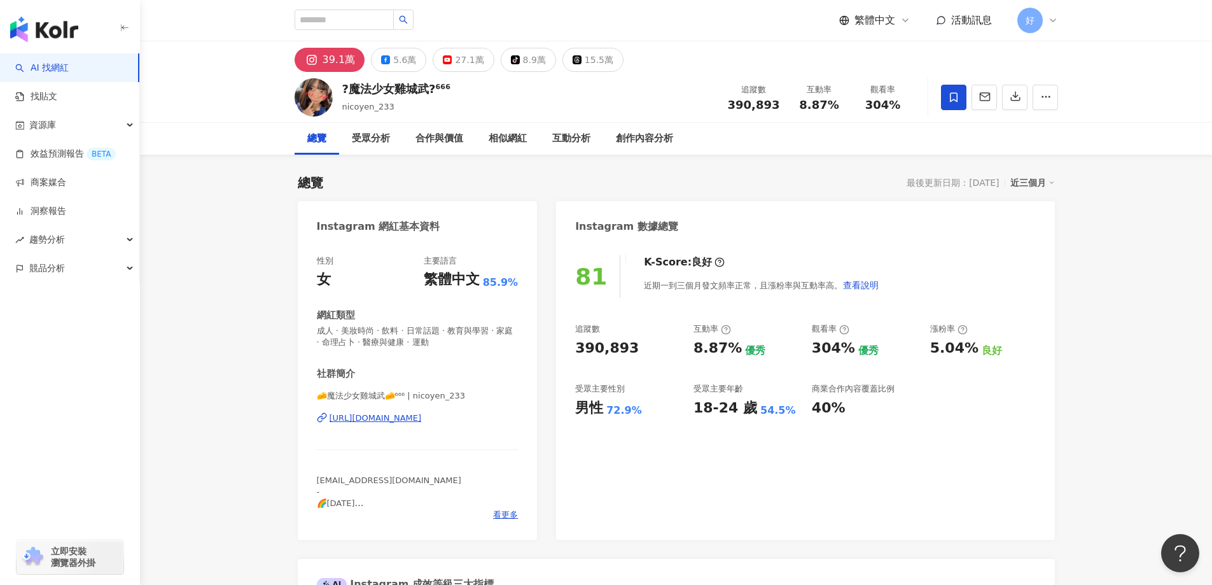
click at [422, 419] on div "[URL][DOMAIN_NAME]" at bounding box center [376, 417] width 92 height 11
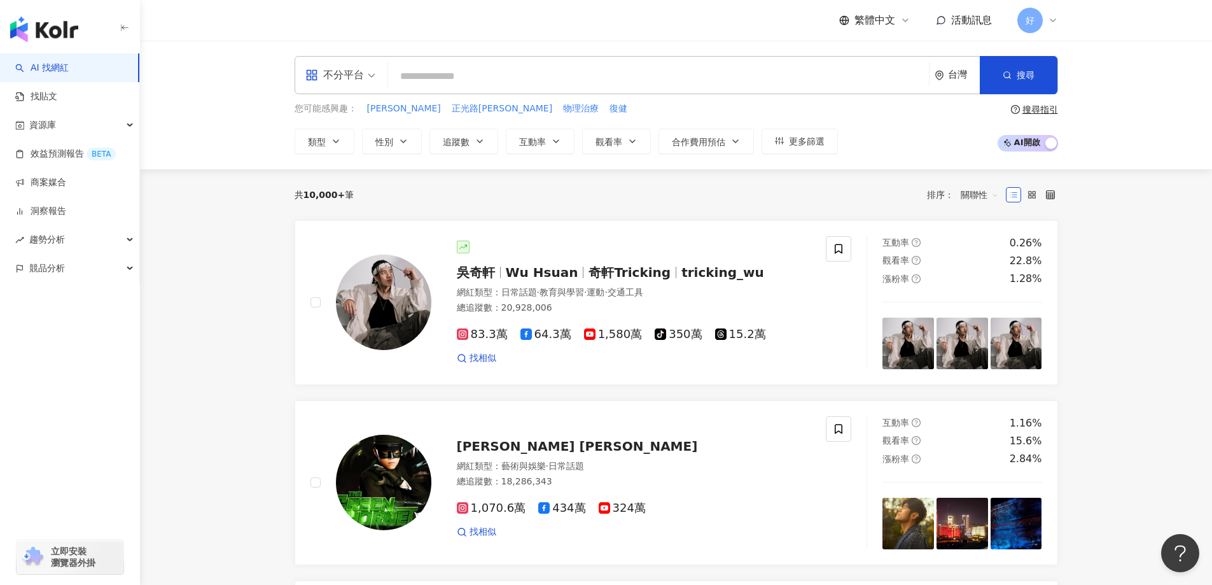
click at [512, 87] on input "search" at bounding box center [658, 76] width 531 height 24
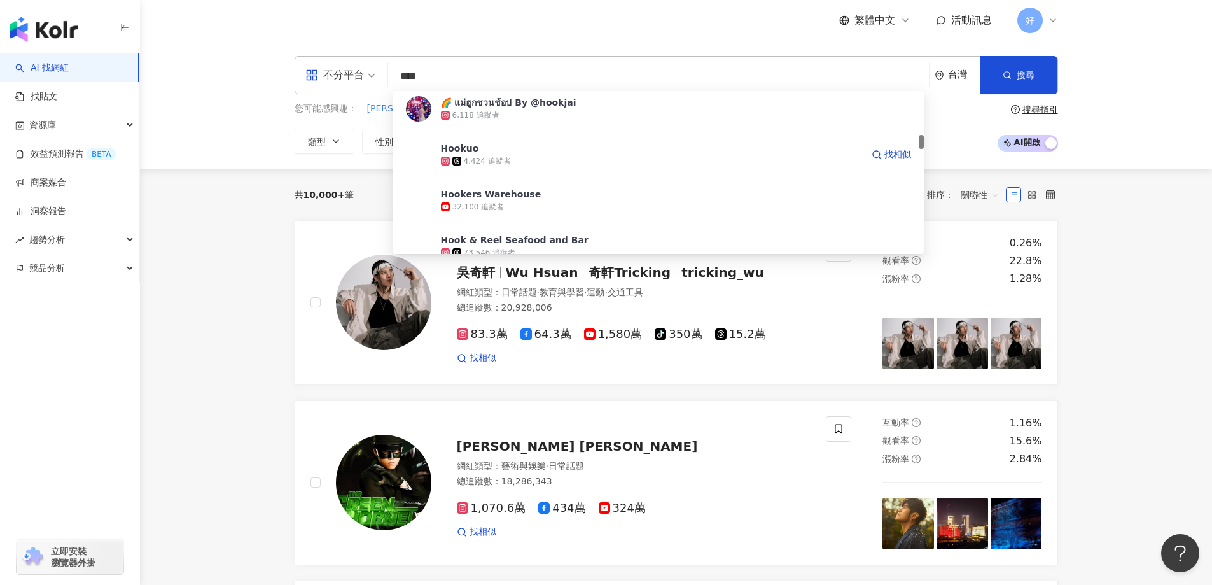
scroll to position [700, 0]
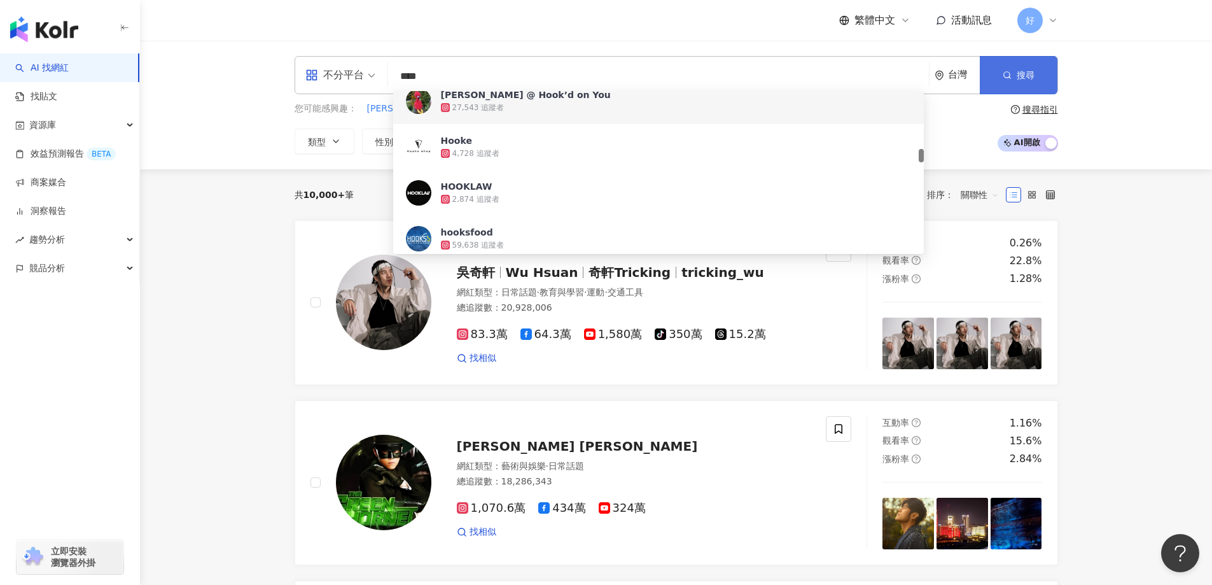
click at [1037, 80] on button "搜尋" at bounding box center [1019, 75] width 78 height 38
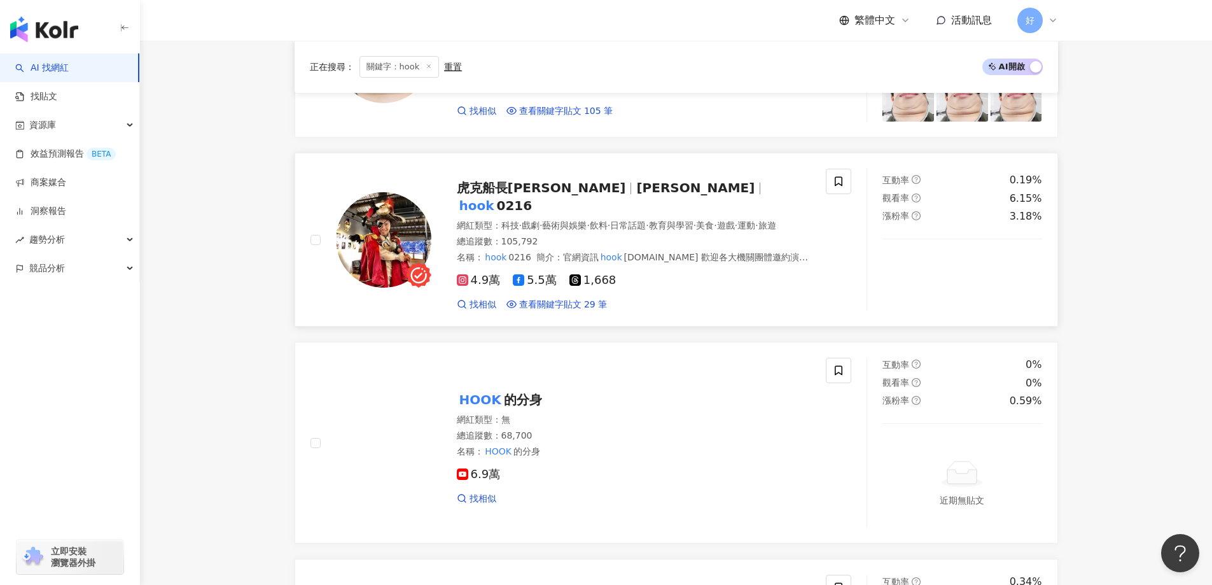
scroll to position [191, 0]
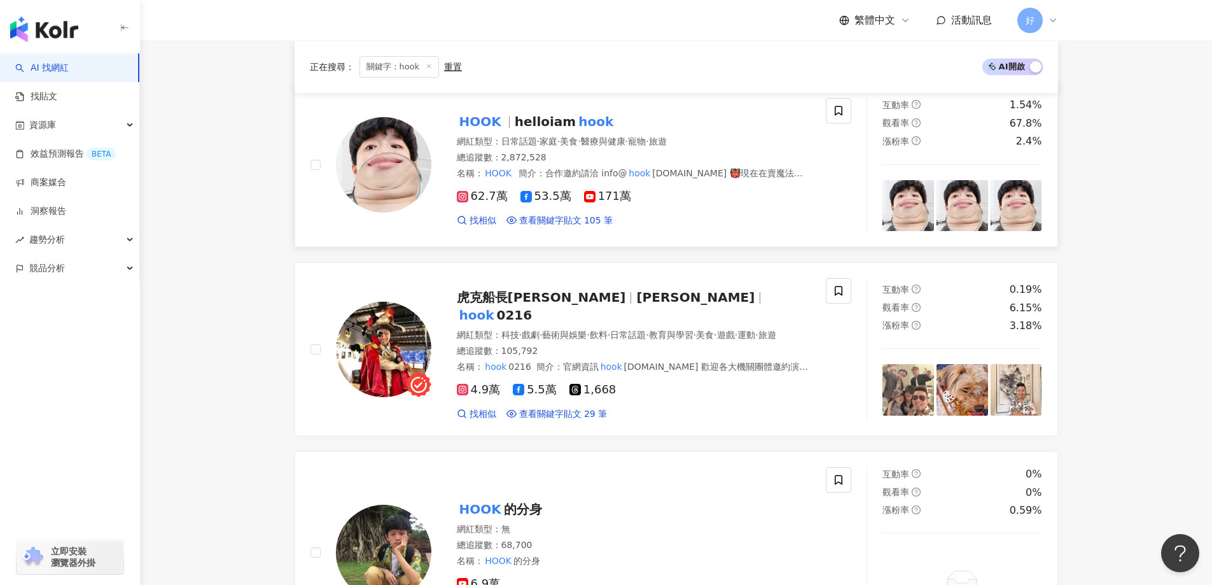
click at [391, 179] on img at bounding box center [383, 164] width 95 height 95
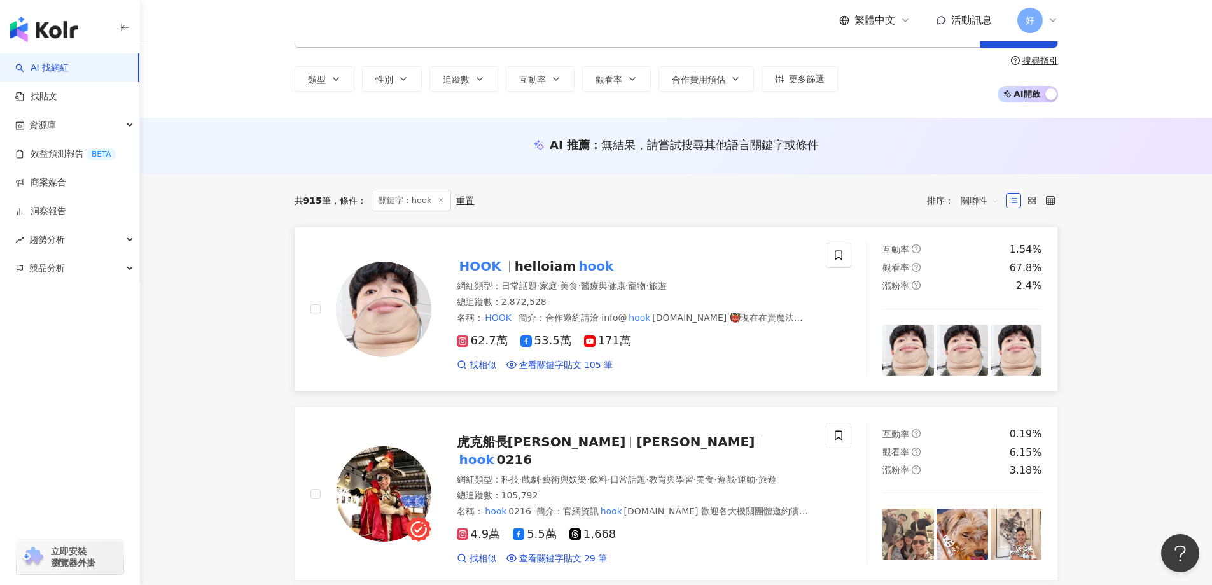
scroll to position [0, 0]
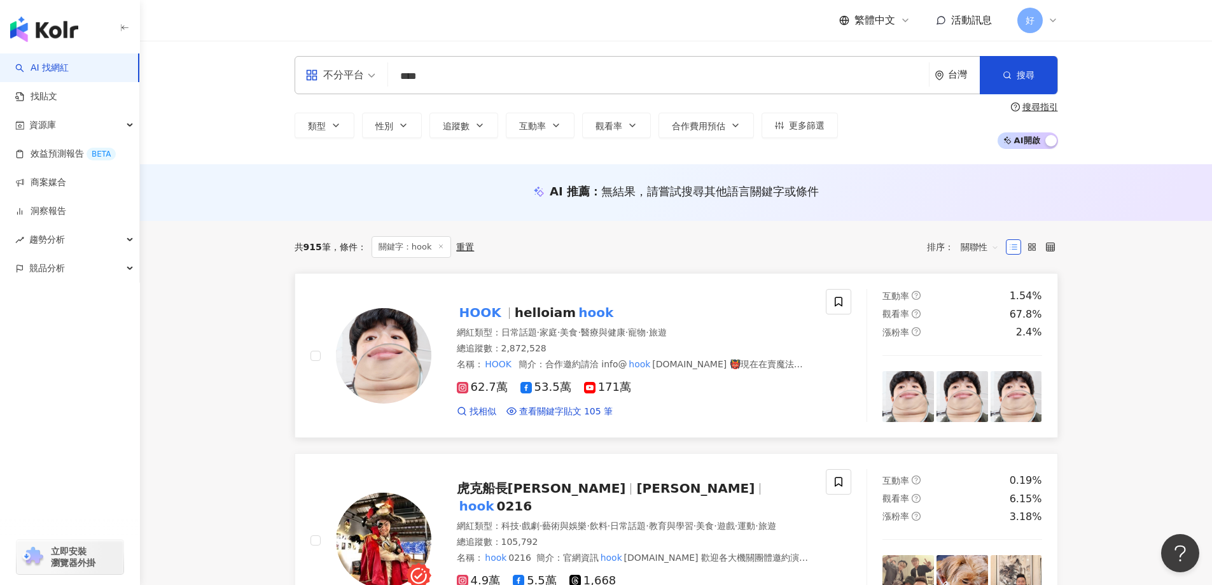
click at [576, 321] on mark "hook" at bounding box center [596, 312] width 40 height 20
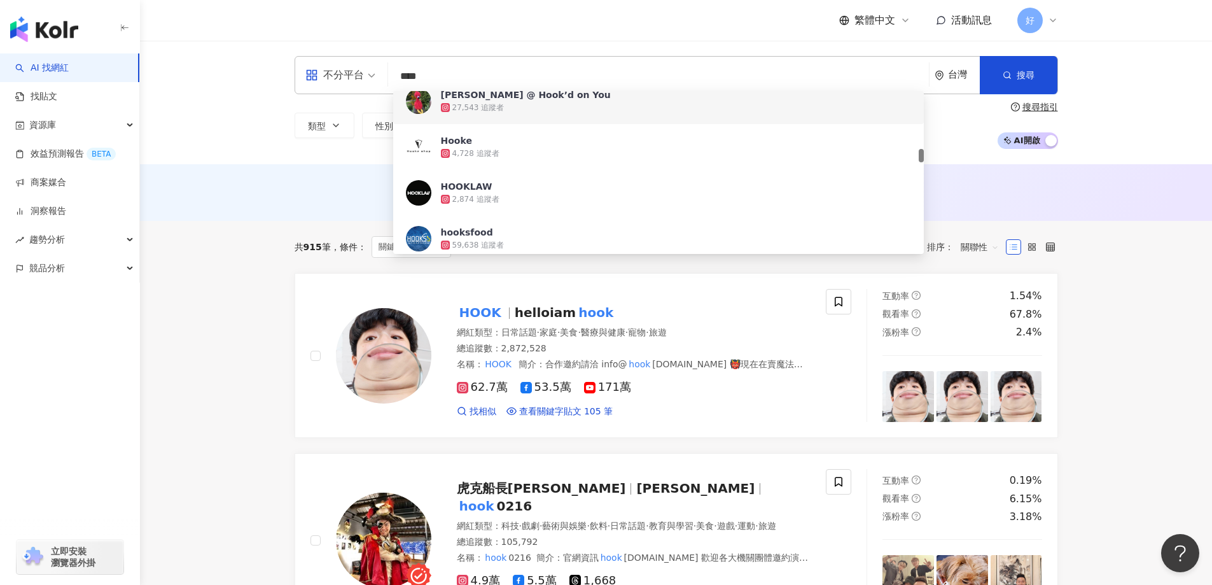
drag, startPoint x: 585, startPoint y: 70, endPoint x: 389, endPoint y: 69, distance: 196.6
click at [389, 69] on div "不分平台 **** 台灣 搜尋 94363d51-ca0b-46ac-9e2a-5d174dbdda9e 60c9e9fd-9ca7-42de-9e13-4e…" at bounding box center [676, 75] width 763 height 38
paste input "search"
type input "****"
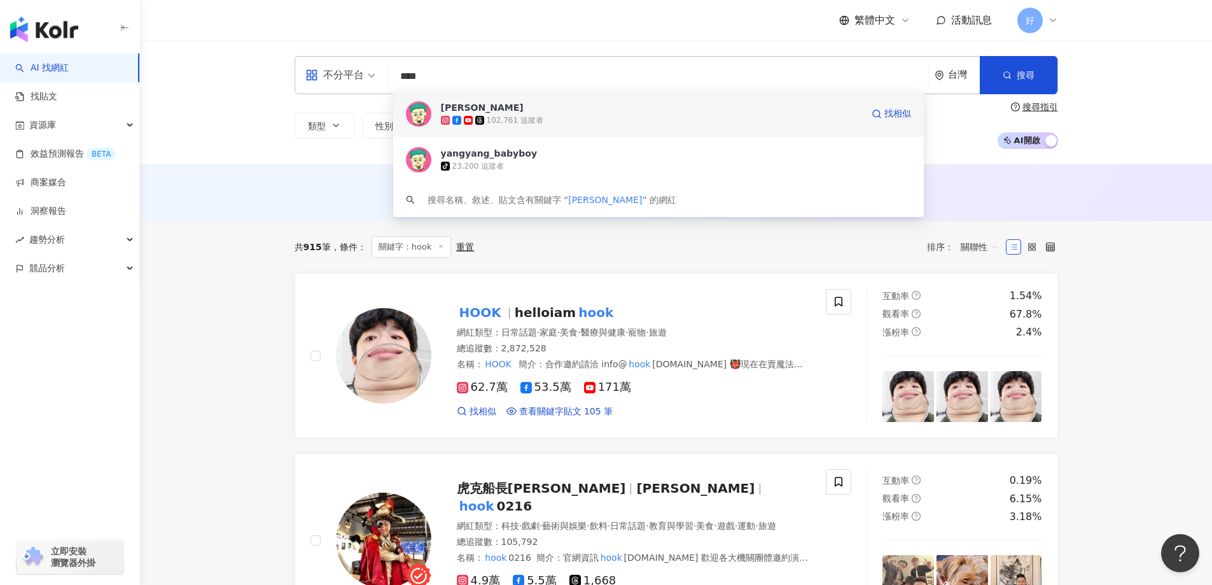
click at [523, 109] on span "張洋洋洋" at bounding box center [651, 107] width 421 height 13
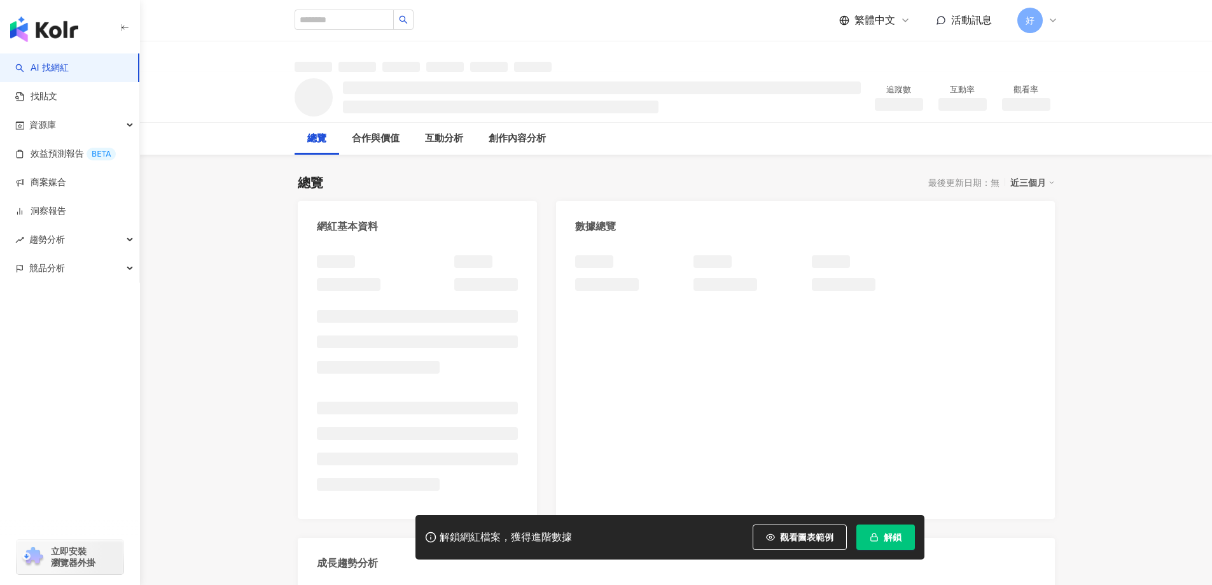
click at [900, 546] on button "解鎖" at bounding box center [885, 536] width 59 height 25
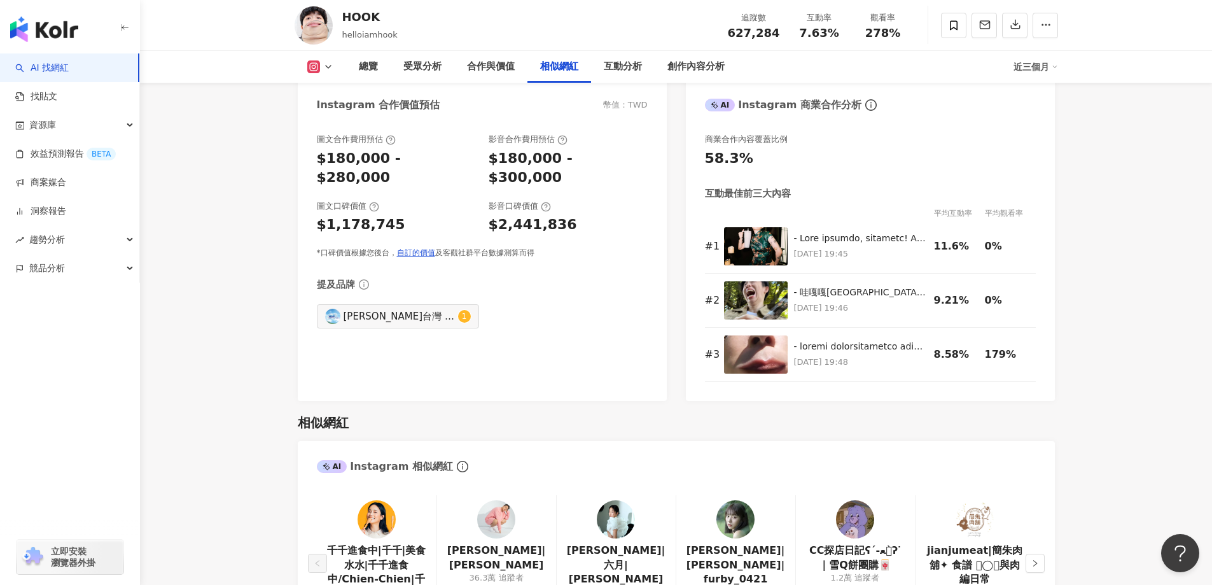
scroll to position [2100, 0]
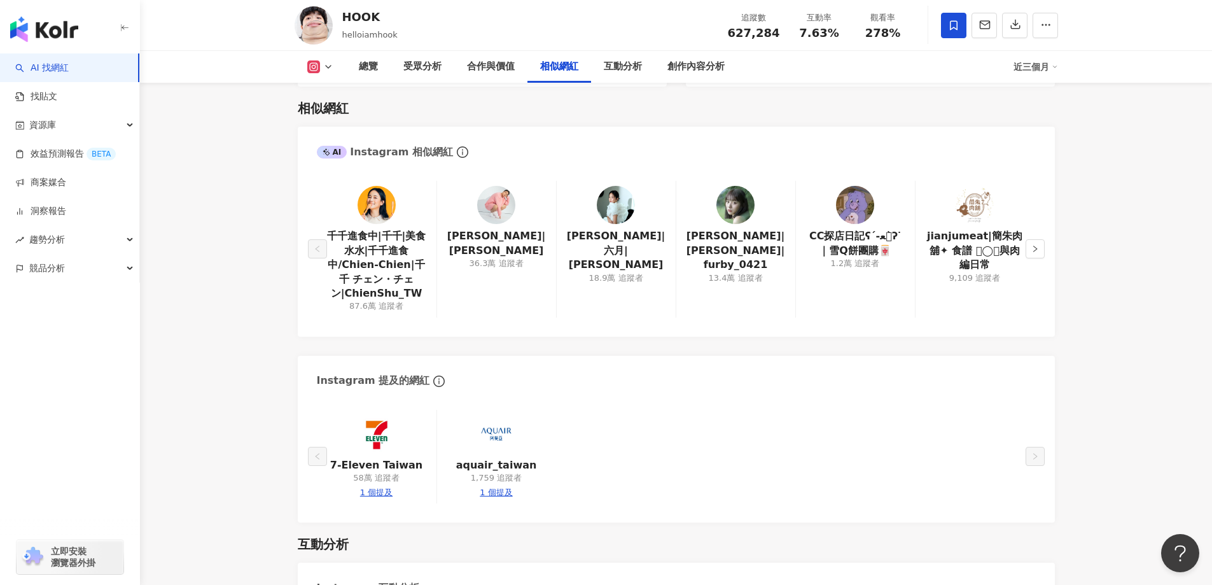
click at [956, 22] on icon at bounding box center [953, 25] width 11 height 11
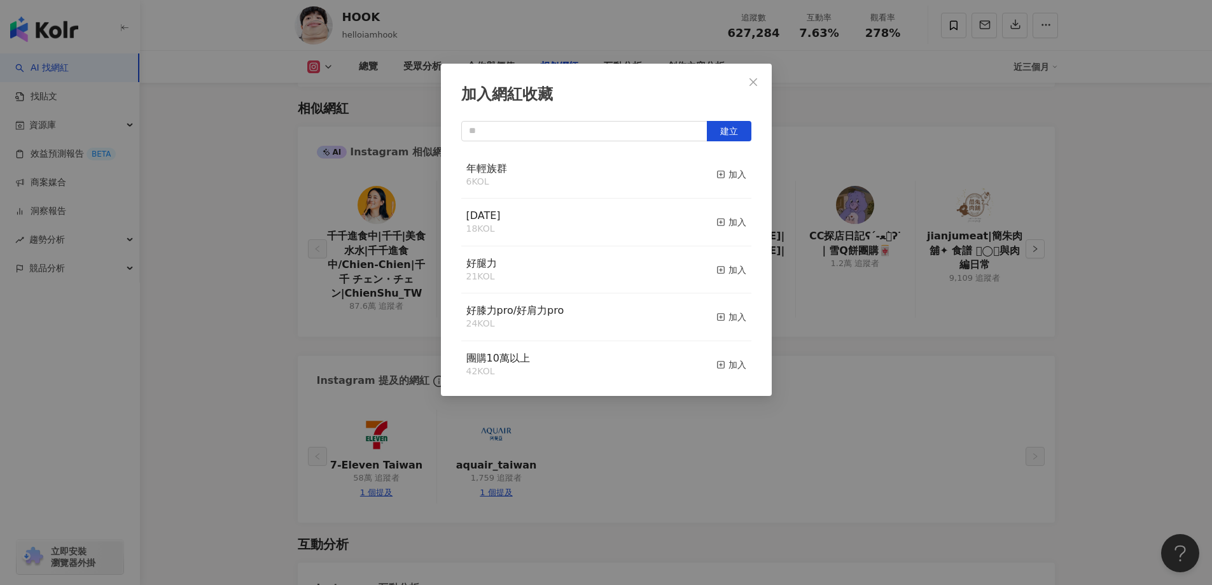
click at [706, 177] on div "年輕族群 6 KOL 加入" at bounding box center [606, 175] width 290 height 48
click at [717, 177] on rect "button" at bounding box center [720, 174] width 7 height 7
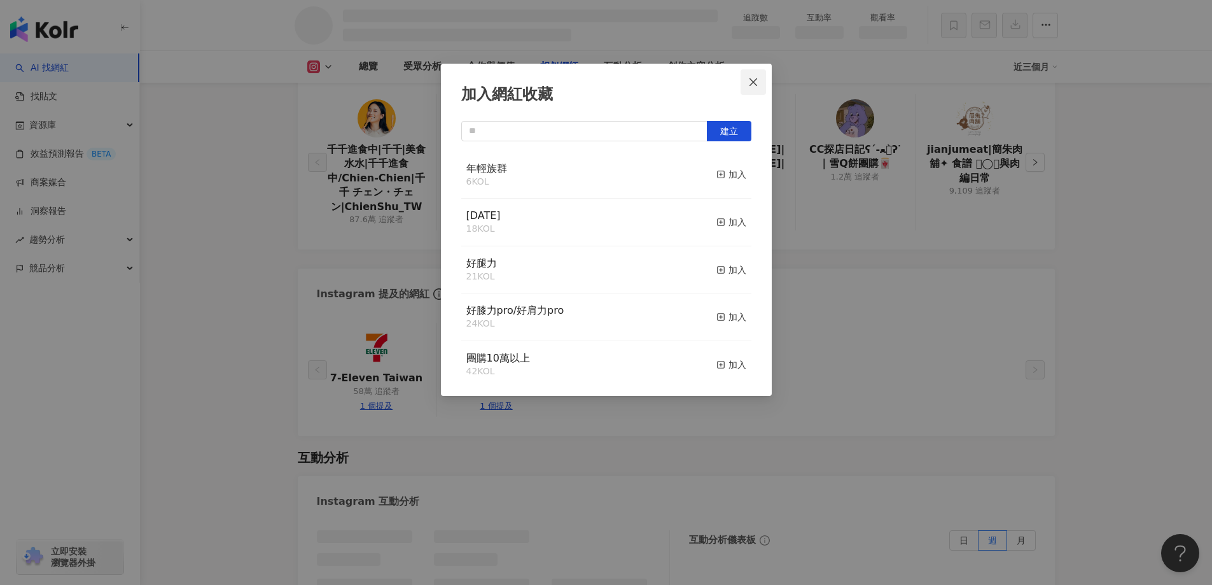
scroll to position [1813, 0]
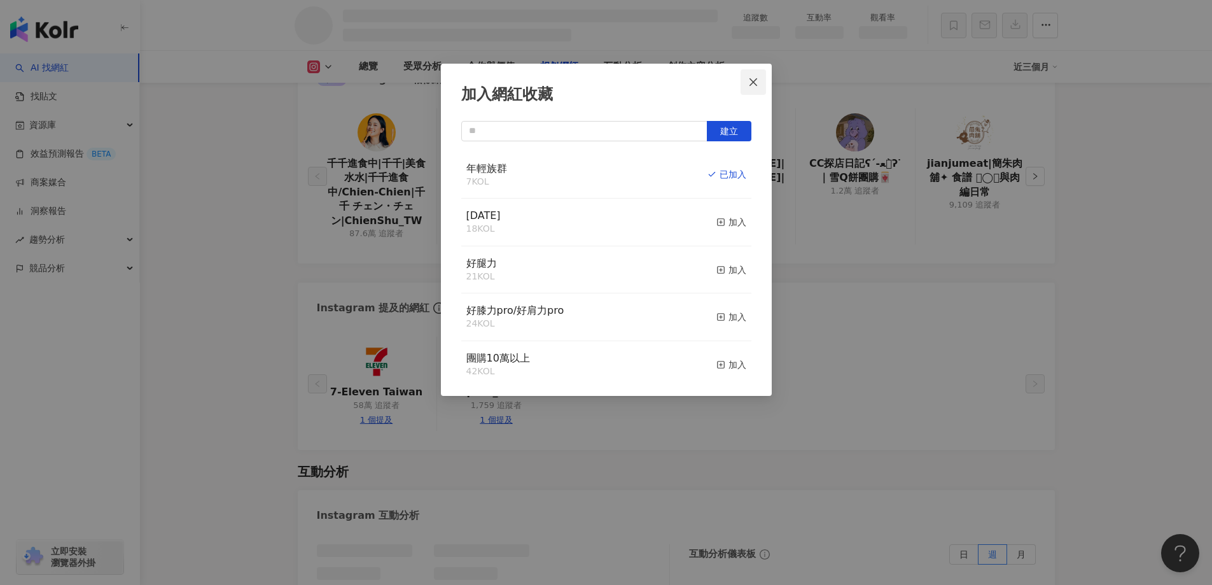
click at [756, 86] on icon "close" at bounding box center [753, 82] width 10 height 10
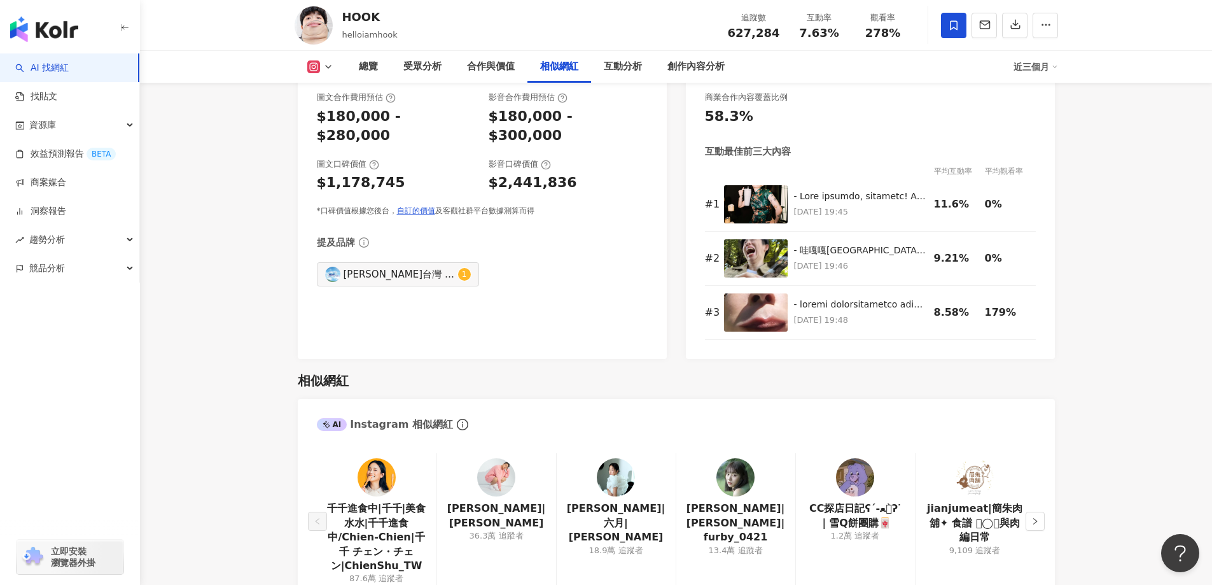
scroll to position [2086, 0]
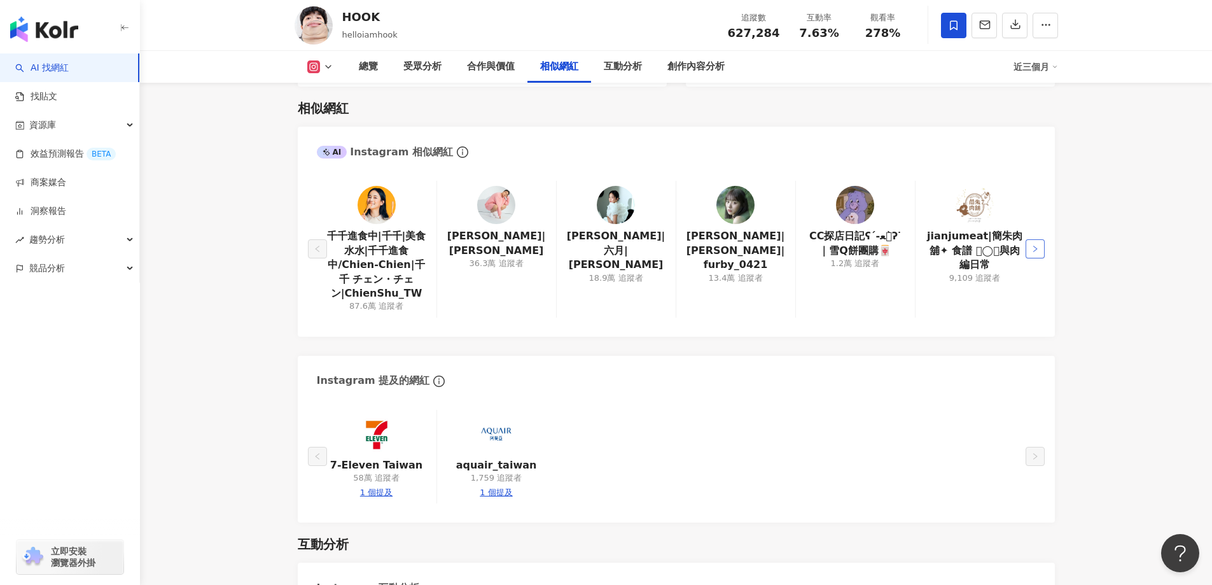
click at [1040, 239] on button "button" at bounding box center [1035, 248] width 19 height 19
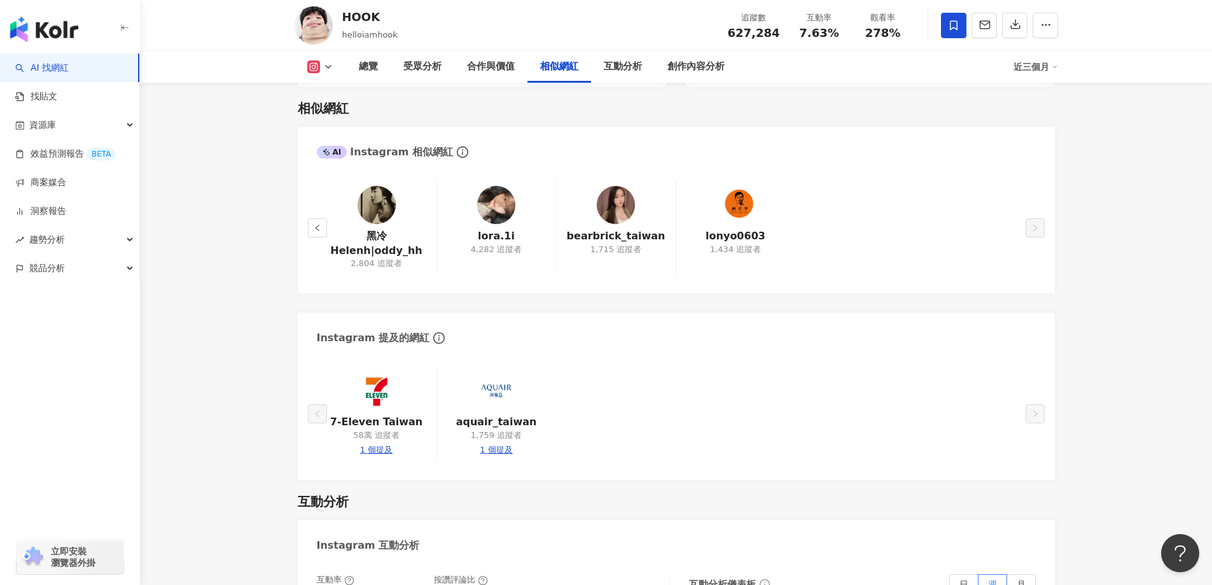
click at [303, 205] on div "黑冷Helenh|oddy_hh 2,804 追蹤者 lora.1i 4,282 追蹤者 bearbrick_taiwan 1,715 追蹤者 lonyo06…" at bounding box center [676, 230] width 757 height 125
click at [316, 225] on icon "left" at bounding box center [317, 228] width 4 height 6
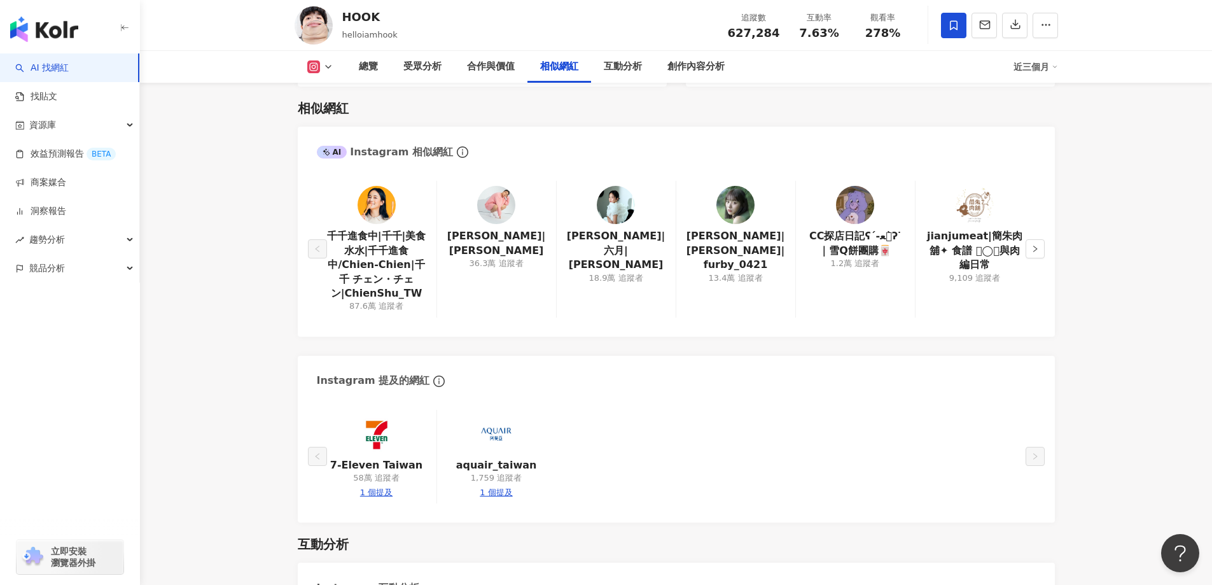
click at [734, 272] on div "13.4萬 追蹤者" at bounding box center [735, 277] width 54 height 11
click at [734, 192] on img at bounding box center [735, 205] width 38 height 38
click at [57, 92] on link "找貼文" at bounding box center [36, 96] width 42 height 13
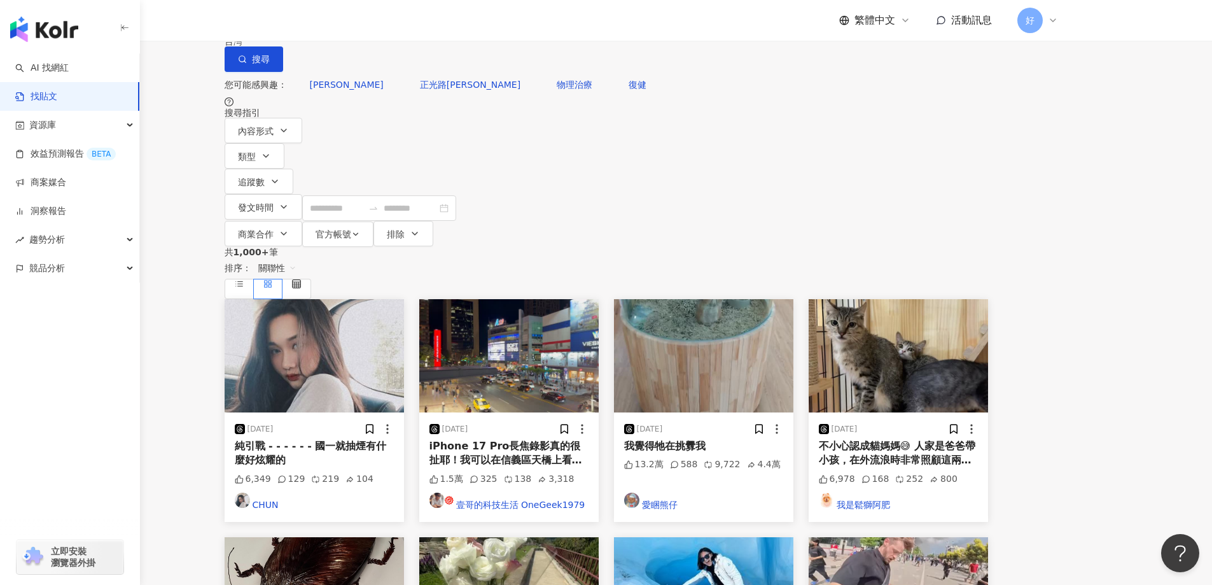
click at [422, 27] on input "search" at bounding box center [365, 13] width 116 height 27
type input "*"
type input "**"
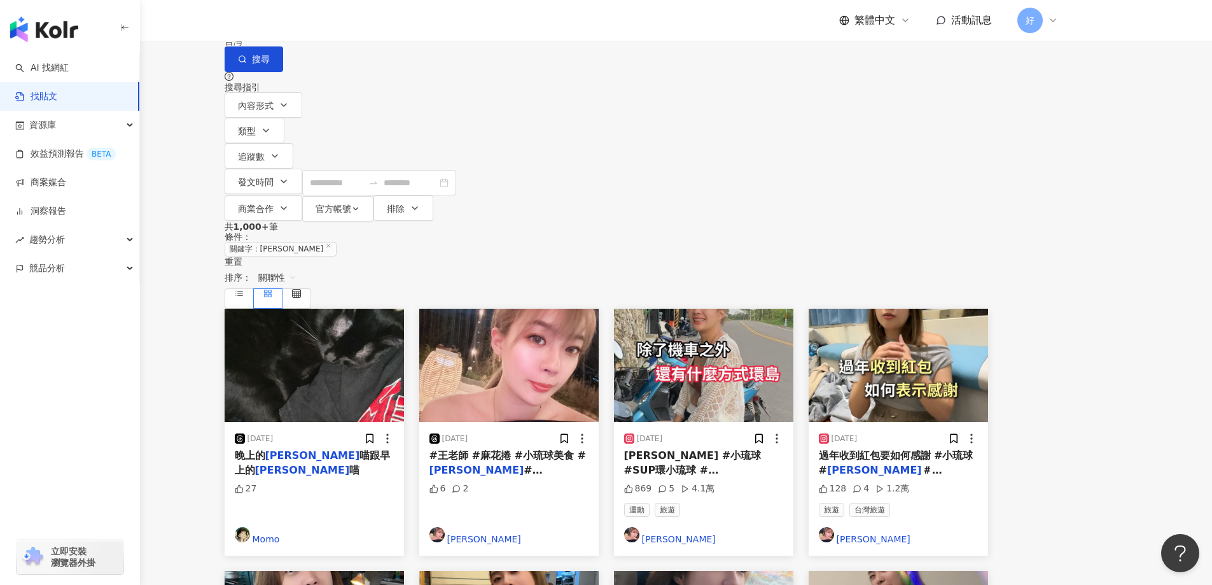
click at [422, 27] on input "**" at bounding box center [365, 13] width 116 height 27
click at [69, 74] on link "AI 找網紅" at bounding box center [41, 68] width 53 height 13
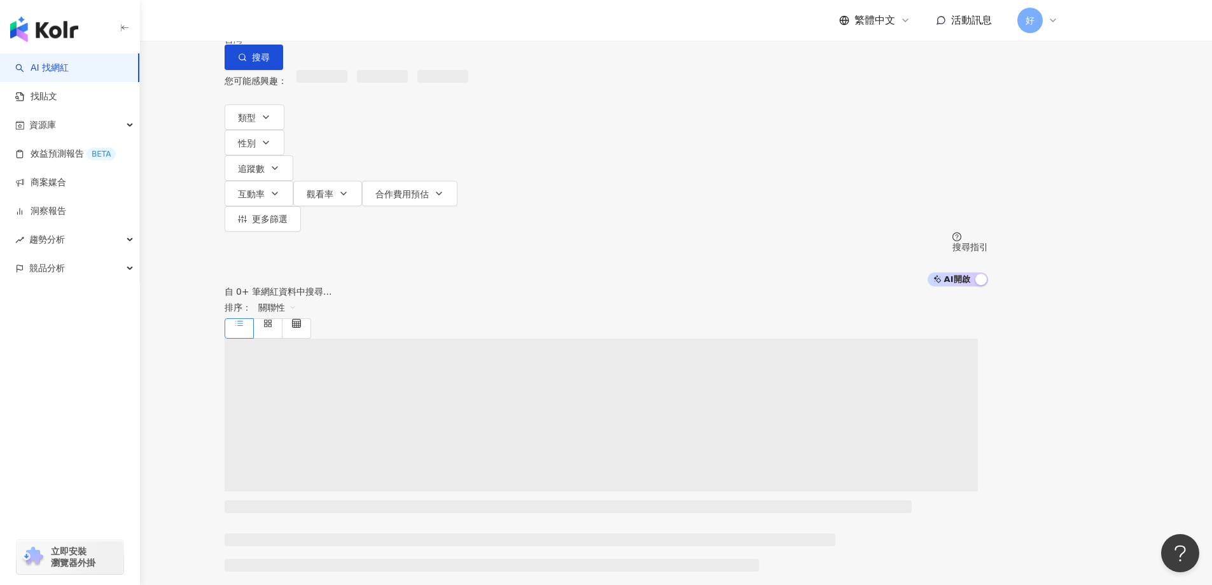
click at [410, 24] on input "search" at bounding box center [358, 12] width 103 height 24
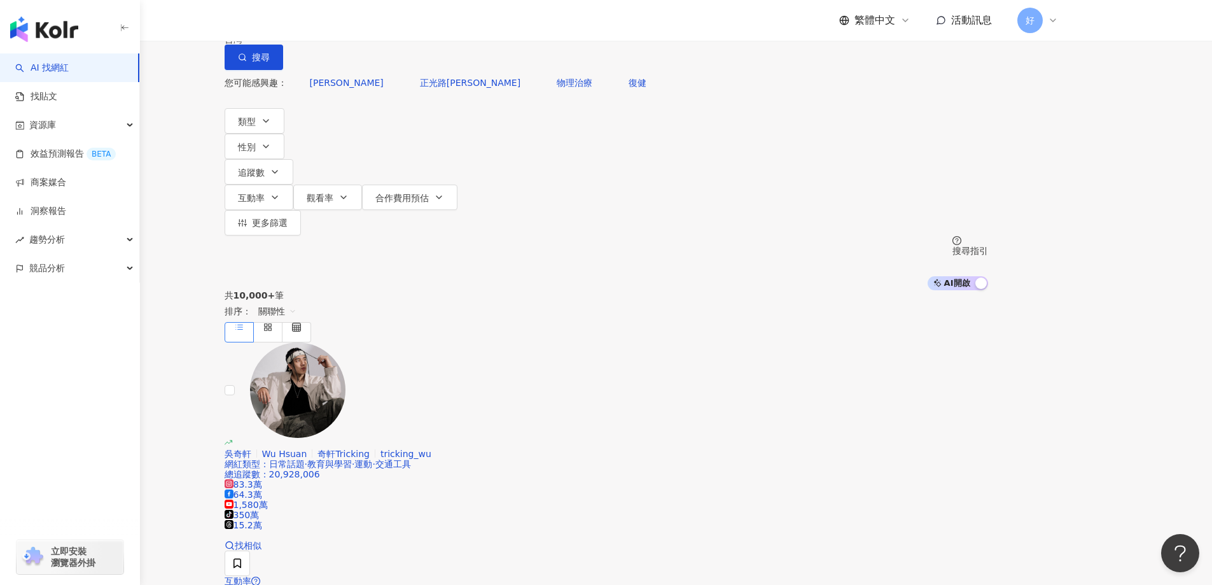
type input "*"
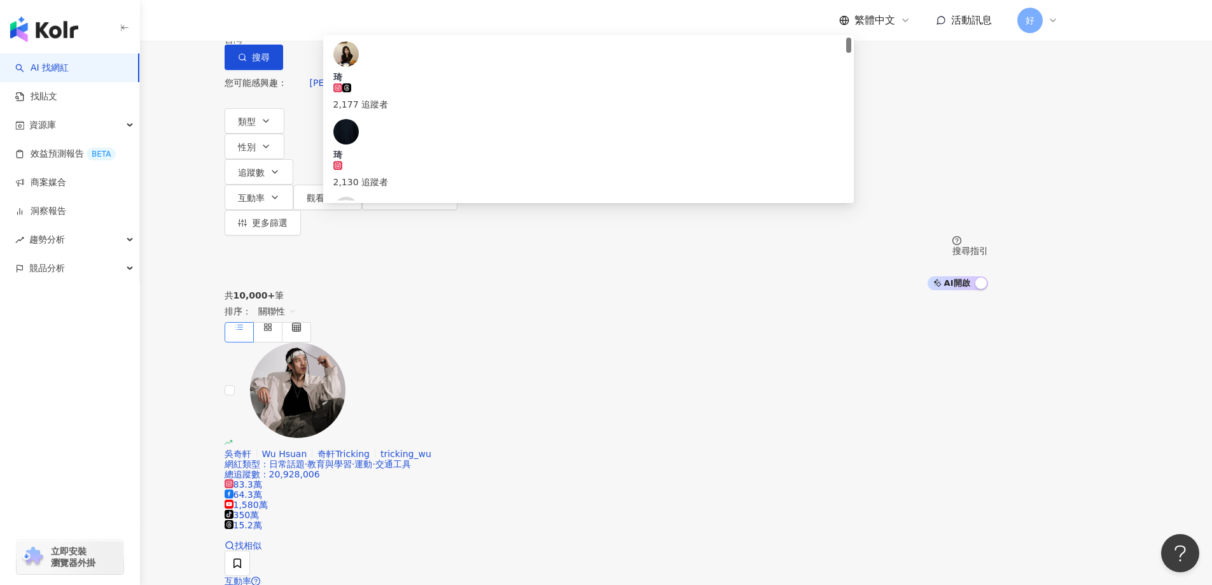
drag, startPoint x: 503, startPoint y: 77, endPoint x: 397, endPoint y: 69, distance: 105.9
click at [397, 24] on input "*" at bounding box center [358, 12] width 103 height 24
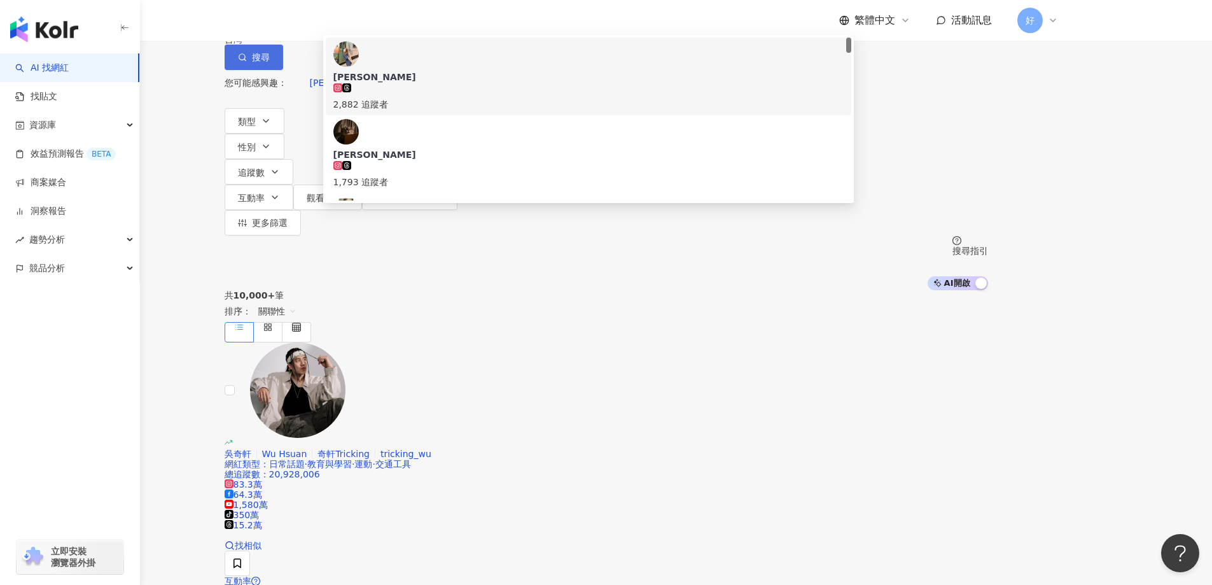
type input "**"
click at [283, 70] on button "搜尋" at bounding box center [254, 57] width 59 height 25
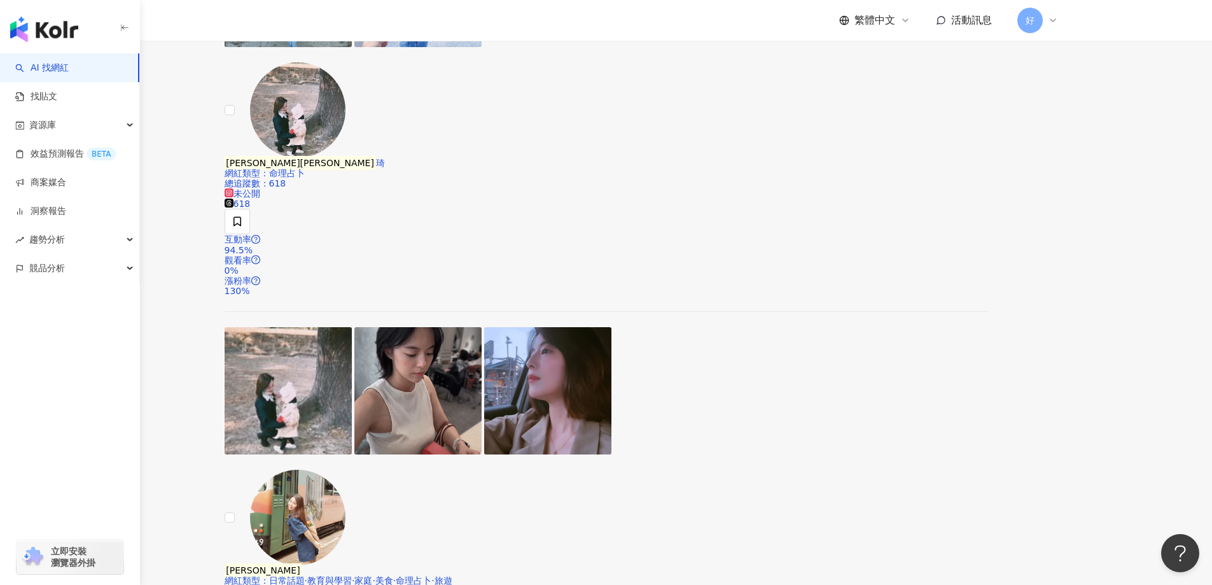
scroll to position [1018, 0]
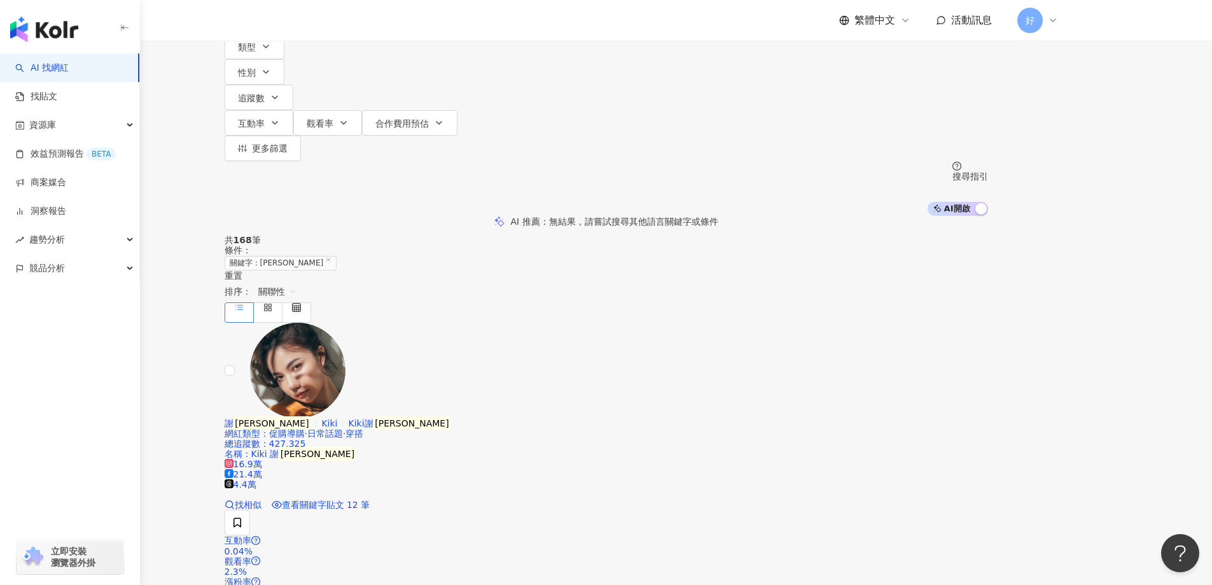
scroll to position [0, 0]
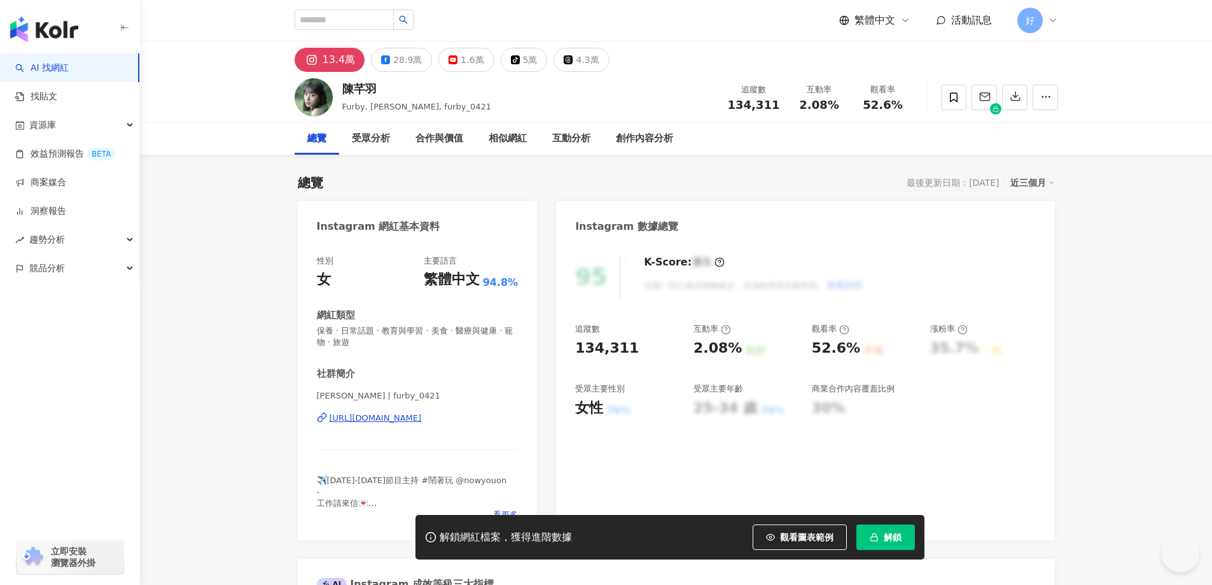
scroll to position [891, 0]
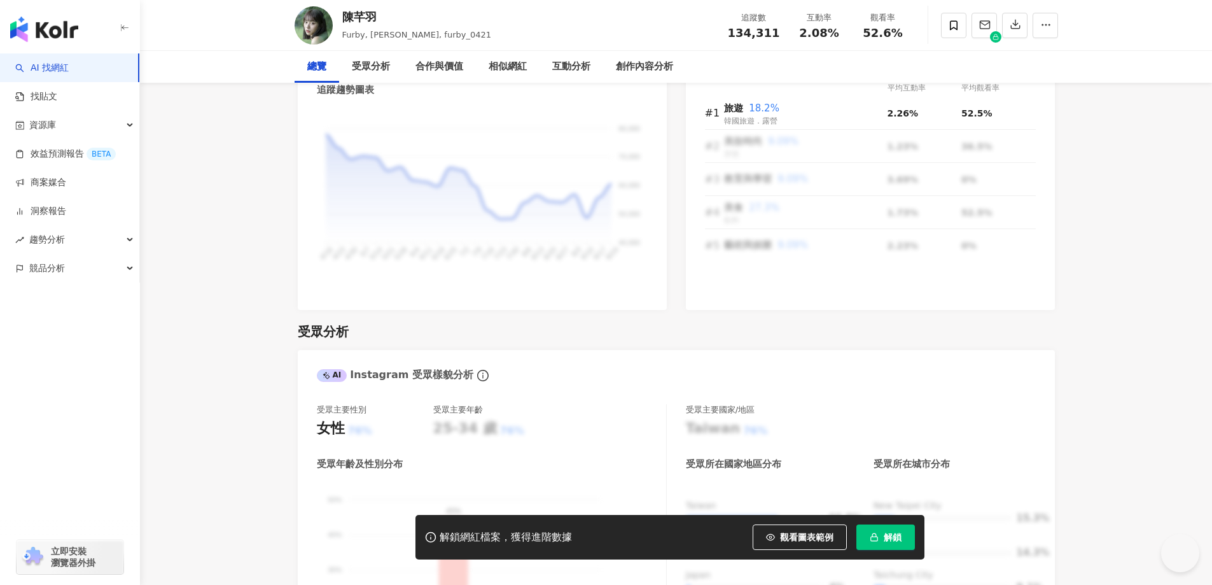
click at [899, 541] on span "解鎖" at bounding box center [893, 537] width 18 height 10
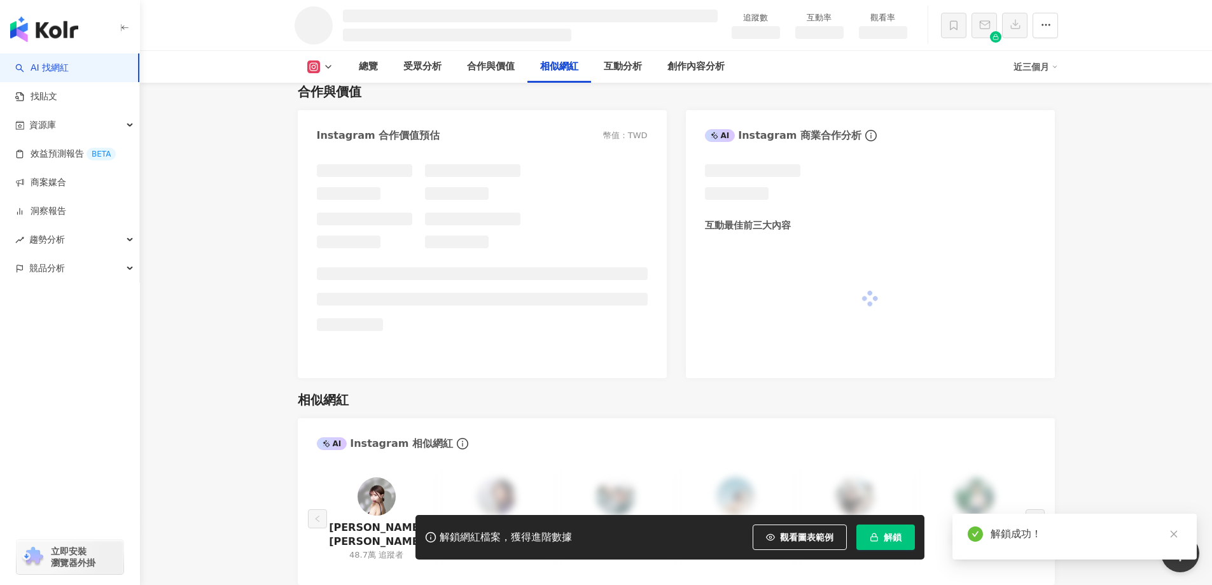
scroll to position [1830, 0]
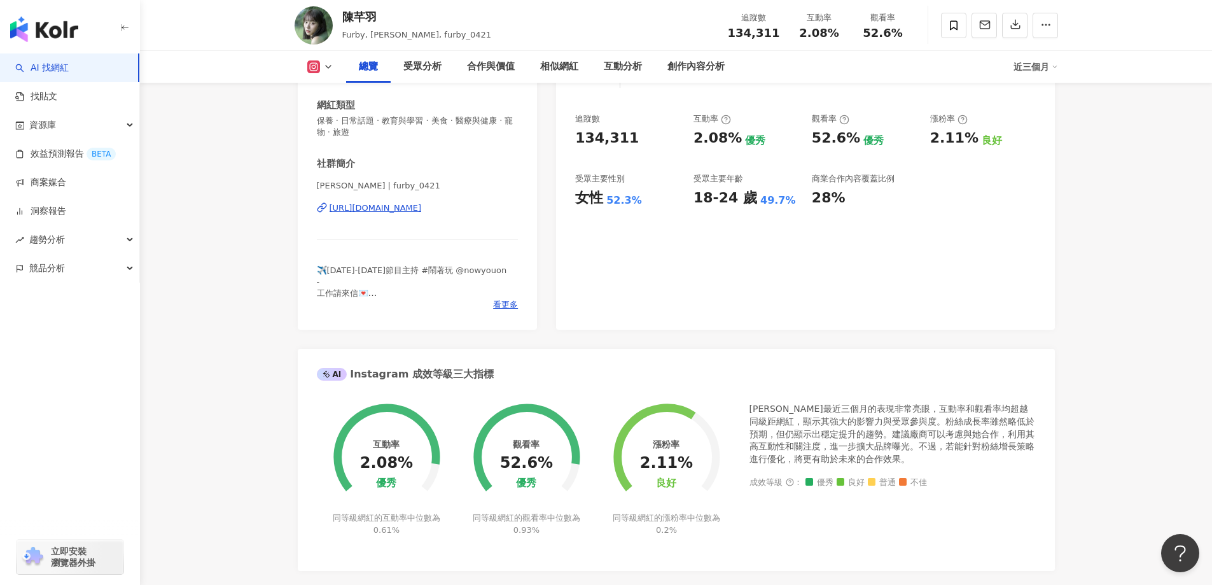
scroll to position [209, 0]
click at [422, 206] on div "[URL][DOMAIN_NAME]" at bounding box center [376, 208] width 92 height 11
click at [943, 36] on span at bounding box center [953, 25] width 25 height 25
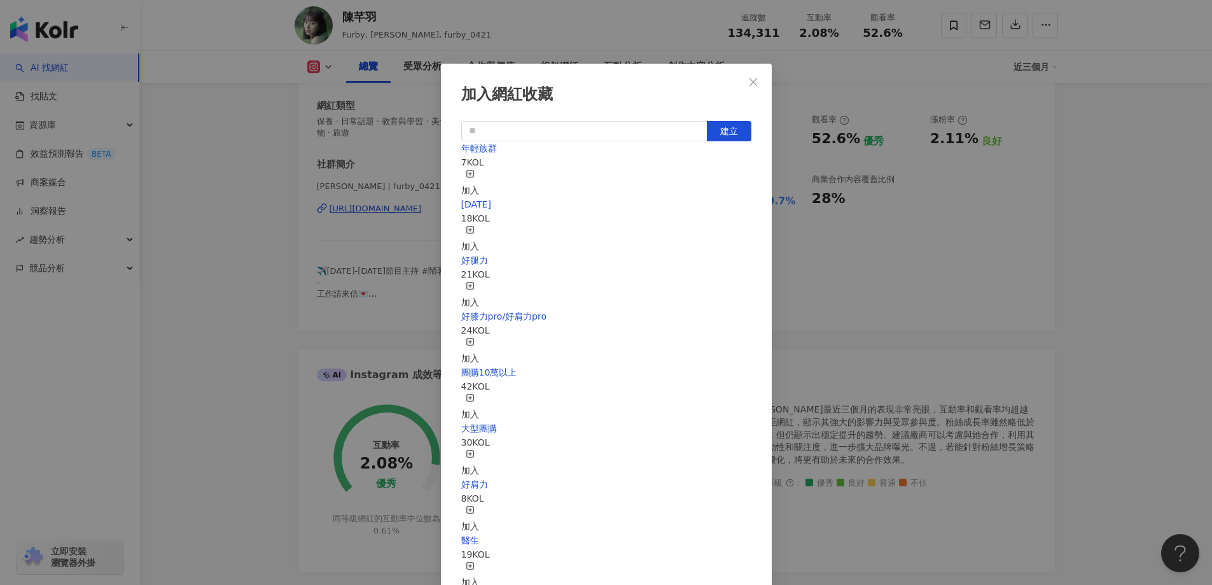
click at [479, 178] on div "加入" at bounding box center [470, 183] width 18 height 28
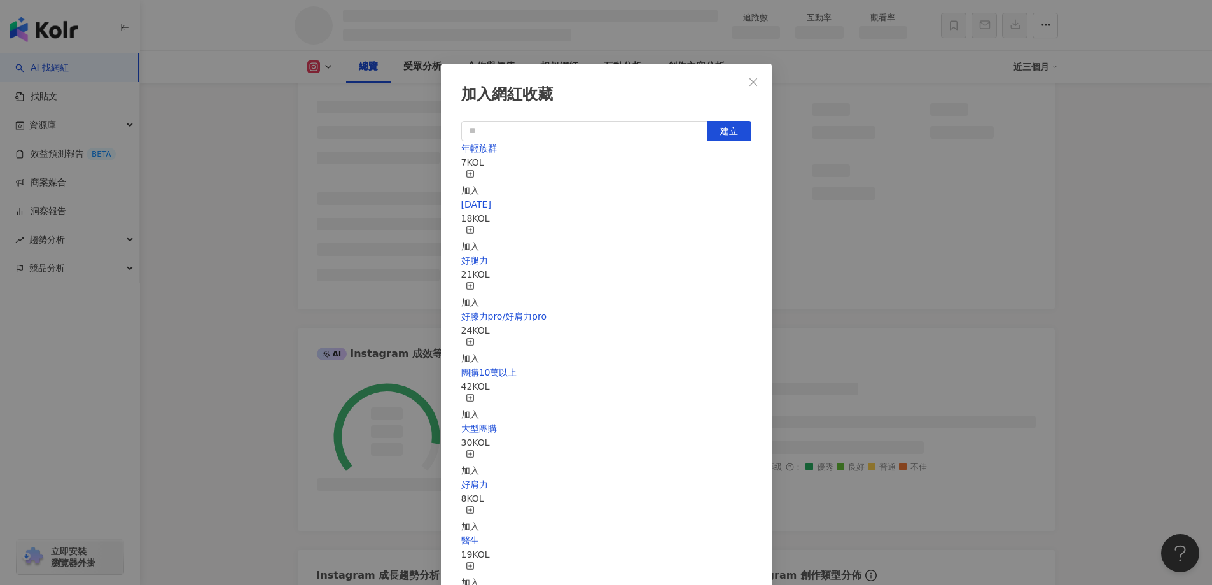
click at [753, 76] on button "Close" at bounding box center [753, 81] width 25 height 25
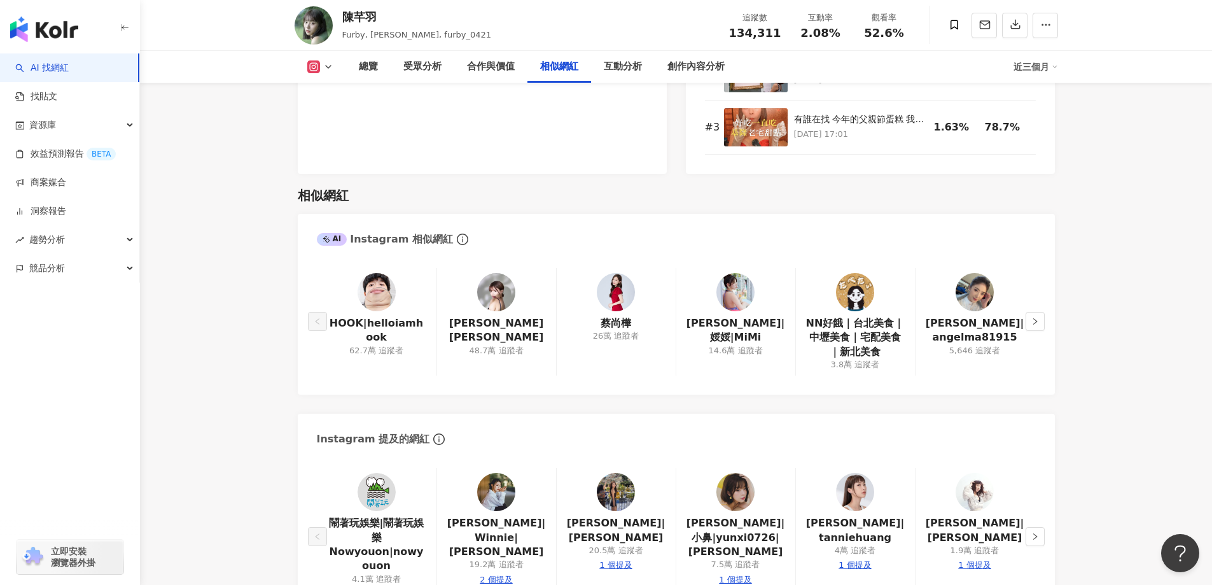
scroll to position [2373, 0]
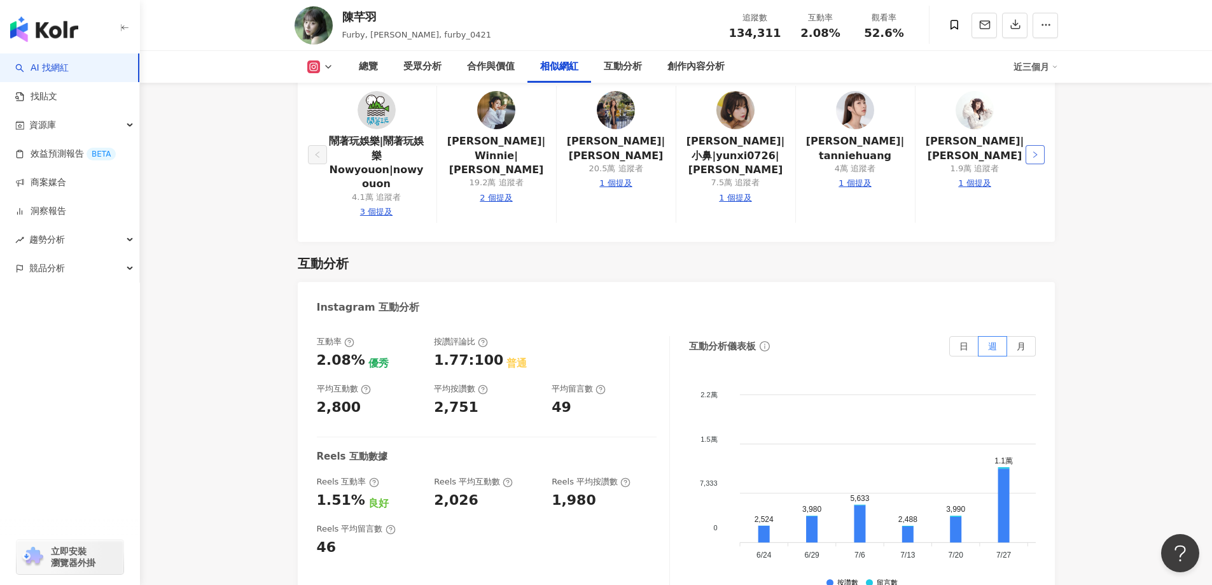
click at [1042, 151] on button "button" at bounding box center [1035, 154] width 19 height 19
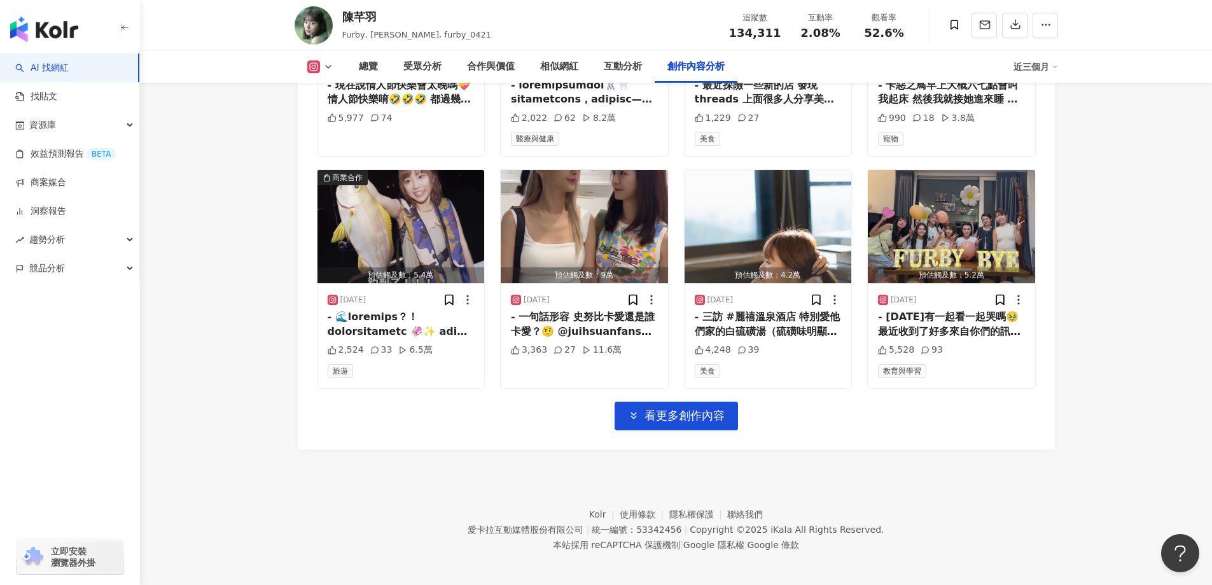
scroll to position [4401, 0]
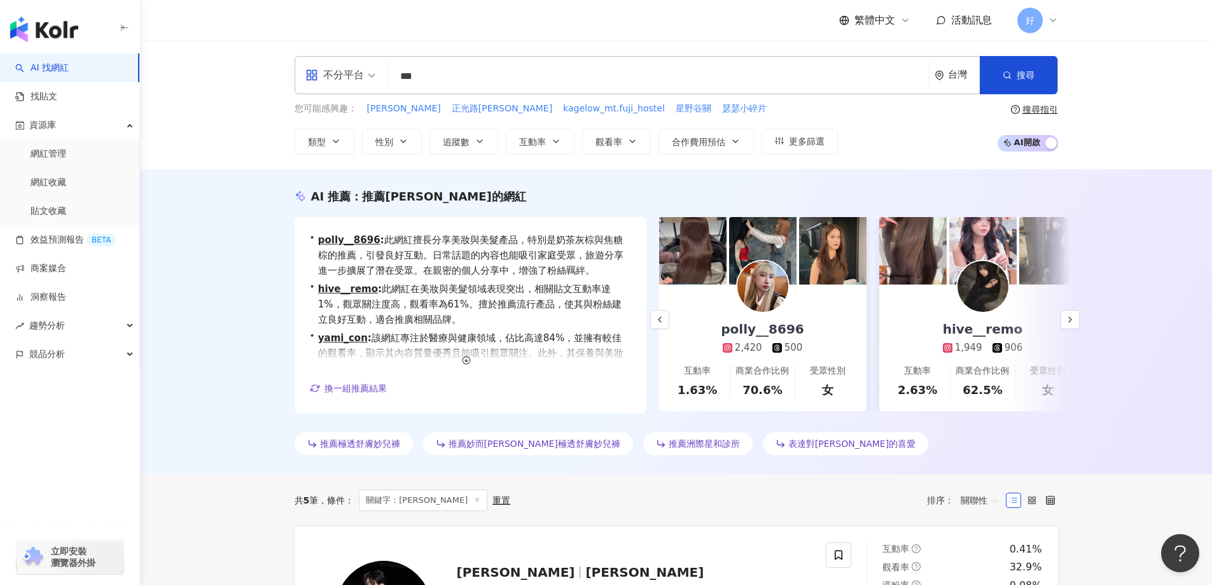
scroll to position [0, 220]
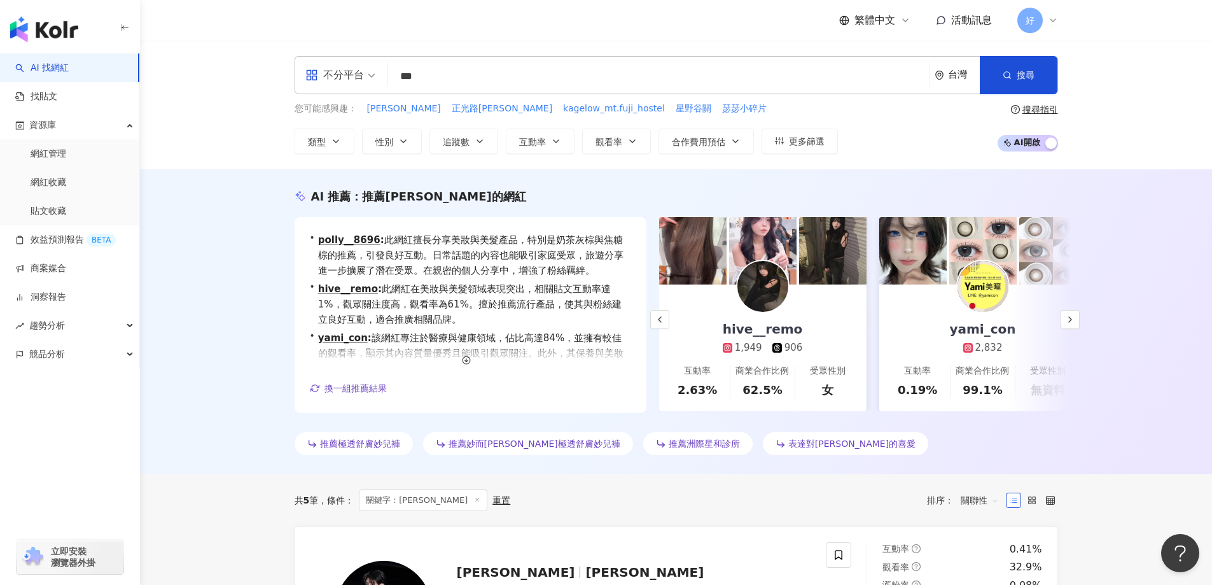
drag, startPoint x: 449, startPoint y: 67, endPoint x: 366, endPoint y: 67, distance: 82.1
click at [366, 67] on div "不分平台 *** 台灣 搜尋 keyword 搜尋名稱、敘述、貼文含有關鍵字 “ 星野妙 ” 的網紅" at bounding box center [676, 75] width 763 height 38
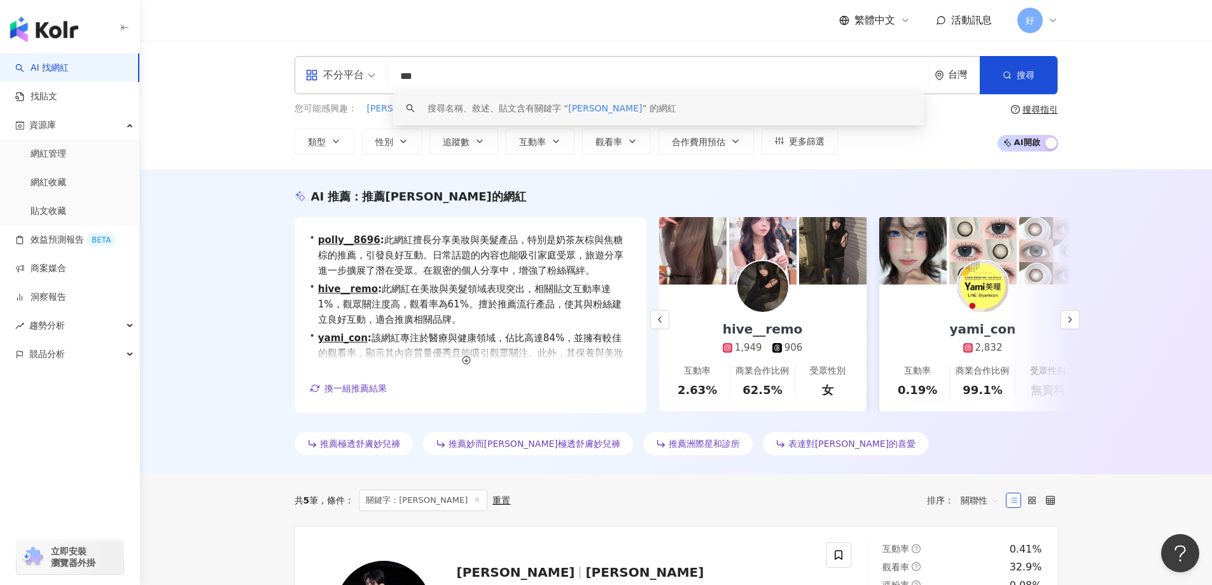
paste input "search"
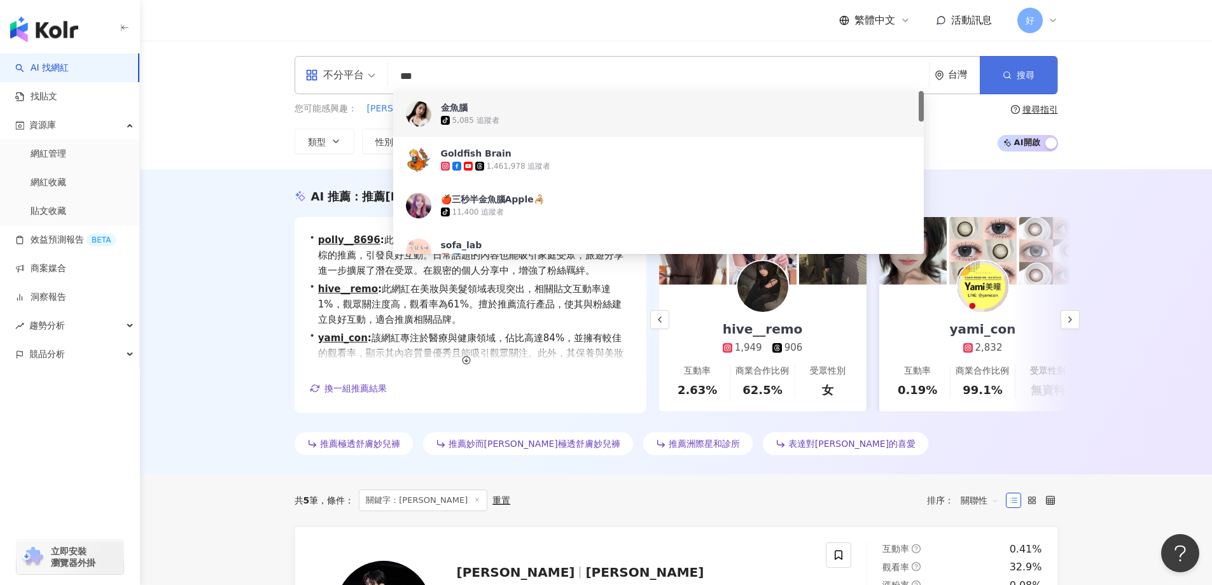
type input "***"
click at [1031, 70] on span "搜尋" at bounding box center [1026, 75] width 18 height 10
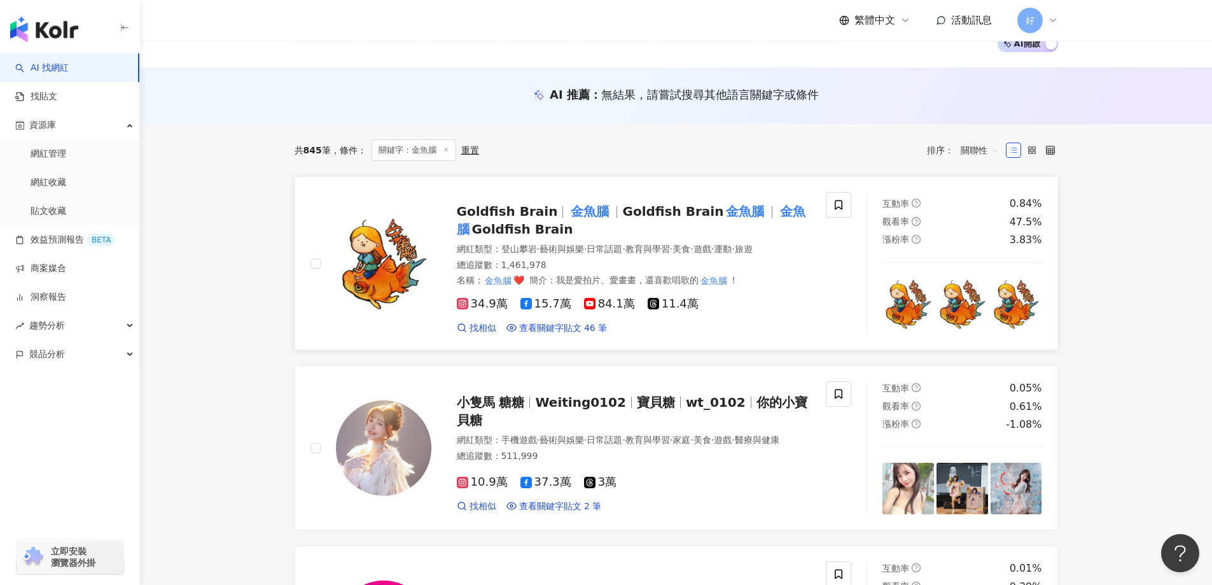
scroll to position [191, 0]
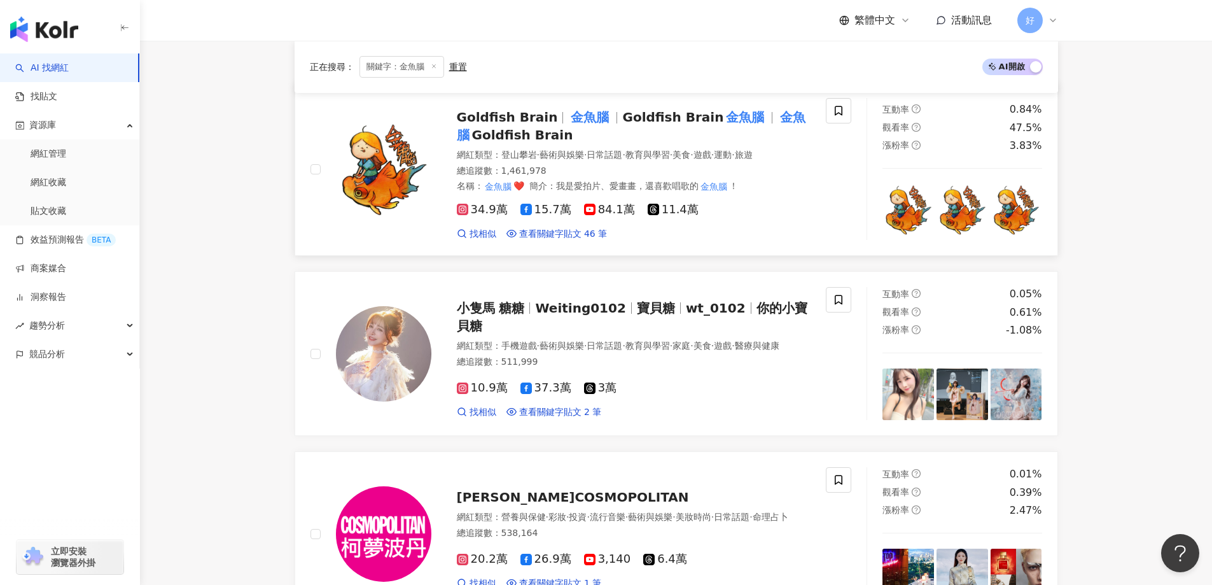
click at [381, 204] on img at bounding box center [383, 169] width 95 height 95
click at [723, 119] on mark "金魚腦" at bounding box center [744, 117] width 43 height 20
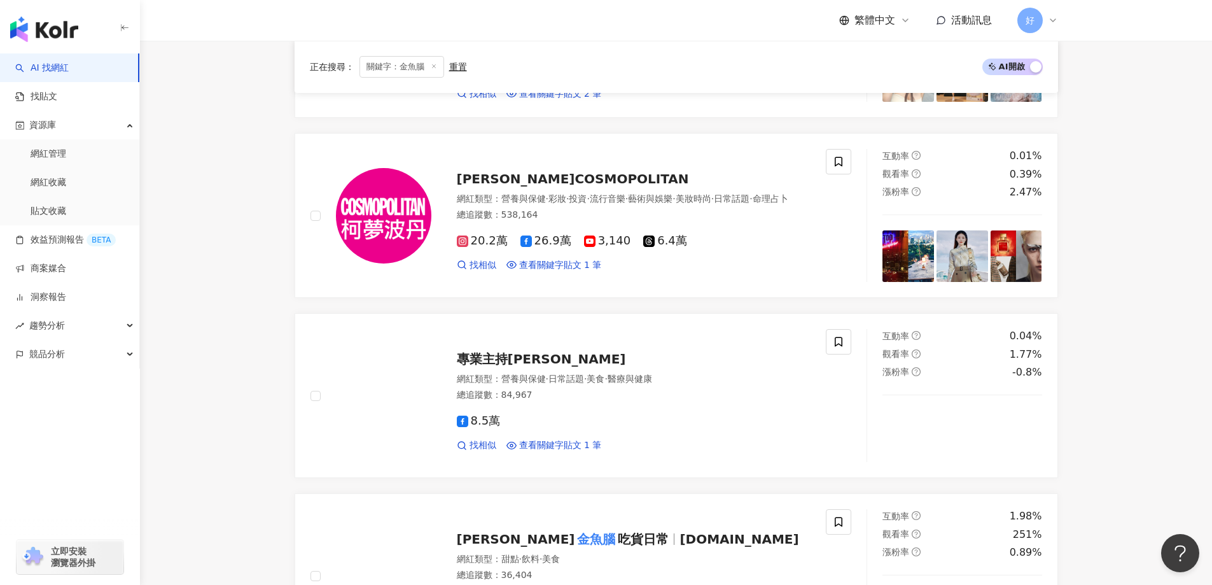
scroll to position [827, 0]
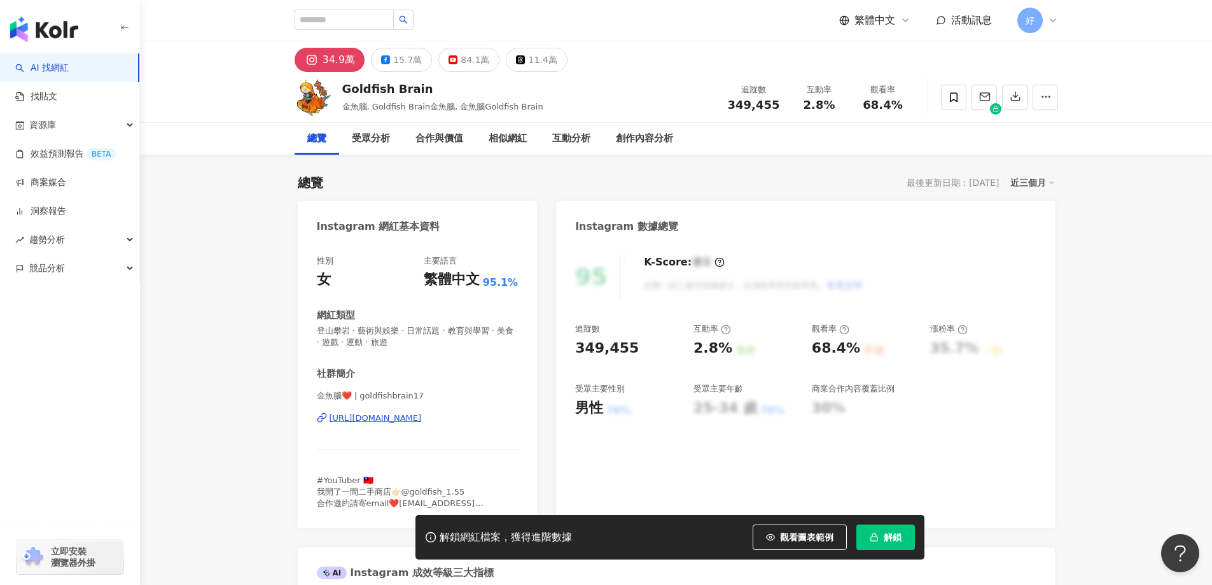
click at [904, 551] on div "解鎖網紅檔案，獲得進階數據 觀看圖表範例 解鎖" at bounding box center [669, 537] width 509 height 45
click at [903, 540] on button "解鎖" at bounding box center [885, 536] width 59 height 25
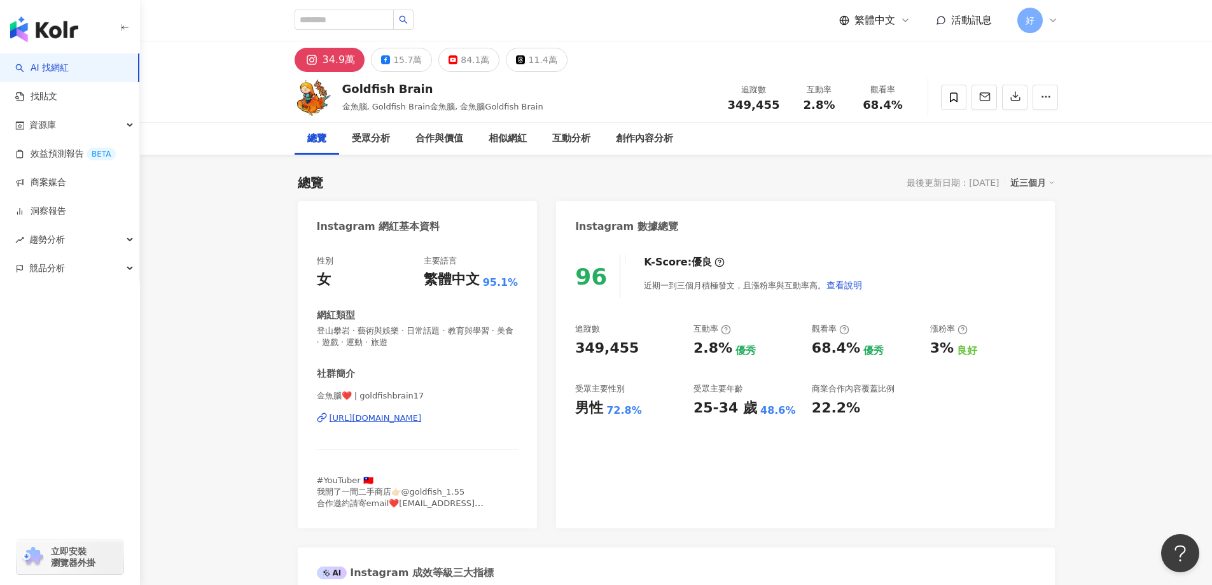
click at [941, 109] on div at bounding box center [953, 97] width 25 height 25
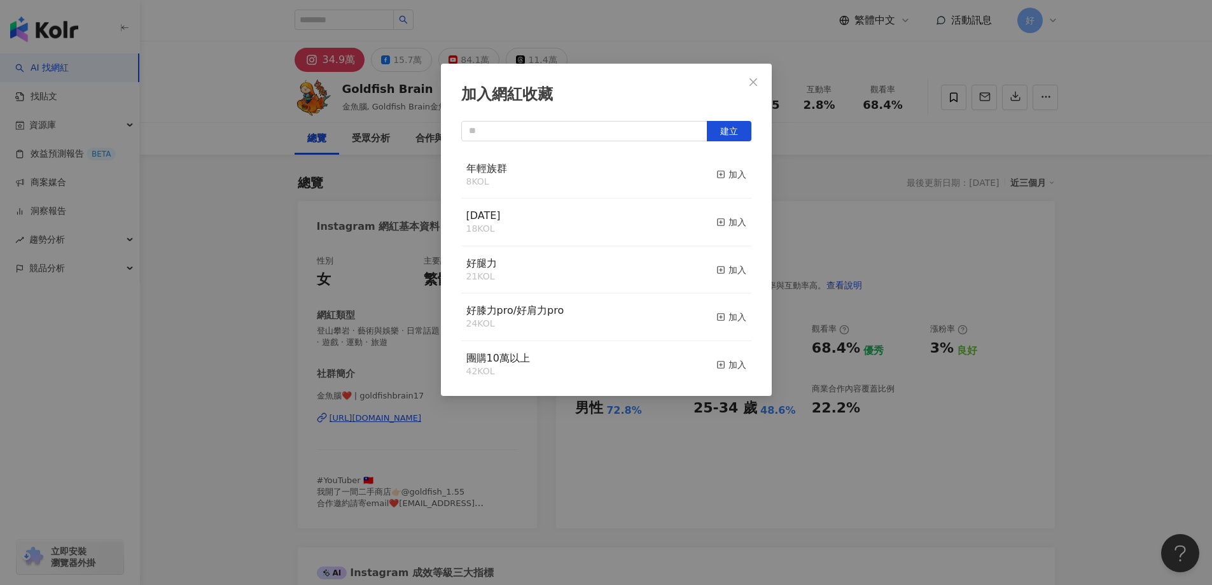
click at [705, 170] on div "年輕族群 8 KOL 加入" at bounding box center [606, 175] width 290 height 48
click at [721, 178] on div "加入" at bounding box center [731, 174] width 30 height 14
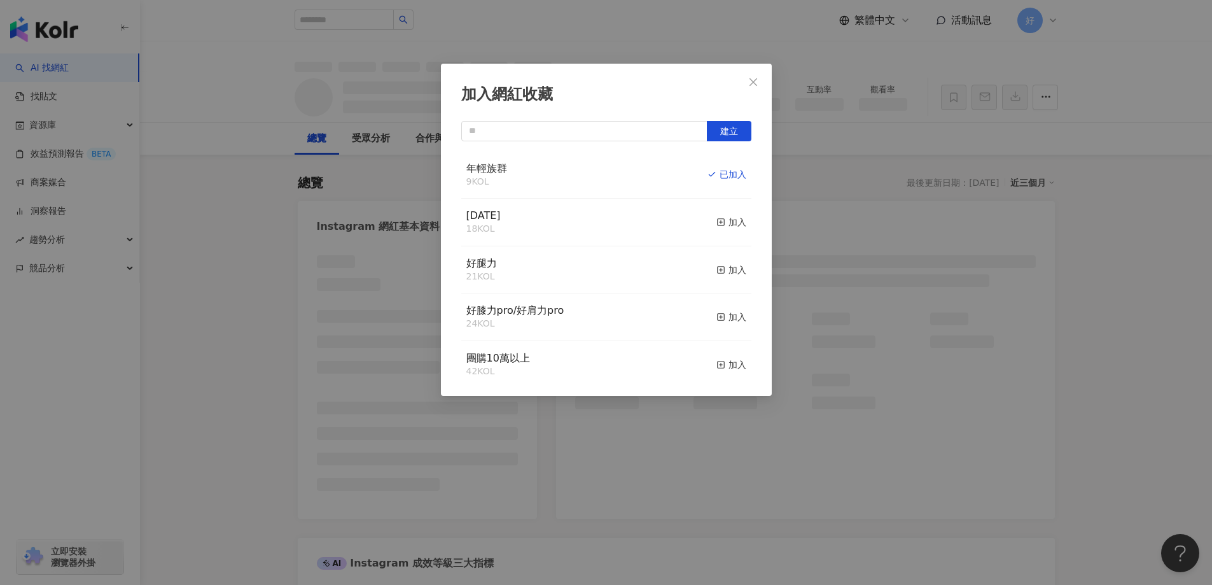
click at [758, 79] on icon "close" at bounding box center [753, 82] width 10 height 10
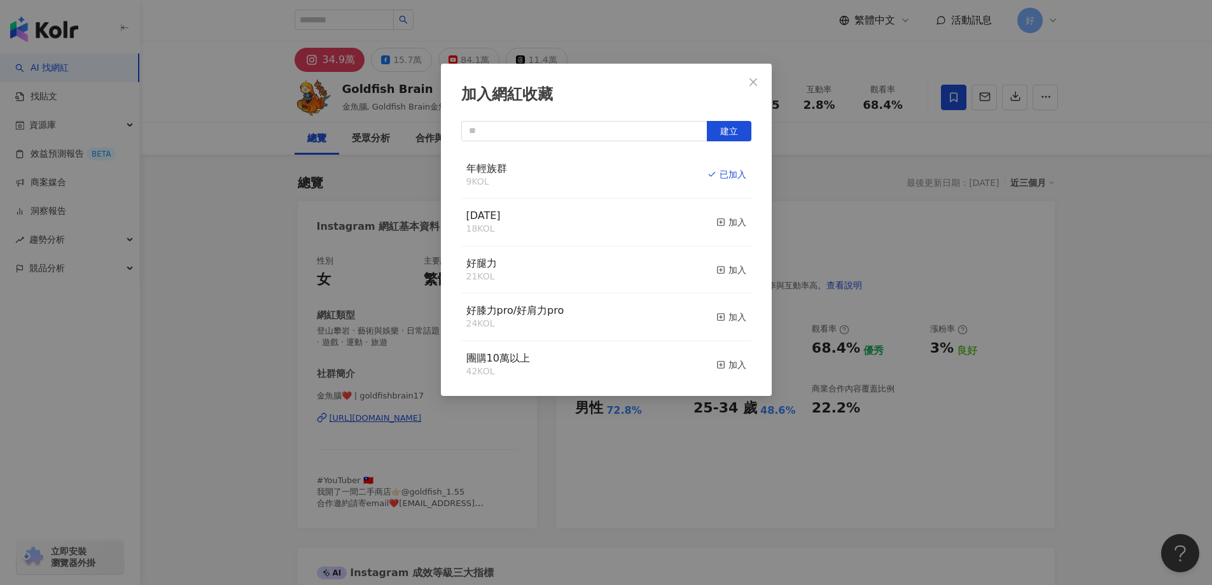
click at [751, 76] on div "加入網紅收藏 建立 年輕族群 9 KOL 已加入 [DATE] 18 KOL 加入 好腿力 21 KOL 加入 好膝力pro/好肩力pro 24 KOL 加入…" at bounding box center [606, 292] width 1212 height 585
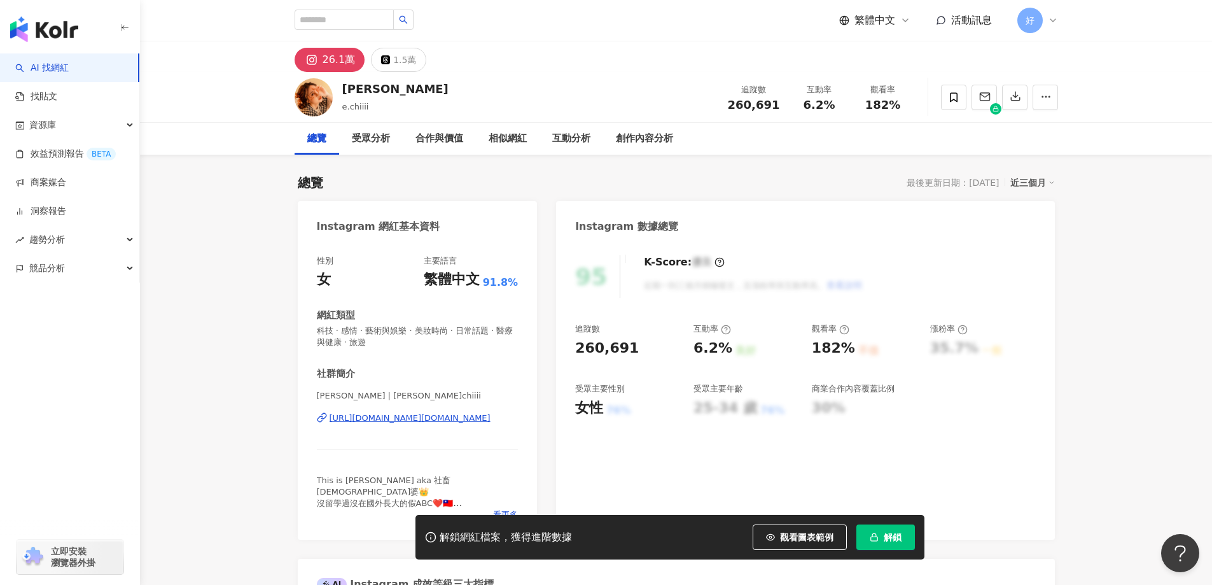
click at [896, 536] on span "解鎖" at bounding box center [893, 537] width 18 height 10
click at [953, 105] on span at bounding box center [953, 97] width 25 height 25
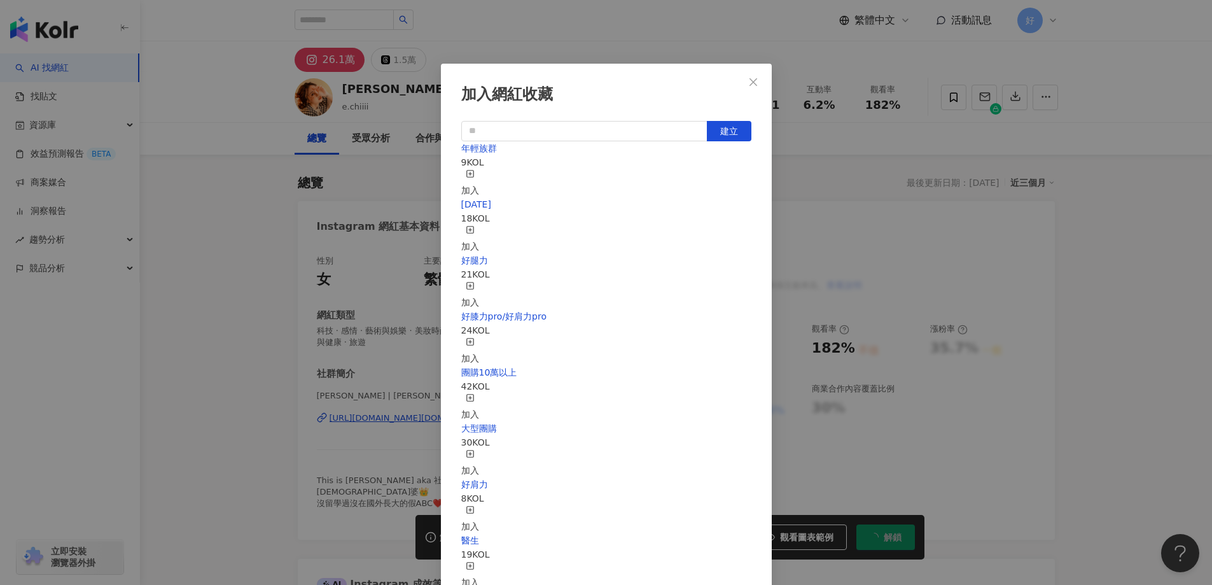
click at [479, 171] on div "加入" at bounding box center [470, 183] width 18 height 28
click at [753, 88] on button "Close" at bounding box center [753, 81] width 25 height 25
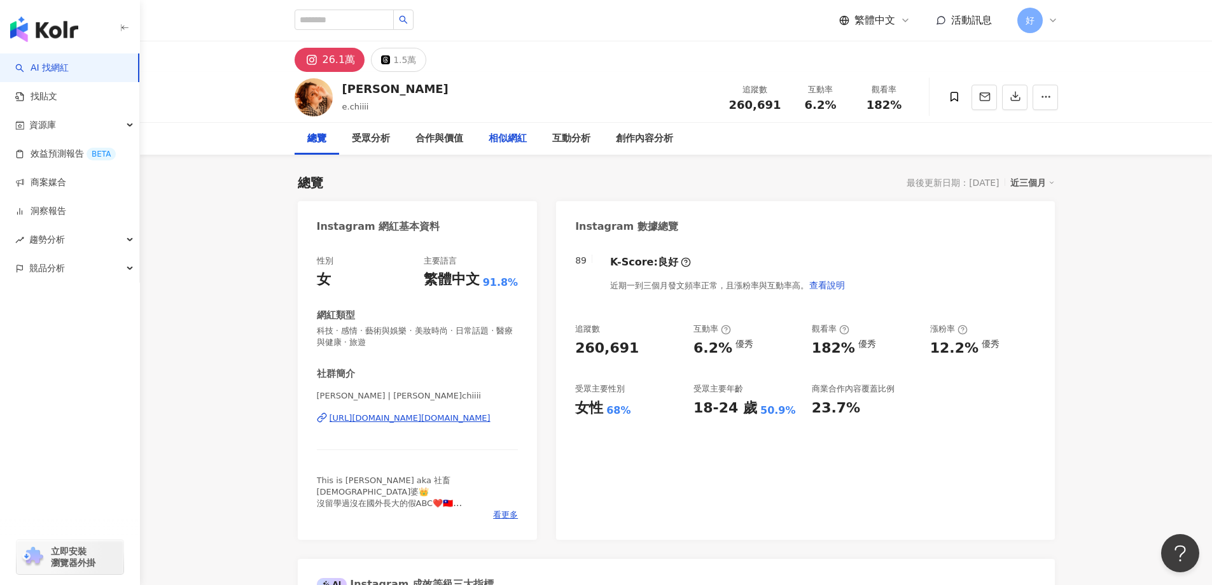
click at [511, 143] on div "相似網紅" at bounding box center [508, 138] width 38 height 15
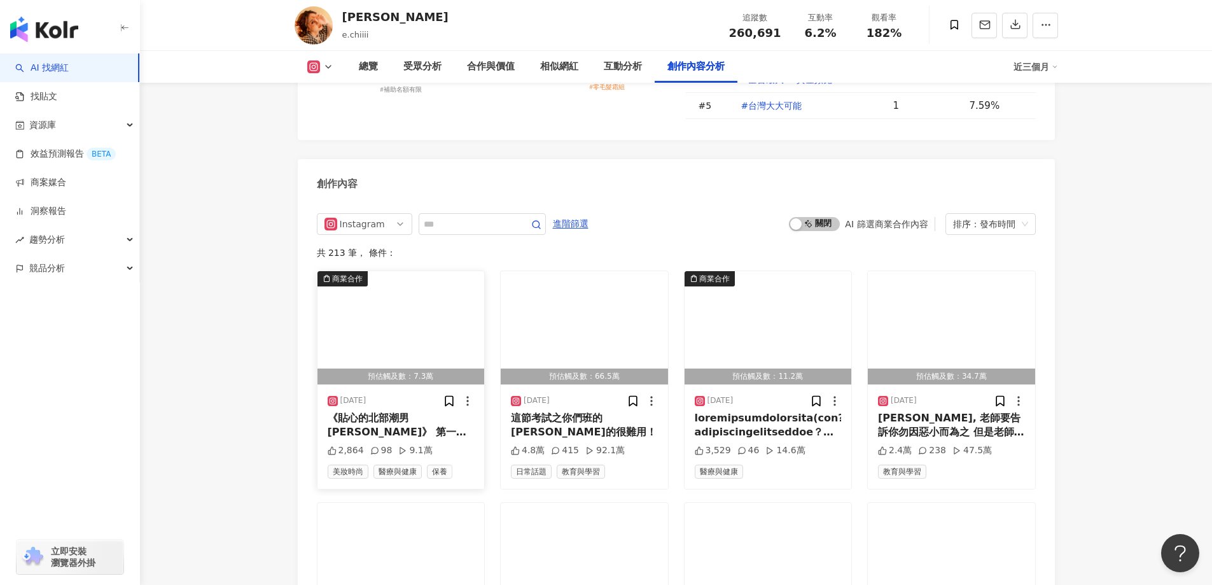
scroll to position [3829, 0]
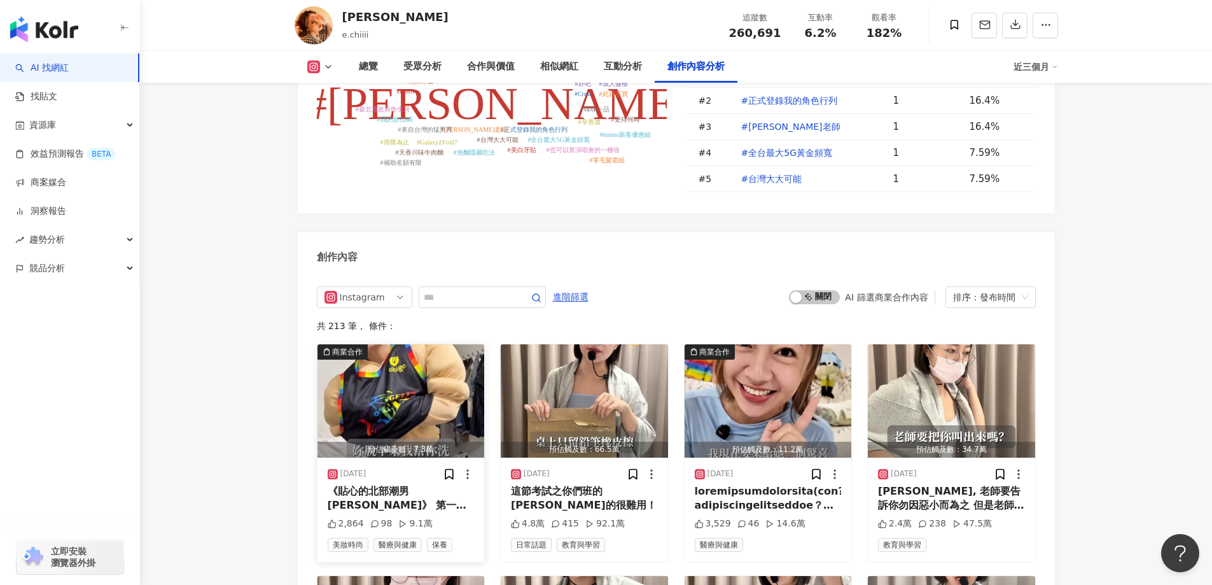
click at [406, 344] on img "button" at bounding box center [400, 400] width 167 height 113
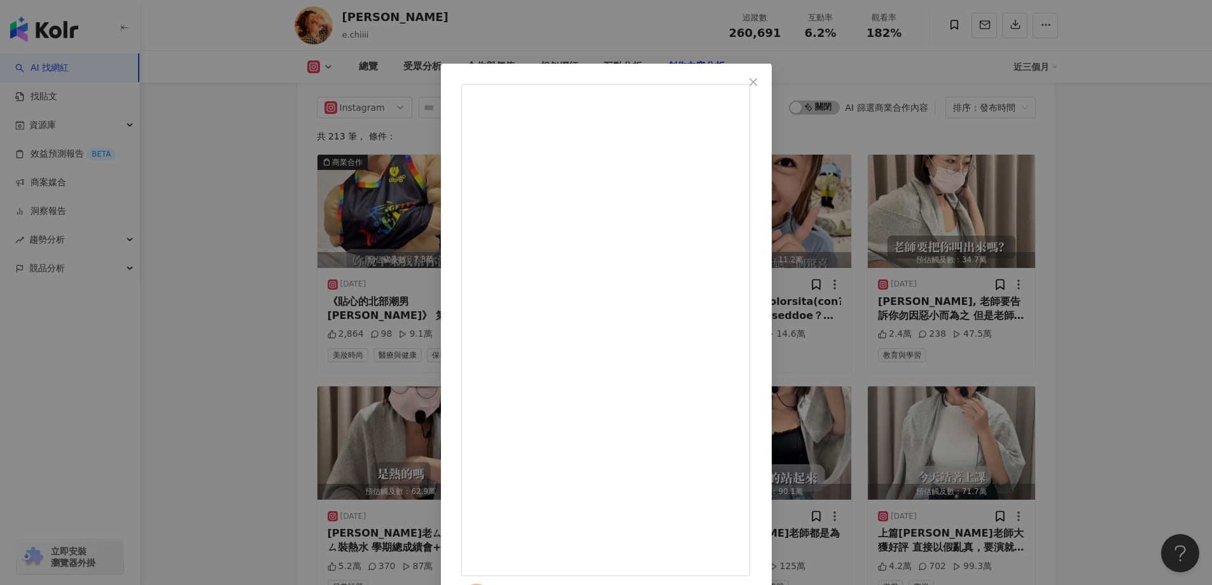
scroll to position [4020, 0]
click at [961, 277] on div "琦琦 2025/9/22 《貼心的北部潮男Jeff》 第一次帶女生回家 我的內心相當緊張 想請她喝一碗熱湯 未料竟把衣服弄髒 她的內心有些慌張 我說別怕這鍋我…" at bounding box center [606, 292] width 1212 height 585
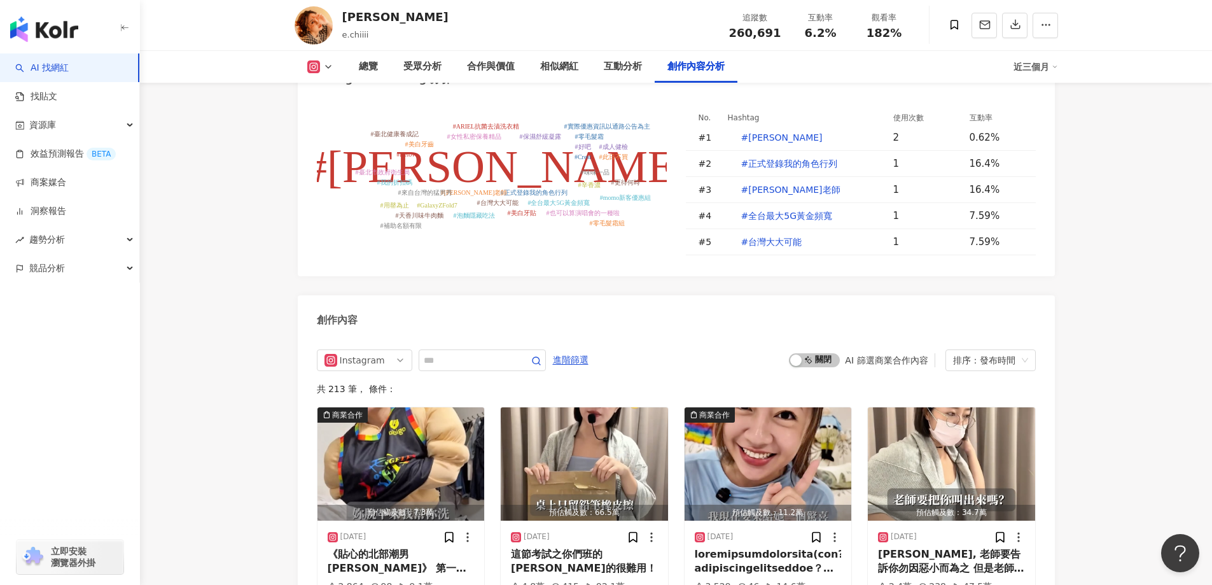
scroll to position [3765, 0]
click at [582, 408] on img "button" at bounding box center [584, 464] width 167 height 113
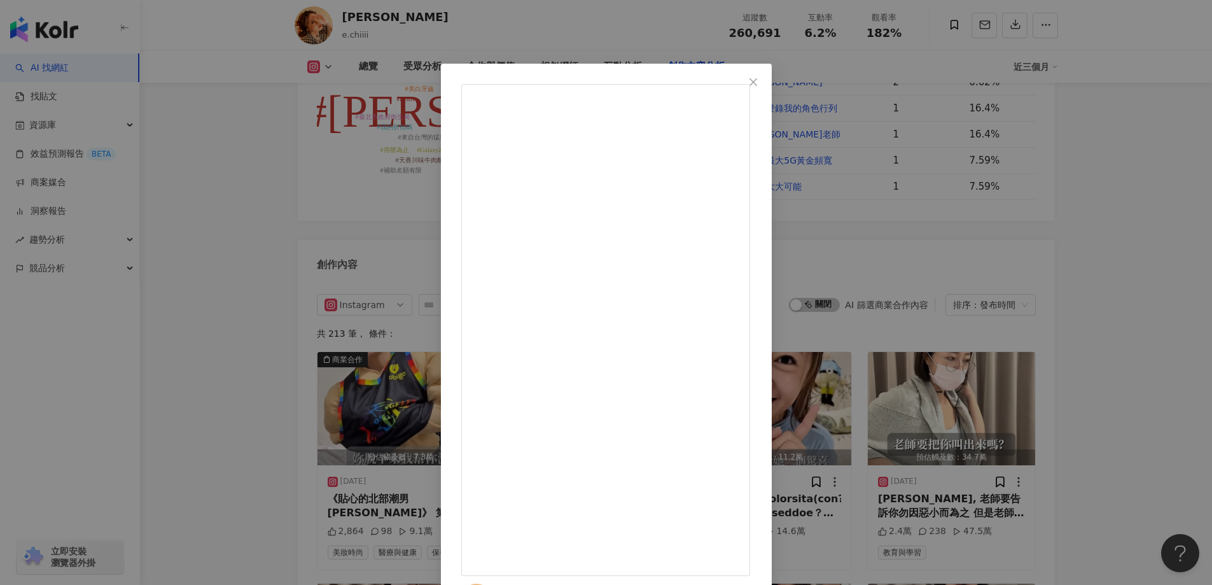
scroll to position [3893, 0]
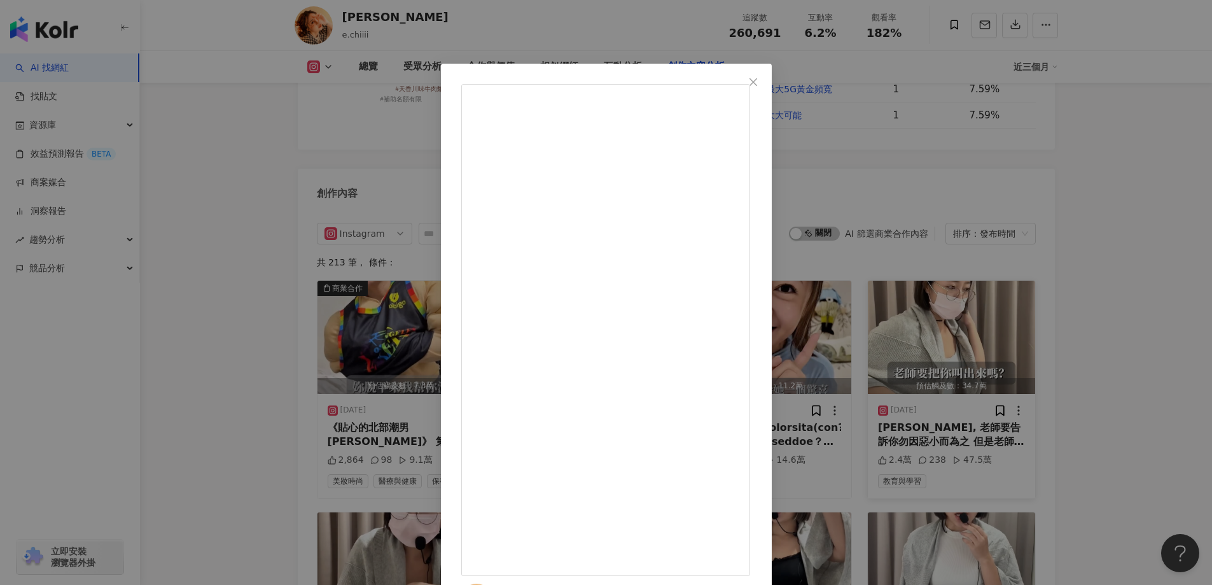
click at [909, 245] on div "琦琦 2025/9/18 這節考試之你們班的麥克風真的很難用！ 4.8萬 415 92.1萬 查看原始貼文" at bounding box center [606, 292] width 1212 height 585
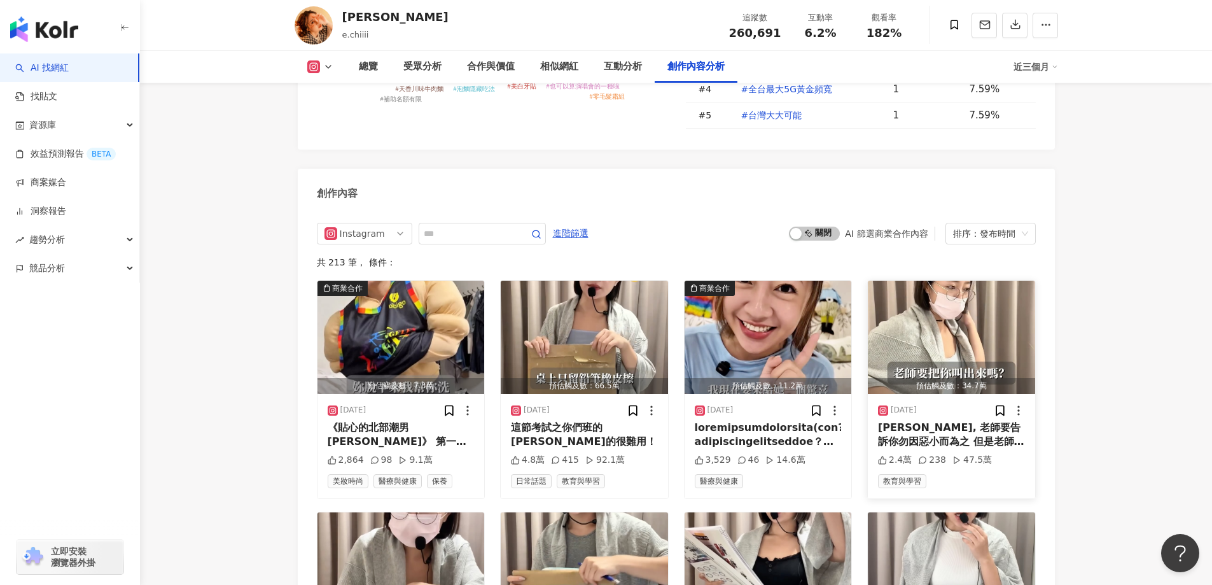
click at [926, 281] on img "button" at bounding box center [951, 337] width 167 height 113
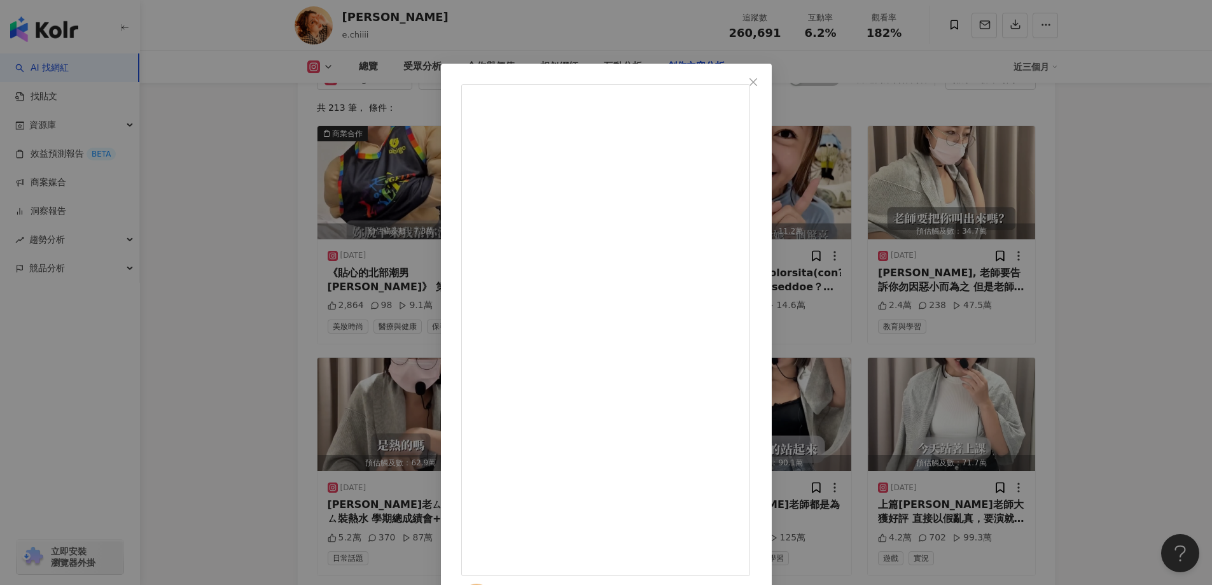
scroll to position [4211, 0]
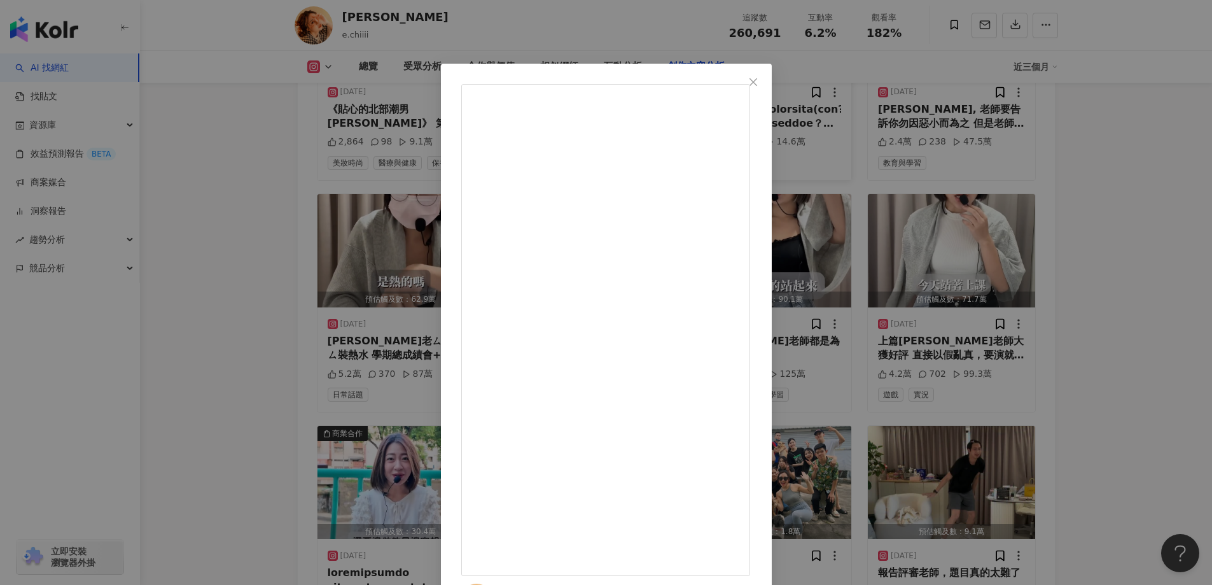
click at [766, 86] on span "Close" at bounding box center [753, 82] width 25 height 10
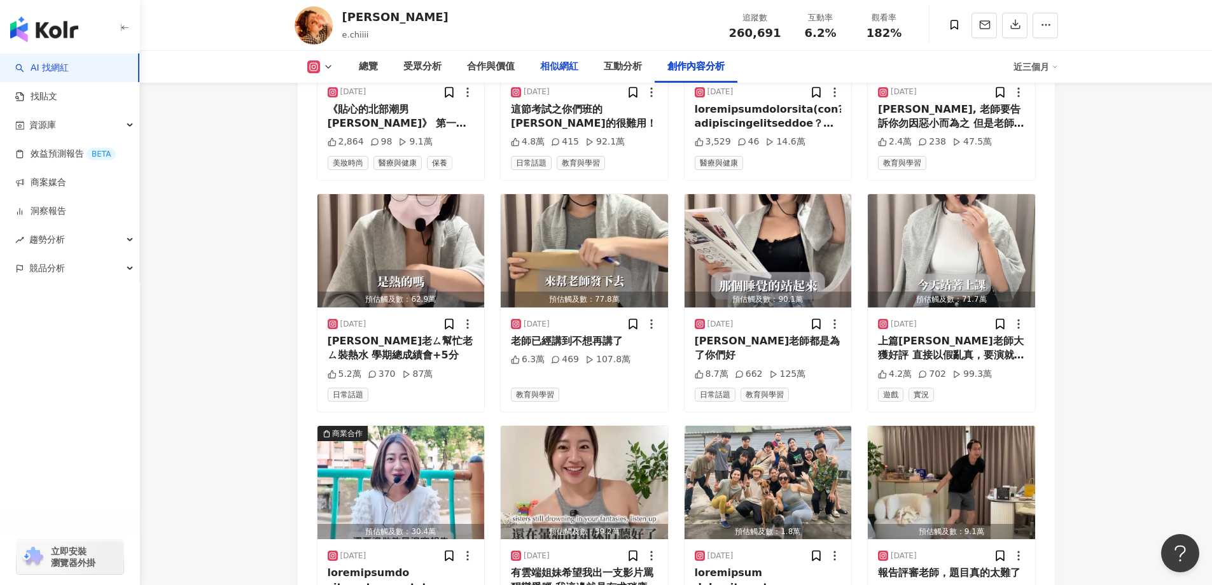
click at [544, 70] on div "相似網紅" at bounding box center [559, 66] width 38 height 15
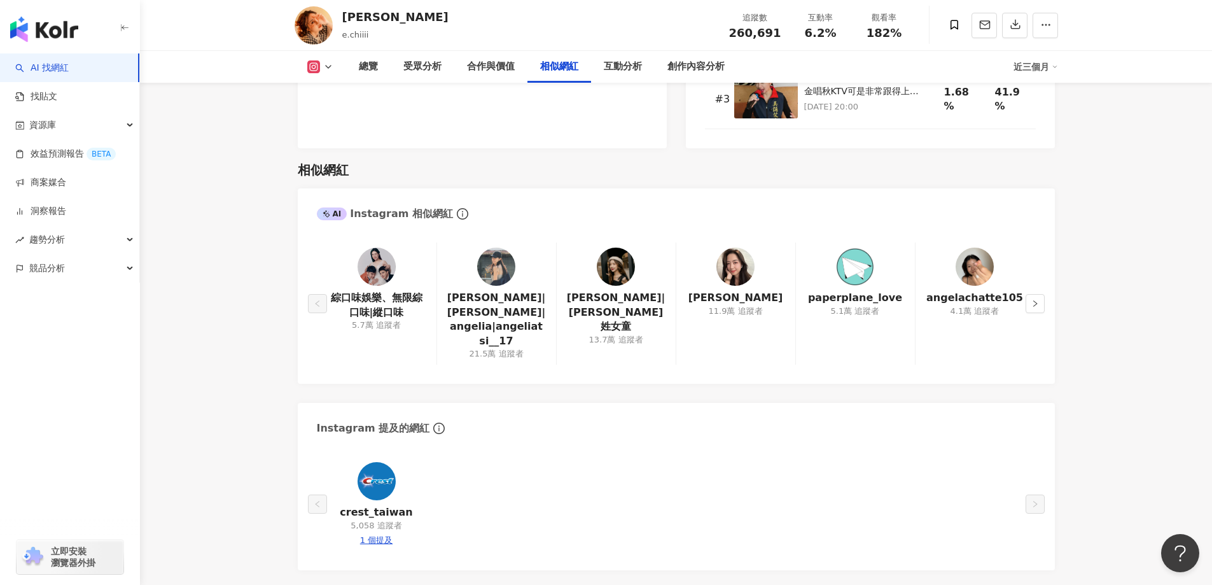
click at [514, 247] on div at bounding box center [496, 266] width 38 height 38
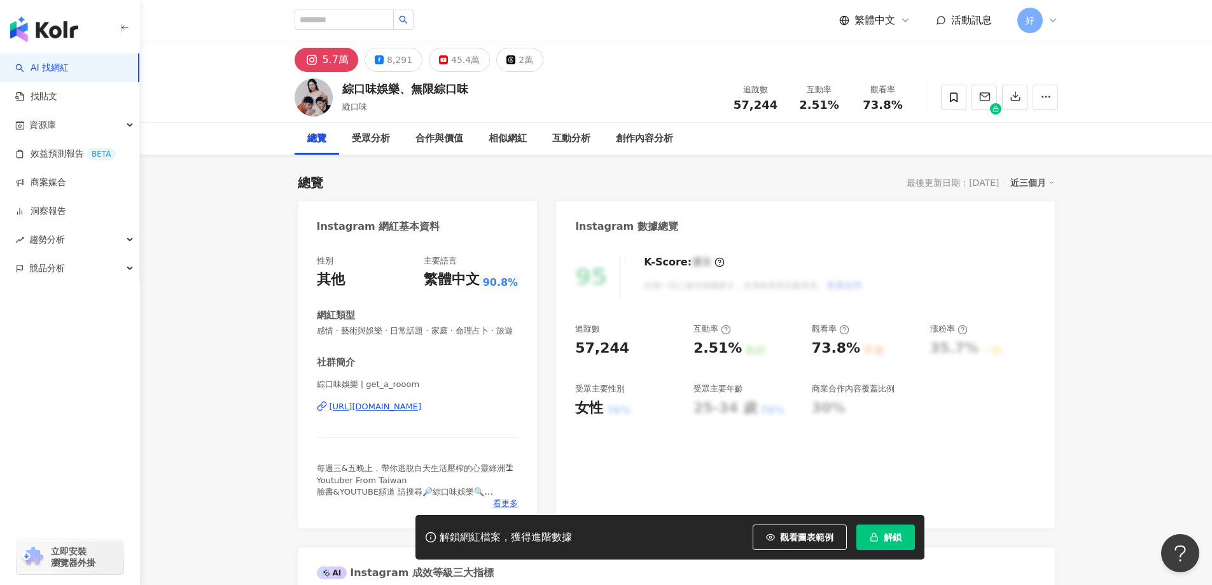
click at [354, 428] on div "綜口味娛樂 | get_a_rooom [URL][DOMAIN_NAME]" at bounding box center [418, 416] width 202 height 74
click at [356, 426] on div "綜口味娛樂 | get_a_rooom [URL][DOMAIN_NAME]" at bounding box center [418, 416] width 202 height 74
click at [355, 412] on div "[URL][DOMAIN_NAME]" at bounding box center [376, 406] width 92 height 11
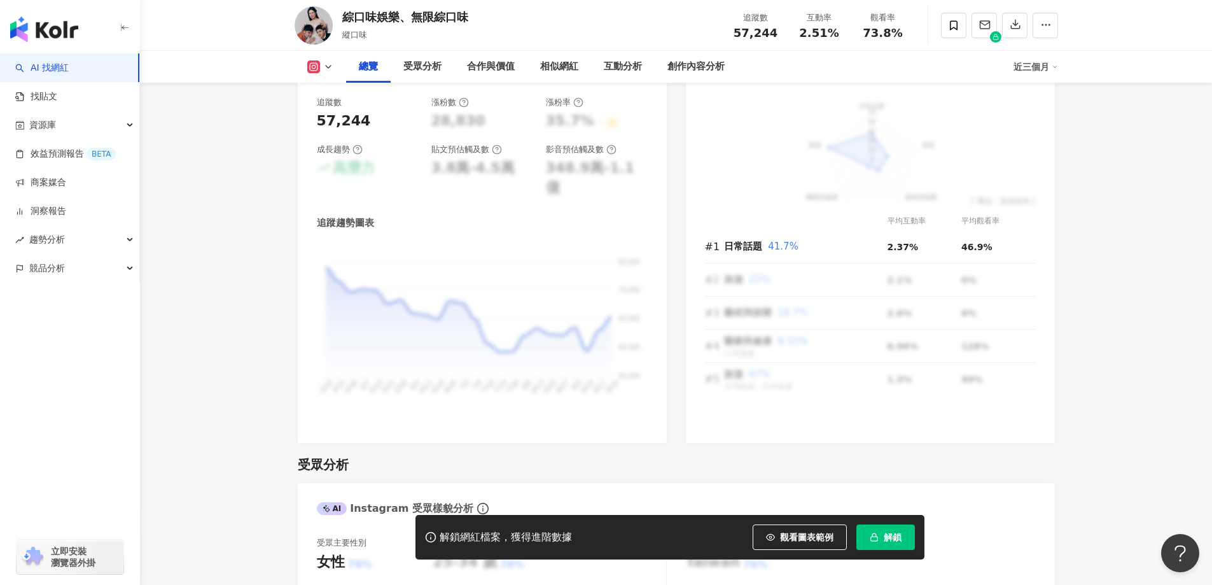
scroll to position [891, 0]
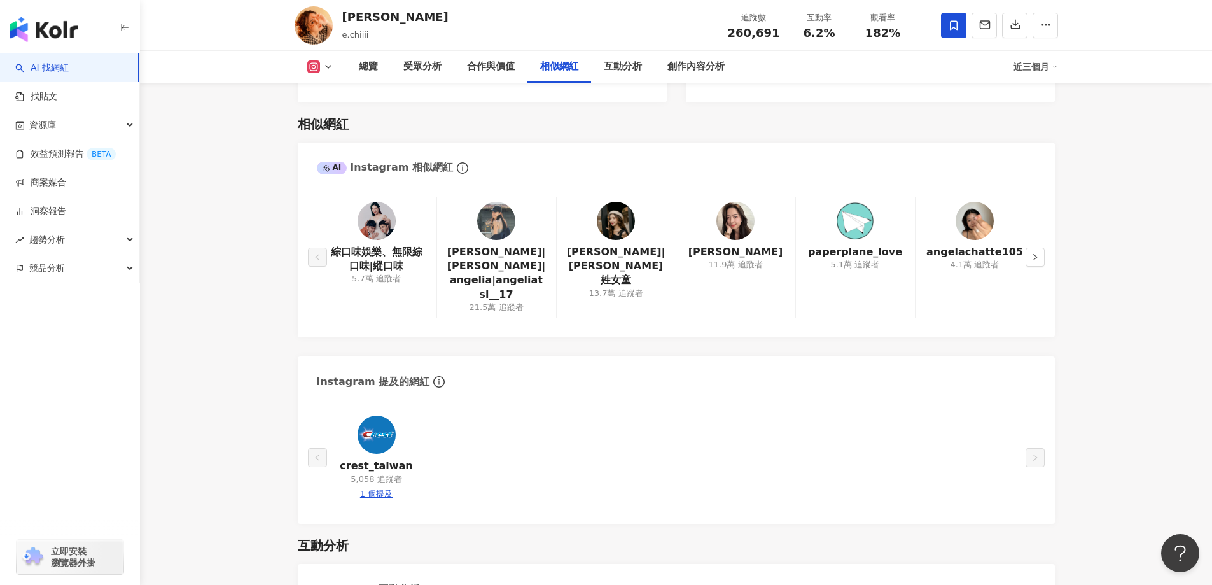
scroll to position [2096, 0]
click at [610, 210] on img at bounding box center [616, 221] width 38 height 38
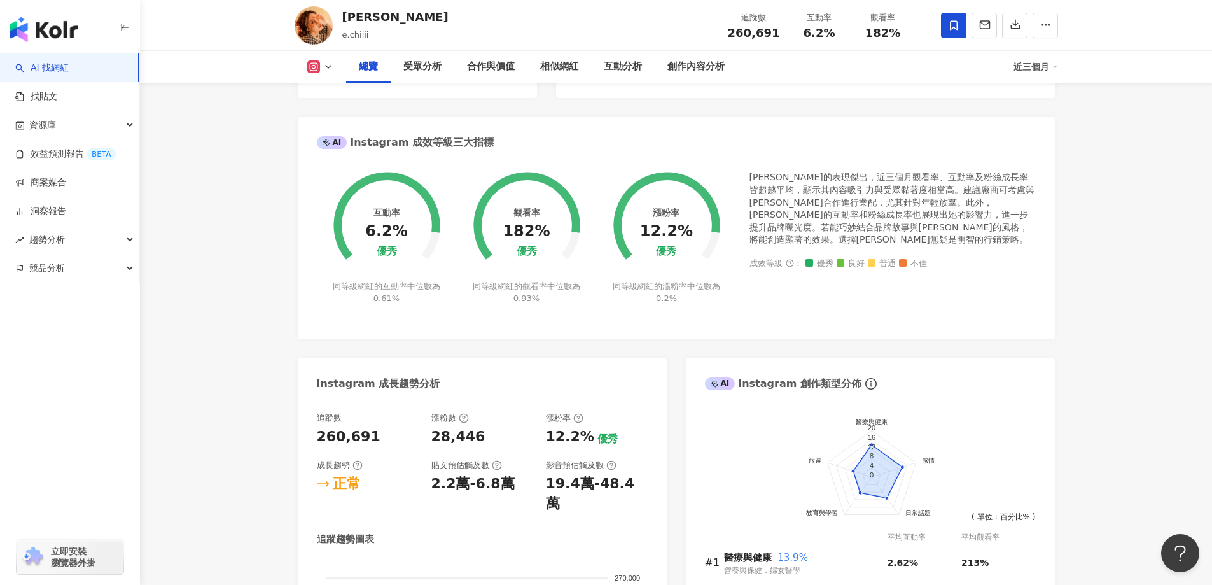
scroll to position [0, 0]
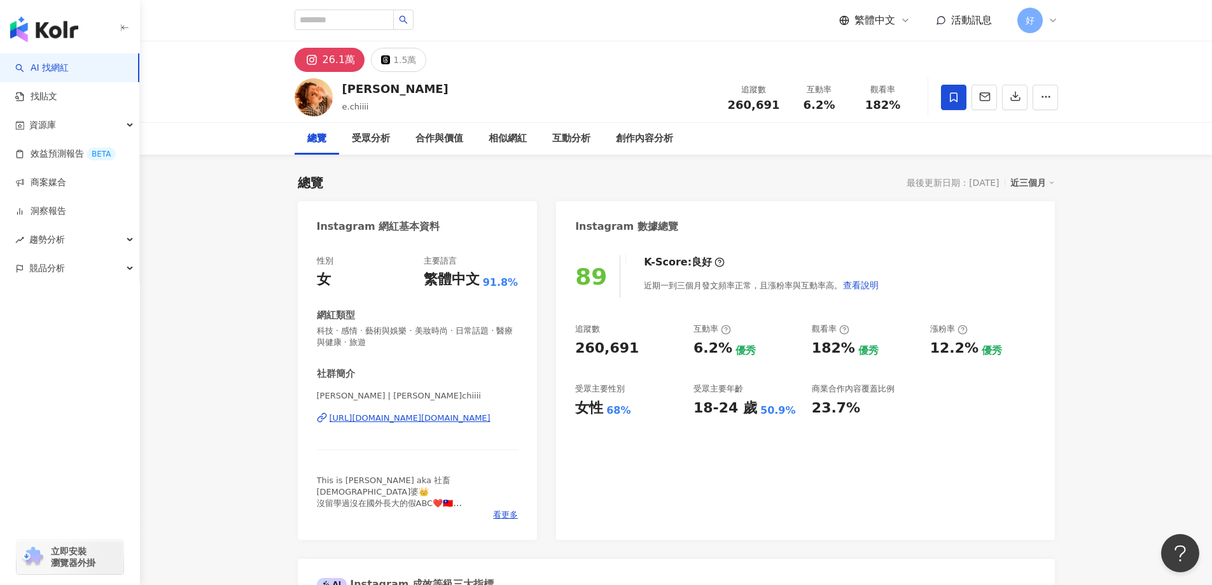
click at [425, 421] on div "[URL][DOMAIN_NAME][DOMAIN_NAME]" at bounding box center [410, 417] width 161 height 11
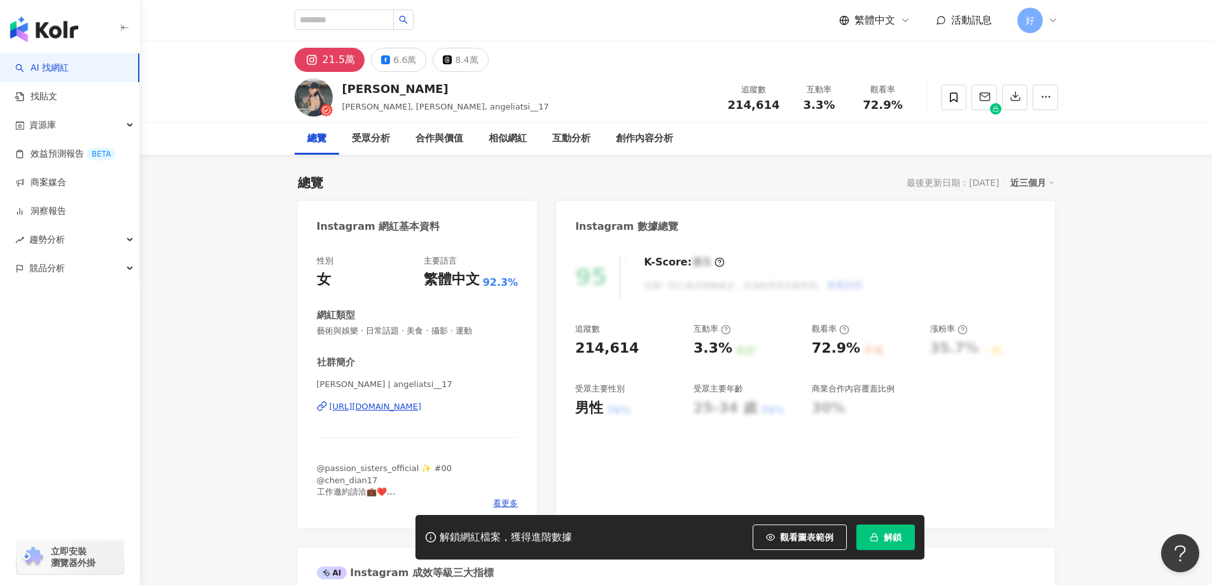
click at [433, 417] on div "衣宸 | angeliatsi__17 https://www.instagram.com/angeliatsi__17/" at bounding box center [418, 416] width 202 height 74
click at [422, 408] on div "https://www.instagram.com/angeliatsi__17/" at bounding box center [376, 406] width 92 height 11
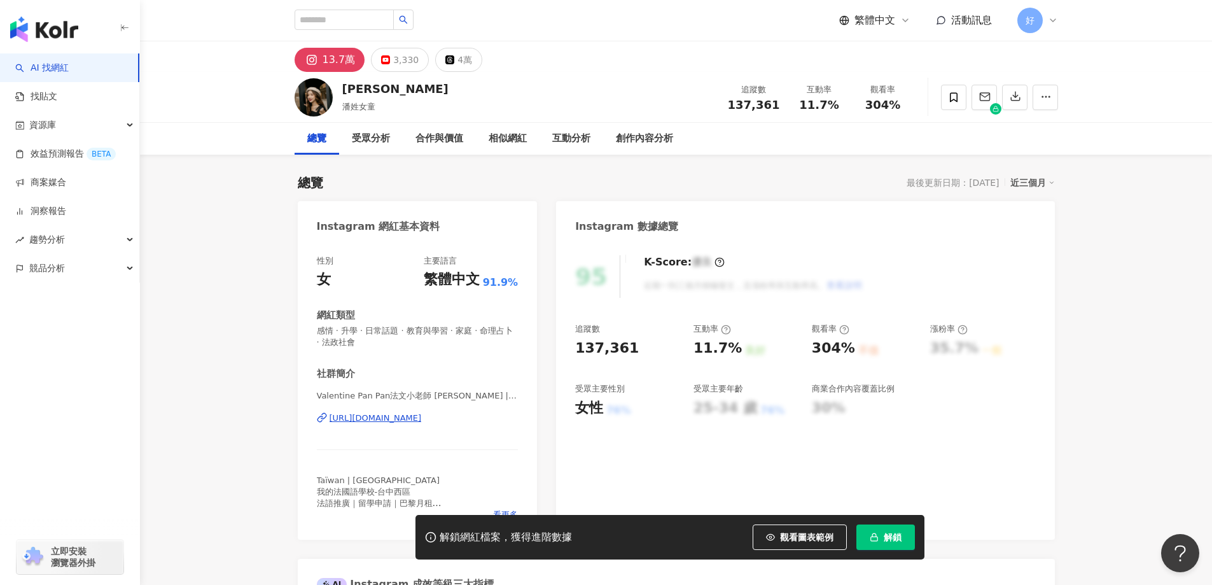
click at [422, 420] on div "https://www.instagram.com/valentinepanpan/" at bounding box center [376, 417] width 92 height 11
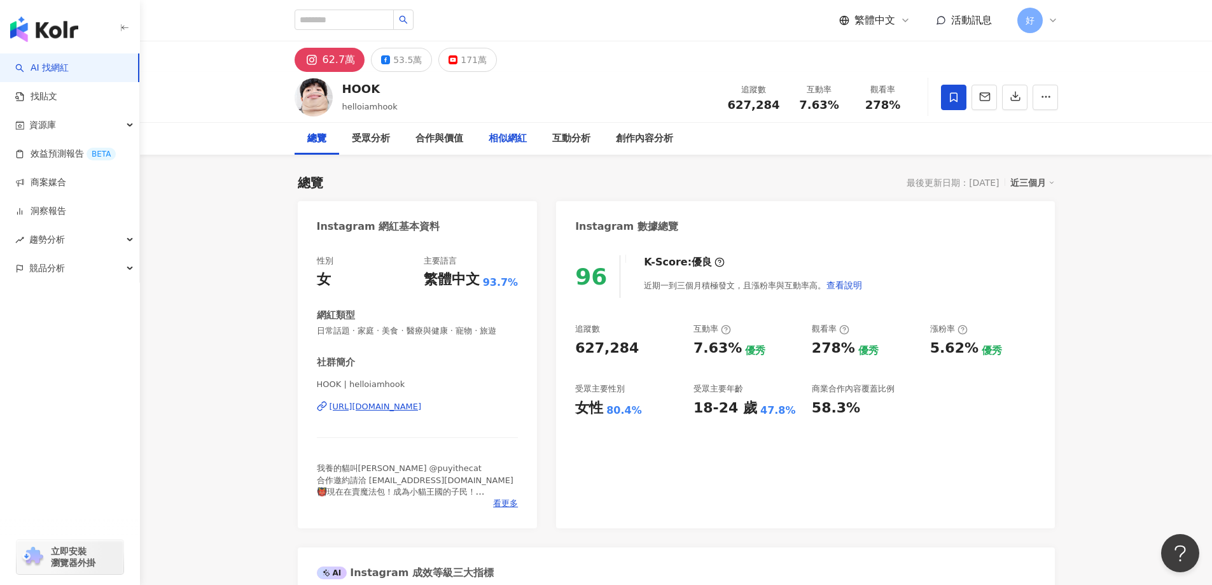
click at [498, 139] on div "相似網紅" at bounding box center [508, 138] width 38 height 15
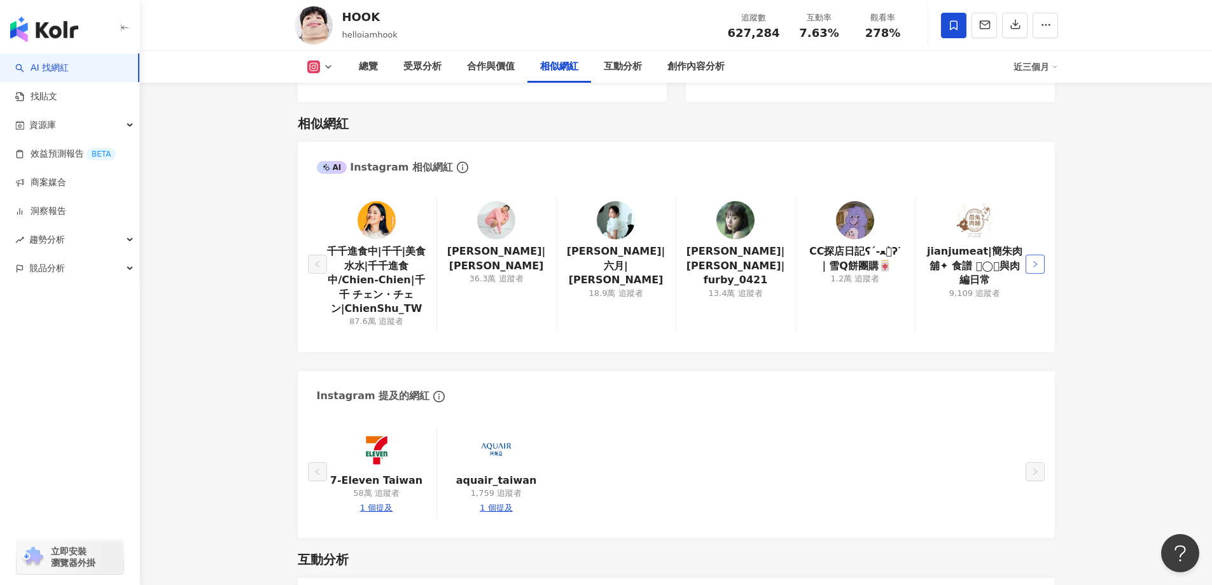
click at [1035, 261] on icon "right" at bounding box center [1035, 264] width 4 height 6
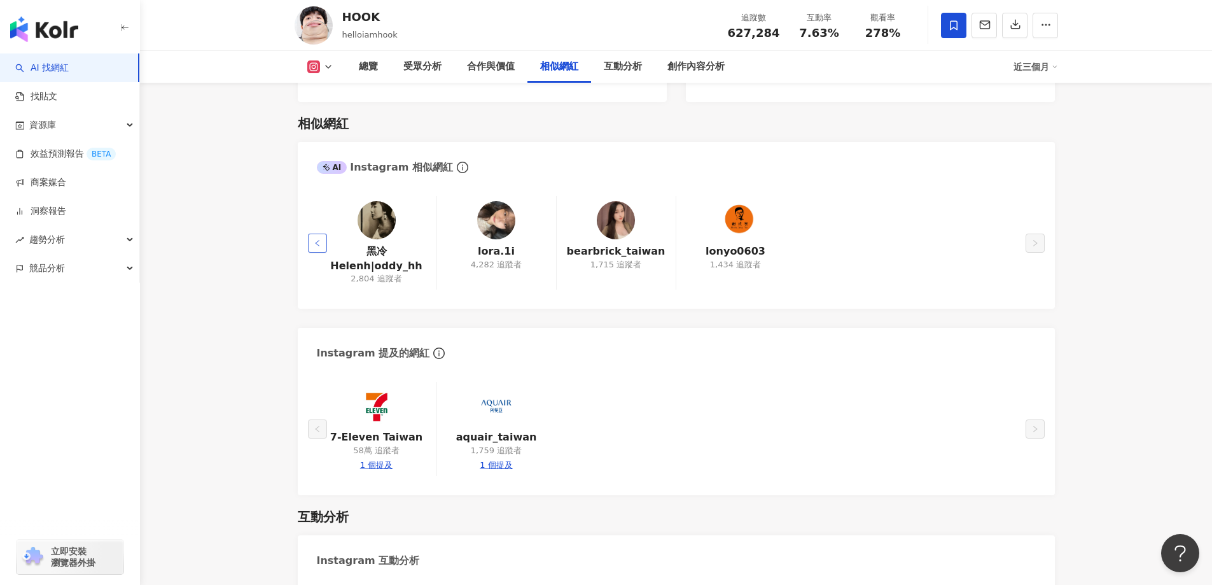
click at [316, 233] on button "button" at bounding box center [317, 242] width 19 height 19
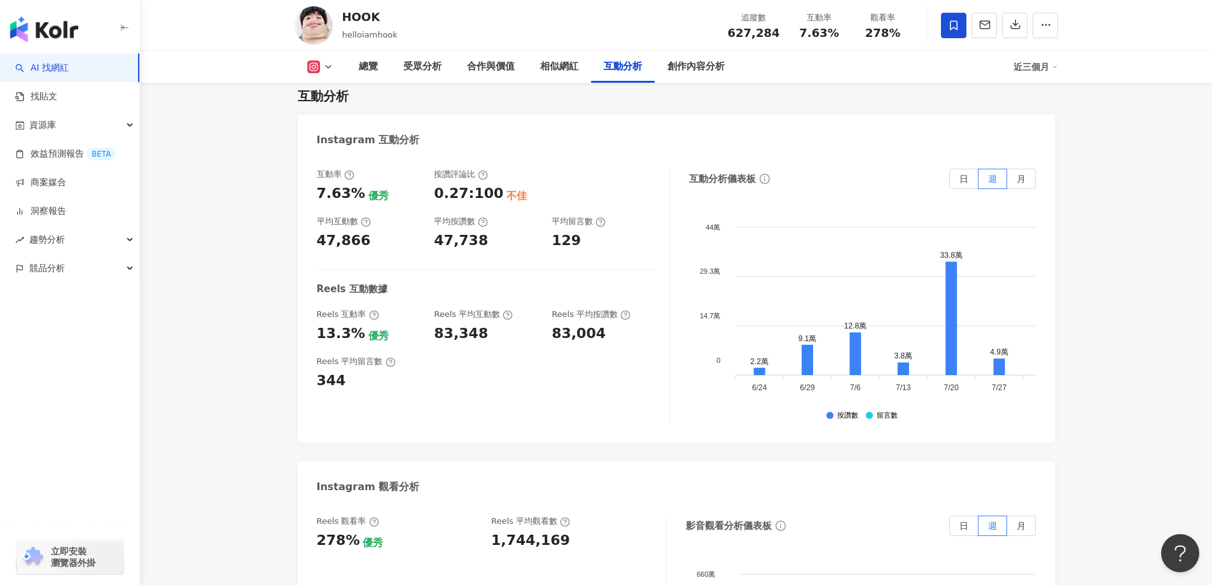
scroll to position [2530, 0]
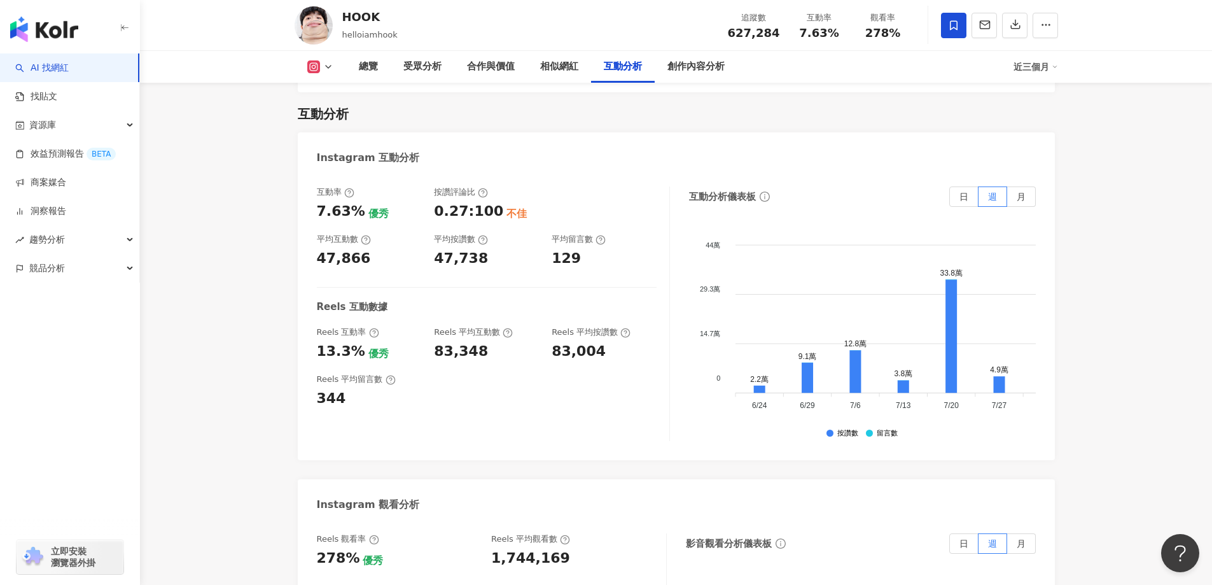
click at [550, 78] on div "相似網紅" at bounding box center [559, 67] width 64 height 32
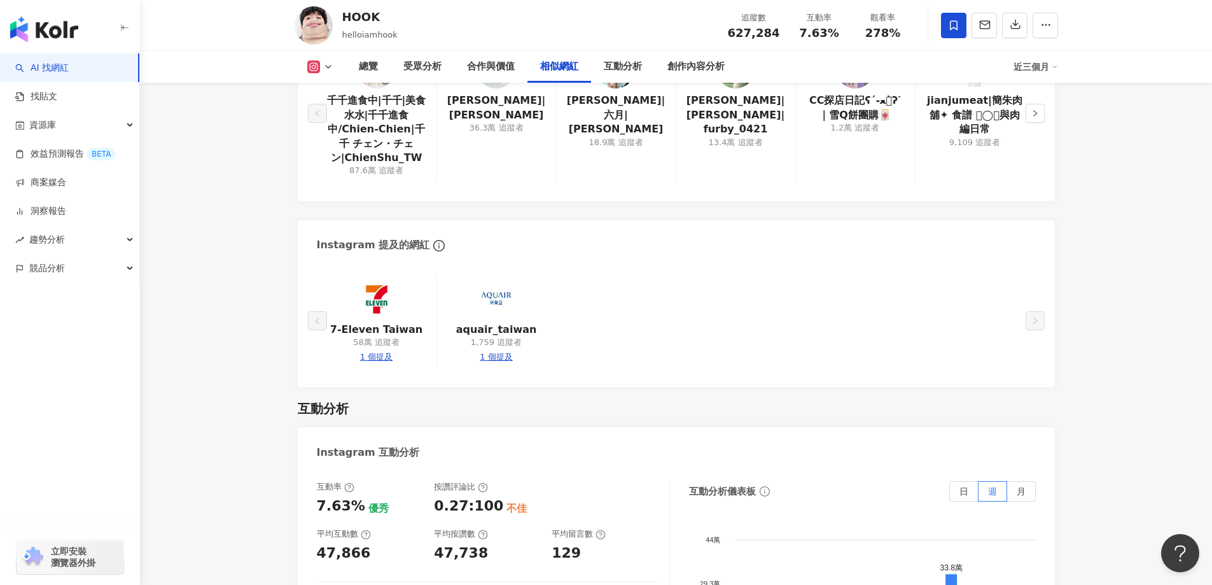
scroll to position [2044, 0]
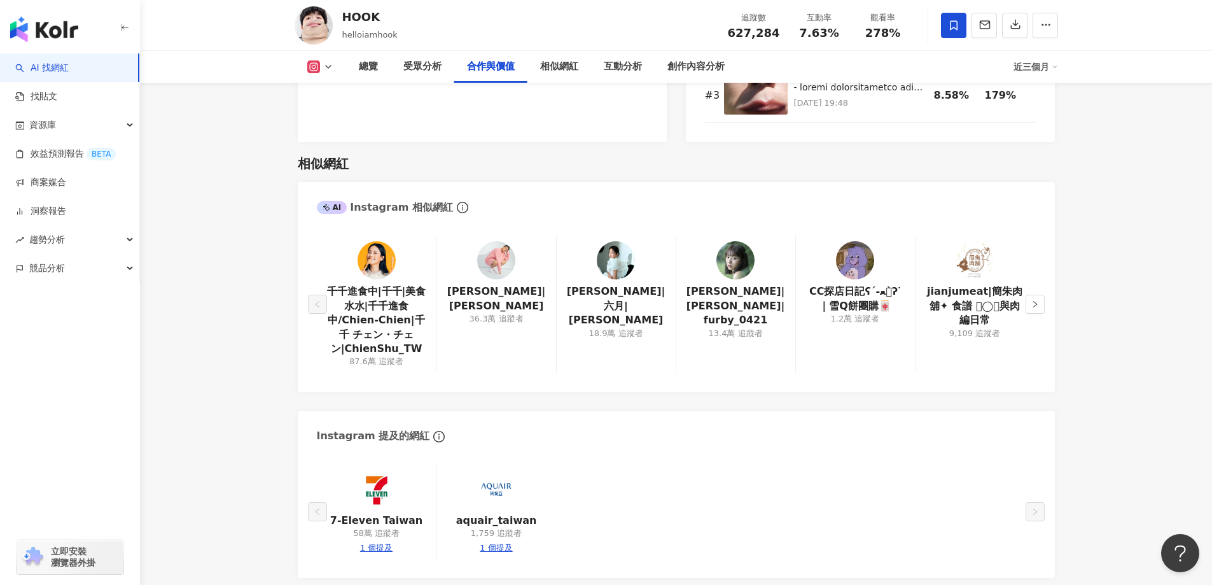
click at [382, 248] on img at bounding box center [377, 260] width 38 height 38
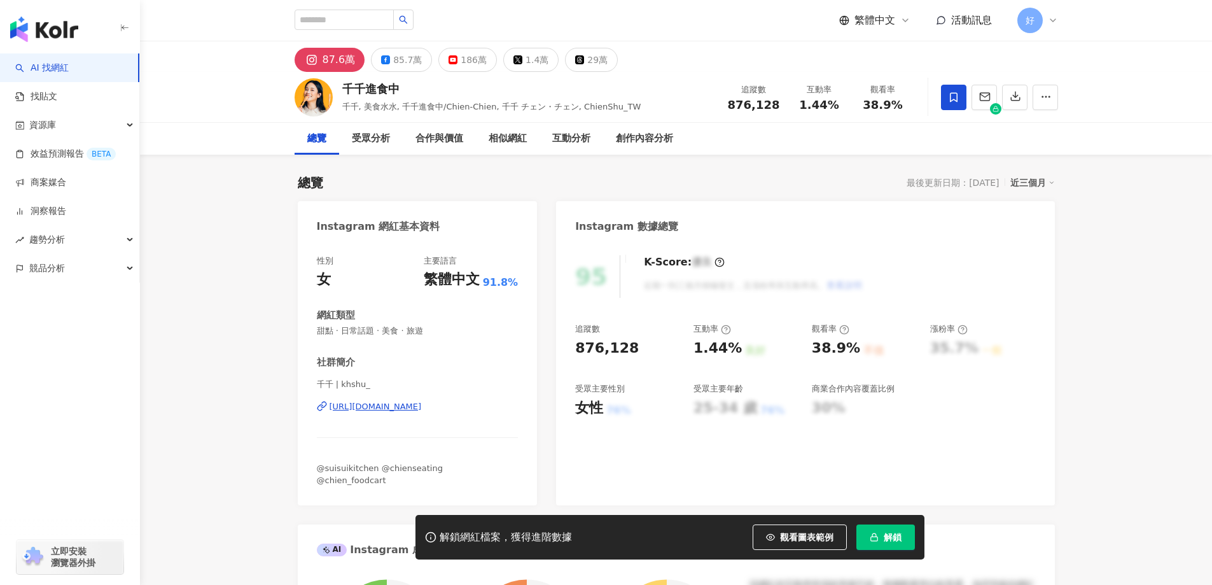
click at [896, 538] on span "解鎖" at bounding box center [893, 537] width 18 height 10
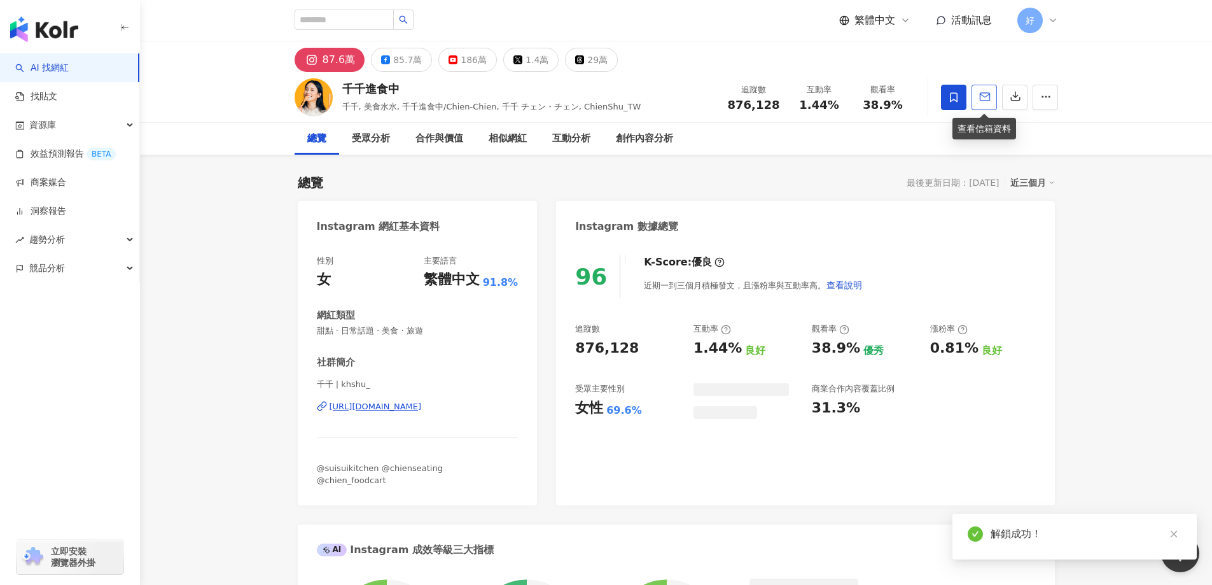
click at [987, 98] on icon "button" at bounding box center [984, 96] width 11 height 11
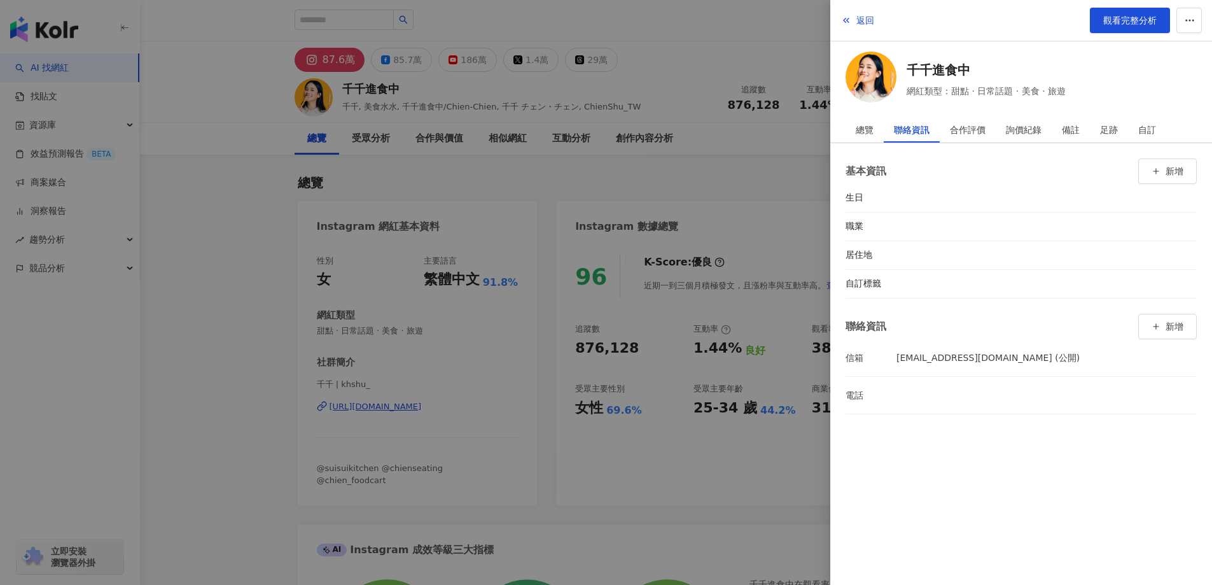
click at [683, 249] on div at bounding box center [606, 292] width 1212 height 585
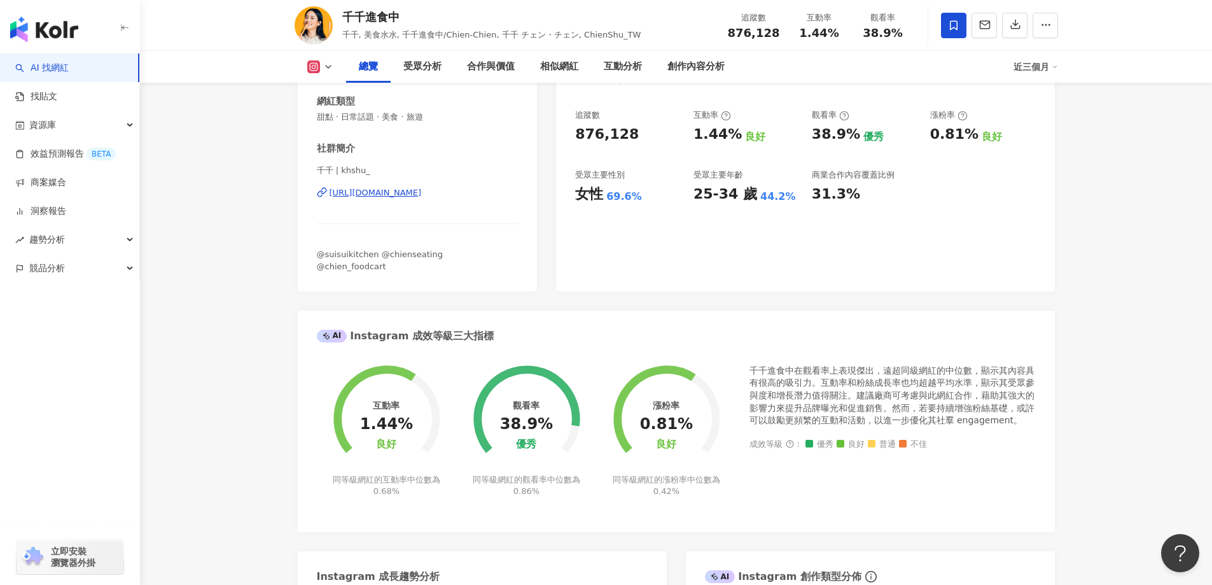
scroll to position [64, 0]
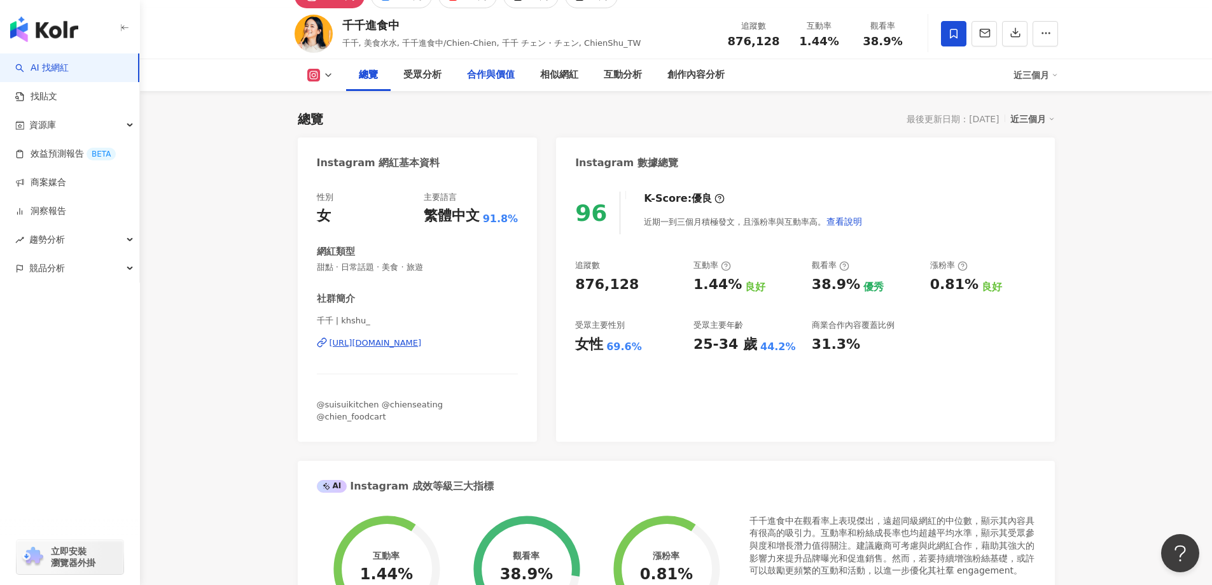
click at [463, 84] on div "合作與價值" at bounding box center [490, 75] width 73 height 32
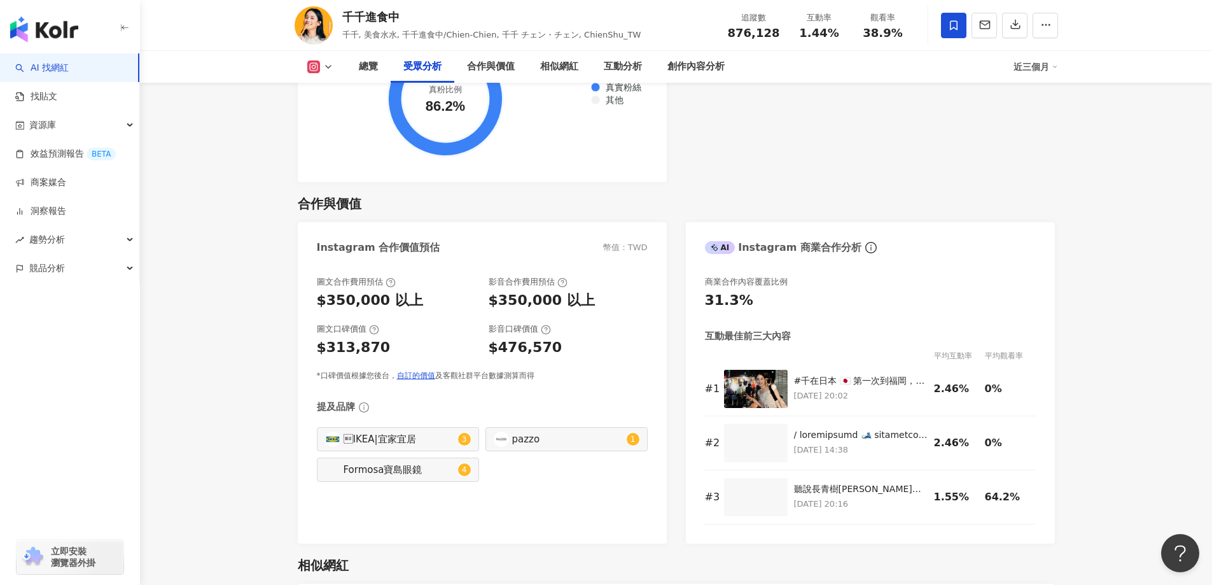
scroll to position [1607, 0]
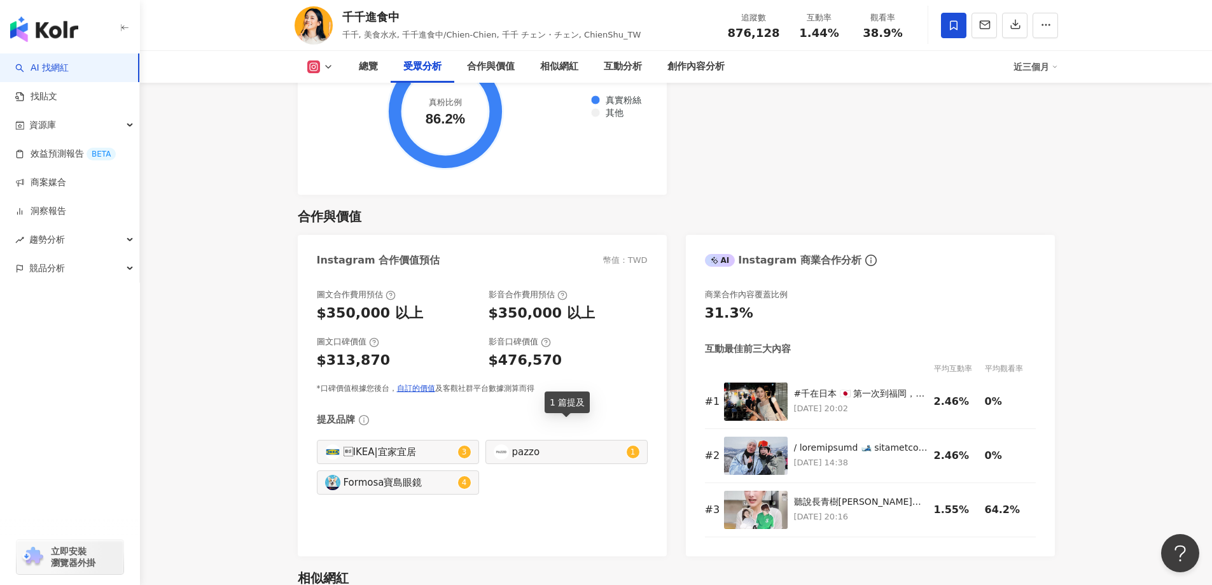
click at [533, 445] on div "pazzo" at bounding box center [567, 452] width 111 height 14
type input "*****"
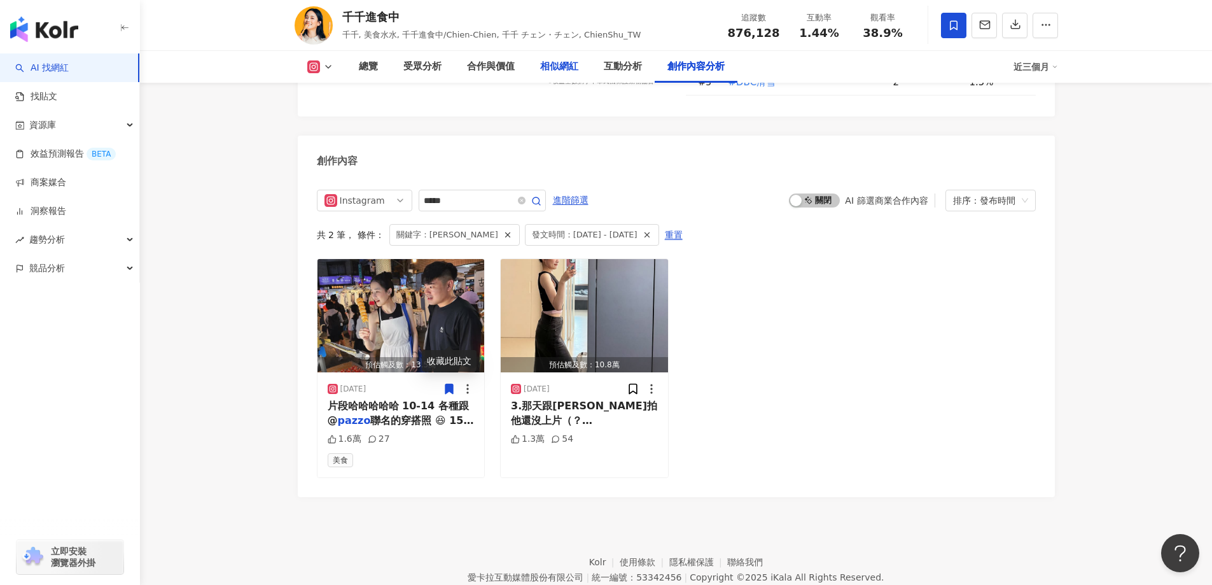
click at [572, 57] on div "相似網紅" at bounding box center [559, 67] width 64 height 32
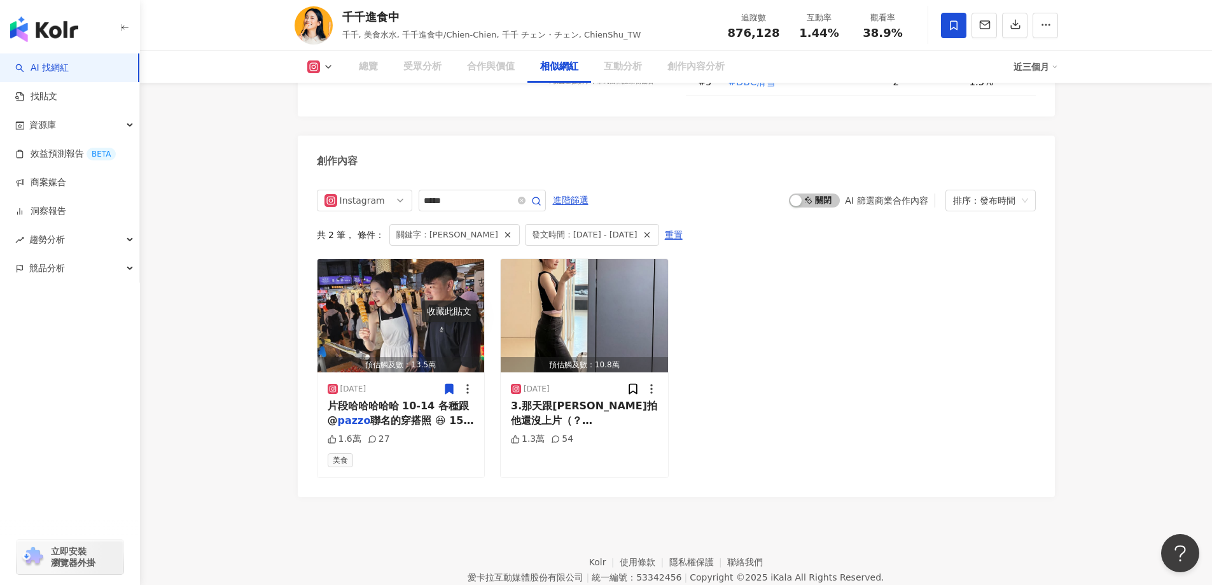
scroll to position [2061, 0]
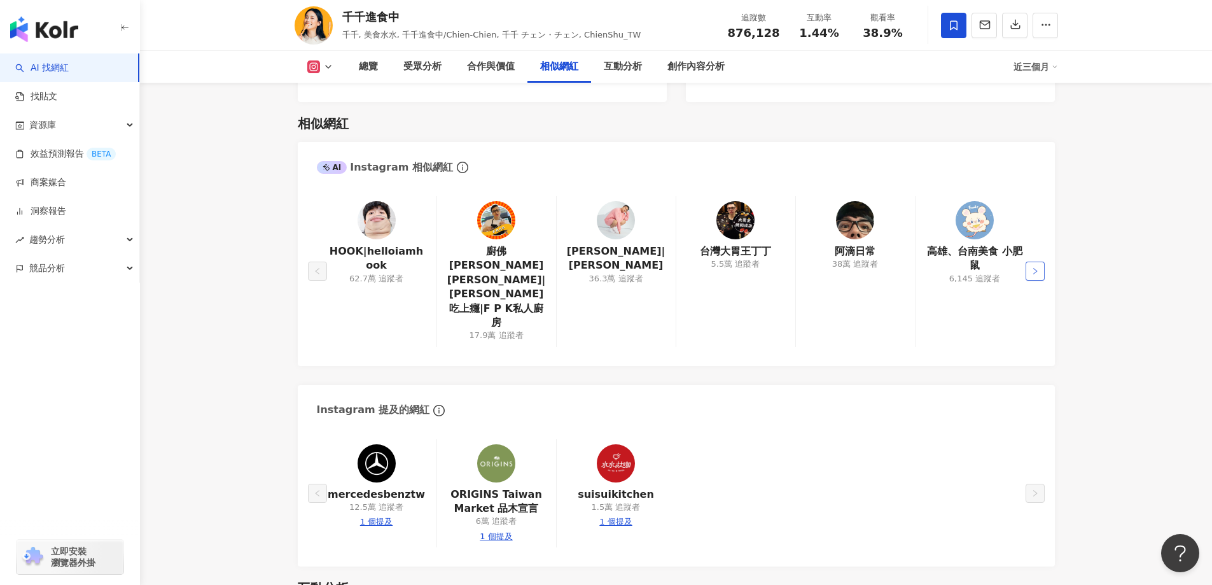
click at [1042, 261] on button "button" at bounding box center [1035, 270] width 19 height 19
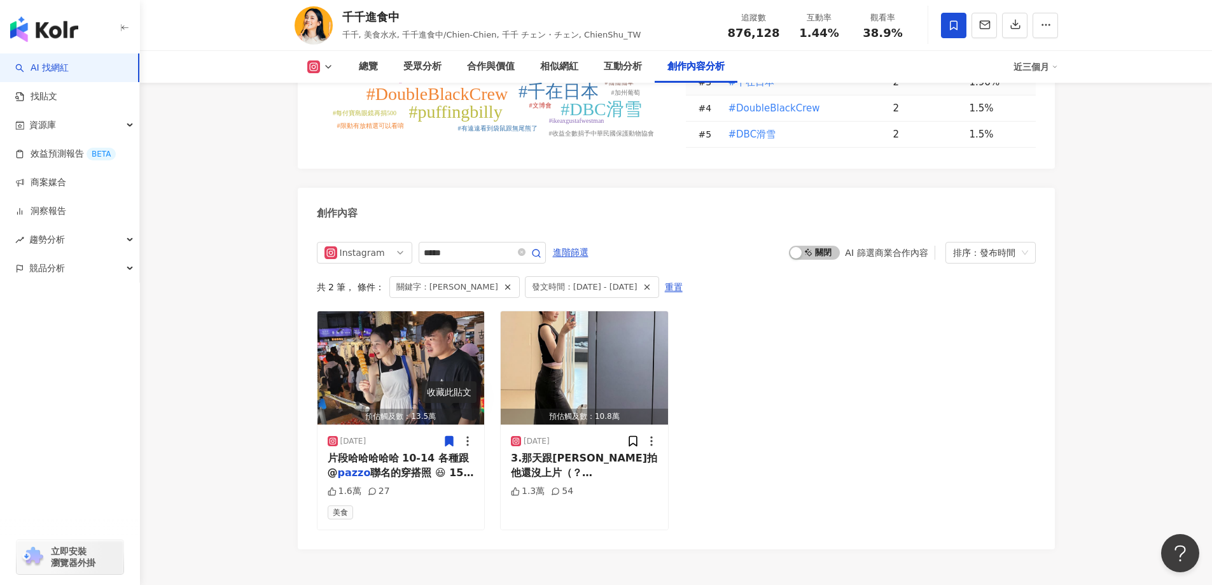
scroll to position [3873, 0]
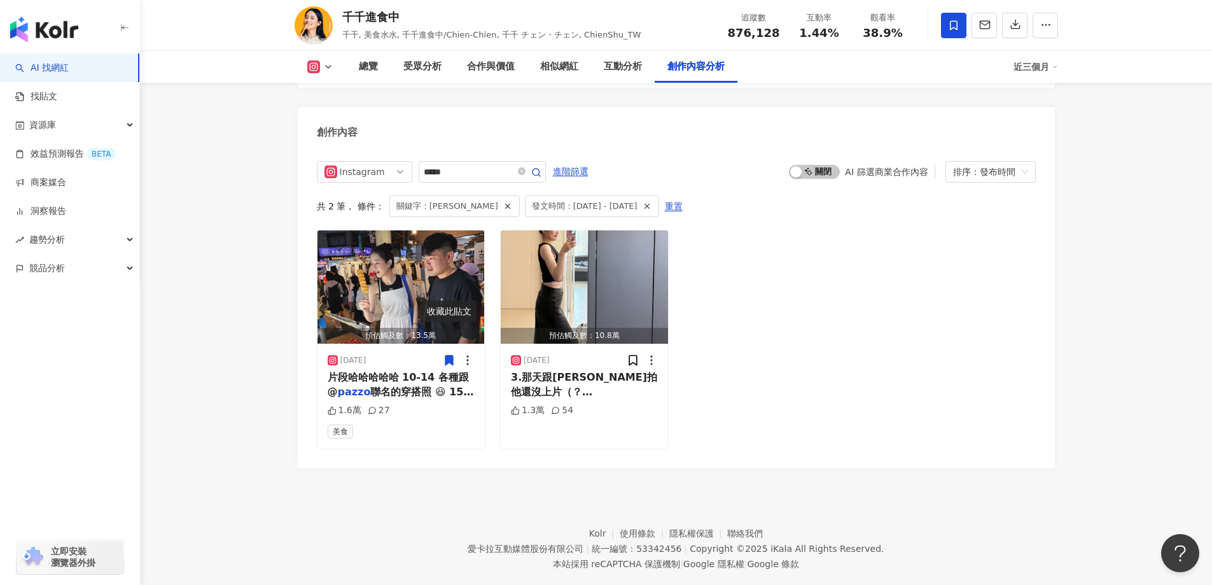
click at [62, 62] on link "AI 找網紅" at bounding box center [41, 68] width 53 height 13
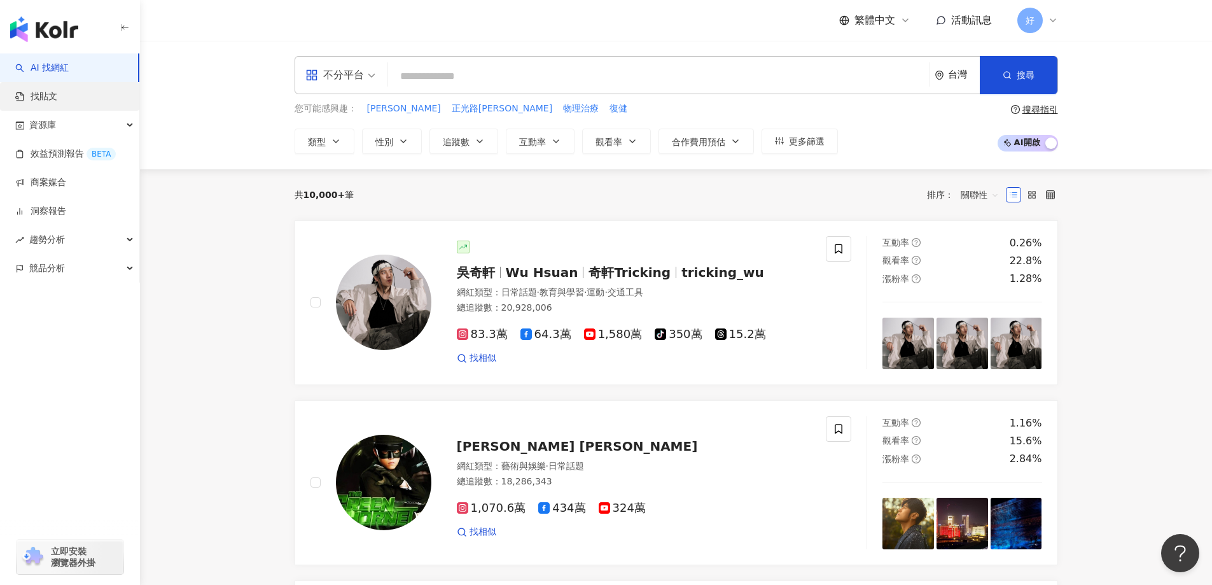
click at [47, 96] on link "找貼文" at bounding box center [36, 96] width 42 height 13
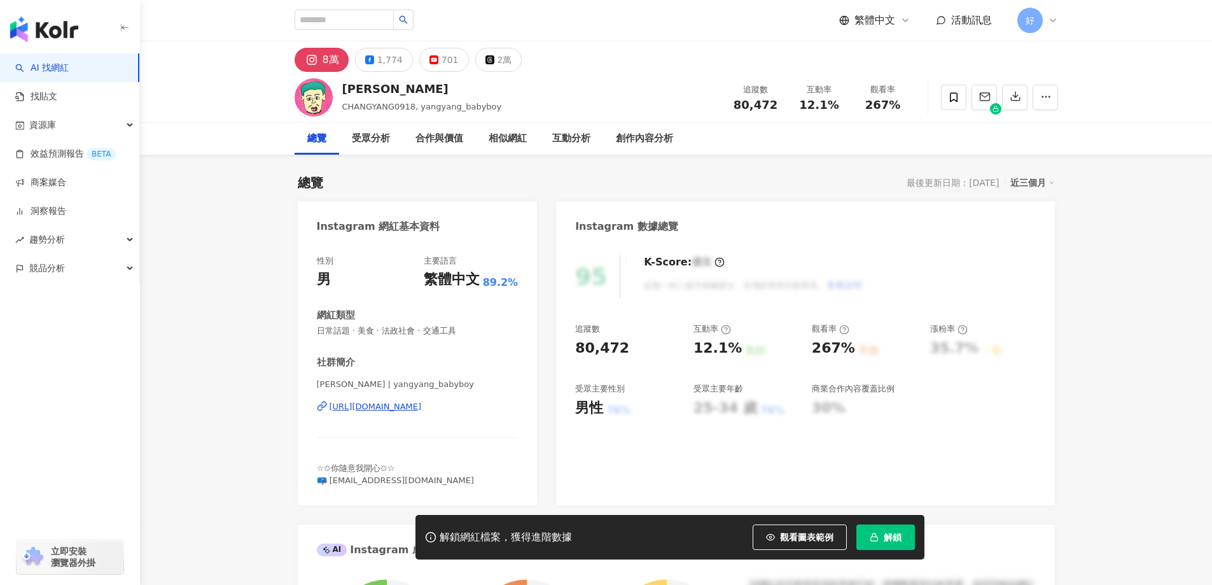
click at [893, 542] on span "解鎖" at bounding box center [893, 537] width 18 height 10
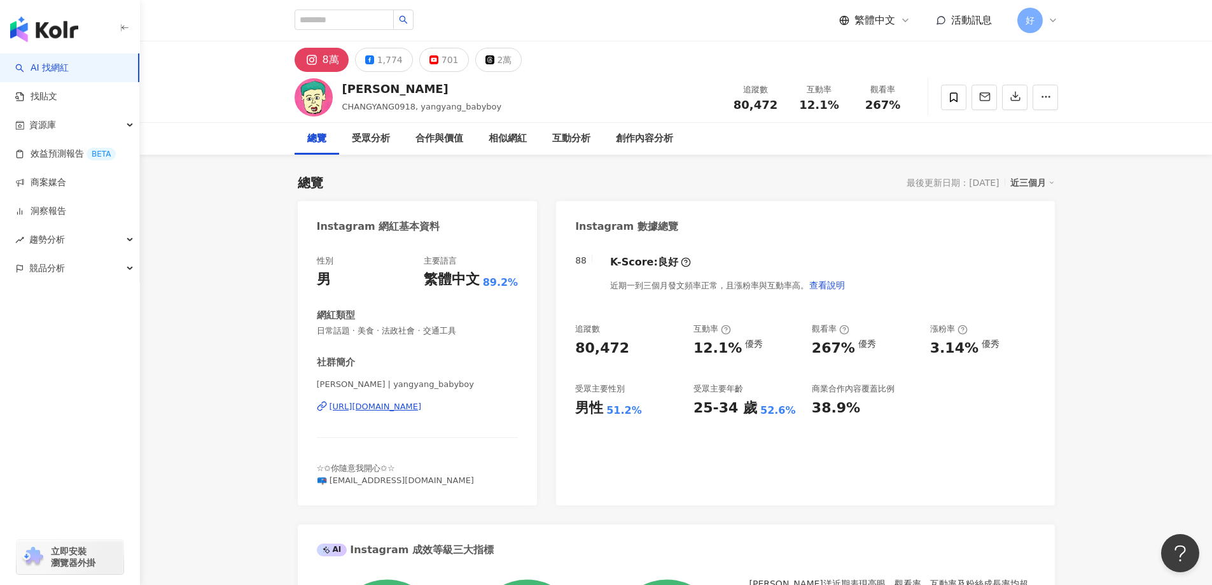
click at [949, 99] on icon at bounding box center [953, 97] width 11 height 11
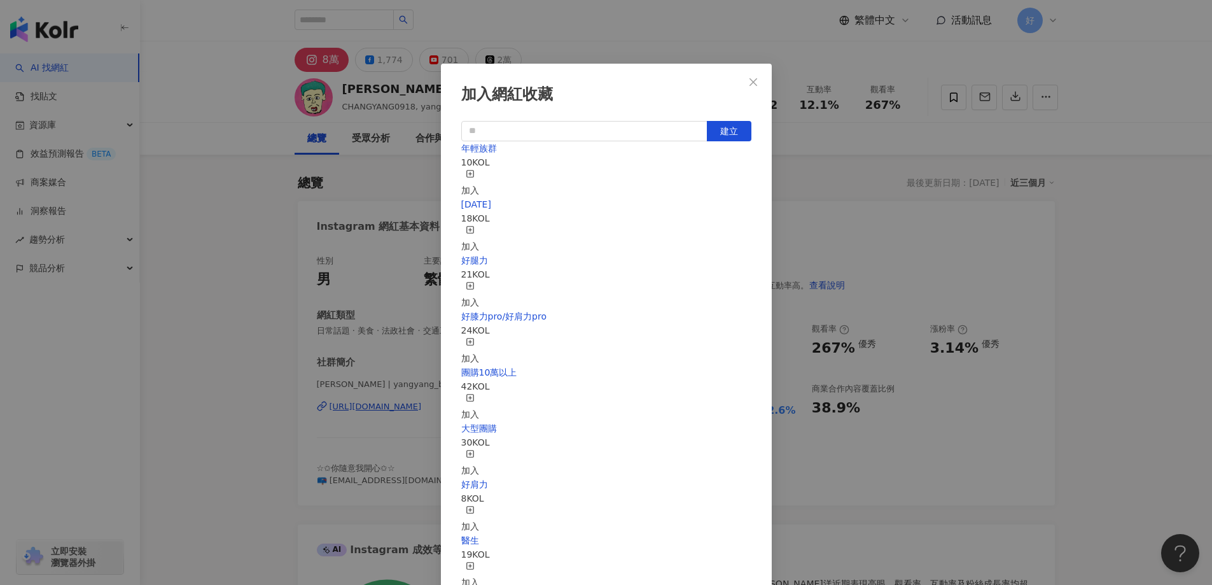
drag, startPoint x: 699, startPoint y: 179, endPoint x: 713, endPoint y: 176, distance: 15.0
click at [699, 179] on div "年輕族群 10 KOL 加入" at bounding box center [606, 169] width 290 height 56
click at [475, 176] on icon "button" at bounding box center [470, 173] width 9 height 9
drag, startPoint x: 762, startPoint y: 85, endPoint x: 718, endPoint y: 94, distance: 44.7
click at [730, 88] on div "加入網紅收藏 建立 年輕族群 11 KOL 已加入 母親節 18 KOL 加入 好腿力 21 KOL 加入 好膝力pro/好肩力pro 24 KOL 加入 團…" at bounding box center [606, 369] width 331 height 611
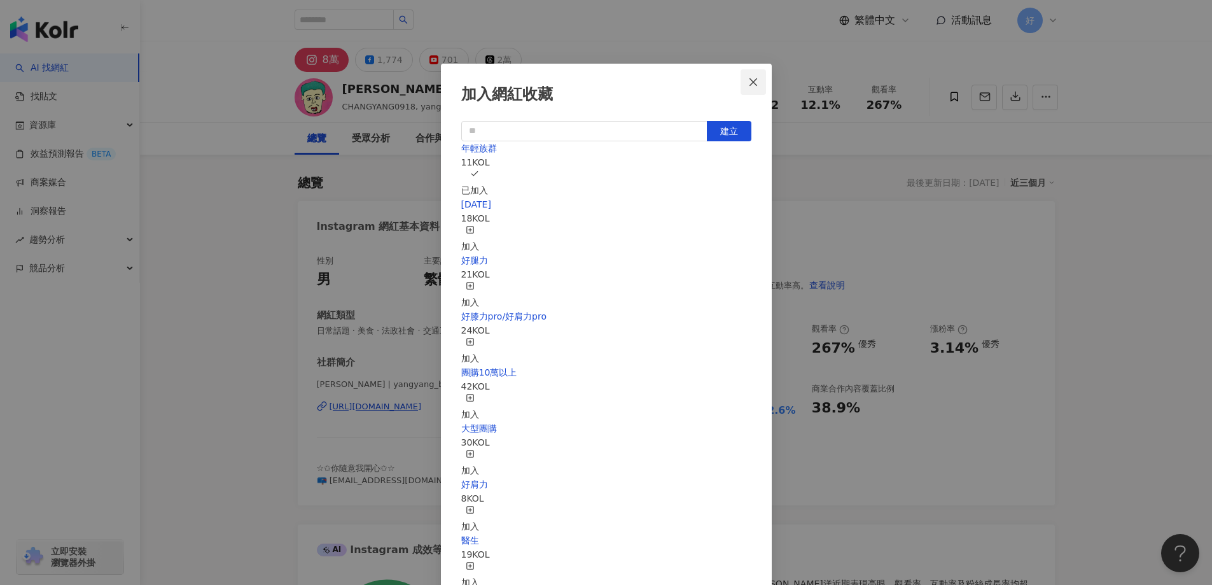
click at [769, 78] on div "加入網紅收藏 建立 年輕族群 11 KOL 已加入 母親節 18 KOL 加入 好腿力 21 KOL 加入 好膝力pro/好肩力pro 24 KOL 加入 團…" at bounding box center [606, 369] width 331 height 611
click at [755, 79] on icon "close" at bounding box center [753, 82] width 10 height 10
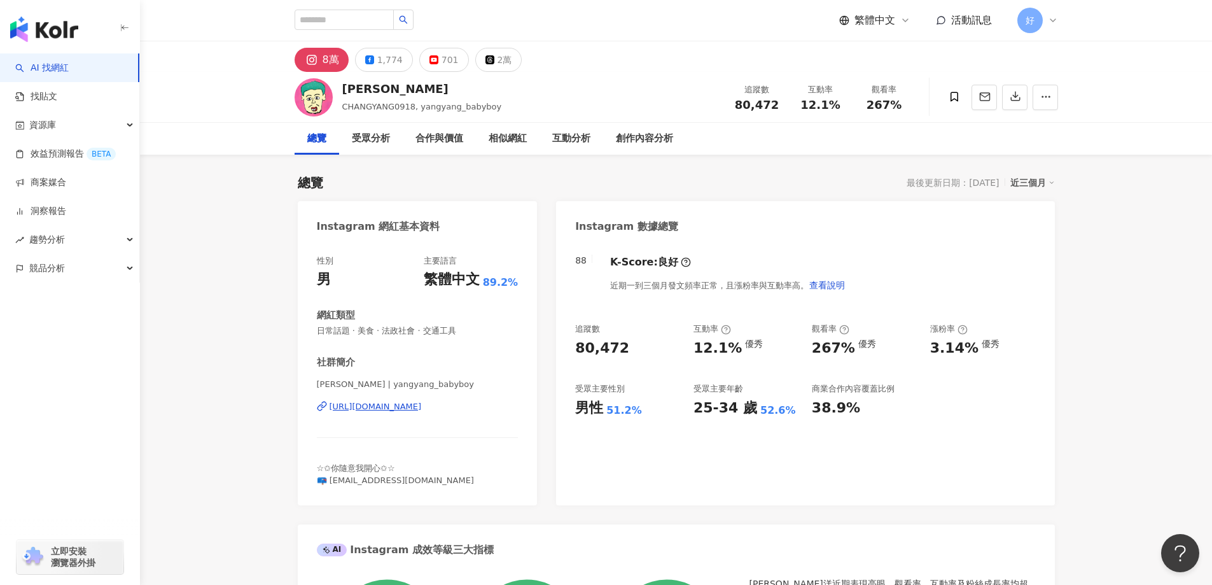
click at [58, 74] on link "AI 找網紅" at bounding box center [41, 68] width 53 height 13
click at [69, 130] on div "資源庫" at bounding box center [69, 125] width 139 height 29
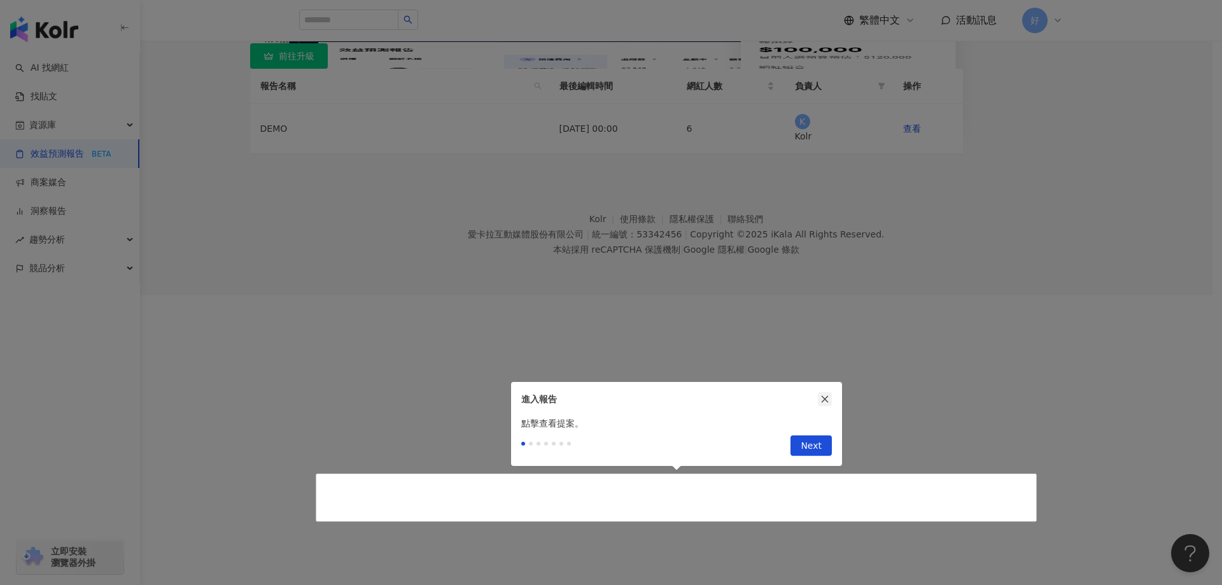
click at [829, 394] on button "button" at bounding box center [825, 399] width 14 height 14
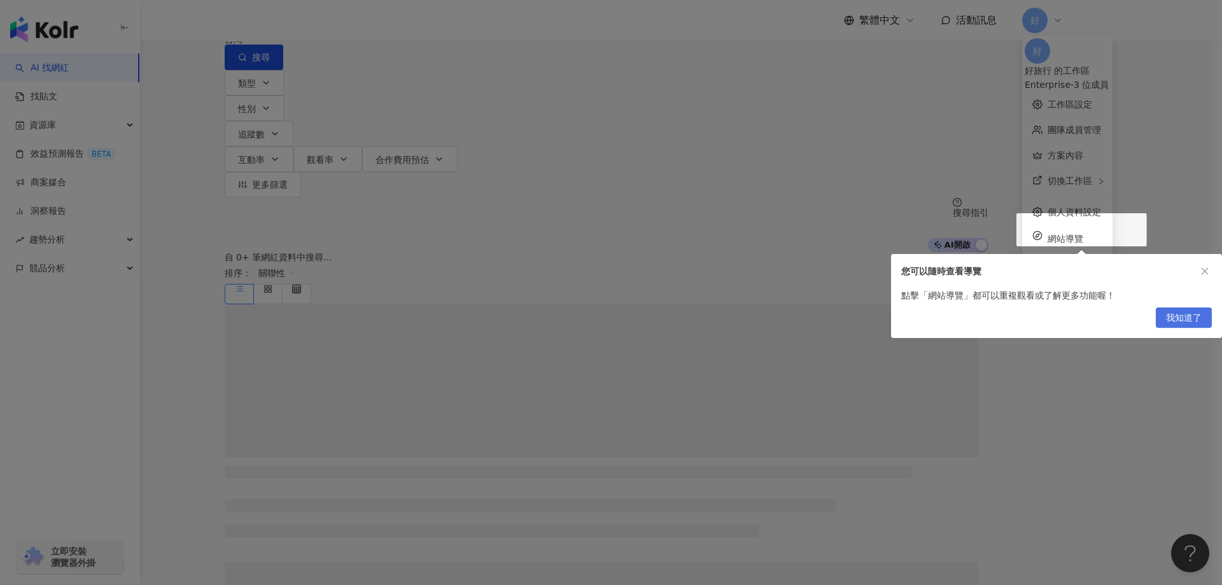
click at [1197, 315] on span "我知道了" at bounding box center [1184, 318] width 36 height 20
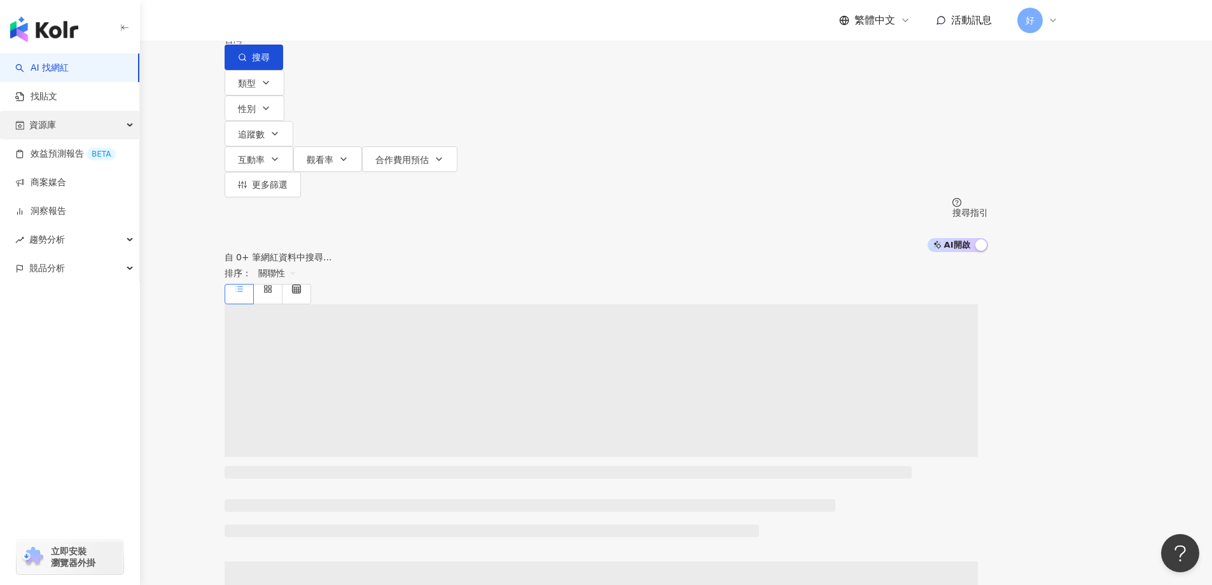
click at [77, 129] on div "資源庫" at bounding box center [69, 125] width 139 height 29
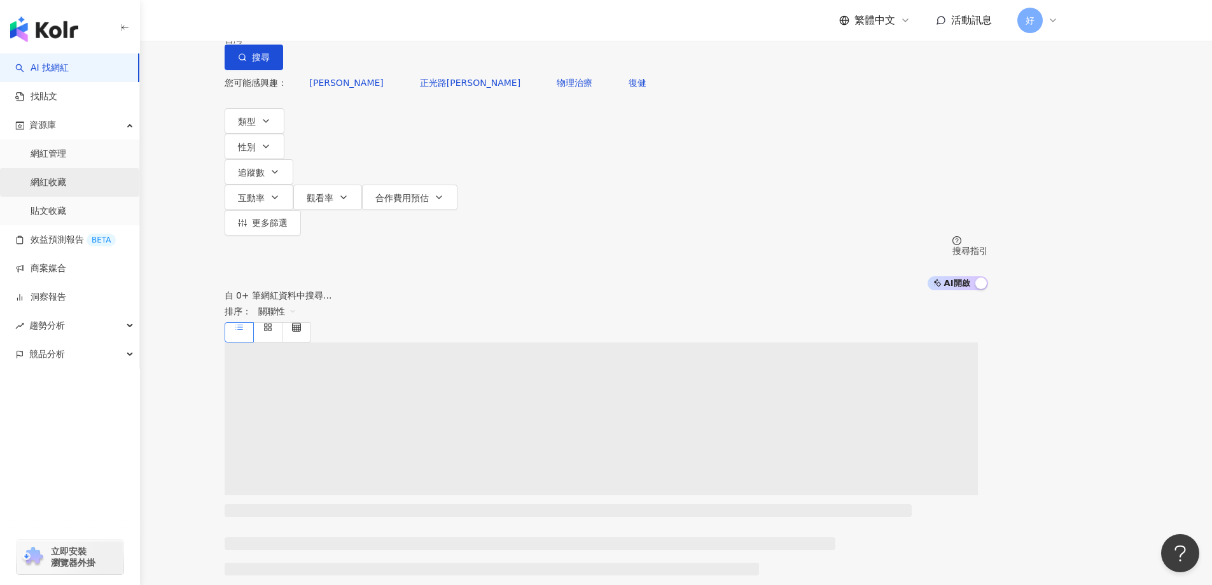
click at [54, 185] on link "網紅收藏" at bounding box center [49, 182] width 36 height 13
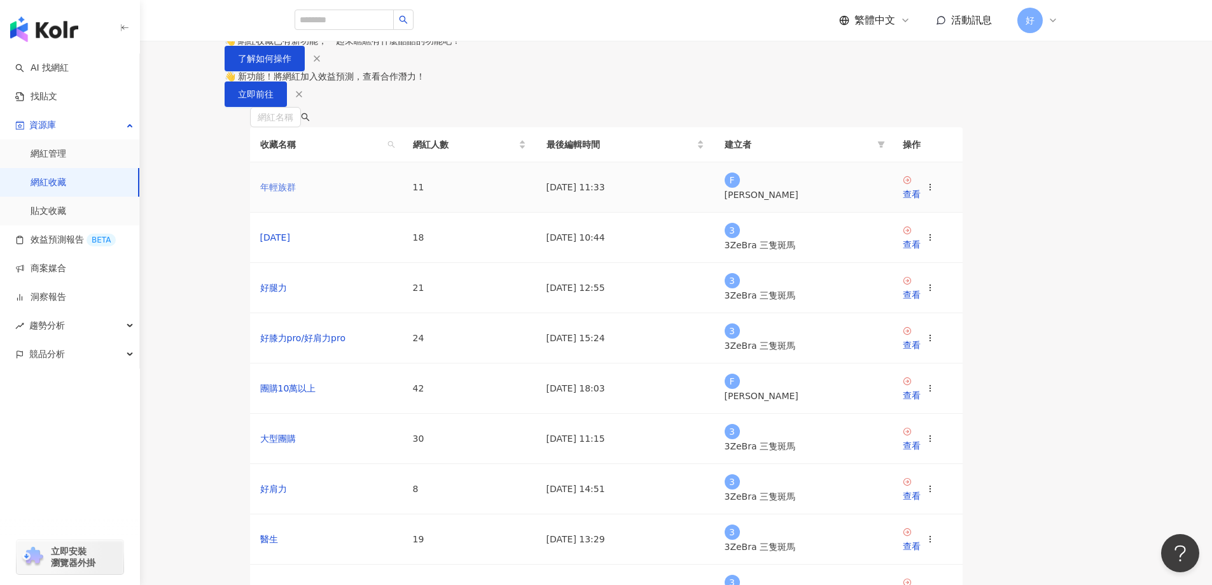
click at [296, 192] on link "年輕族群" at bounding box center [278, 187] width 36 height 10
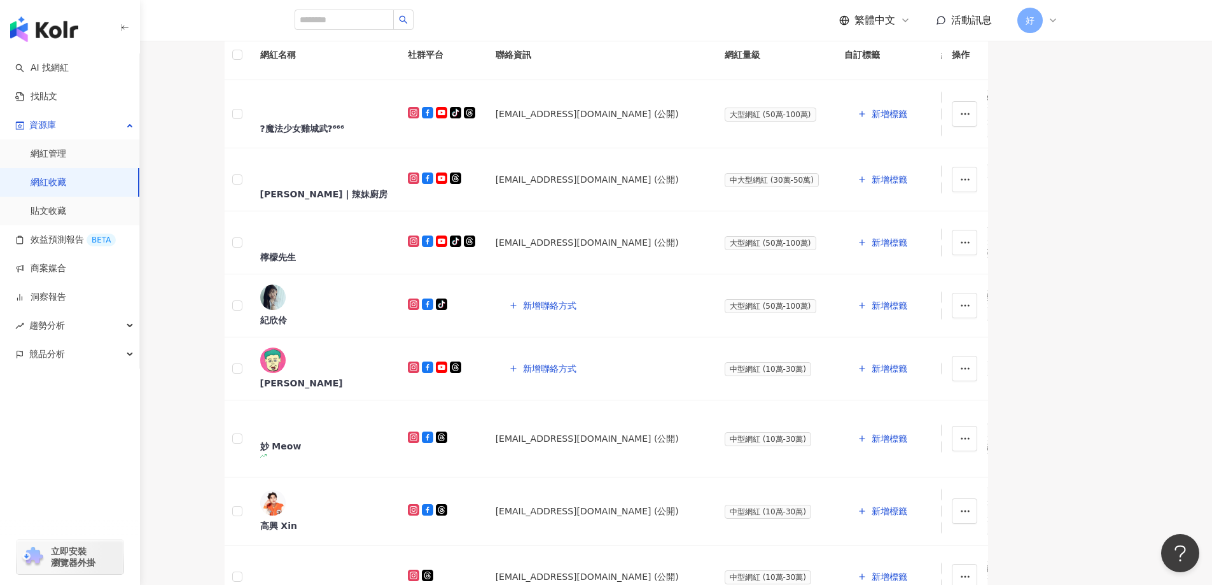
scroll to position [335, 0]
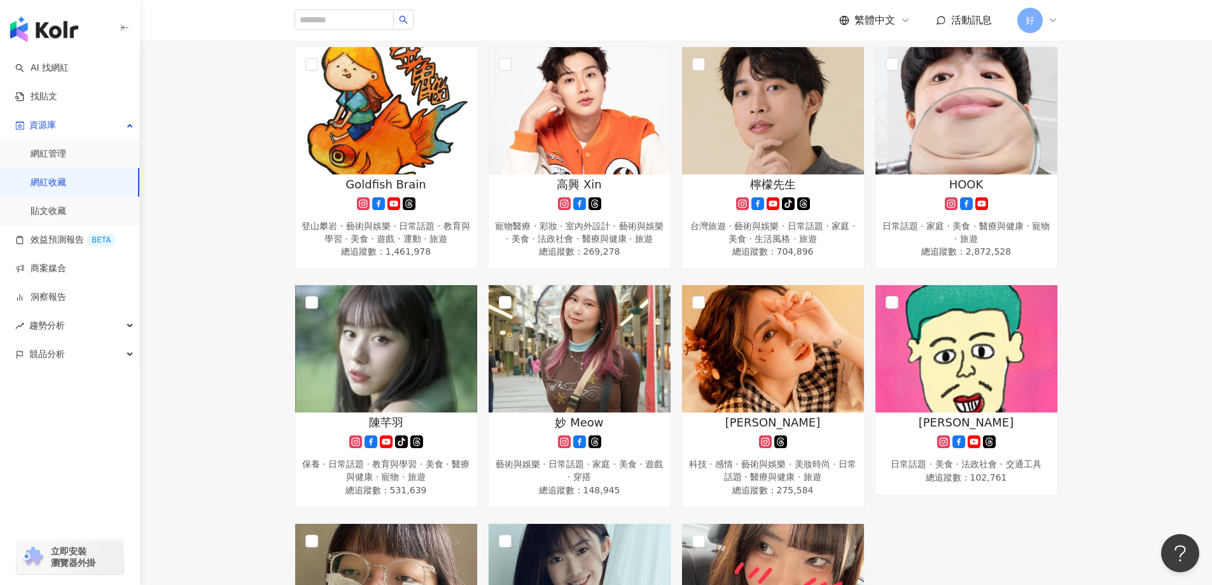
scroll to position [207, 0]
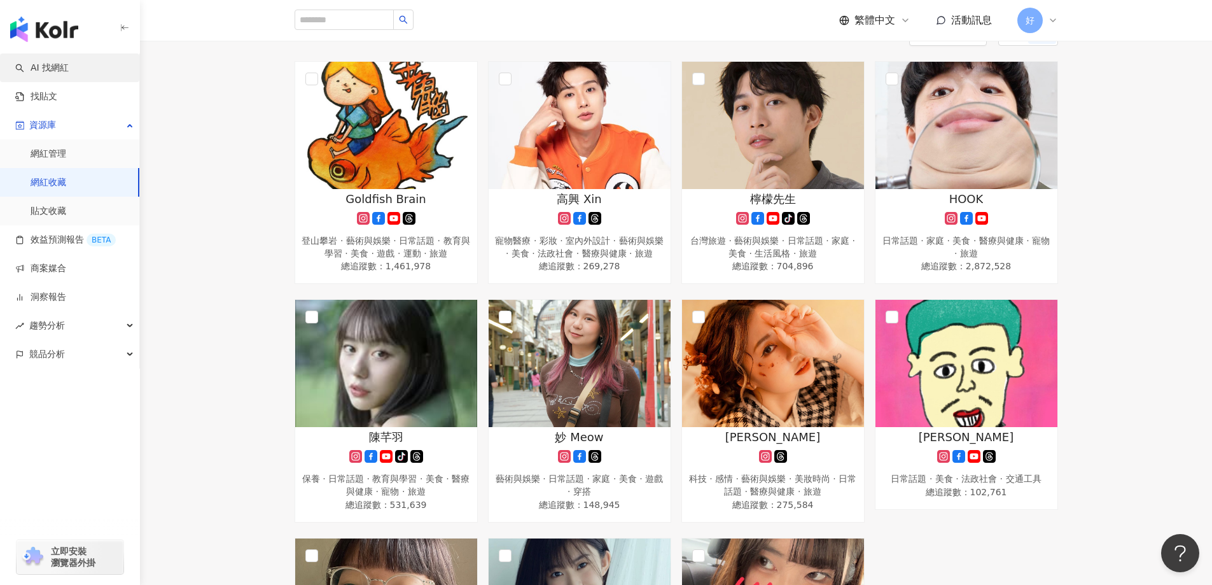
click at [69, 72] on link "AI 找網紅" at bounding box center [41, 68] width 53 height 13
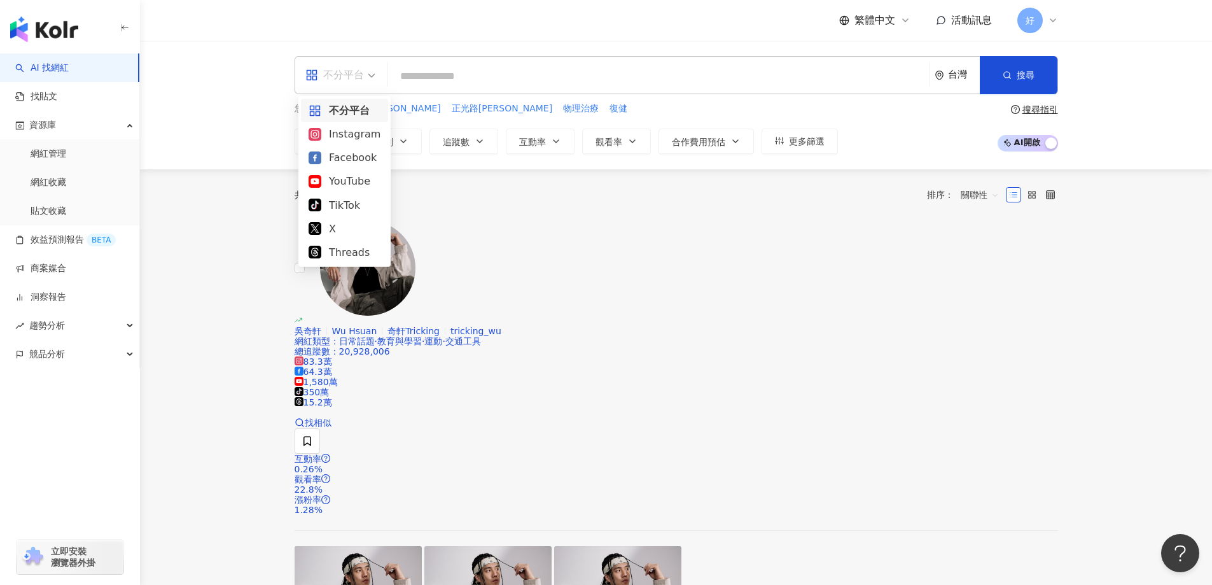
click at [366, 86] on span at bounding box center [340, 75] width 70 height 37
click at [364, 181] on div "YouTube" at bounding box center [345, 181] width 72 height 16
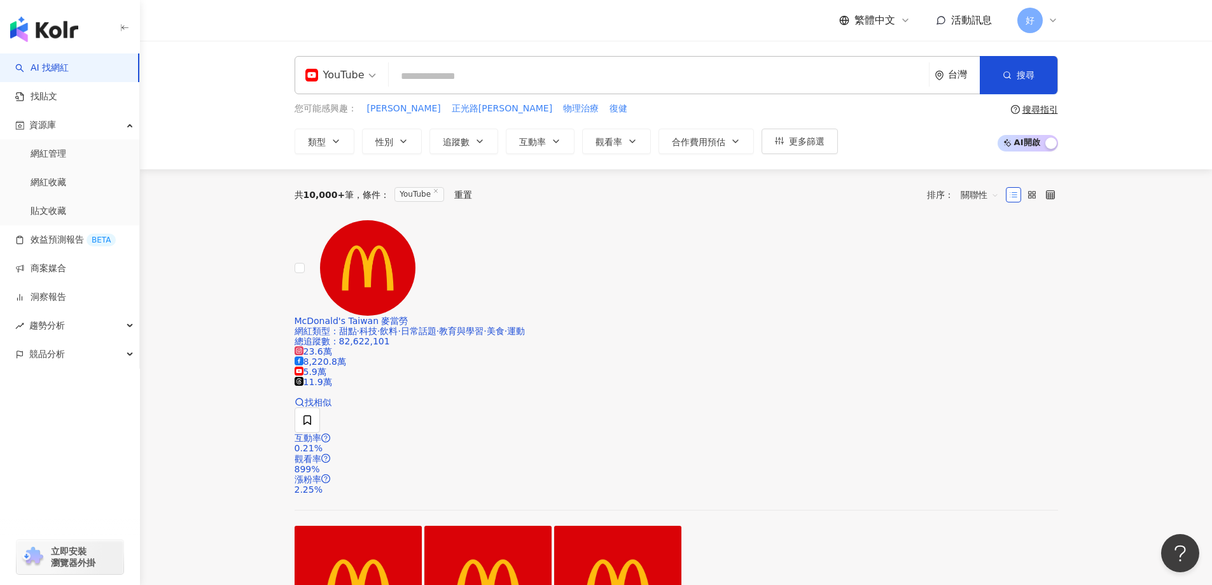
click at [326, 154] on div "yt YouTube 台灣 搜尋 您可能感興趣： [PERSON_NAME] 正光路流川楓 物理治療 復健 類型 性別 追蹤數 互動率 觀看率 合作費用預估 …" at bounding box center [676, 105] width 1072 height 129
click at [326, 154] on div "YouTube 台灣 搜尋 您可能感興趣： 星野優 正光路流川楓 物理治療 復健 類型 性別 追蹤數 互動率 觀看率 合作費用預估 更多篩選 搜尋指引 AI …" at bounding box center [676, 105] width 1072 height 129
click at [328, 146] on button "類型" at bounding box center [325, 141] width 60 height 25
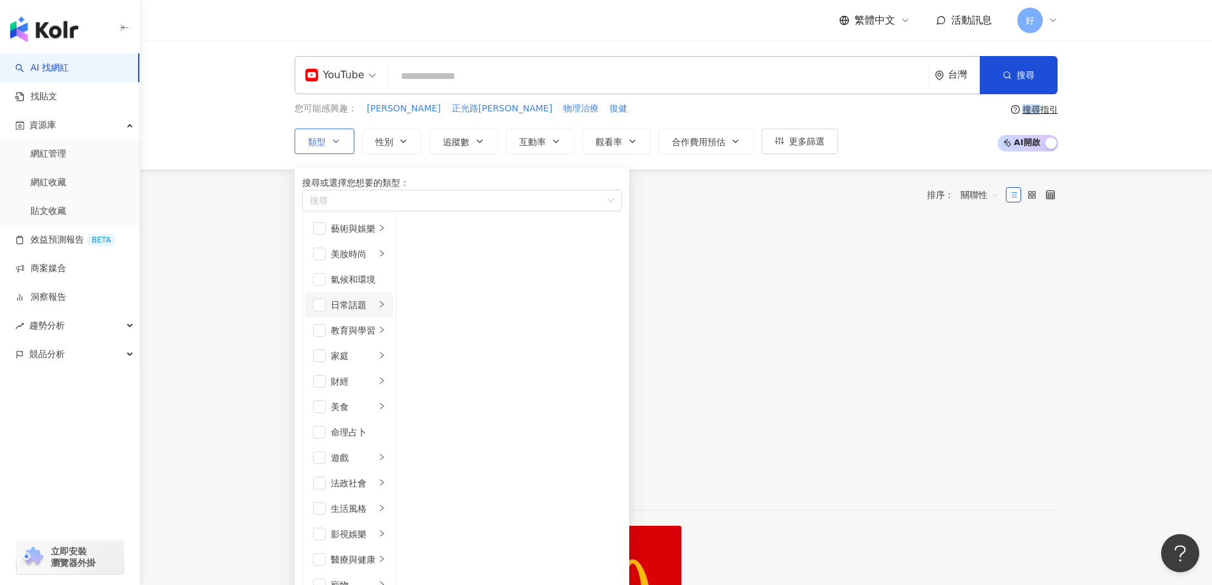
scroll to position [441, 0]
click at [399, 139] on icon "button" at bounding box center [403, 141] width 10 height 10
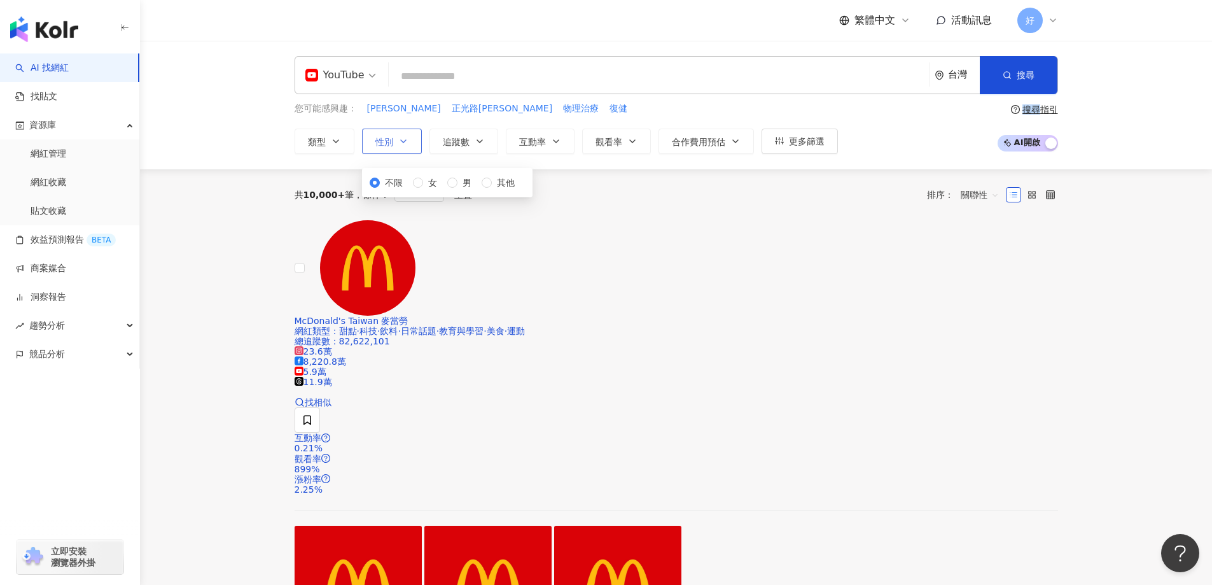
click at [399, 139] on icon "button" at bounding box center [403, 141] width 10 height 10
click at [478, 144] on icon "button" at bounding box center [480, 141] width 10 height 10
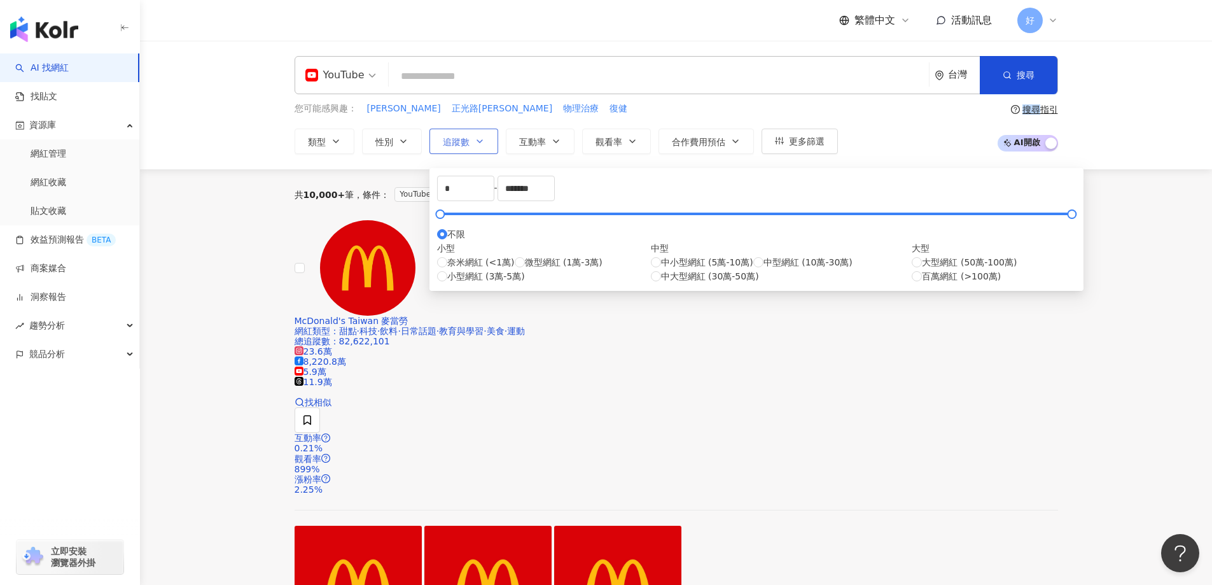
click at [477, 144] on icon "button" at bounding box center [480, 141] width 10 height 10
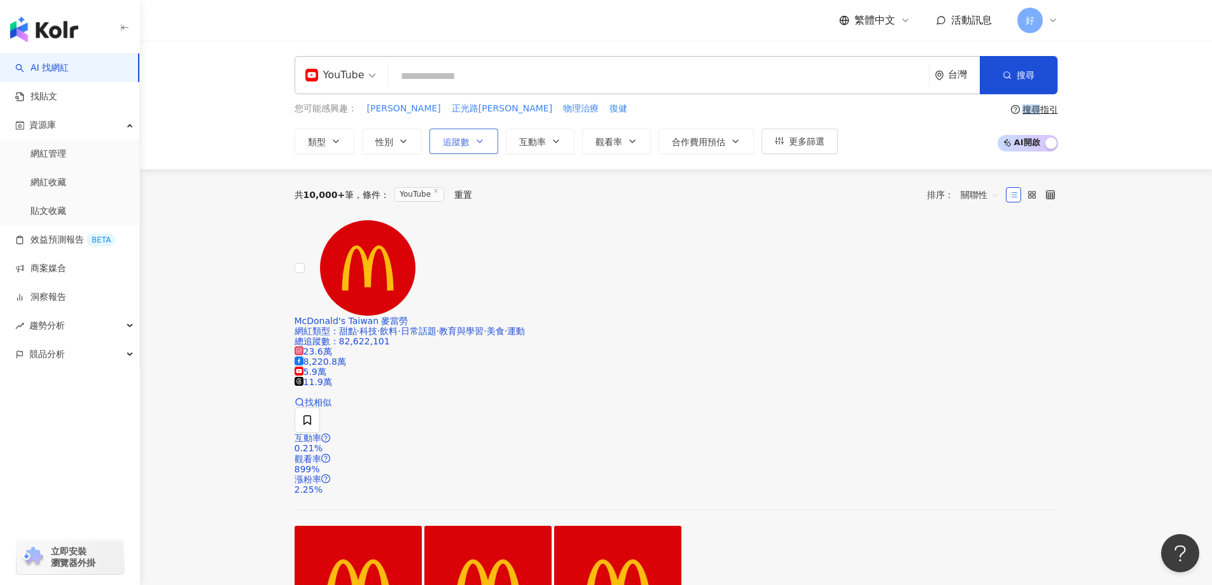
click at [477, 144] on icon "button" at bounding box center [480, 141] width 10 height 10
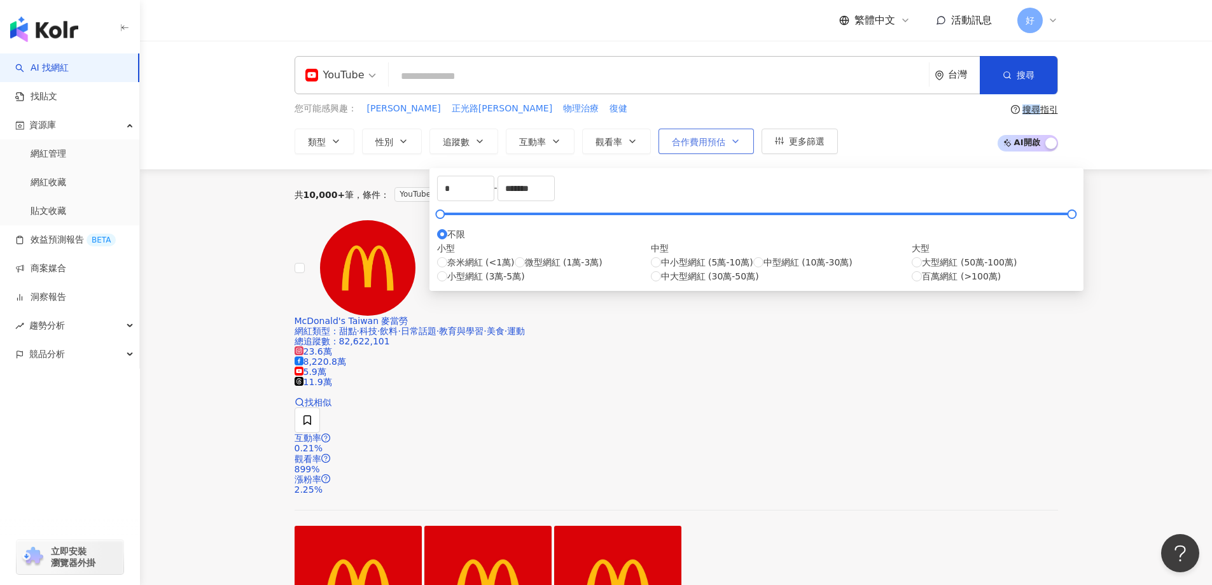
click at [713, 146] on span "合作費用預估" at bounding box center [698, 142] width 53 height 10
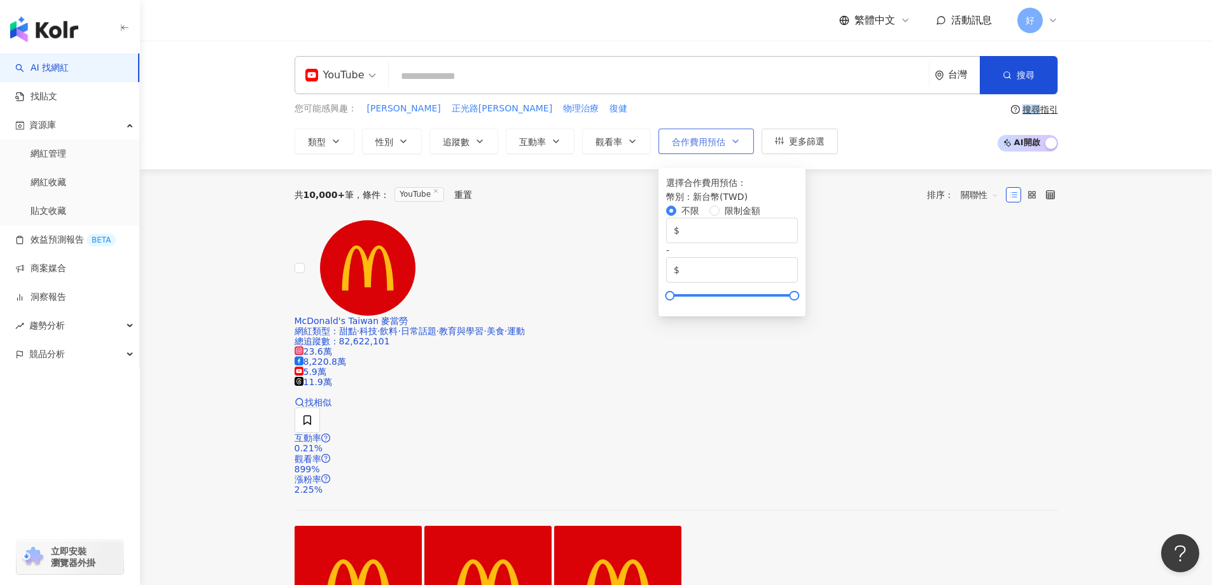
click at [708, 141] on span "合作費用預估" at bounding box center [698, 142] width 53 height 10
drag, startPoint x: 673, startPoint y: 258, endPoint x: 730, endPoint y: 260, distance: 57.3
click at [699, 292] on div at bounding box center [695, 295] width 7 height 7
drag, startPoint x: 730, startPoint y: 239, endPoint x: 661, endPoint y: 235, distance: 68.9
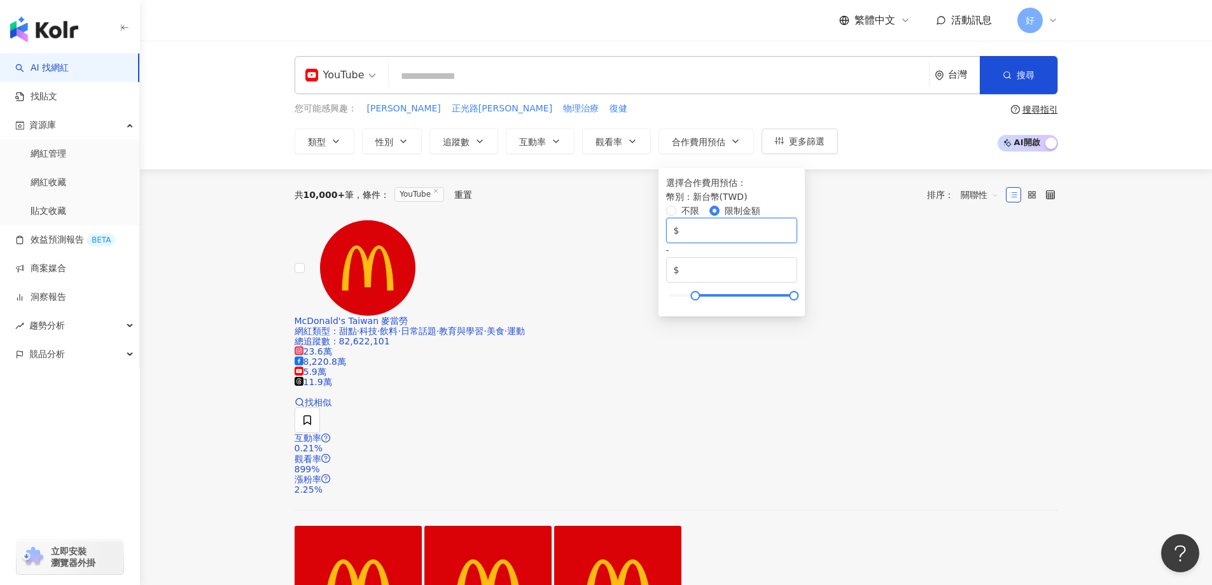
click at [667, 238] on div "選擇合作費用預估 ： 幣別 ： 新台幣 ( TWD ) 不限 限制金額 $ ****** - $ *******" at bounding box center [732, 237] width 132 height 123
click at [590, 199] on div "共 10,000+ 筆 條件 ： YouTube 重置 排序： 關聯性" at bounding box center [676, 195] width 763 height 20
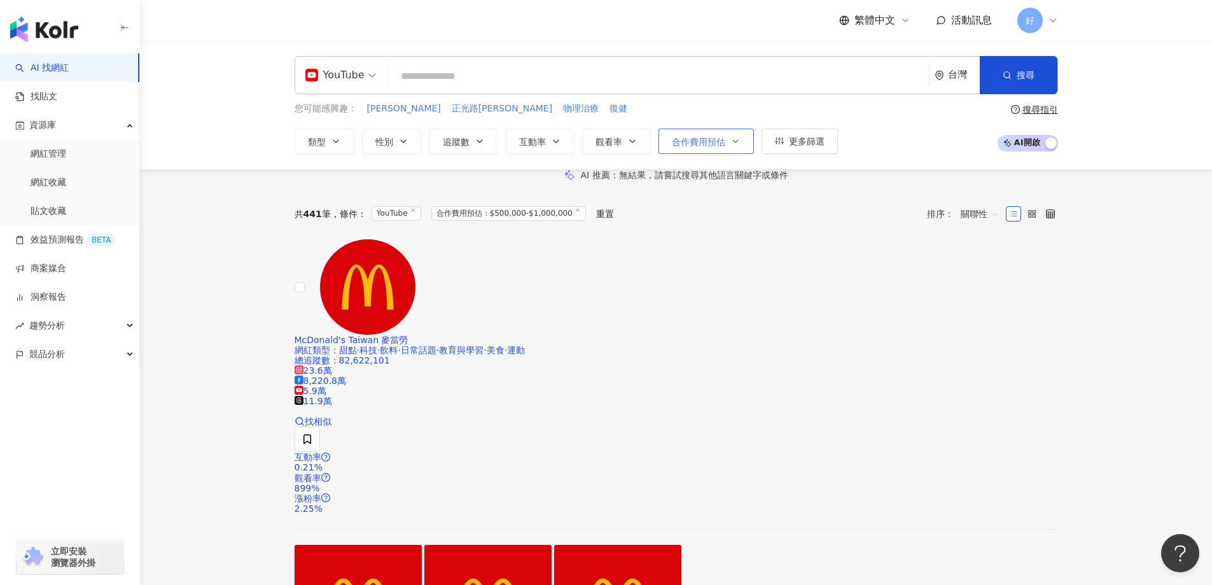
click at [720, 142] on span "合作費用預估" at bounding box center [698, 142] width 53 height 10
drag, startPoint x: 732, startPoint y: 232, endPoint x: 616, endPoint y: 228, distance: 116.5
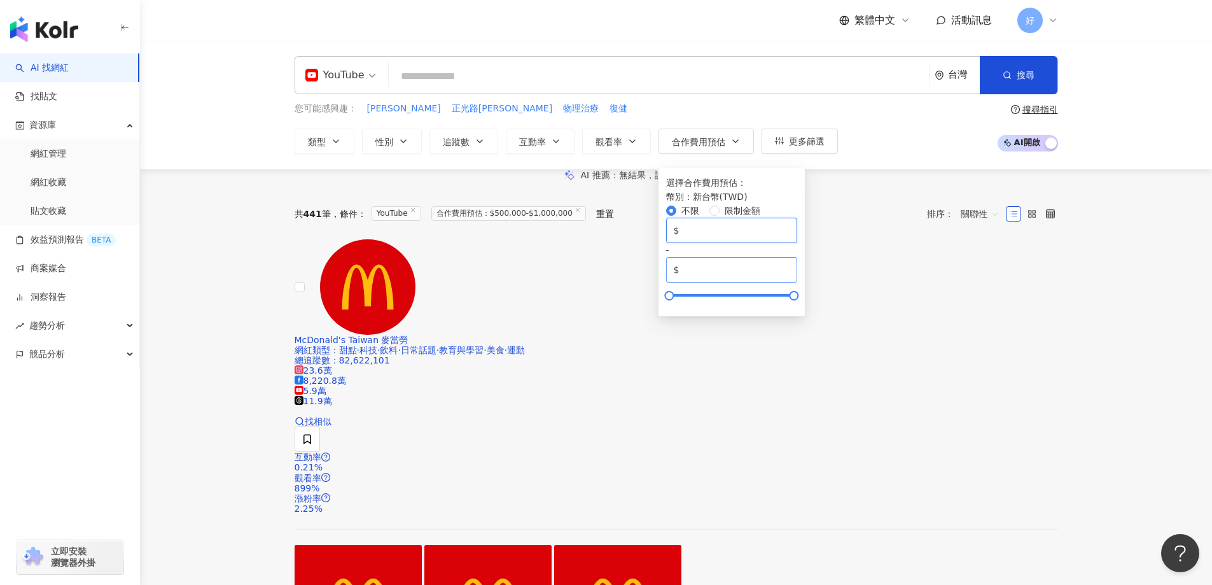
type input "*"
drag, startPoint x: 881, startPoint y: 230, endPoint x: 656, endPoint y: 236, distance: 224.7
paste input "number"
type input "******"
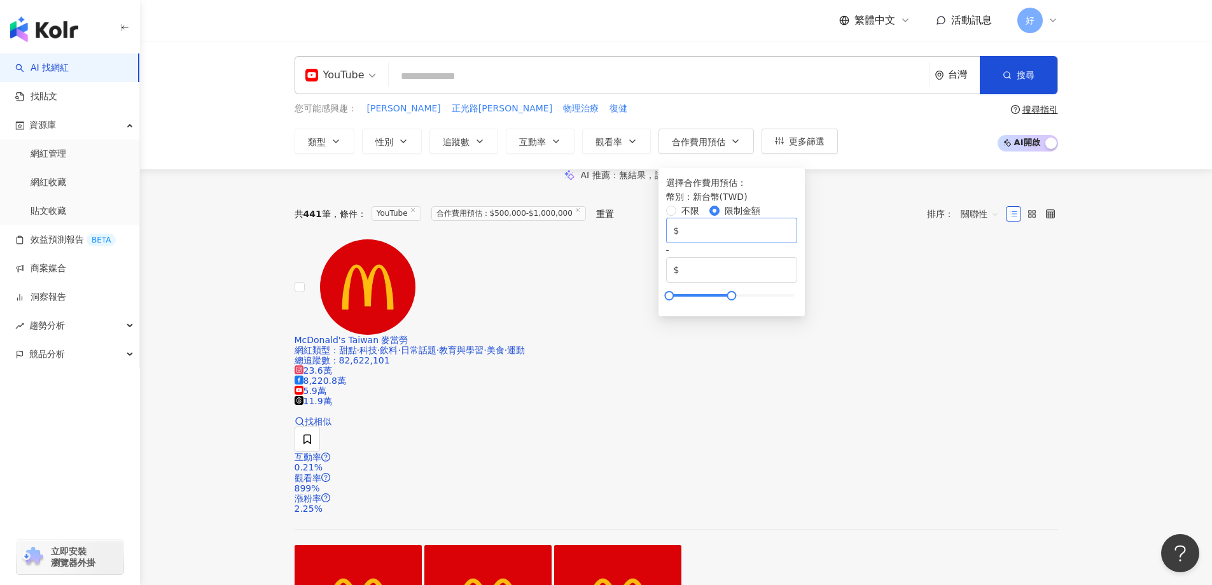
click at [716, 222] on span "$ *" at bounding box center [732, 230] width 132 height 25
click at [711, 233] on input "*" at bounding box center [735, 230] width 108 height 14
type input "******"
click at [497, 181] on div "AI 推薦 ： 無結果，請嘗試搜尋其他語言關鍵字或條件" at bounding box center [676, 174] width 1072 height 11
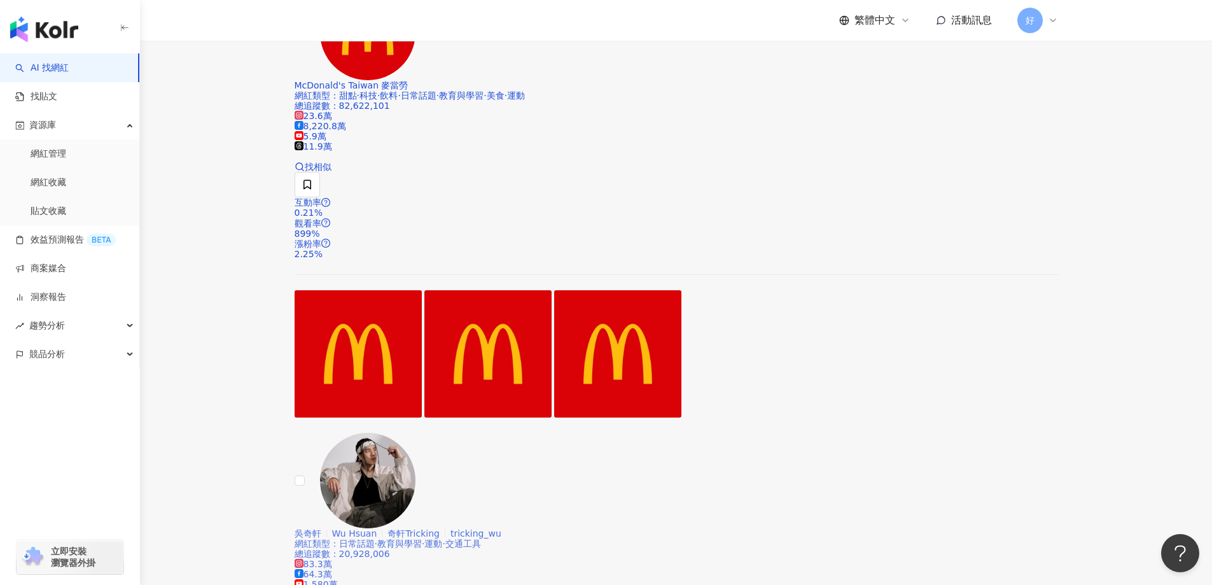
scroll to position [475, 0]
